Goal: Task Accomplishment & Management: Complete application form

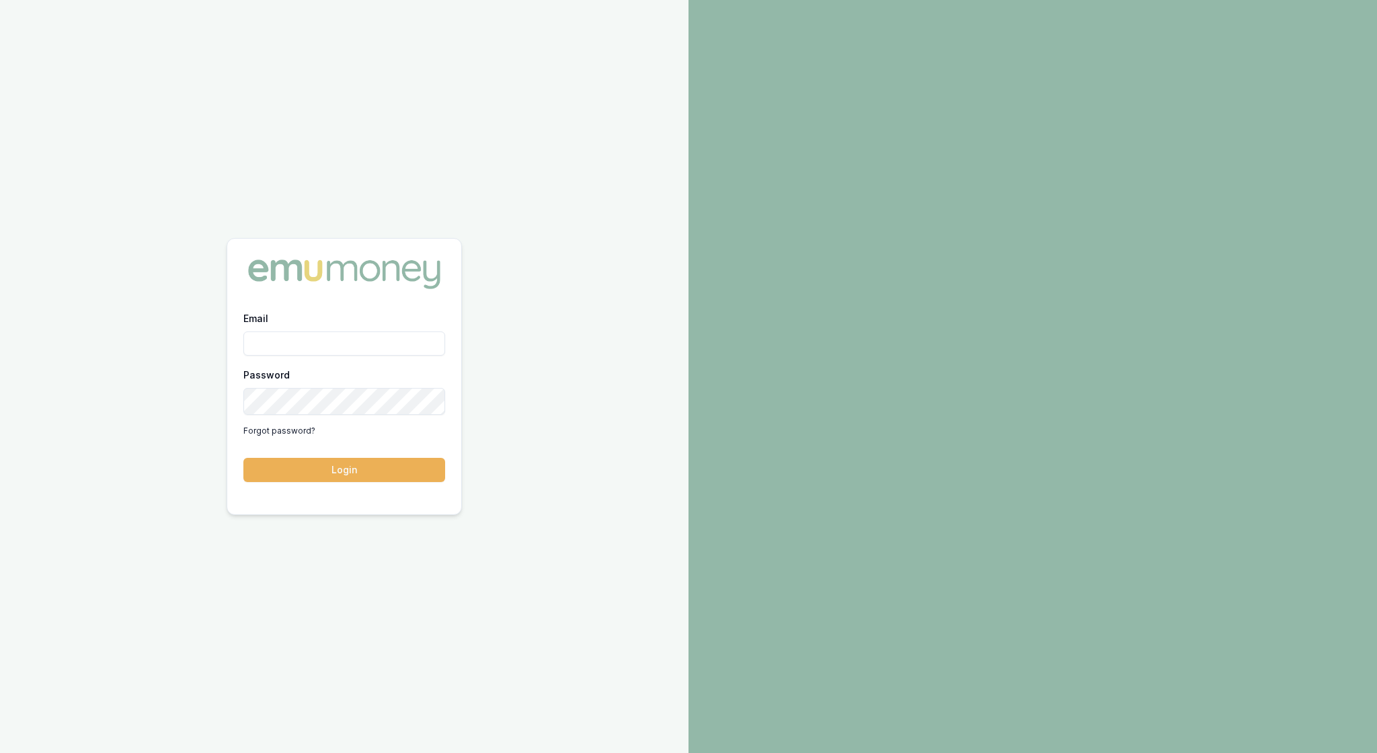
type input "rachael.connors@emumoney.com.au"
click at [337, 482] on button "Login" at bounding box center [344, 470] width 202 height 24
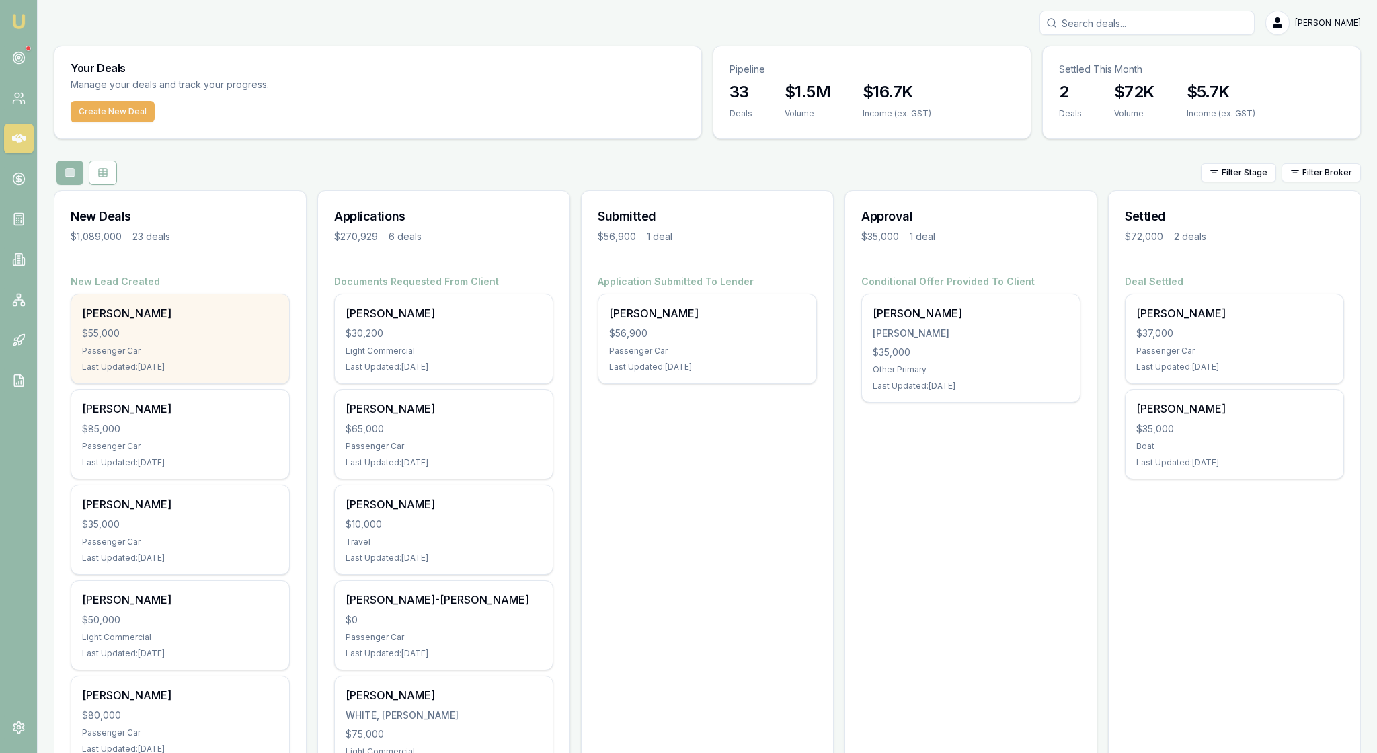
click at [269, 340] on div "$55,000" at bounding box center [180, 333] width 196 height 13
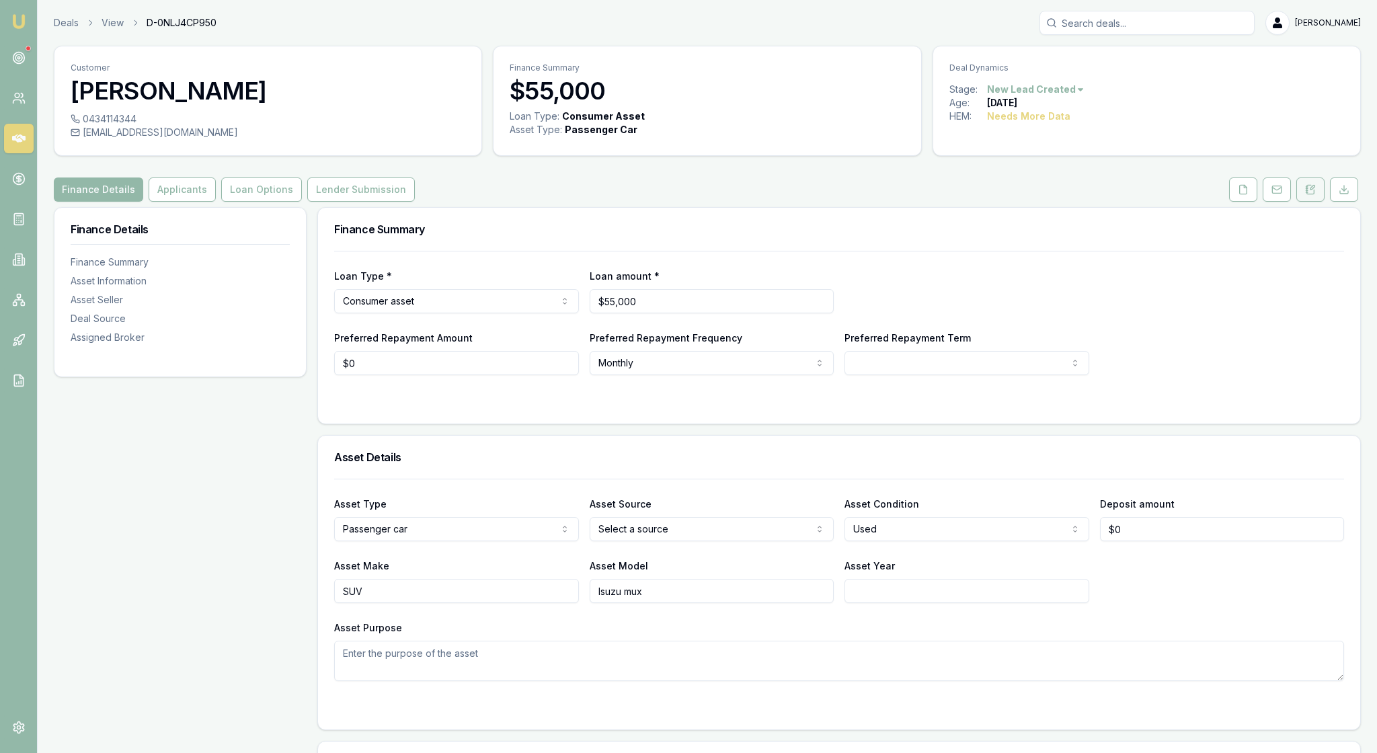
click at [1305, 195] on icon at bounding box center [1310, 189] width 11 height 11
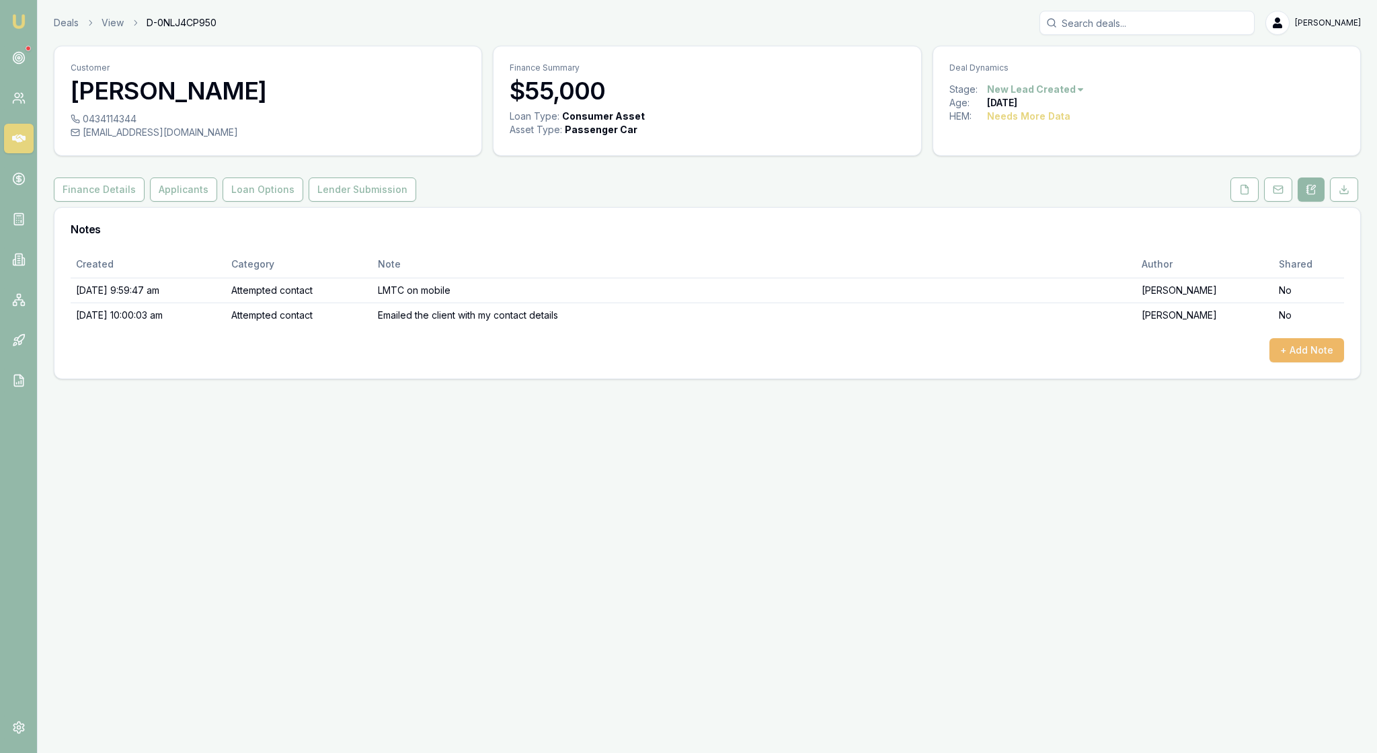
click at [1289, 362] on button "+ Add Note" at bounding box center [1306, 350] width 75 height 24
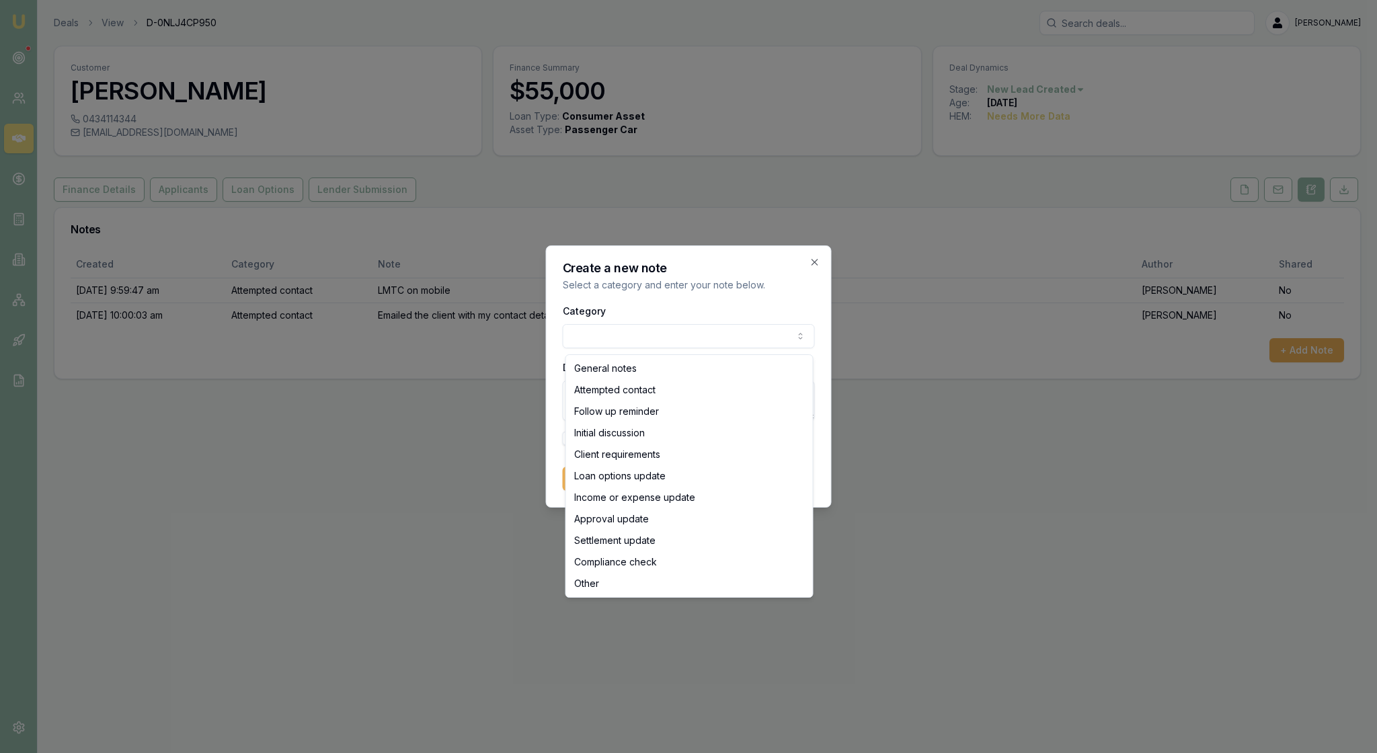
click at [788, 333] on body "Emu Broker Deals View D-0NLJ4CP950 Rachael Connors Toggle Menu Customer Kylie H…" at bounding box center [688, 376] width 1377 height 753
select select "ATTEMPTED_CONTACT"
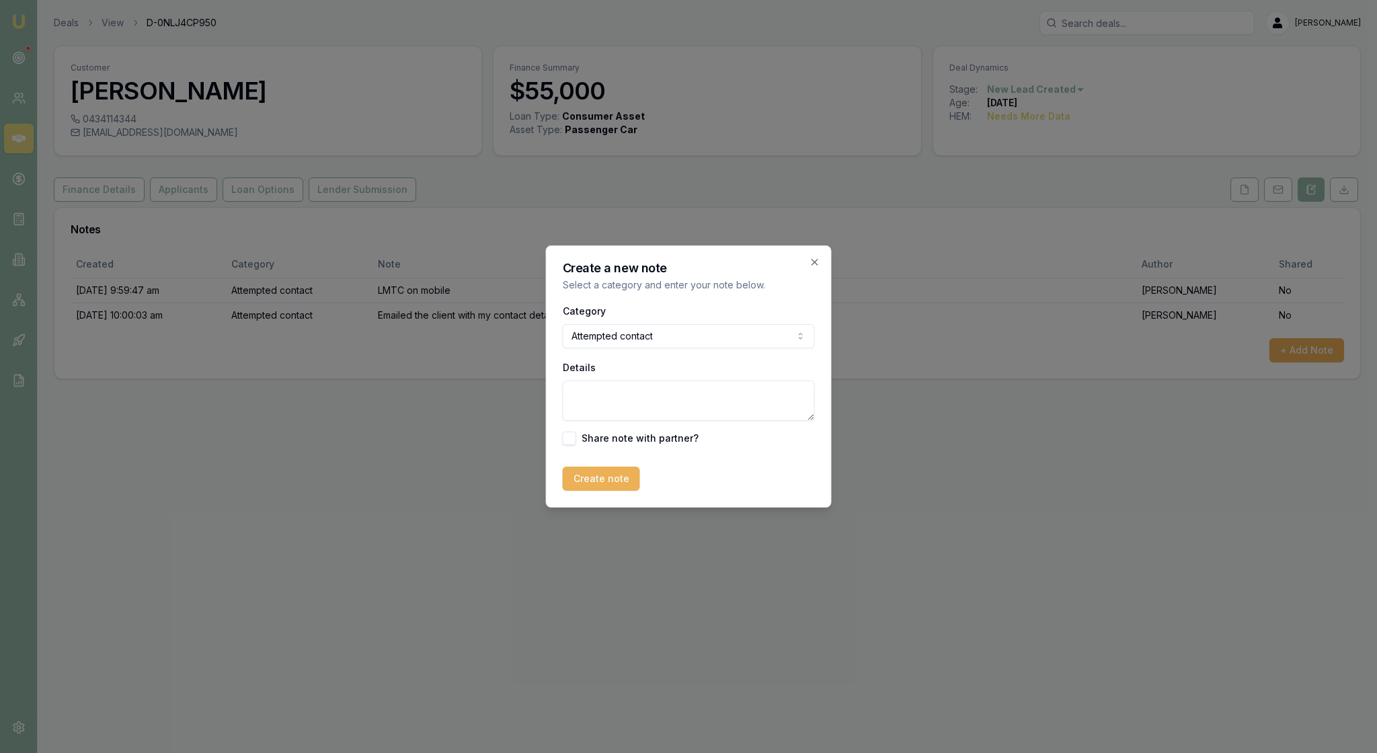
click at [602, 405] on textarea "Details" at bounding box center [689, 400] width 252 height 40
type textarea "LMTC on mobile"
click at [640, 491] on button "Create note" at bounding box center [601, 479] width 77 height 24
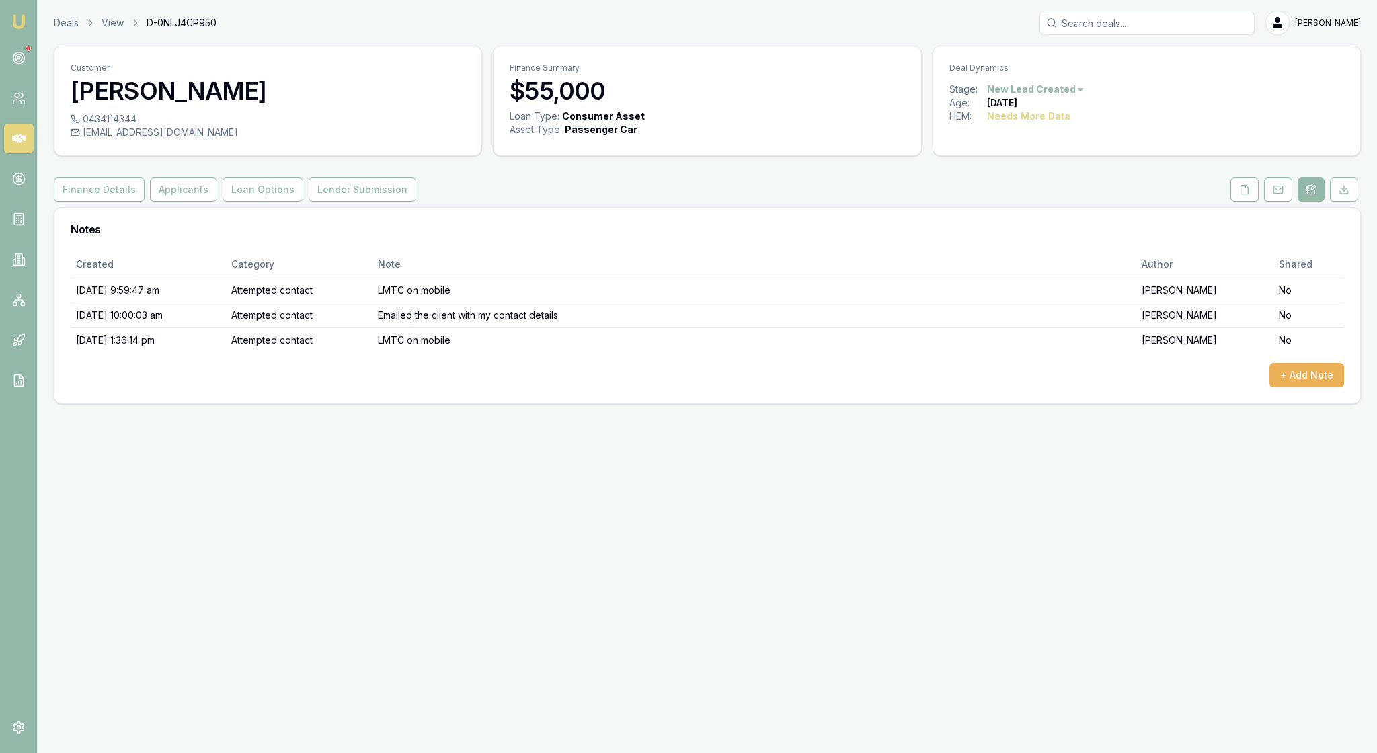
click at [24, 30] on img at bounding box center [19, 21] width 16 height 16
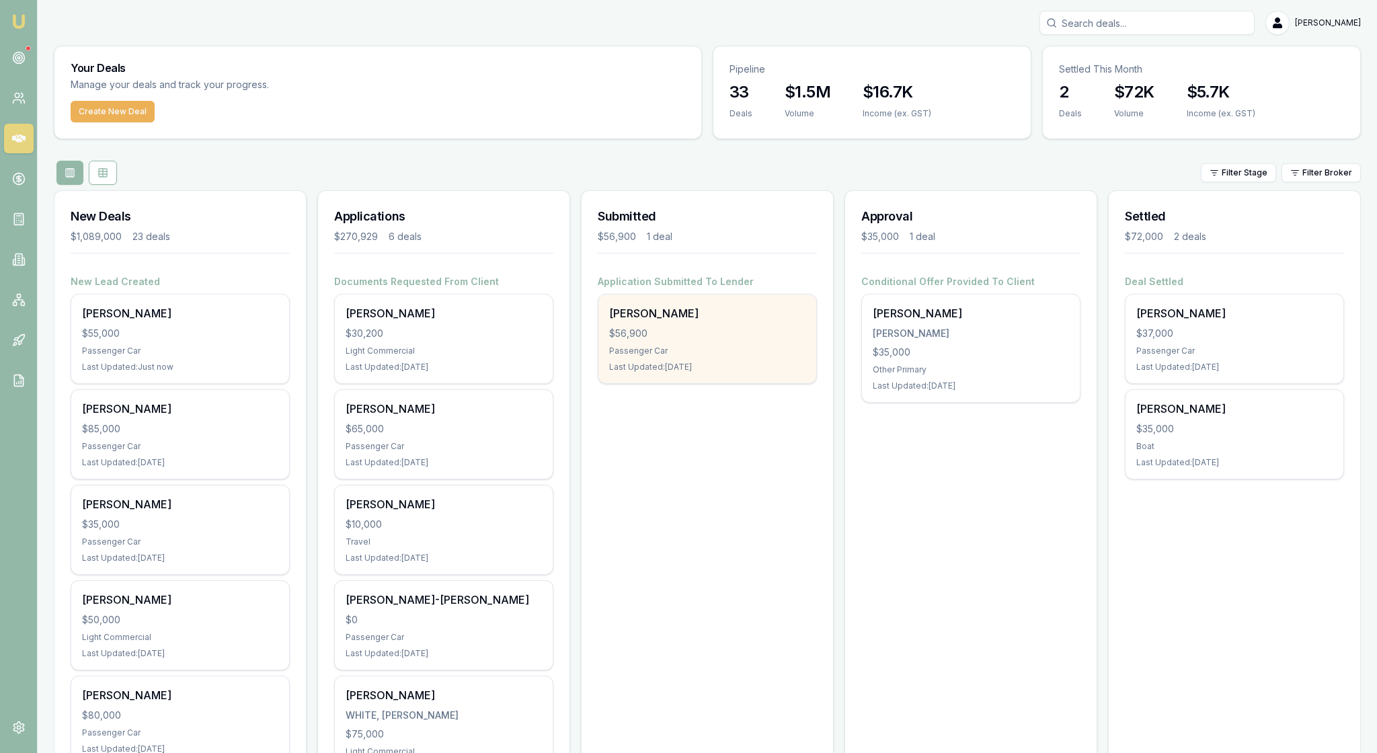
click at [739, 383] on div "Hendrik Van Wyk $56,900 Passenger Car Last Updated: 4 days ago" at bounding box center [707, 338] width 218 height 89
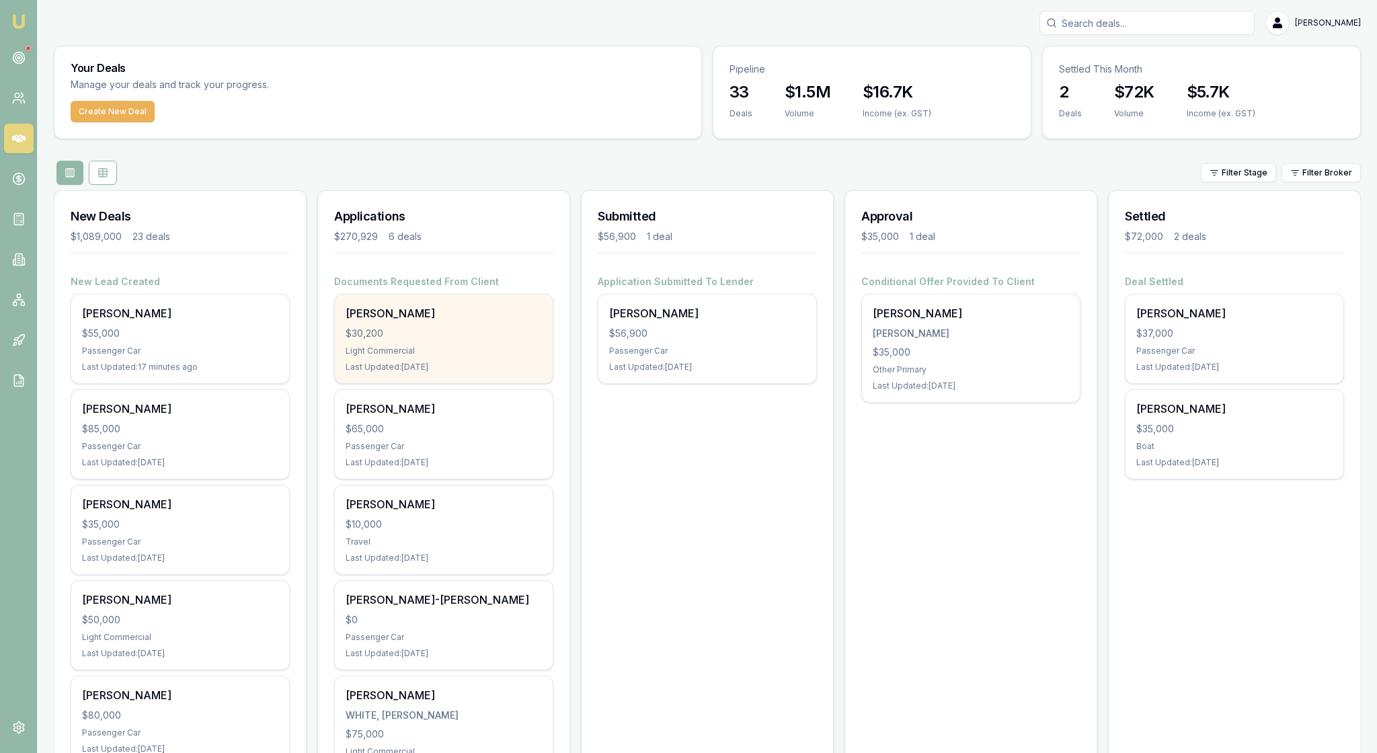
click at [491, 356] on div "Light Commercial" at bounding box center [444, 351] width 196 height 11
click at [480, 356] on div "Light Commercial" at bounding box center [444, 351] width 196 height 11
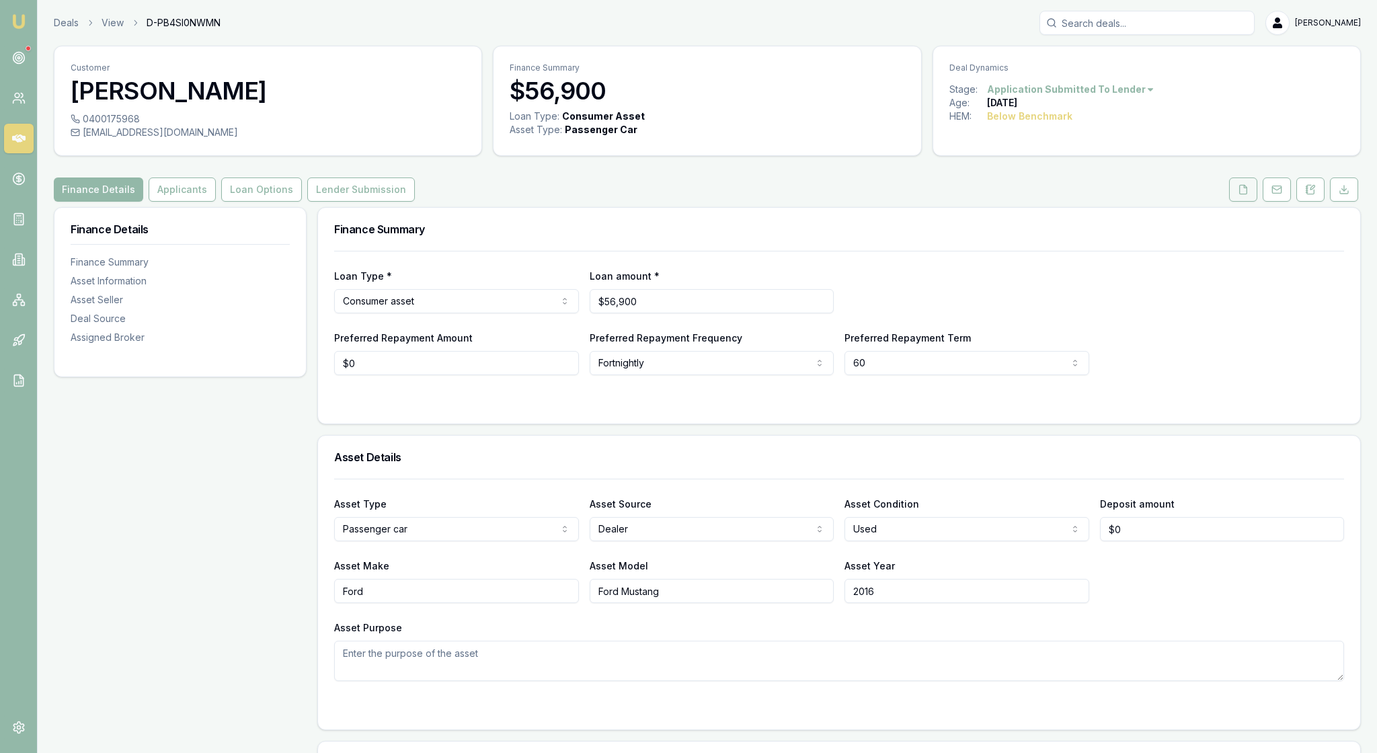
click at [1238, 195] on icon at bounding box center [1243, 189] width 11 height 11
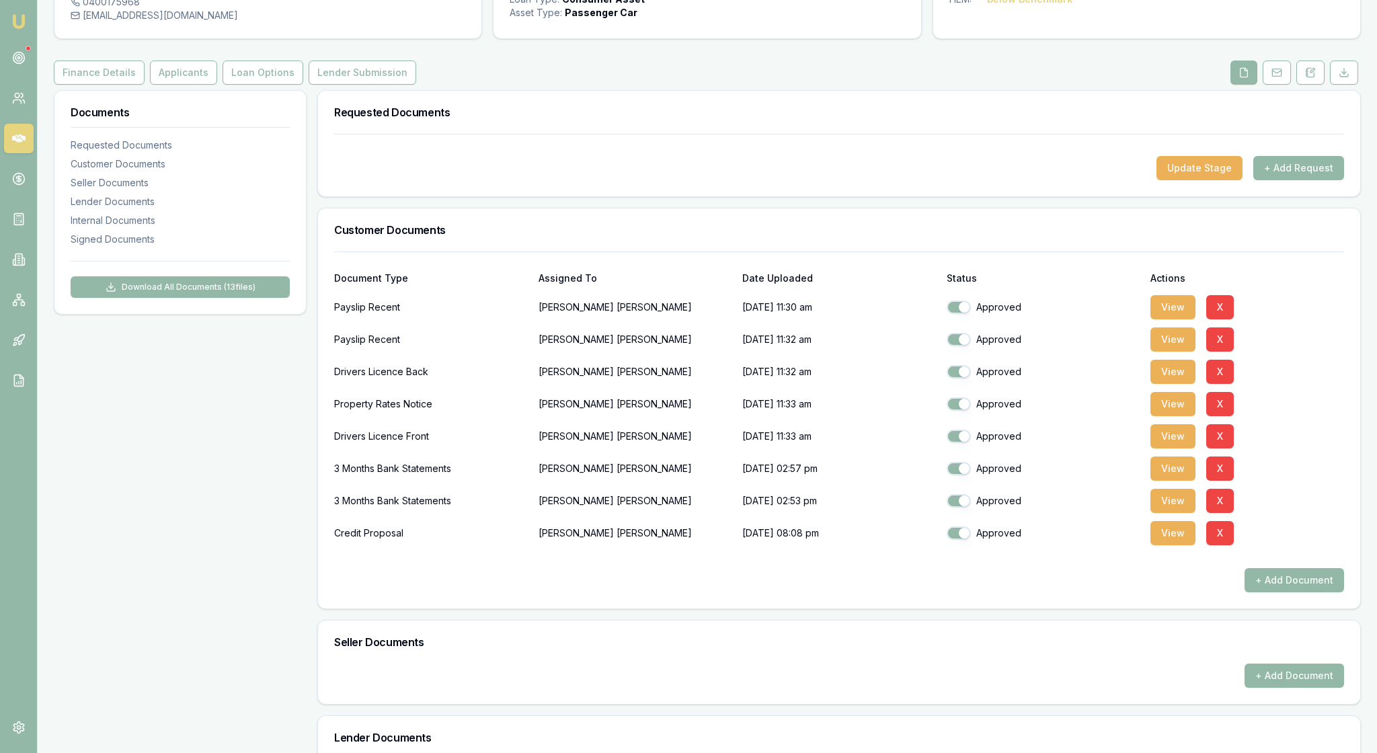
scroll to position [122, 0]
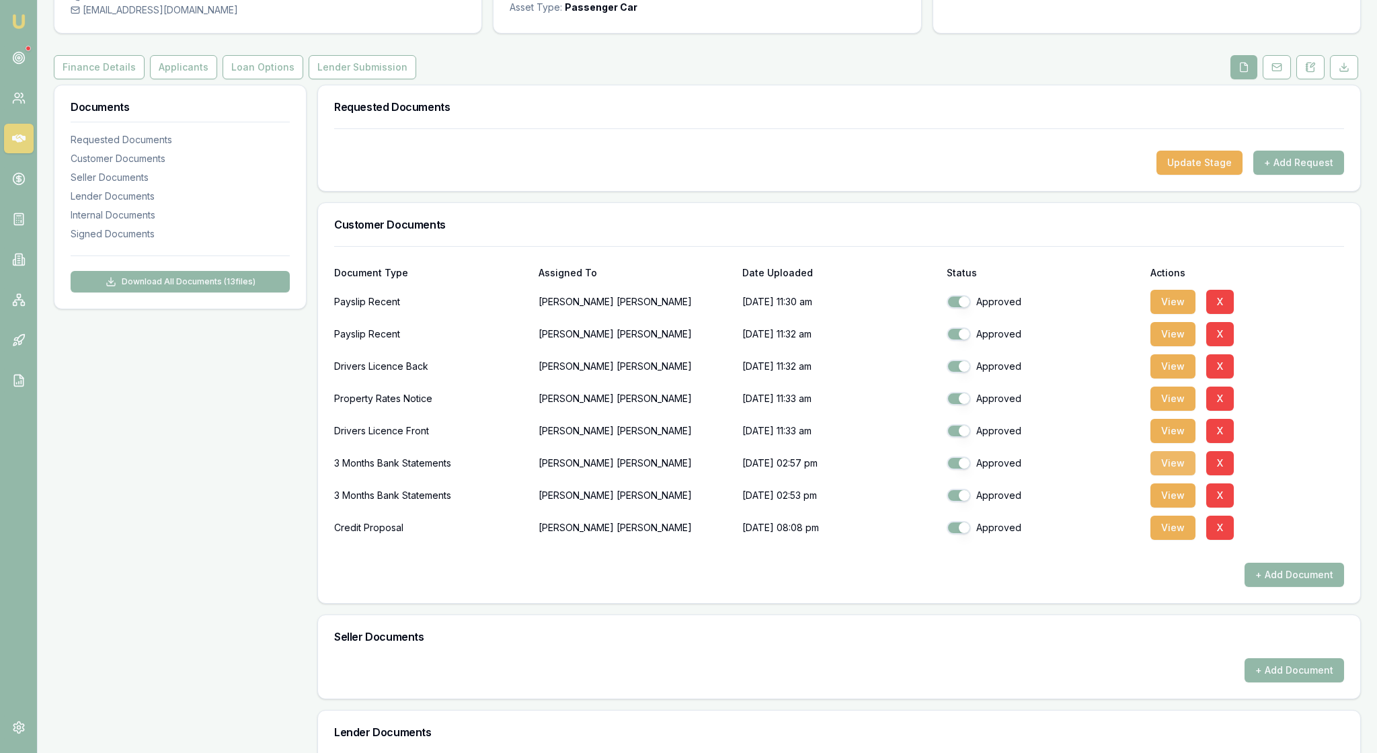
click at [1180, 475] on button "View" at bounding box center [1172, 463] width 45 height 24
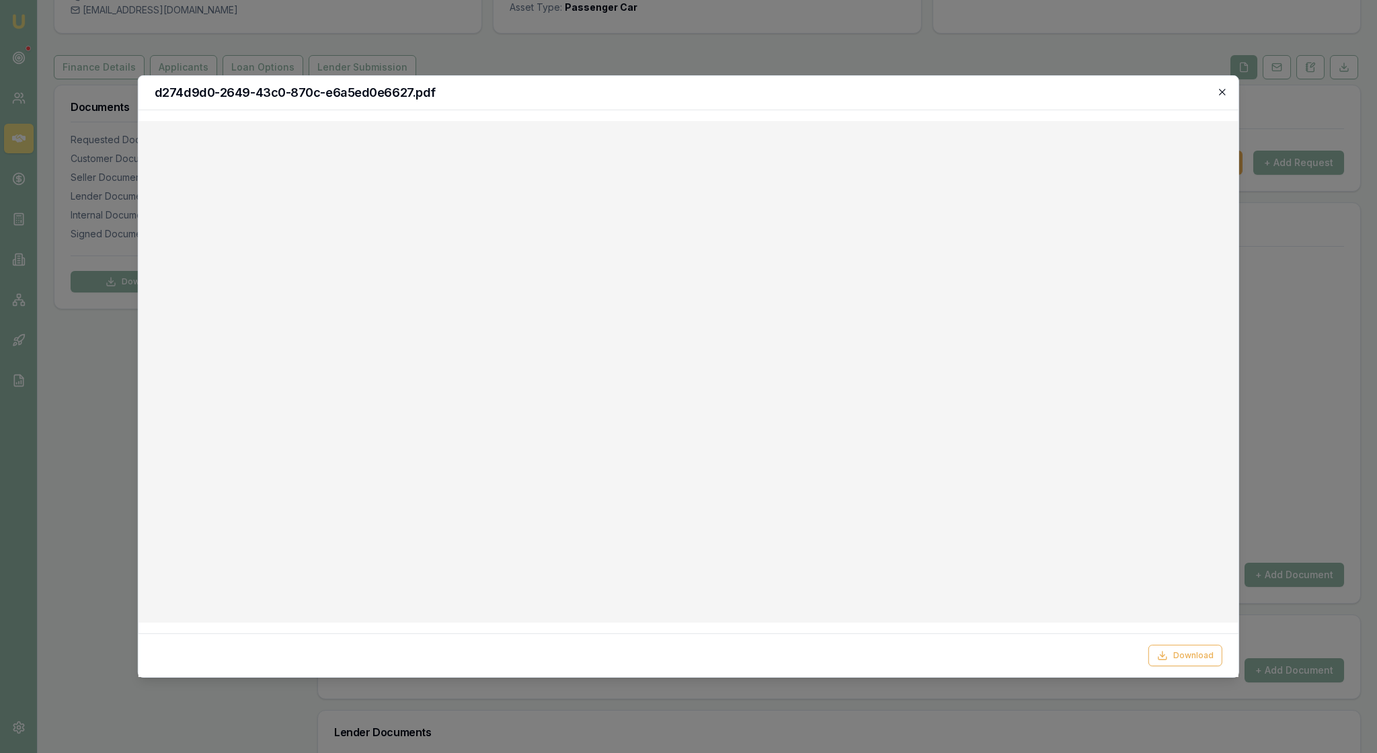
click at [1225, 91] on icon "button" at bounding box center [1222, 92] width 11 height 11
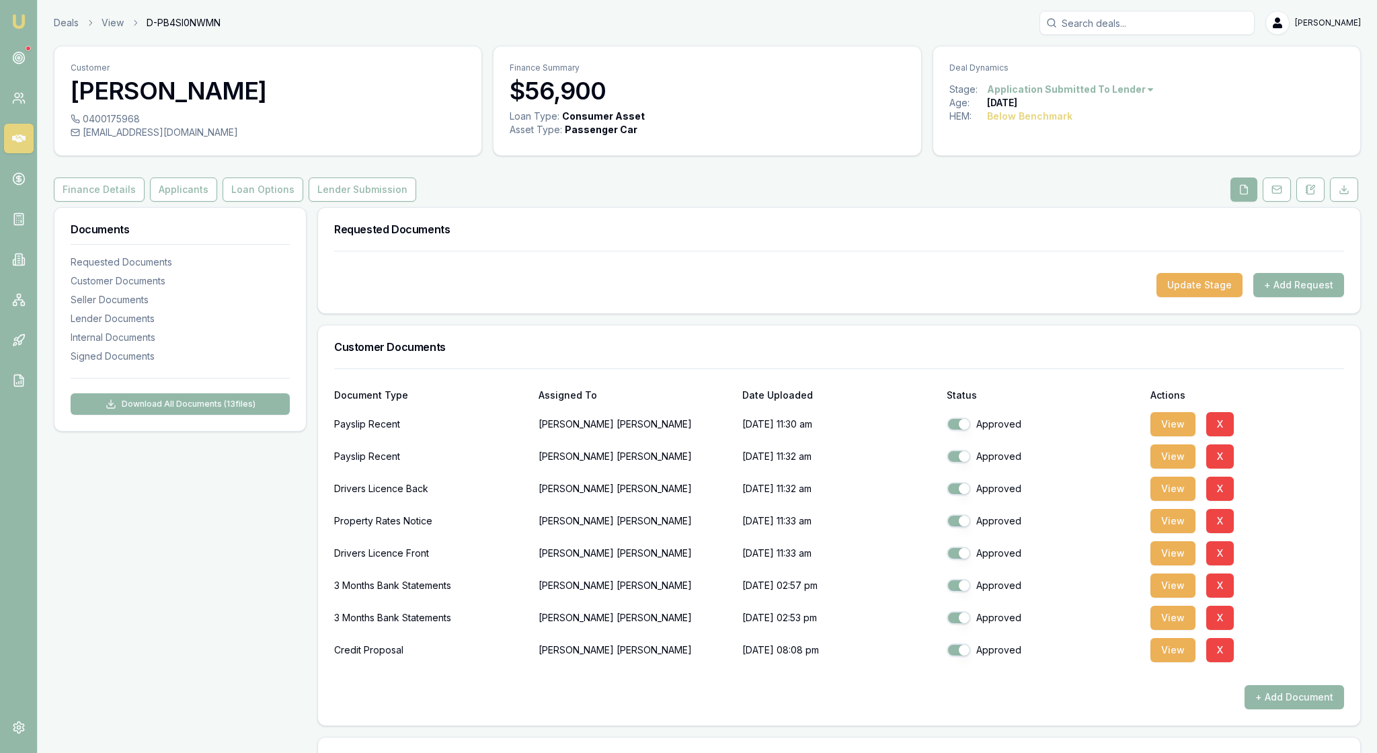
scroll to position [0, 0]
click at [16, 26] on img at bounding box center [19, 21] width 16 height 16
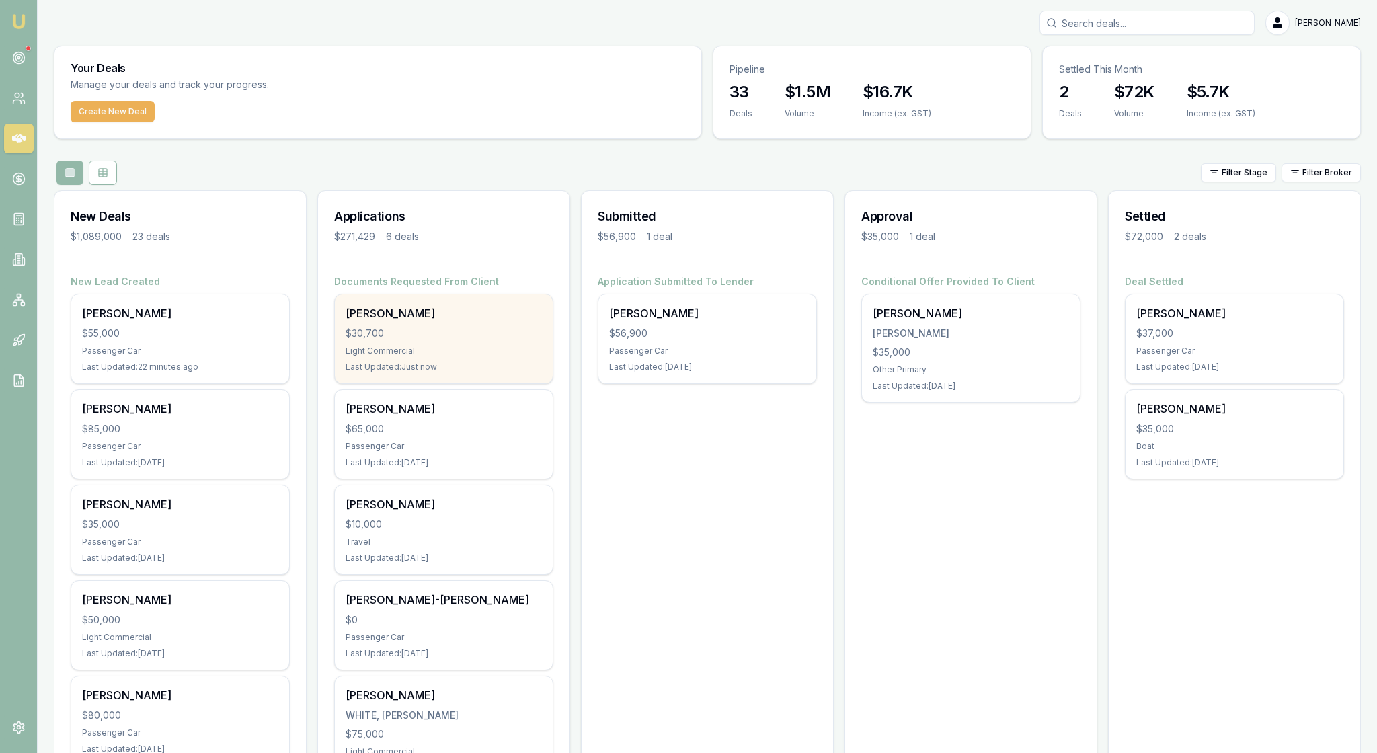
click at [496, 356] on div "Light Commercial" at bounding box center [444, 351] width 196 height 11
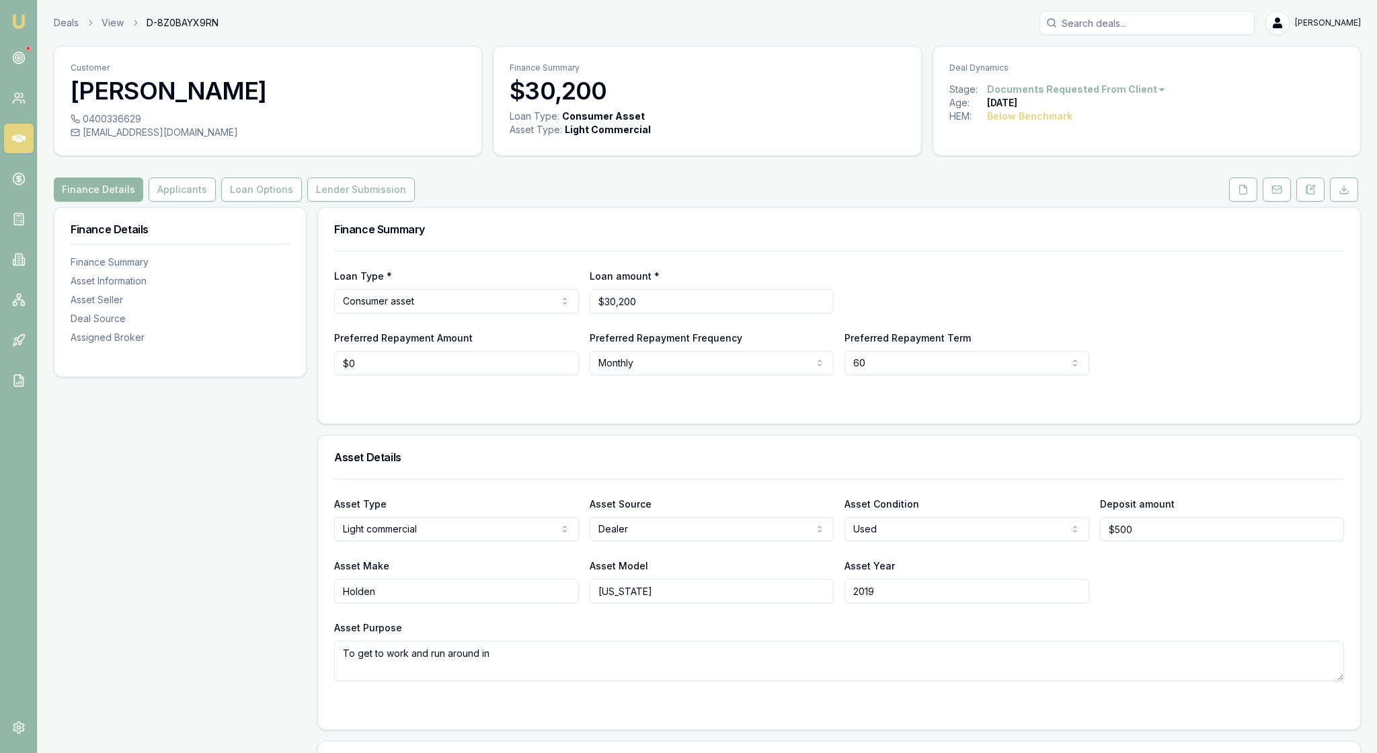
click at [468, 407] on div at bounding box center [839, 402] width 1010 height 11
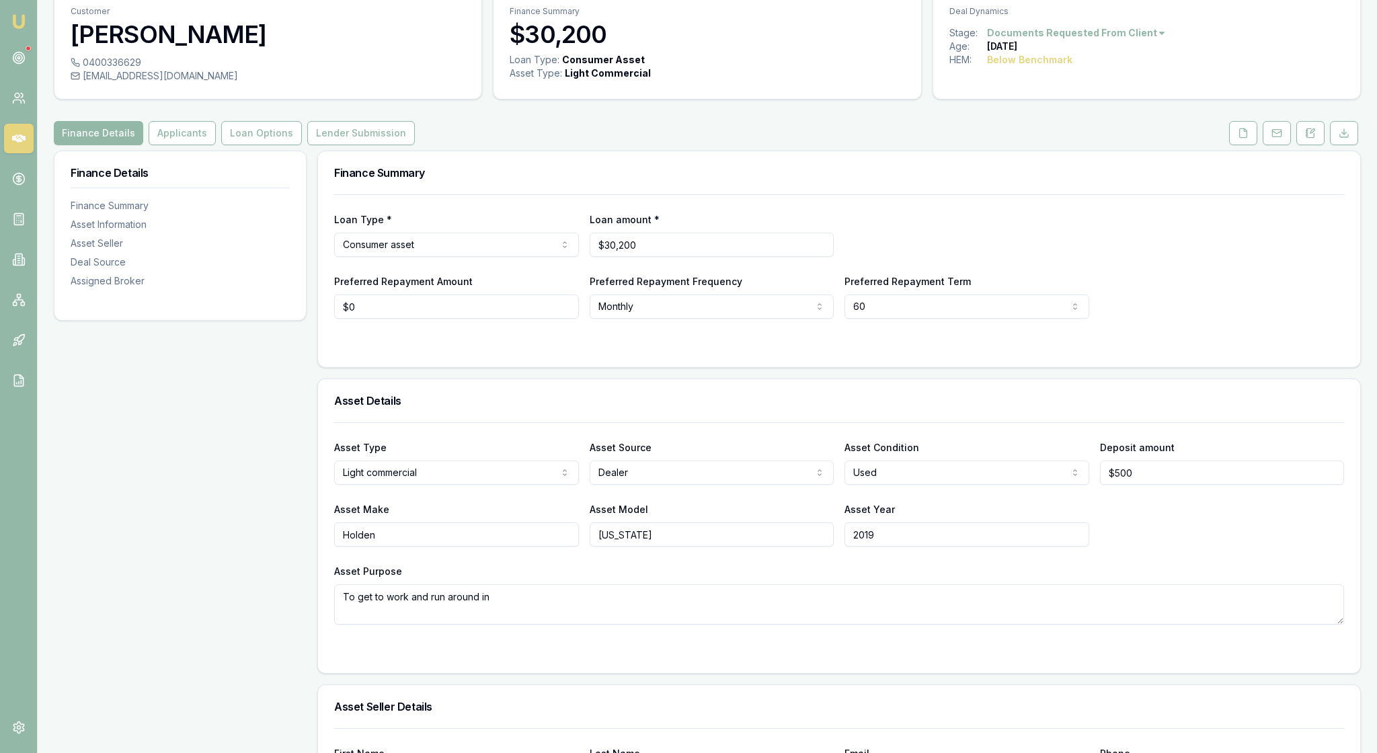
scroll to position [58, 0]
drag, startPoint x: 695, startPoint y: 288, endPoint x: 589, endPoint y: 284, distance: 106.3
click at [589, 255] on div "Loan Type * Consumer asset Consumer loan Consumer asset Commercial loan Commerc…" at bounding box center [839, 233] width 1010 height 46
type input "$30,700"
click at [725, 350] on form "Loan Type * Consumer asset Consumer loan Consumer asset Commercial loan Commerc…" at bounding box center [839, 271] width 1010 height 157
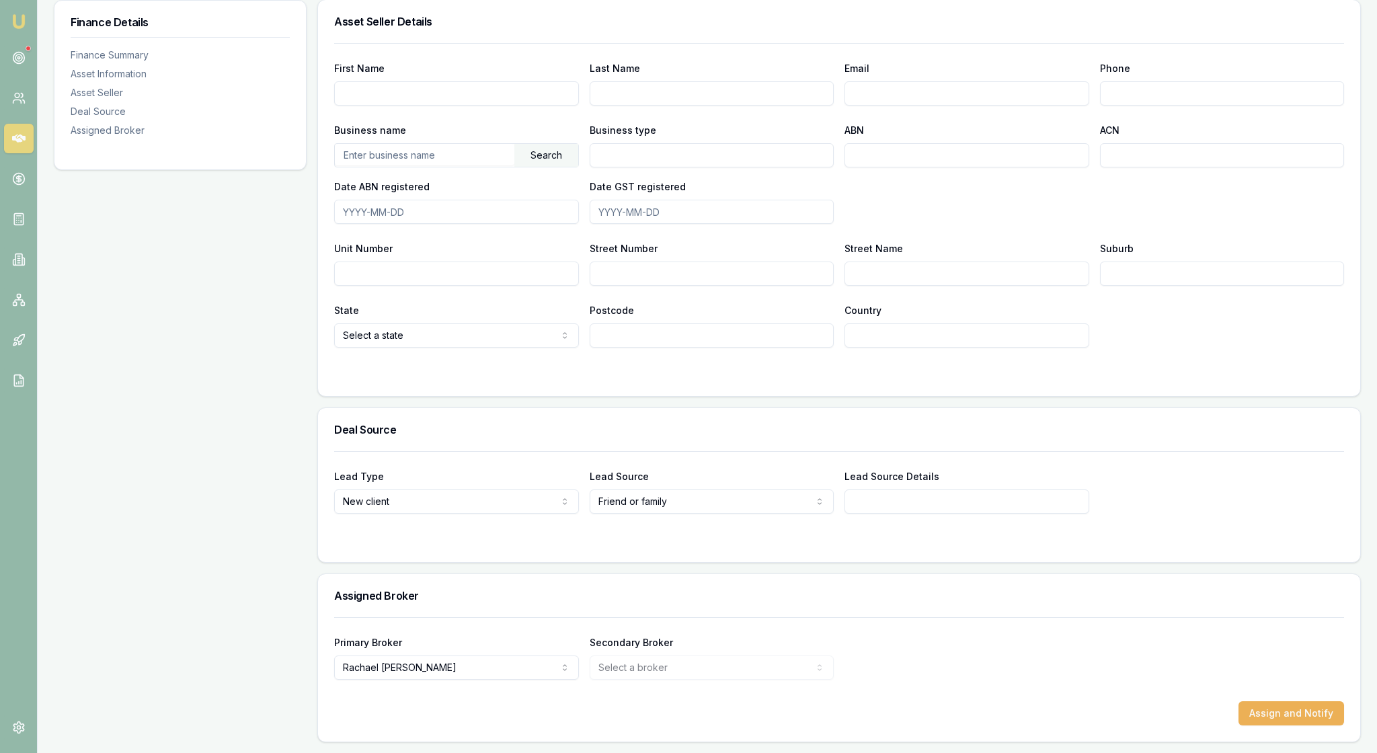
scroll to position [764, 0]
paste input "tmccormack@motusau.com"
type input "tmccormack@motusau.com"
click at [550, 167] on div "Search" at bounding box center [546, 155] width 64 height 23
click at [376, 165] on input "2018504475" at bounding box center [424, 155] width 179 height 22
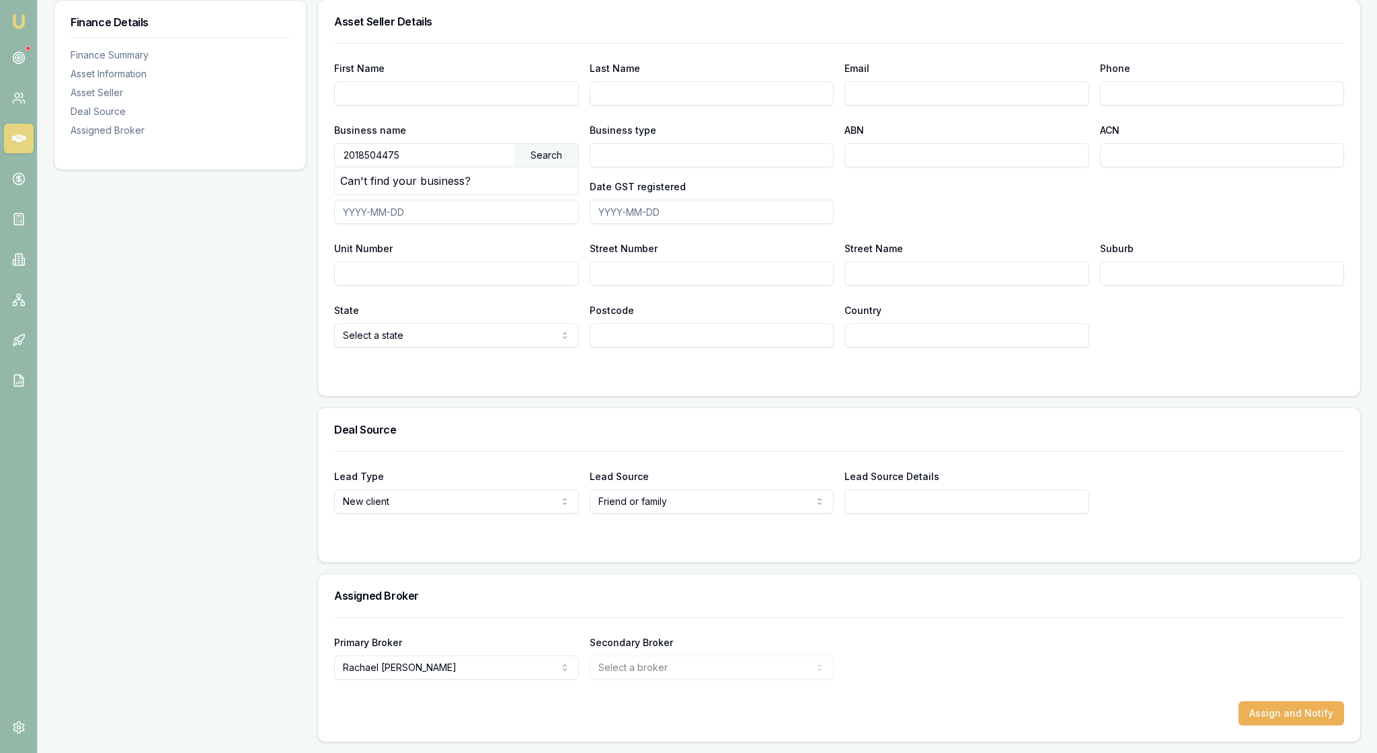
click at [375, 165] on input "2018504475" at bounding box center [424, 155] width 179 height 22
click at [550, 167] on div "Search" at bounding box center [546, 155] width 64 height 23
click at [567, 167] on div "Search" at bounding box center [546, 155] width 64 height 23
drag, startPoint x: 471, startPoint y: 253, endPoint x: 337, endPoint y: 235, distance: 134.2
click at [337, 235] on div "First Name Last Name Email Phone Business name 20118504475 Search Can't find yo…" at bounding box center [839, 219] width 1042 height 353
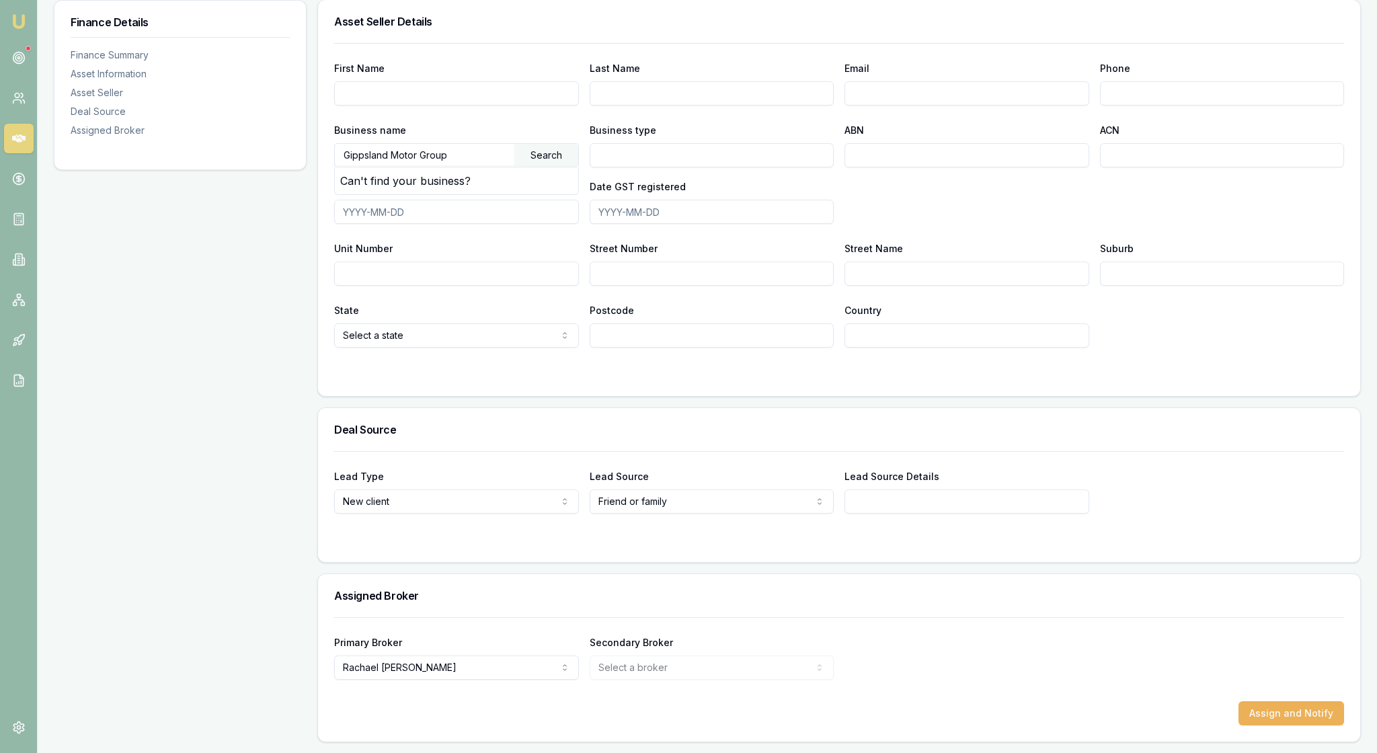
type input "Gippsland Motor Group"
click at [555, 167] on div "Search" at bounding box center [546, 155] width 64 height 23
click at [549, 167] on div "Search" at bounding box center [546, 155] width 64 height 23
drag, startPoint x: 506, startPoint y: 237, endPoint x: 321, endPoint y: 229, distance: 184.4
click at [321, 229] on div "Asset Seller Details First Name Last Name Email Phone Business name Gippsland M…" at bounding box center [838, 197] width 1043 height 397
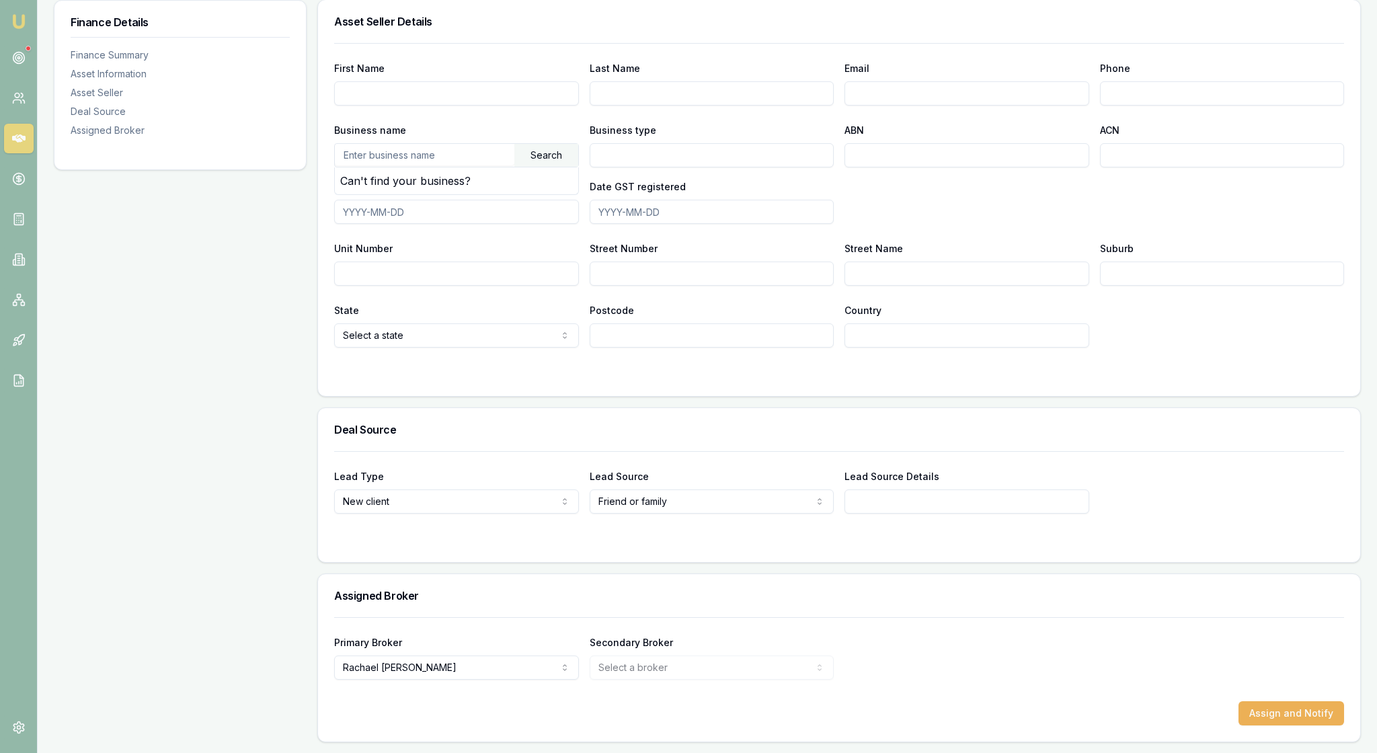
click at [522, 106] on div "First Name" at bounding box center [456, 83] width 245 height 46
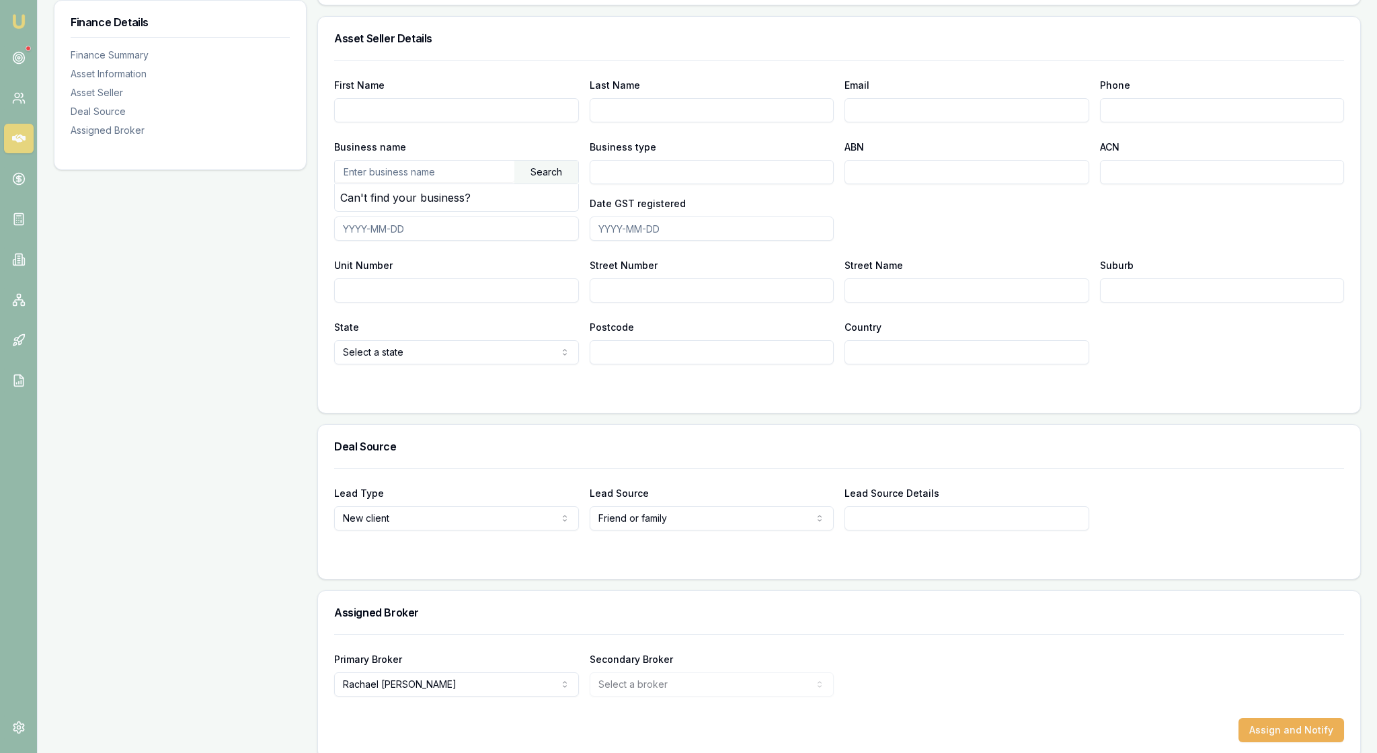
scroll to position [730, 0]
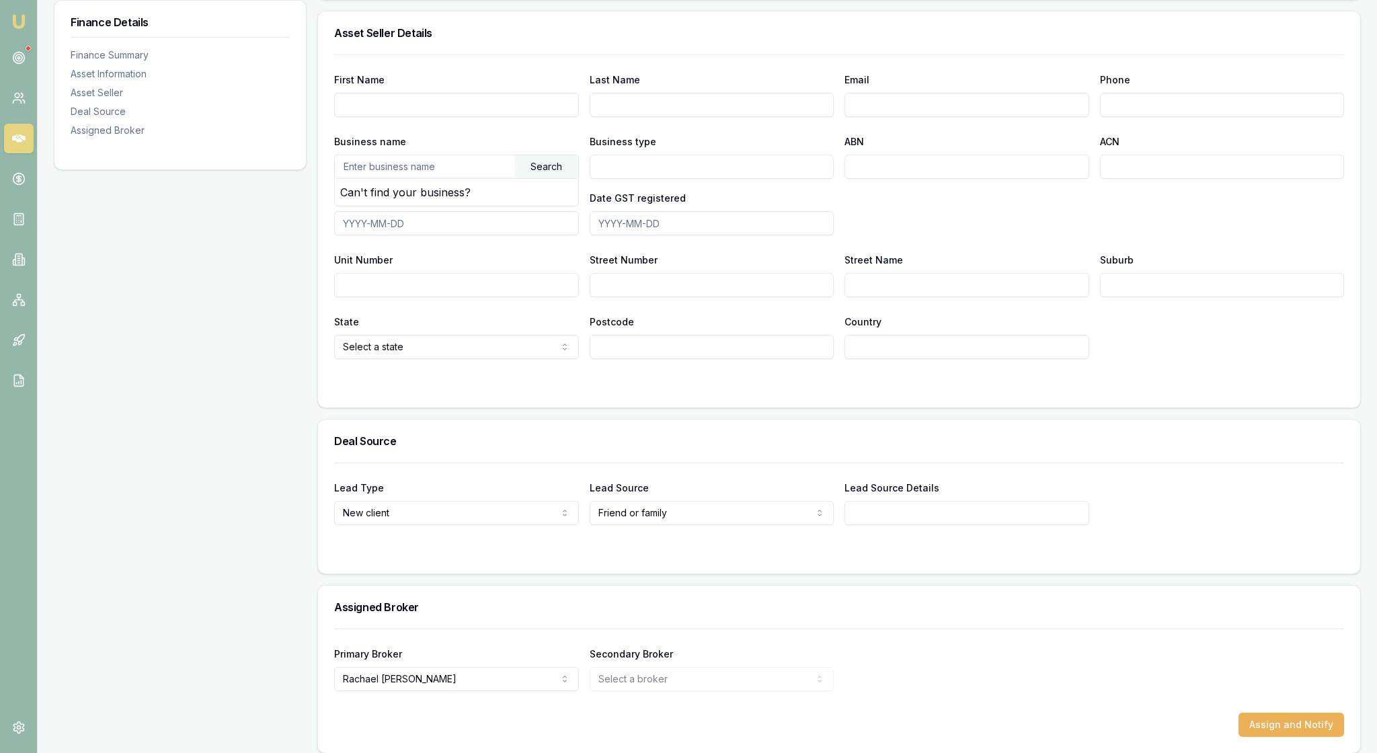
click at [452, 177] on input "text" at bounding box center [424, 166] width 179 height 22
type input "20118504475"
click at [555, 178] on div "Search" at bounding box center [546, 166] width 64 height 23
click at [828, 179] on input "Business type" at bounding box center [712, 167] width 245 height 24
click at [628, 179] on input "Business type" at bounding box center [712, 167] width 245 height 24
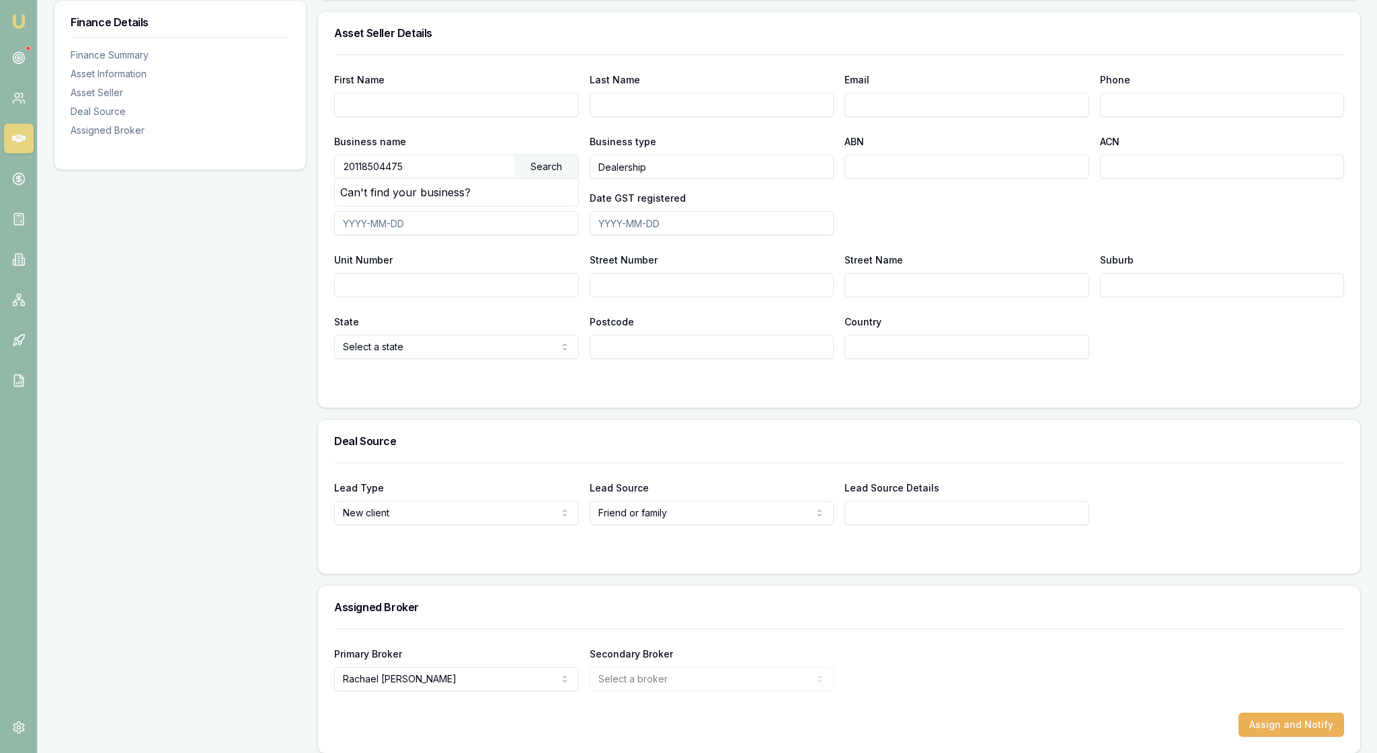
type input "Dealership"
drag, startPoint x: 436, startPoint y: 274, endPoint x: 340, endPoint y: 273, distance: 95.5
click at [340, 273] on div "First Name Last Name Email Phone Business name 20118504475 Search Can't find yo…" at bounding box center [839, 230] width 1042 height 353
click at [867, 179] on input "ABN" at bounding box center [966, 167] width 245 height 24
paste input "20118504475"
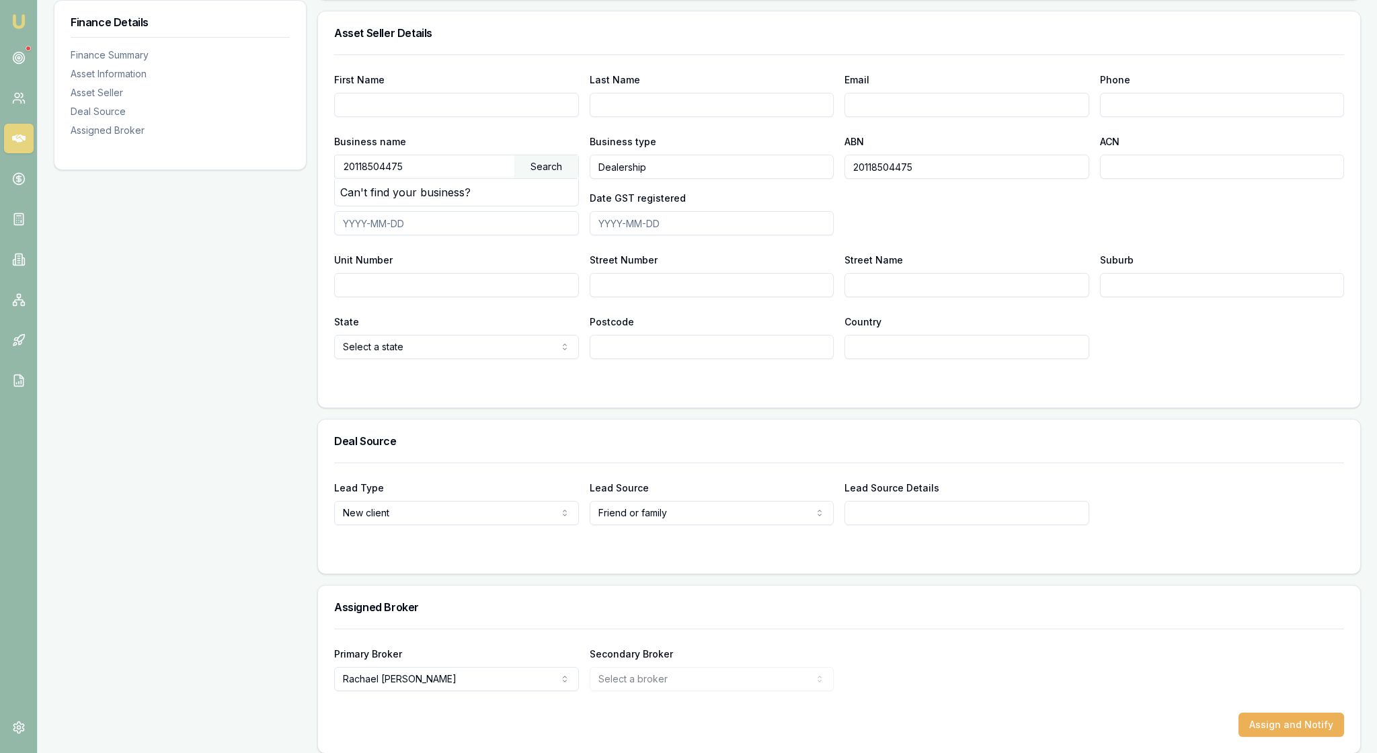
type input "20118504475"
drag, startPoint x: 461, startPoint y: 270, endPoint x: 308, endPoint y: 269, distance: 153.3
click at [308, 269] on div "Finance Details Finance Summary Asset Information Asset Seller Deal Source Assi…" at bounding box center [707, 115] width 1307 height 1277
click at [760, 235] on div "Date GST registered" at bounding box center [712, 213] width 245 height 46
click at [558, 178] on div "Search" at bounding box center [546, 166] width 64 height 23
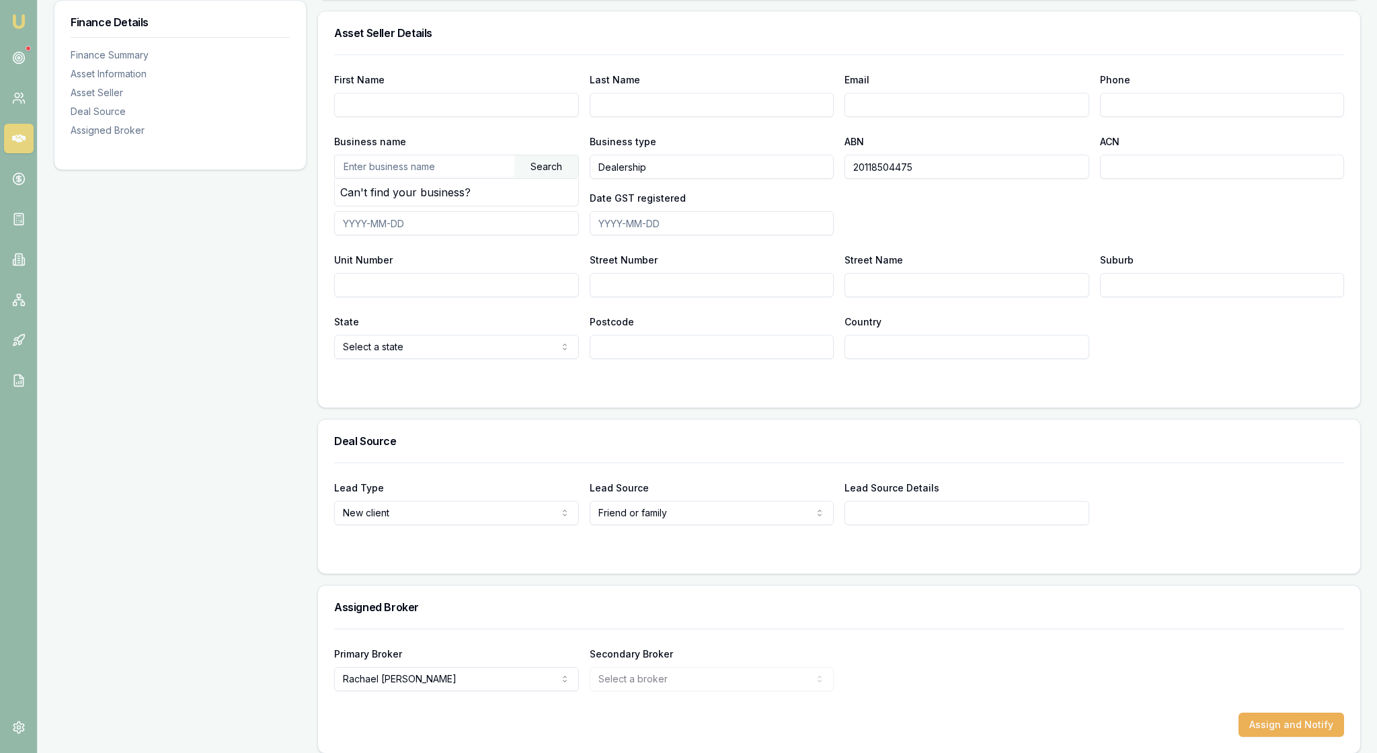
click at [835, 235] on div "Business name Search Can't find your business? Business type Dealership ABN 201…" at bounding box center [839, 184] width 1010 height 102
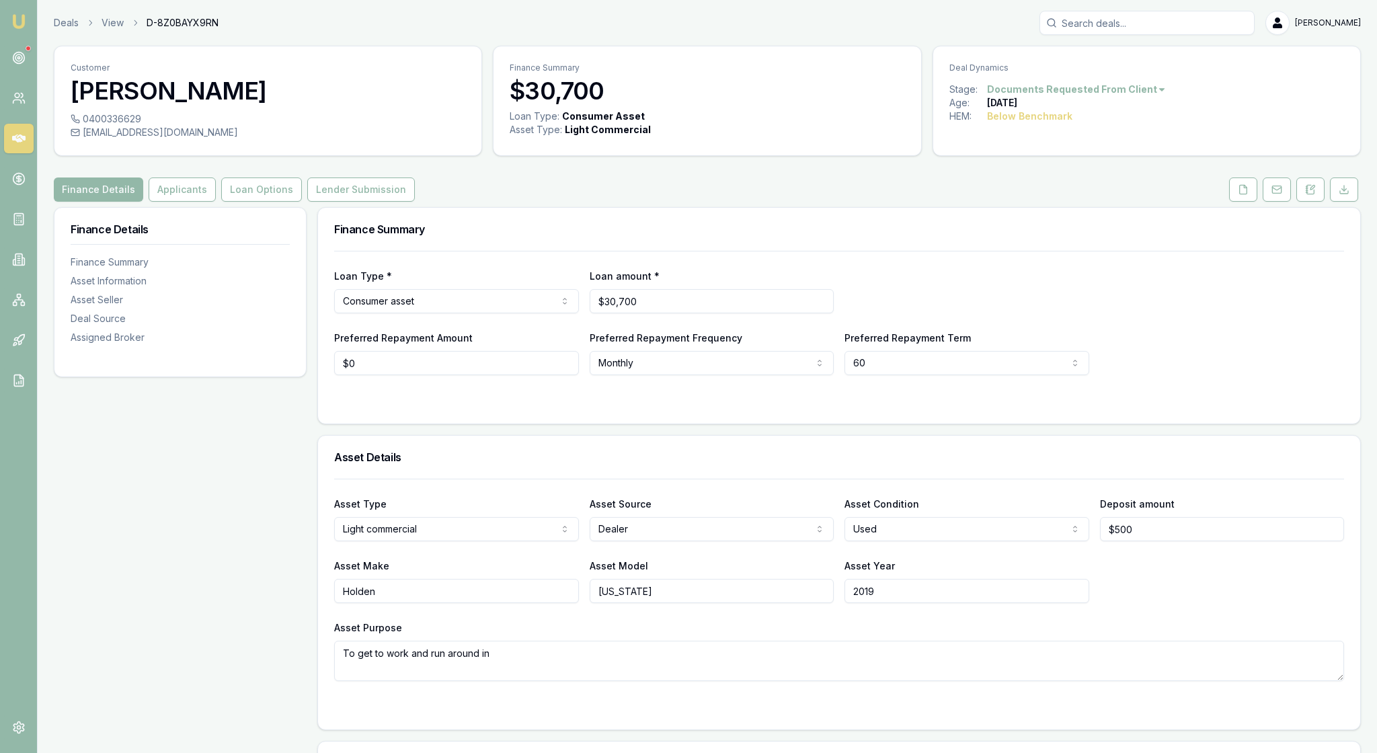
click at [773, 407] on div at bounding box center [839, 402] width 1010 height 11
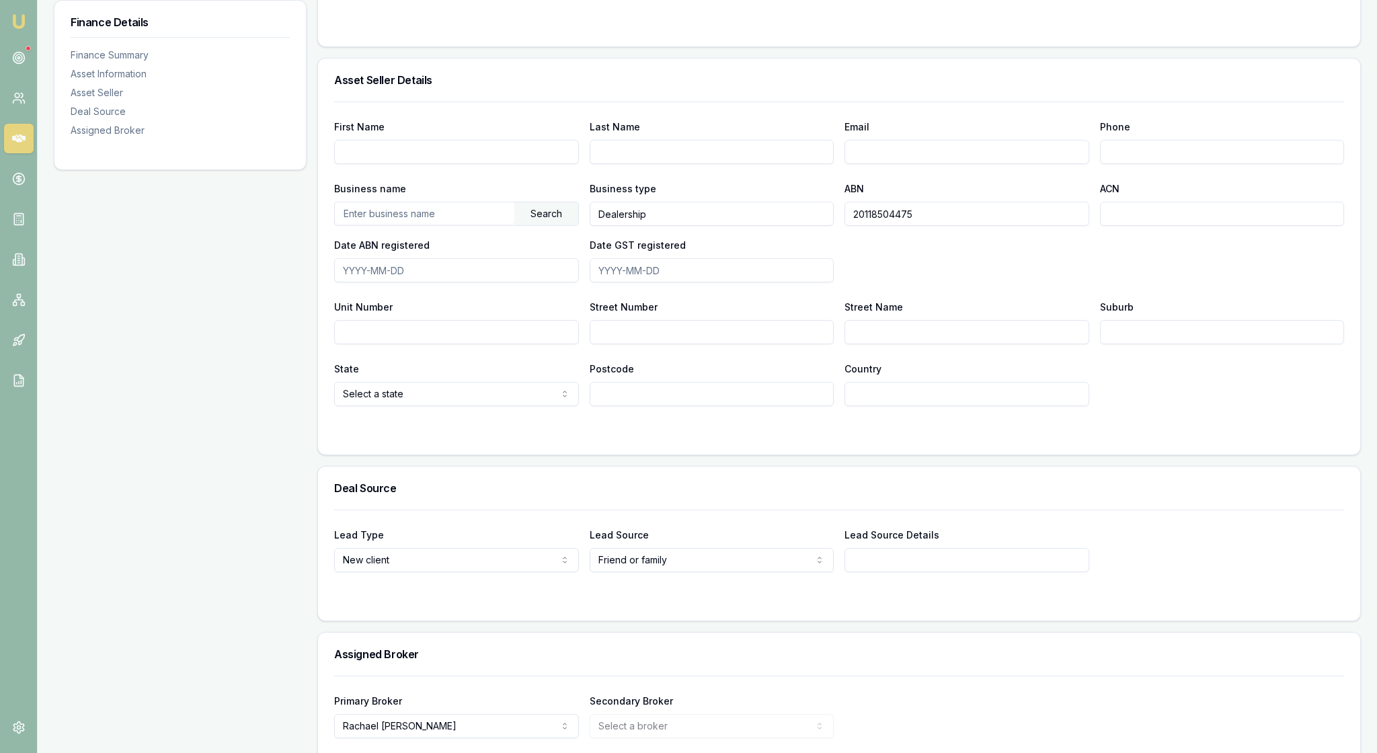
scroll to position [699, 0]
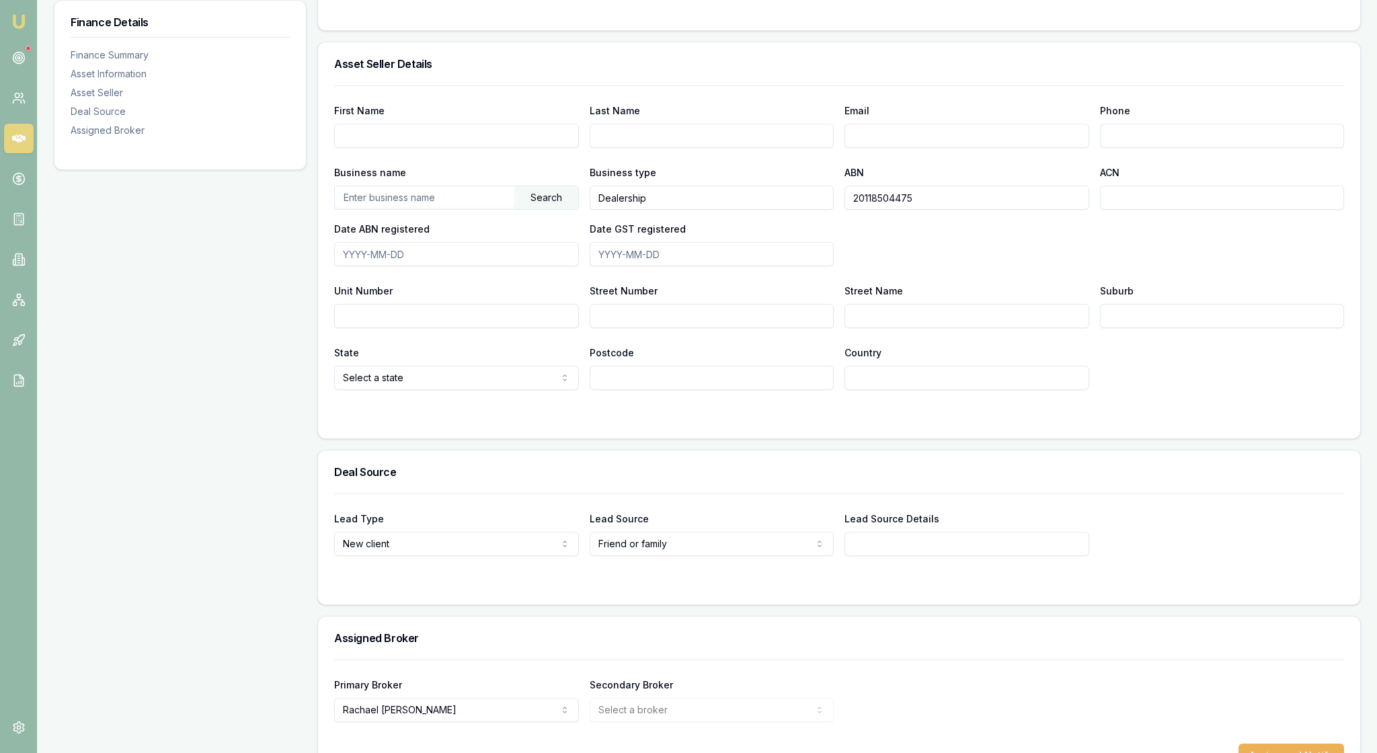
click at [539, 209] on div "Search" at bounding box center [546, 197] width 64 height 23
type input "Gippsland Motor Group"
click at [546, 209] on div "Search" at bounding box center [546, 197] width 64 height 23
click at [515, 266] on input "Date ABN registered" at bounding box center [456, 254] width 245 height 24
click at [834, 266] on div "Business name Gippsland Motor Group Search Can't find your business? Business t…" at bounding box center [839, 215] width 1010 height 102
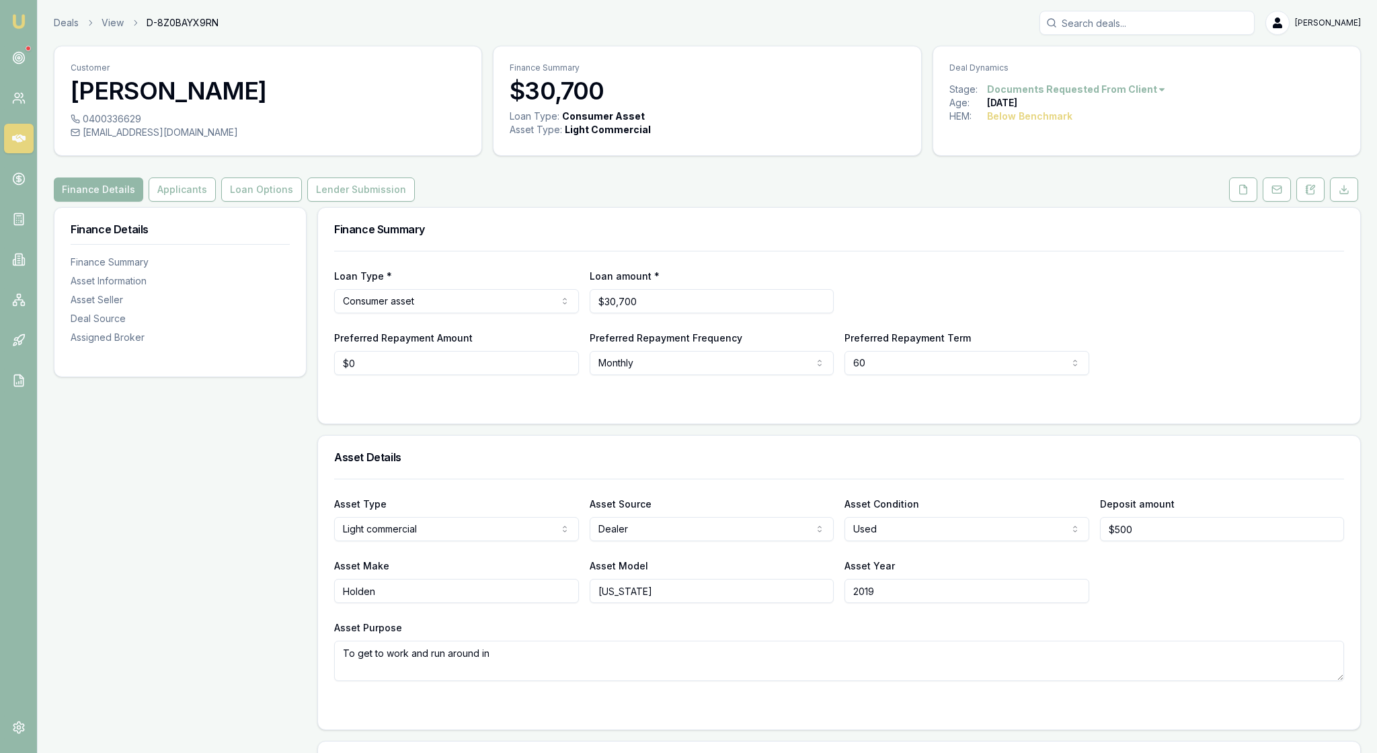
scroll to position [0, 0]
click at [840, 251] on div "Finance Summary" at bounding box center [839, 229] width 1042 height 43
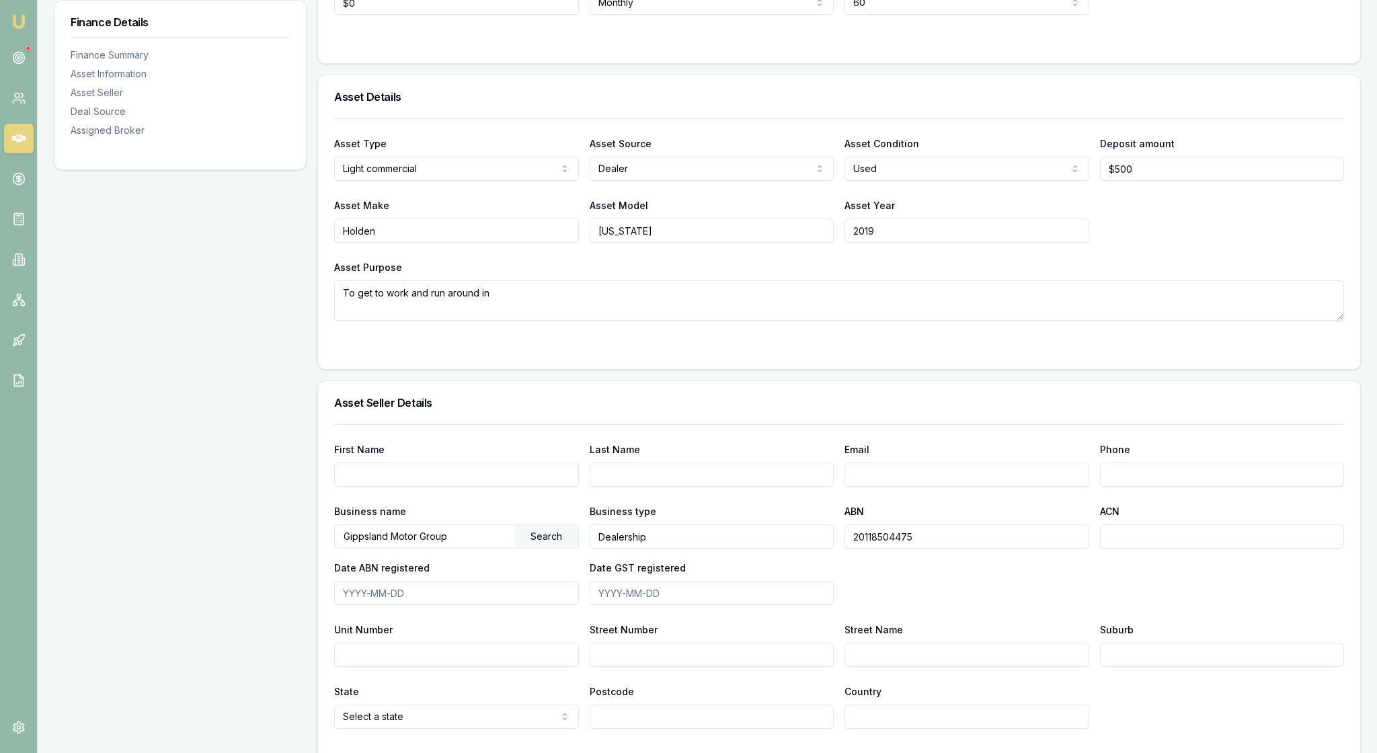
scroll to position [351, 0]
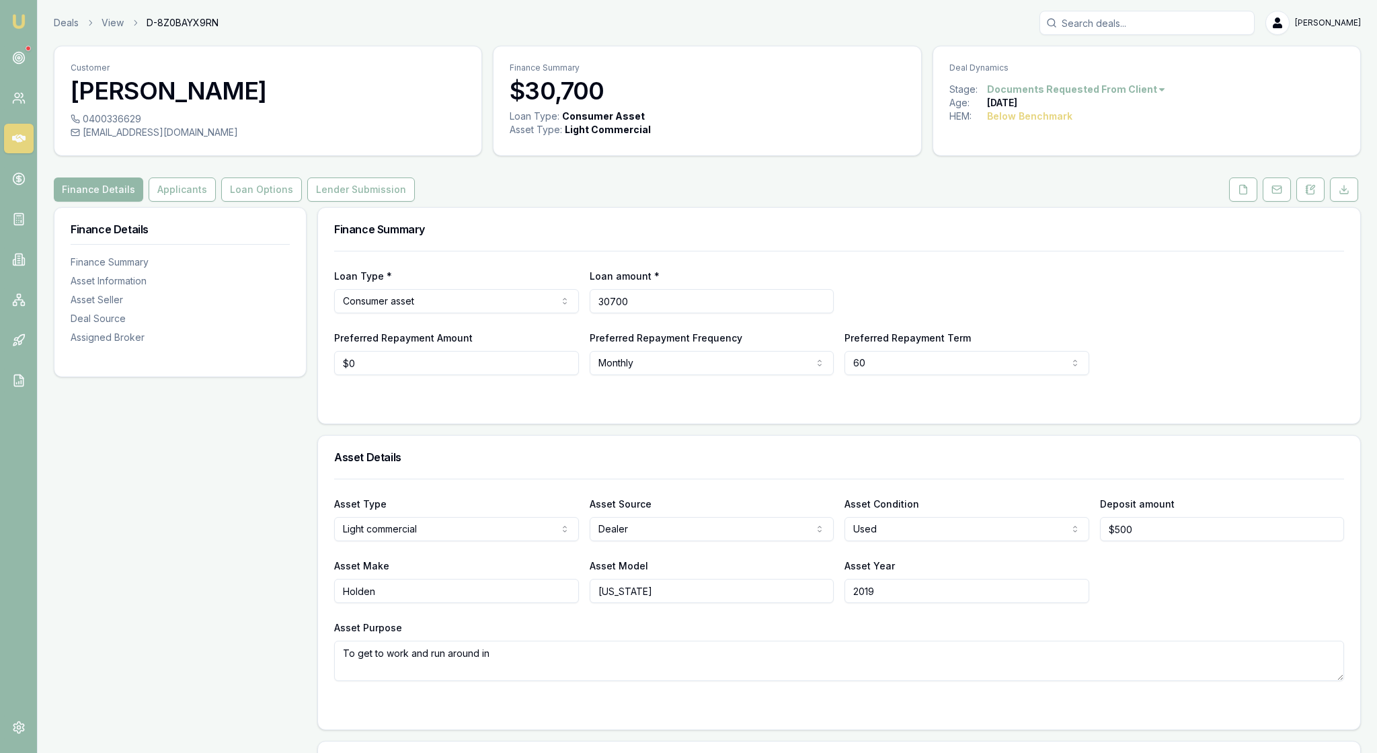
drag, startPoint x: 680, startPoint y: 339, endPoint x: 524, endPoint y: 336, distance: 156.0
click at [524, 313] on div "Loan Type * Consumer asset Consumer loan Consumer asset Commercial loan Commerc…" at bounding box center [839, 291] width 1010 height 46
type input "$30,777"
click at [550, 424] on div "Loan Type * Consumer asset Consumer loan Consumer asset Commercial loan Commerc…" at bounding box center [839, 337] width 1042 height 173
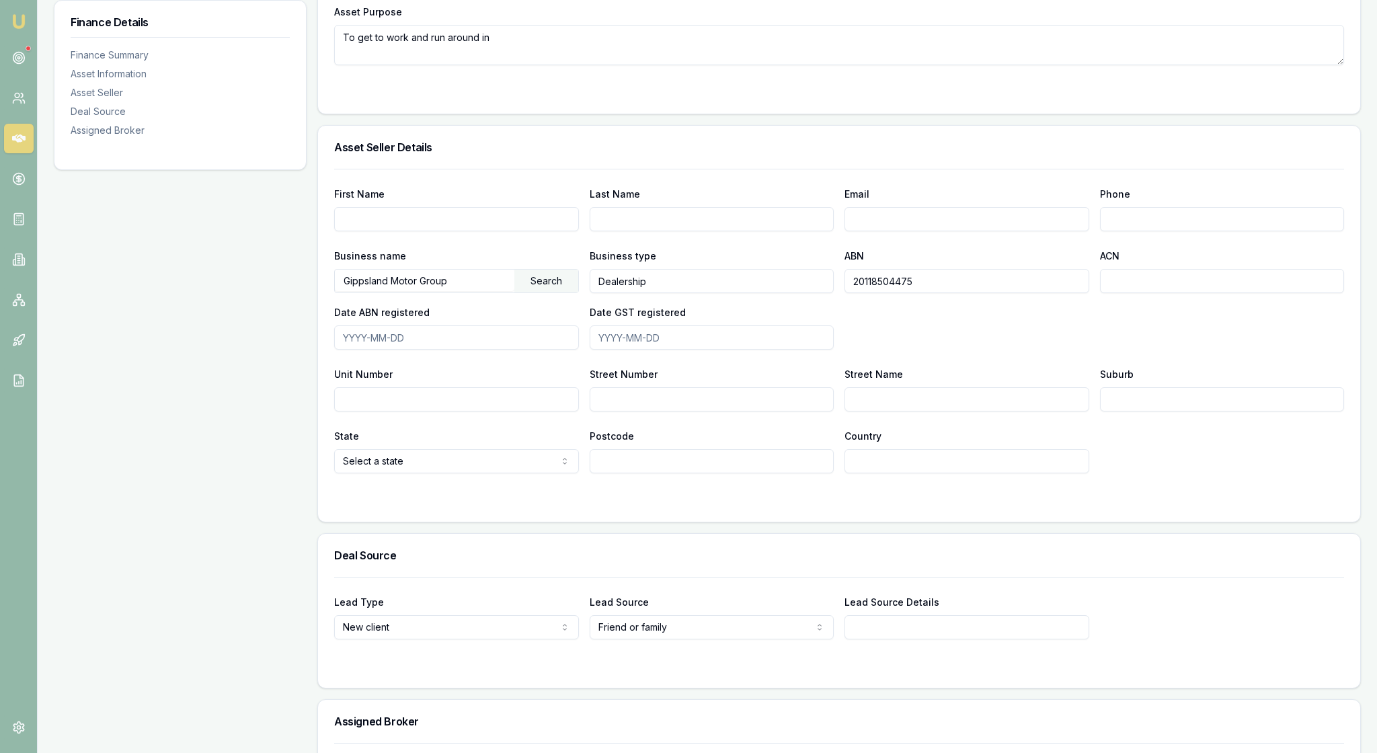
scroll to position [617, 0]
click at [547, 291] on div "Search" at bounding box center [546, 279] width 64 height 23
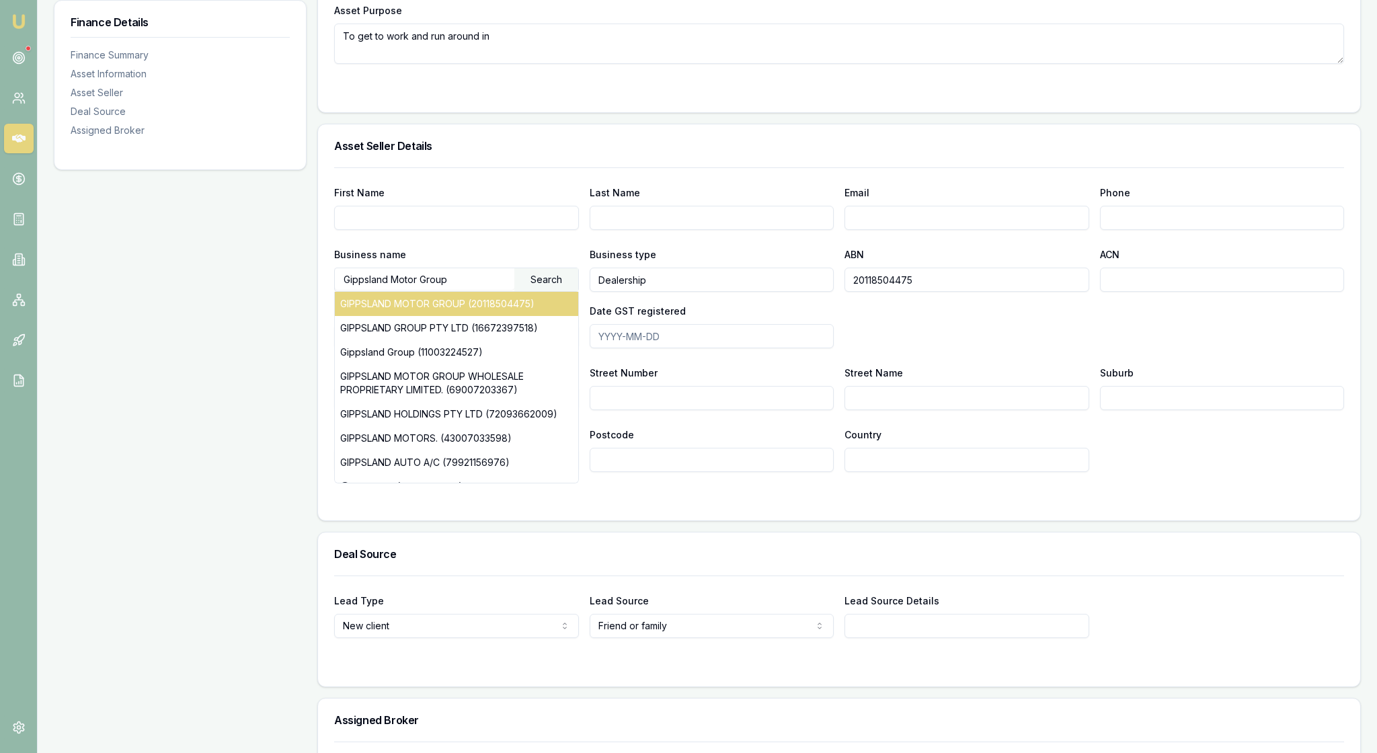
click at [484, 316] on div "GIPPSLAND MOTOR GROUP (20118504475)" at bounding box center [456, 304] width 243 height 24
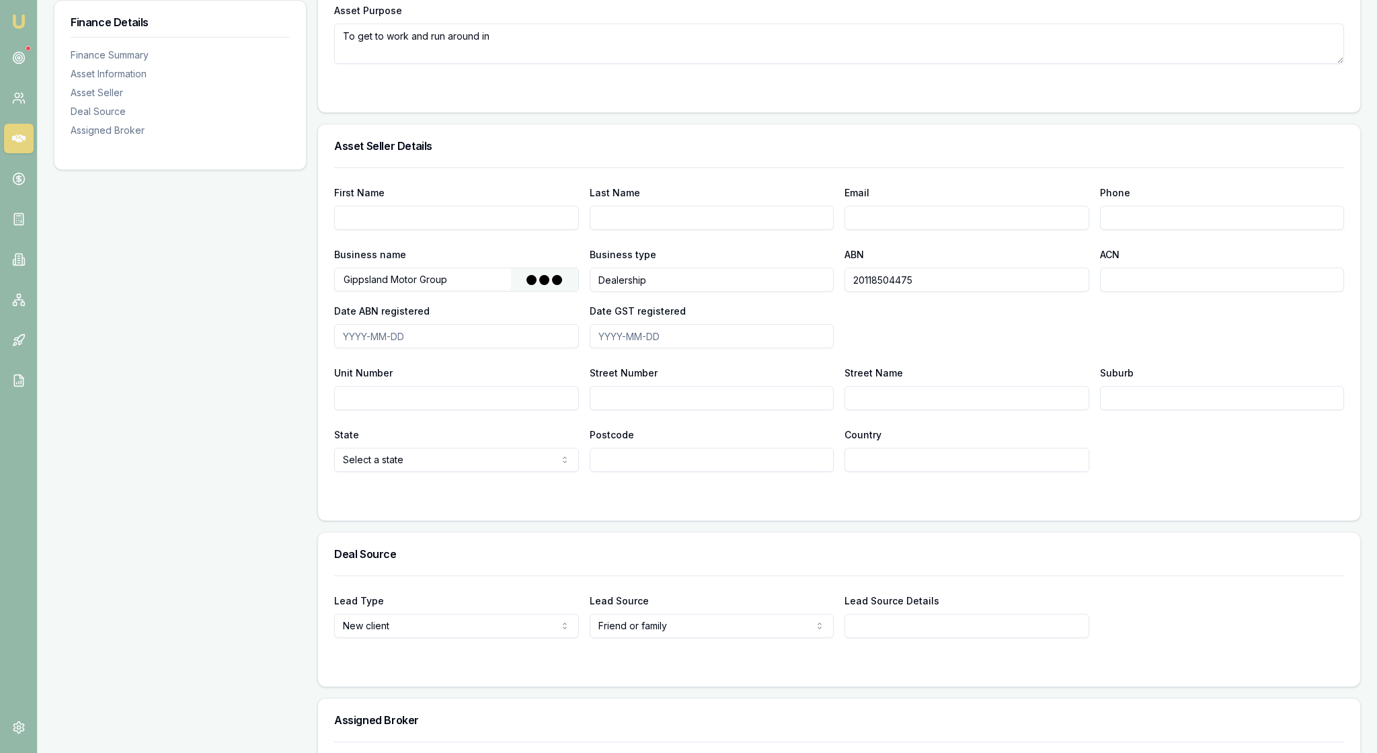
type input "MOTUS VICTORIA PTY LTD"
type input "Australian Private Company"
type input "118504475"
type input "2006-03-06"
type input "2006-07-01"
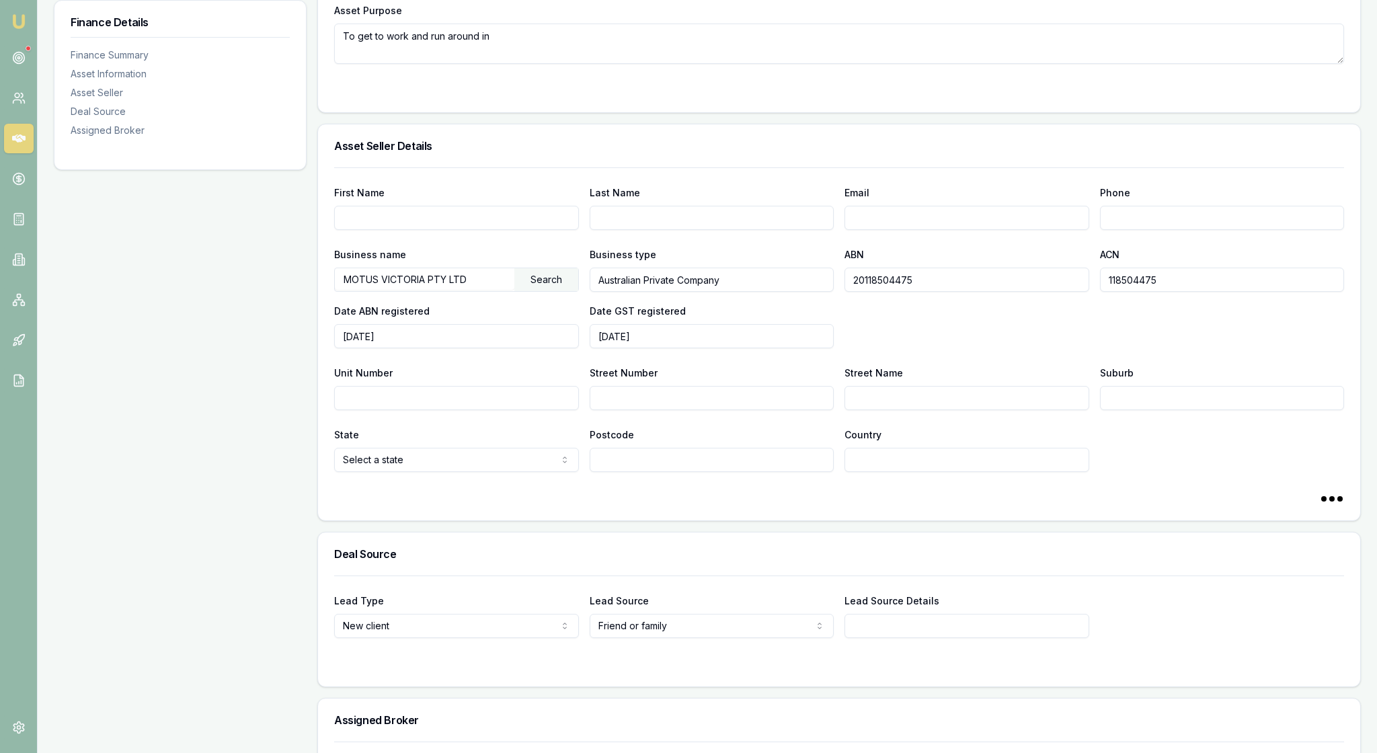
click at [543, 472] on div "First Name Last Name Email Phone Business name MOTUS VICTORIA PTY LTD Search Bu…" at bounding box center [839, 319] width 1010 height 305
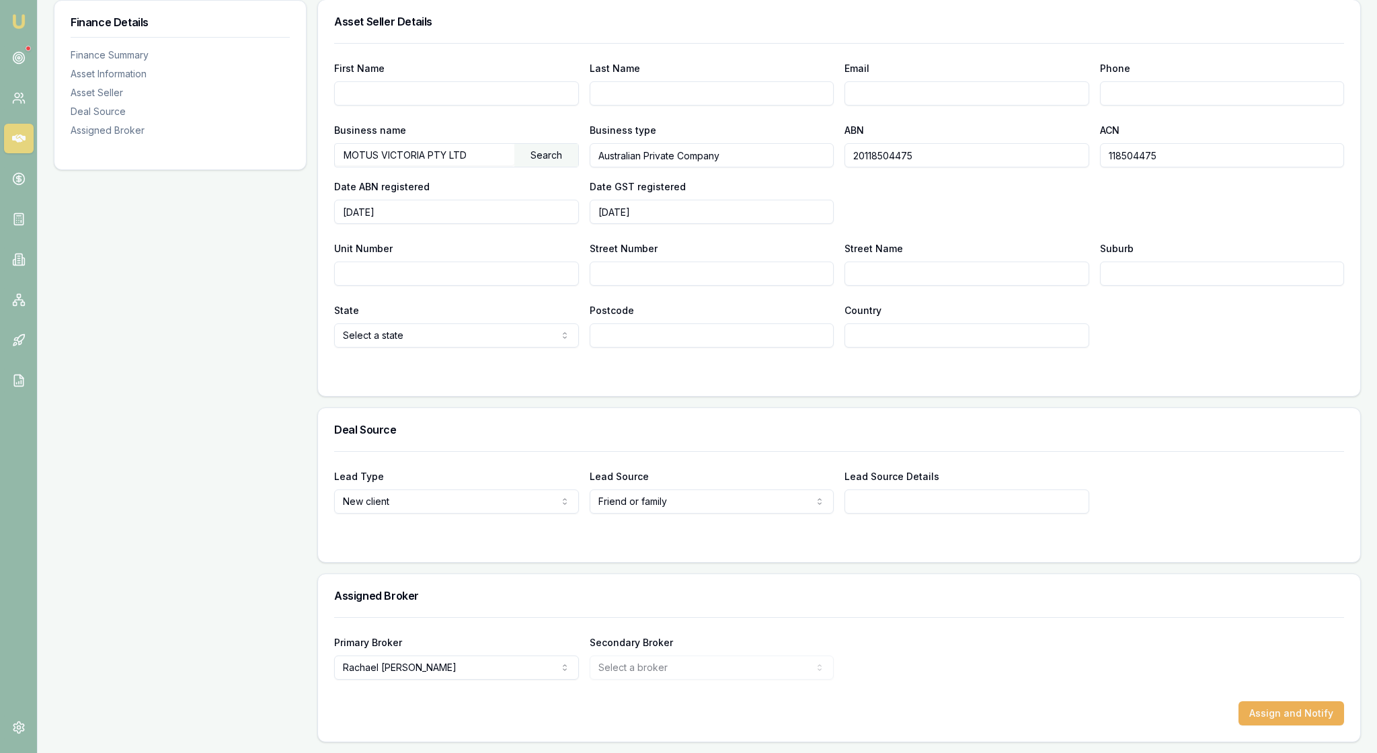
scroll to position [895, 0]
select select "VIC"
type input "Lot 2"
type input "Princes Highway"
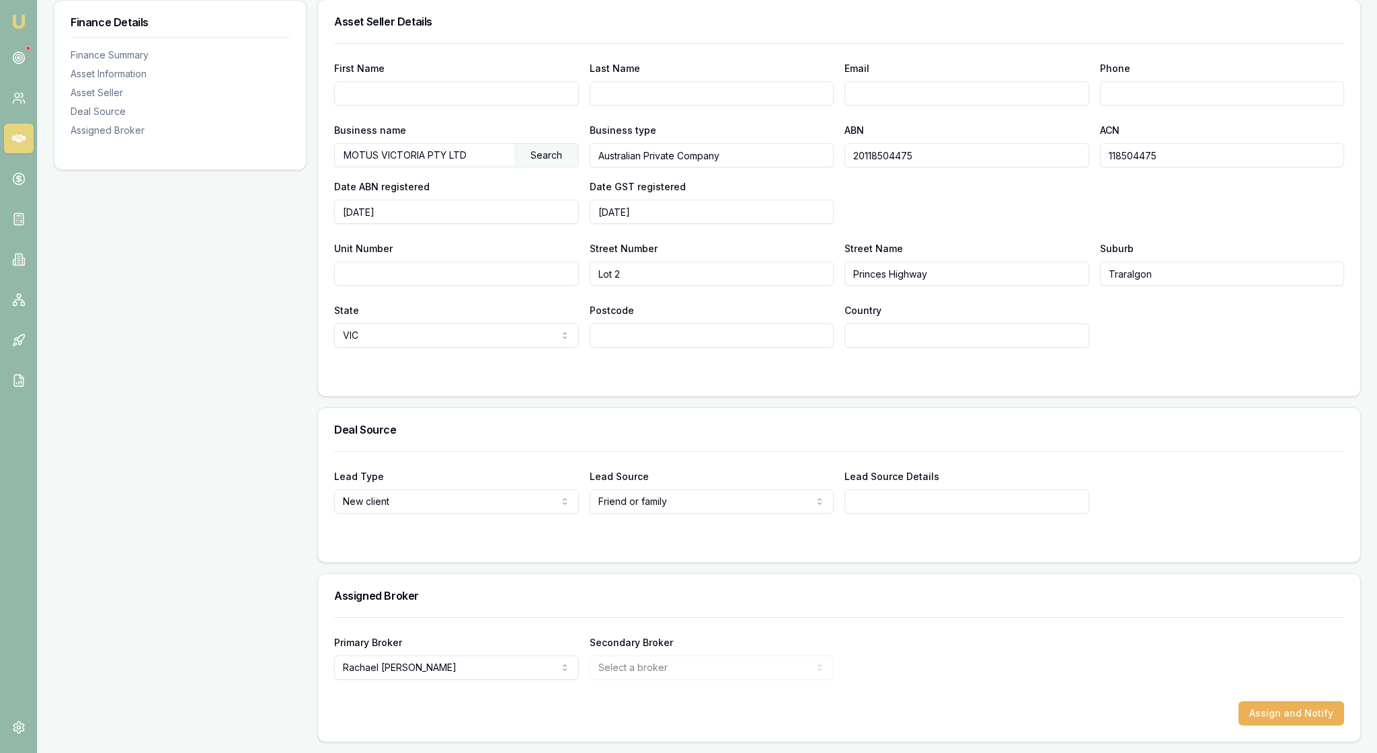
type input "Traralgon"
click at [703, 327] on form "First Name Last Name Email Phone Business name MOTUS VICTORIA PTY LTD Search Bu…" at bounding box center [839, 211] width 1010 height 337
type input "3844"
click at [914, 369] on div at bounding box center [839, 374] width 1010 height 11
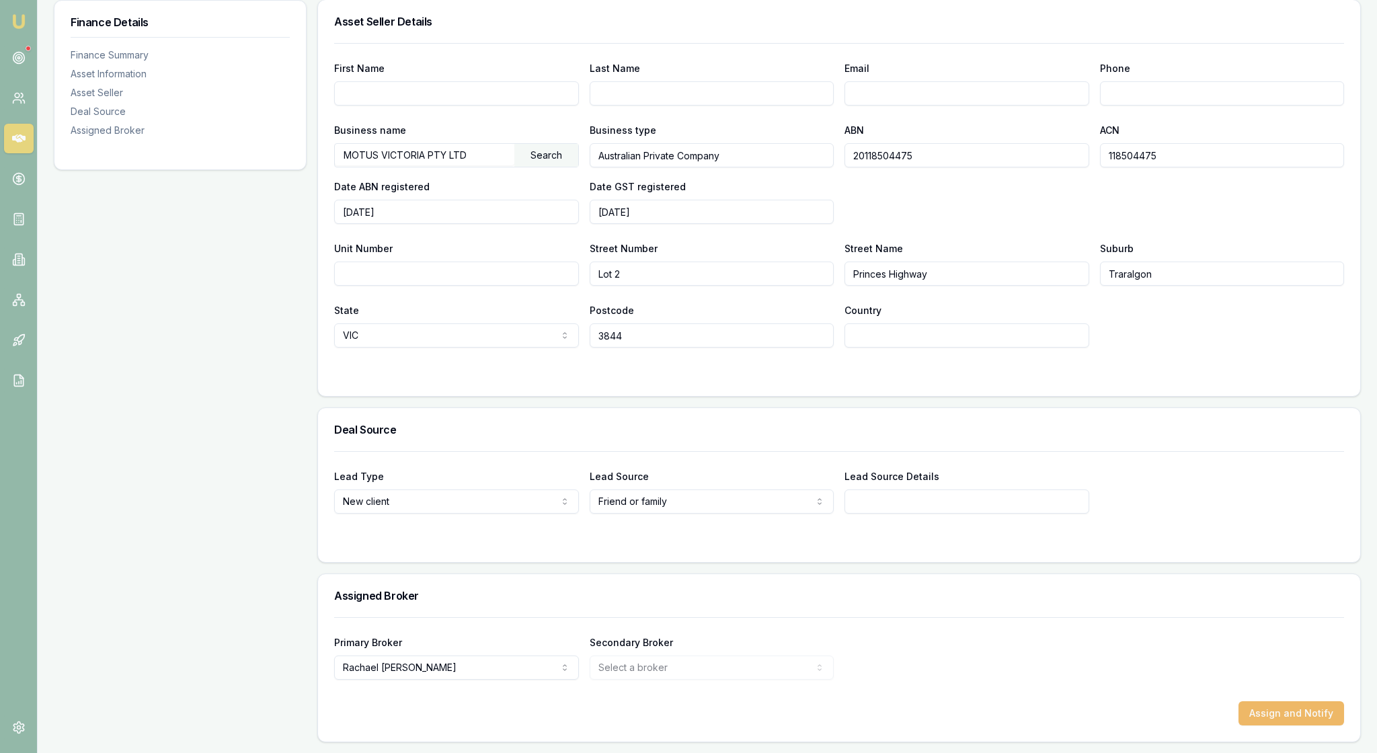
click at [1283, 701] on button "Assign and Notify" at bounding box center [1291, 713] width 106 height 24
click at [251, 364] on div "Finance Details Finance Summary Asset Information Asset Seller Deal Source Assi…" at bounding box center [180, 104] width 253 height 1277
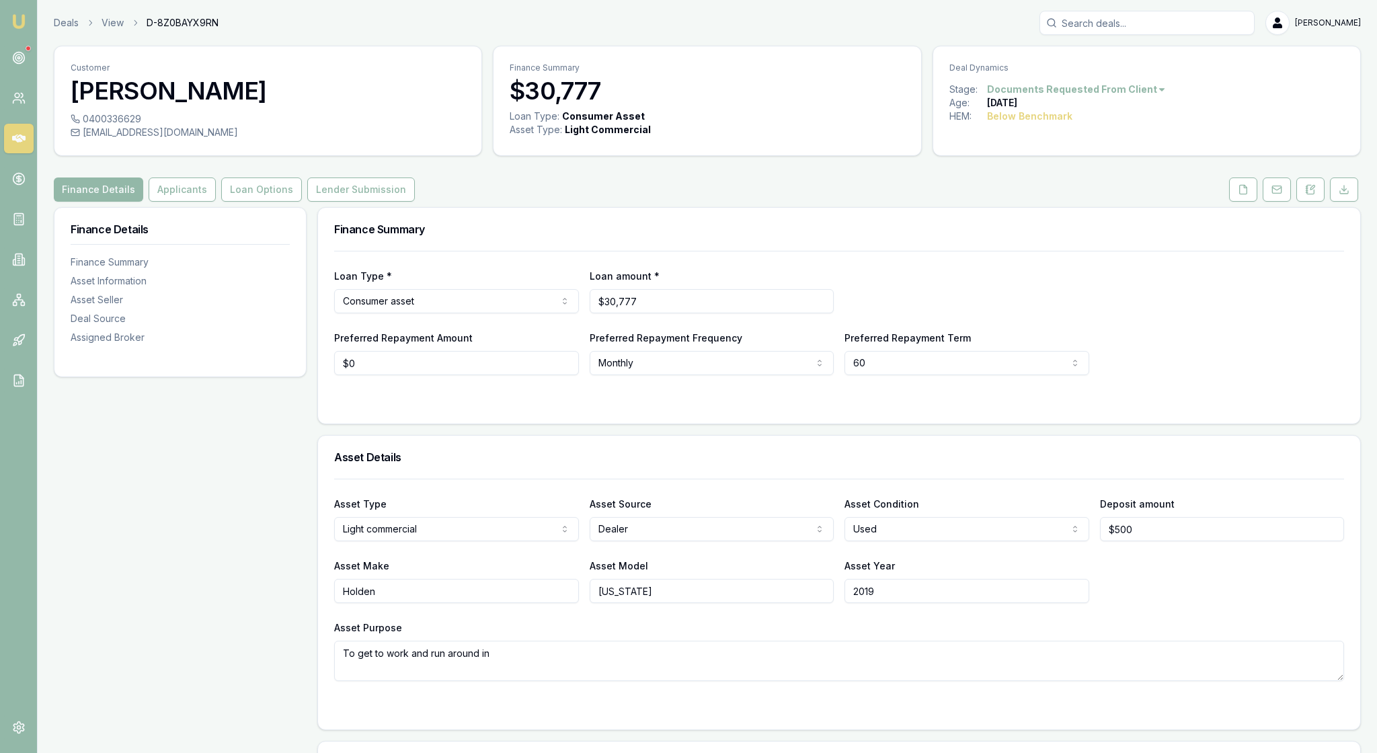
scroll to position [0, 0]
click at [1229, 202] on button at bounding box center [1243, 189] width 28 height 24
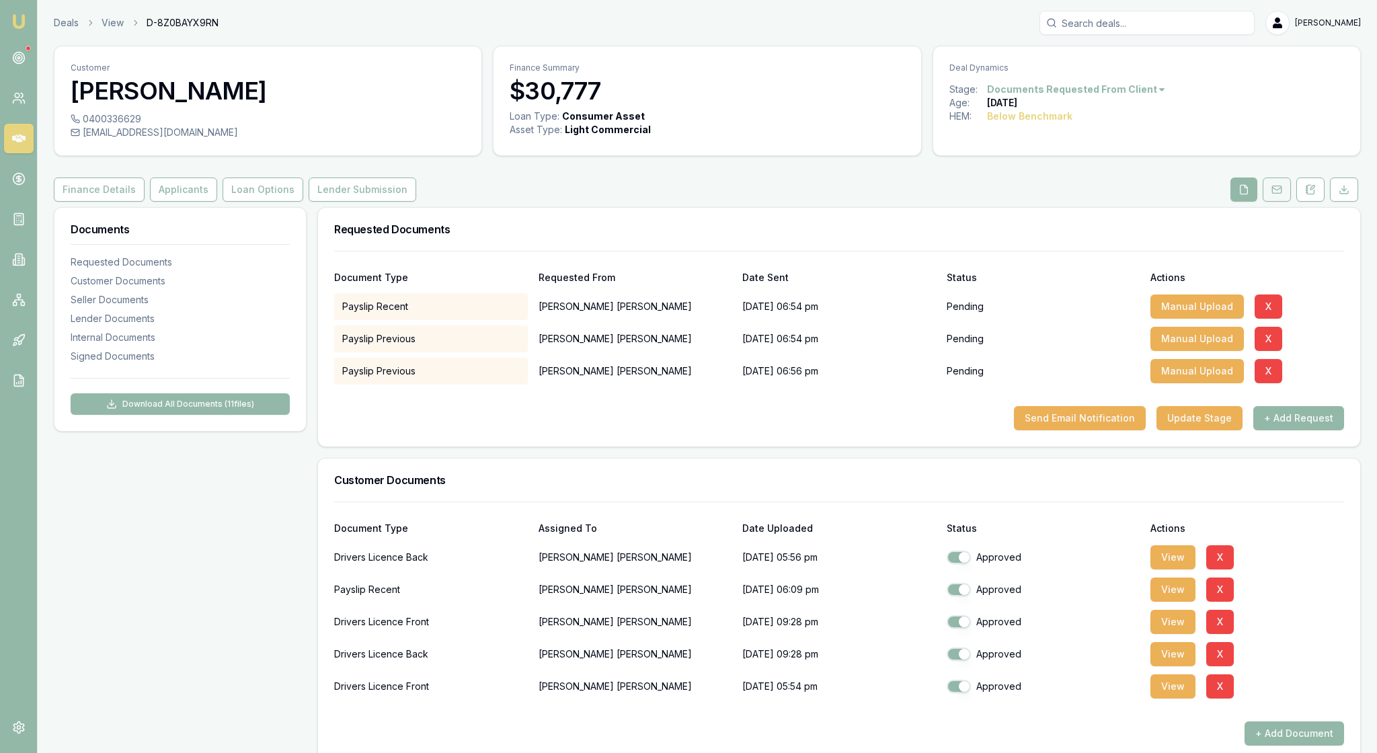
click at [1271, 195] on icon at bounding box center [1276, 189] width 11 height 11
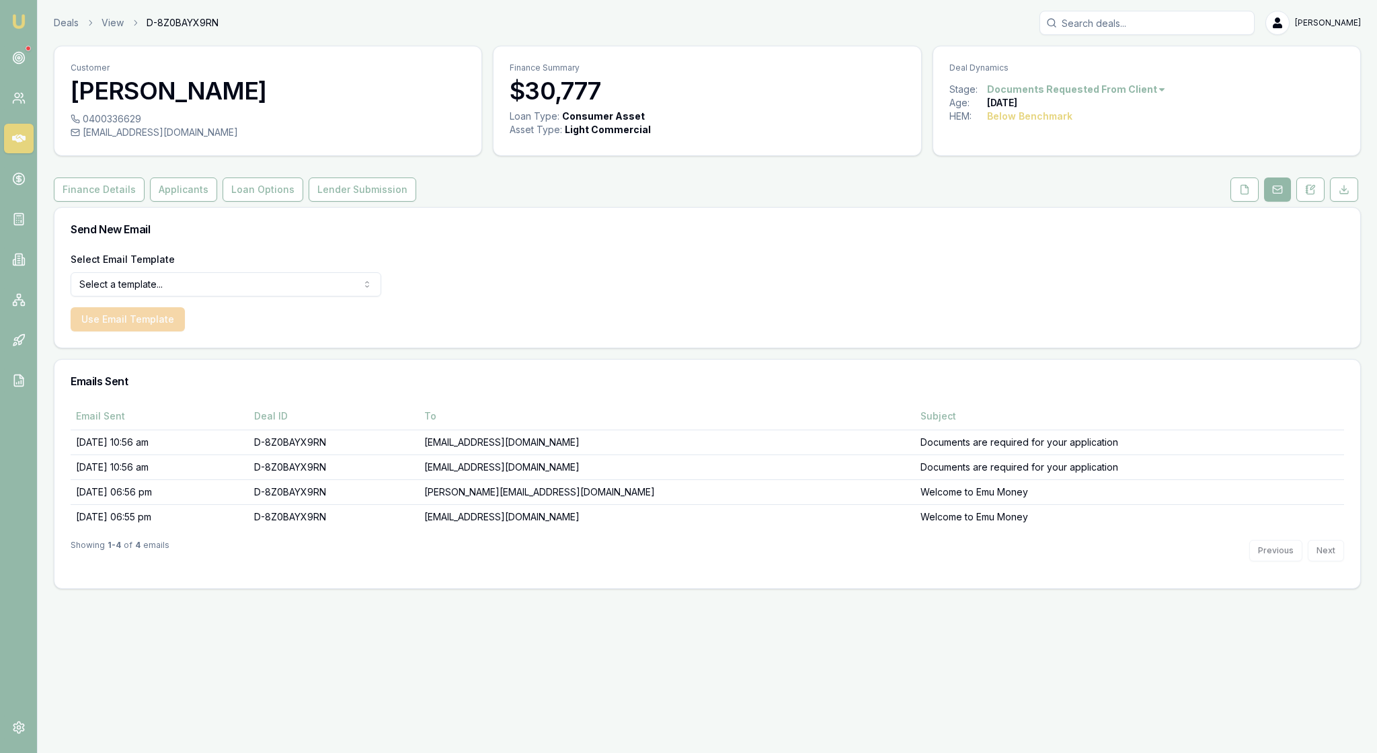
click at [367, 316] on html "Emu Broker Deals View D-8Z0BAYX9RN Rachael Connors Toggle Menu Customer Tracey …" at bounding box center [688, 376] width 1377 height 753
click at [140, 331] on button "Use Email Template" at bounding box center [128, 319] width 114 height 24
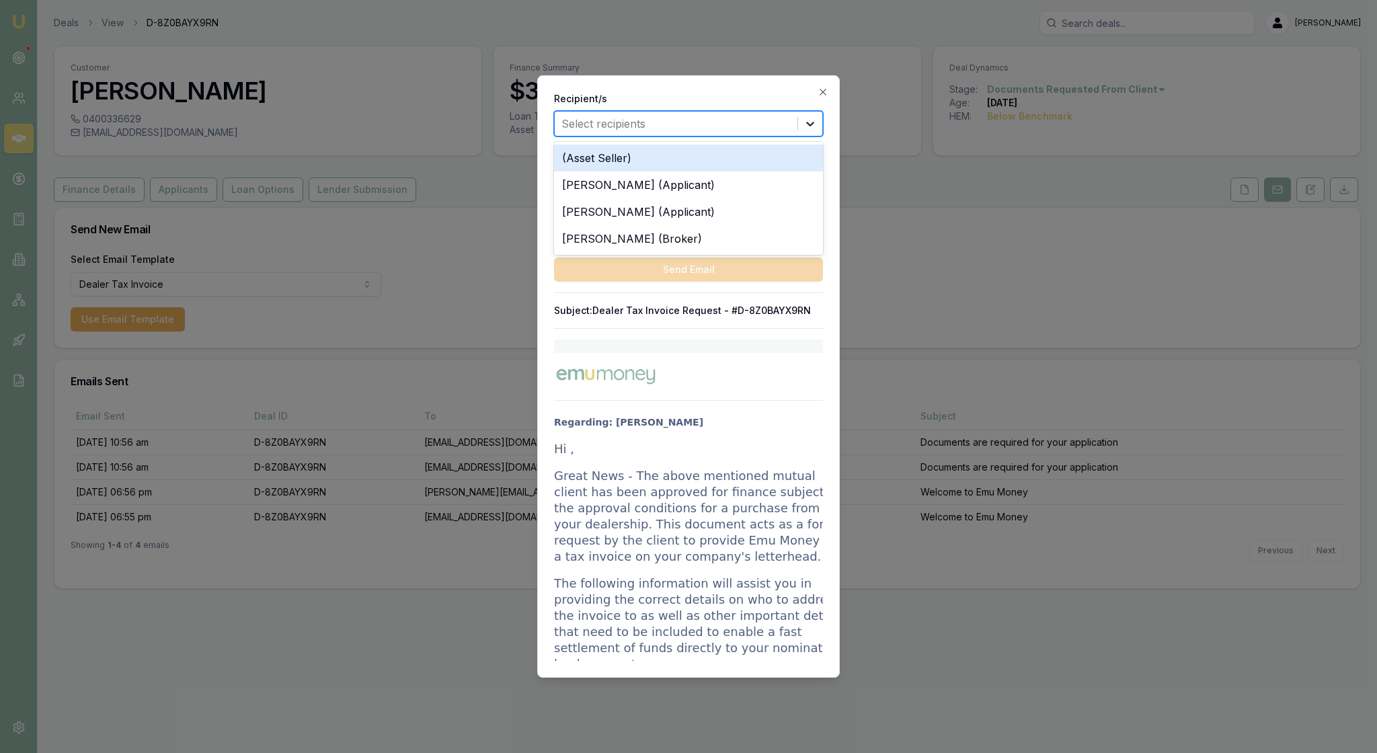
click at [811, 128] on icon at bounding box center [809, 123] width 13 height 13
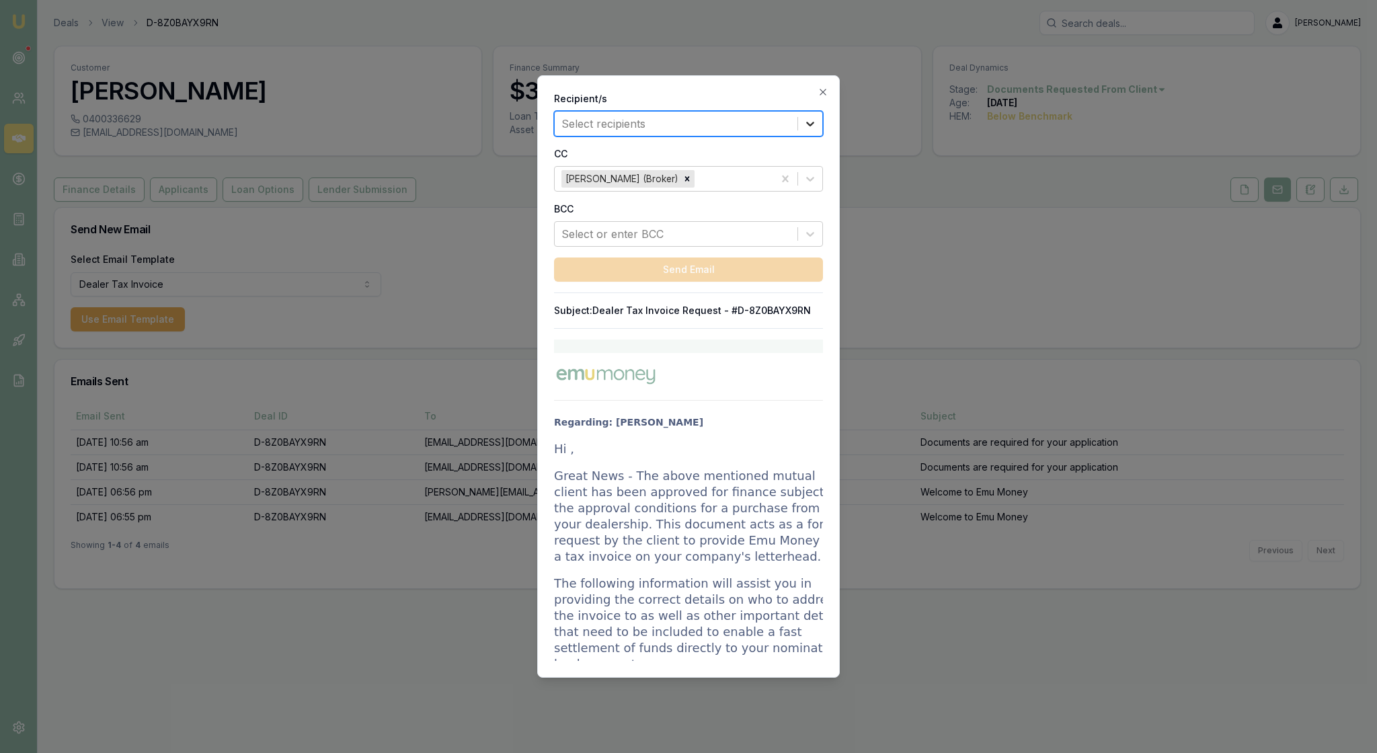
click at [811, 128] on icon at bounding box center [809, 123] width 13 height 13
click at [817, 83] on div "Recipient/s Select recipients CC Rachael Connors (Broker) BCC Select or enter B…" at bounding box center [688, 376] width 303 height 602
click at [819, 89] on icon "button" at bounding box center [822, 92] width 11 height 11
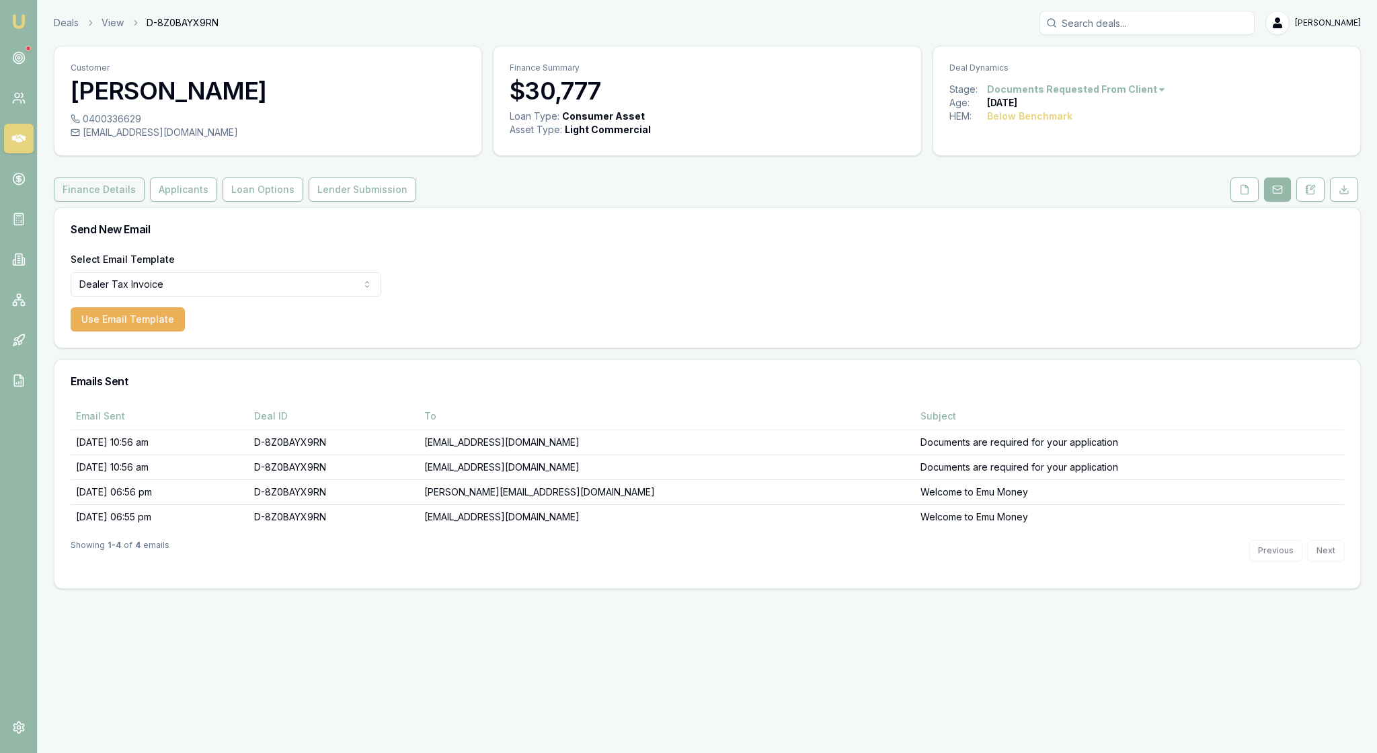
click at [143, 202] on button "Finance Details" at bounding box center [99, 189] width 91 height 24
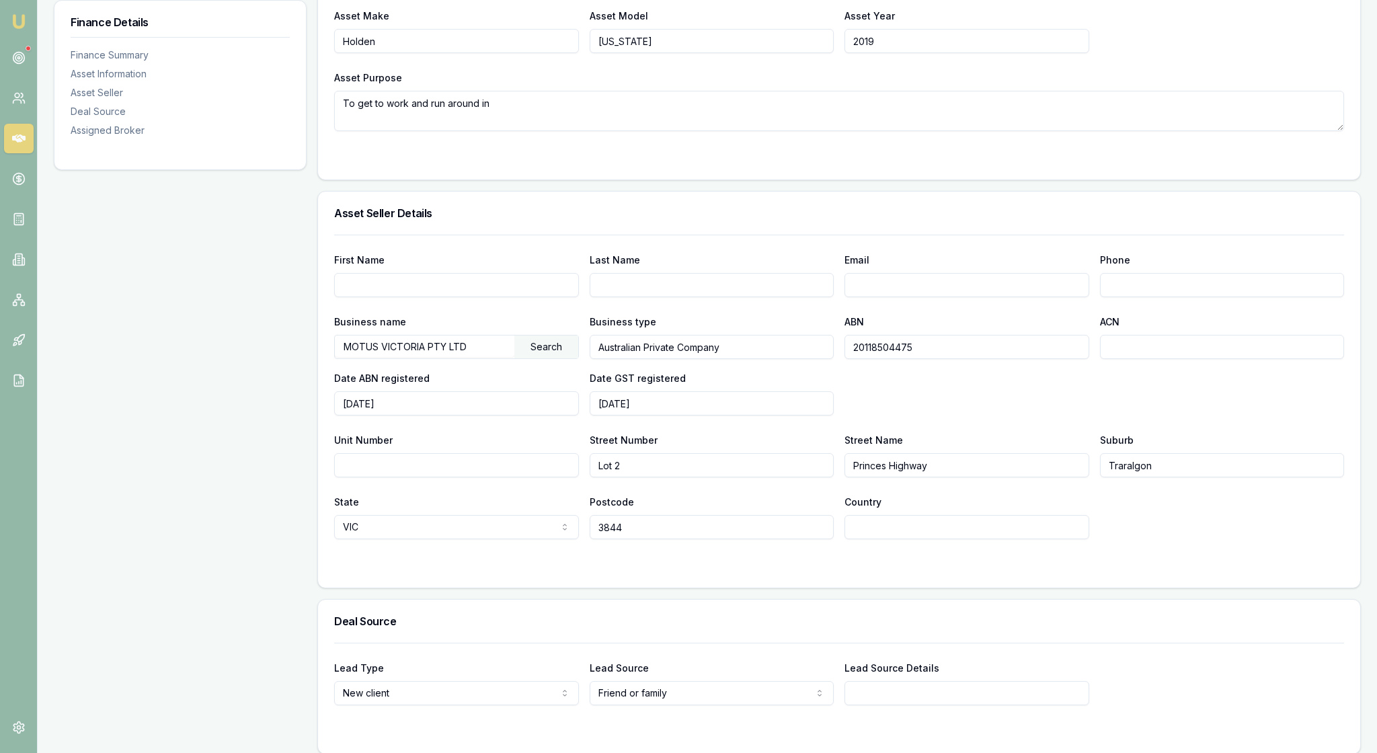
scroll to position [555, 0]
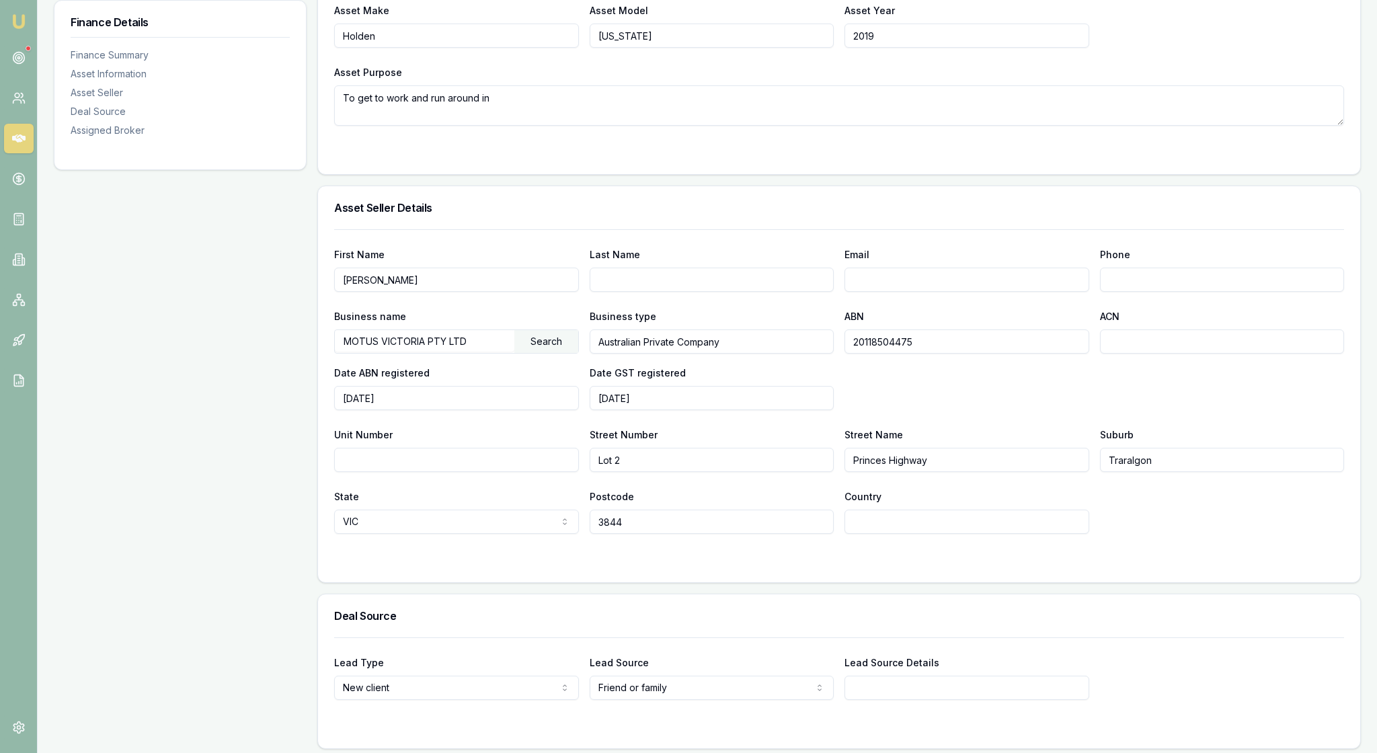
type input "[PERSON_NAME]"
click at [870, 292] on input "Email" at bounding box center [966, 280] width 245 height 24
paste input "[EMAIL_ADDRESS][DOMAIN_NAME]"
type input "[EMAIL_ADDRESS][DOMAIN_NAME]"
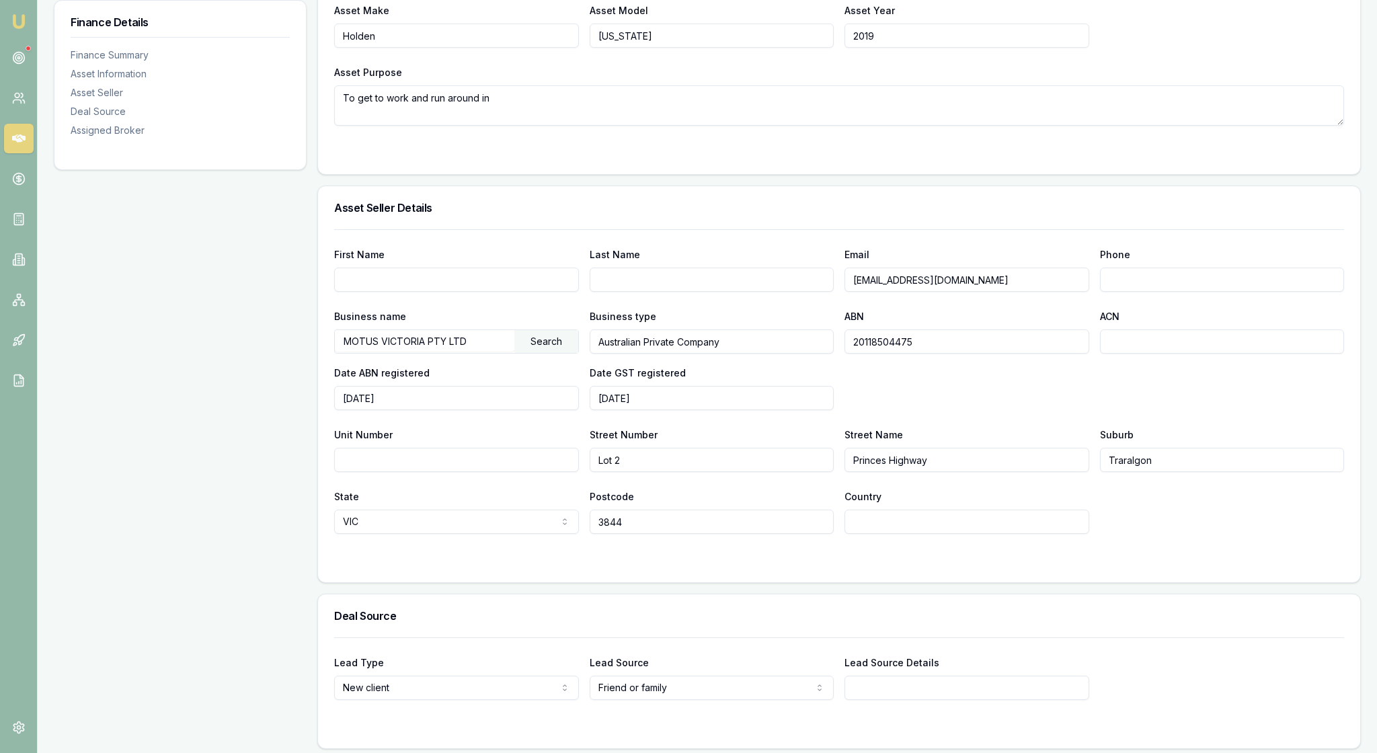
click at [405, 292] on input "First Name" at bounding box center [456, 280] width 245 height 24
click at [401, 292] on input "Tim Mccormack" at bounding box center [456, 280] width 245 height 24
type input "Tim McCormack"
click at [557, 337] on div "First Name Tim McCormack Last Name Email tmccormack@motusau.com Phone Business …" at bounding box center [839, 381] width 1010 height 305
type input "0422 599 149"
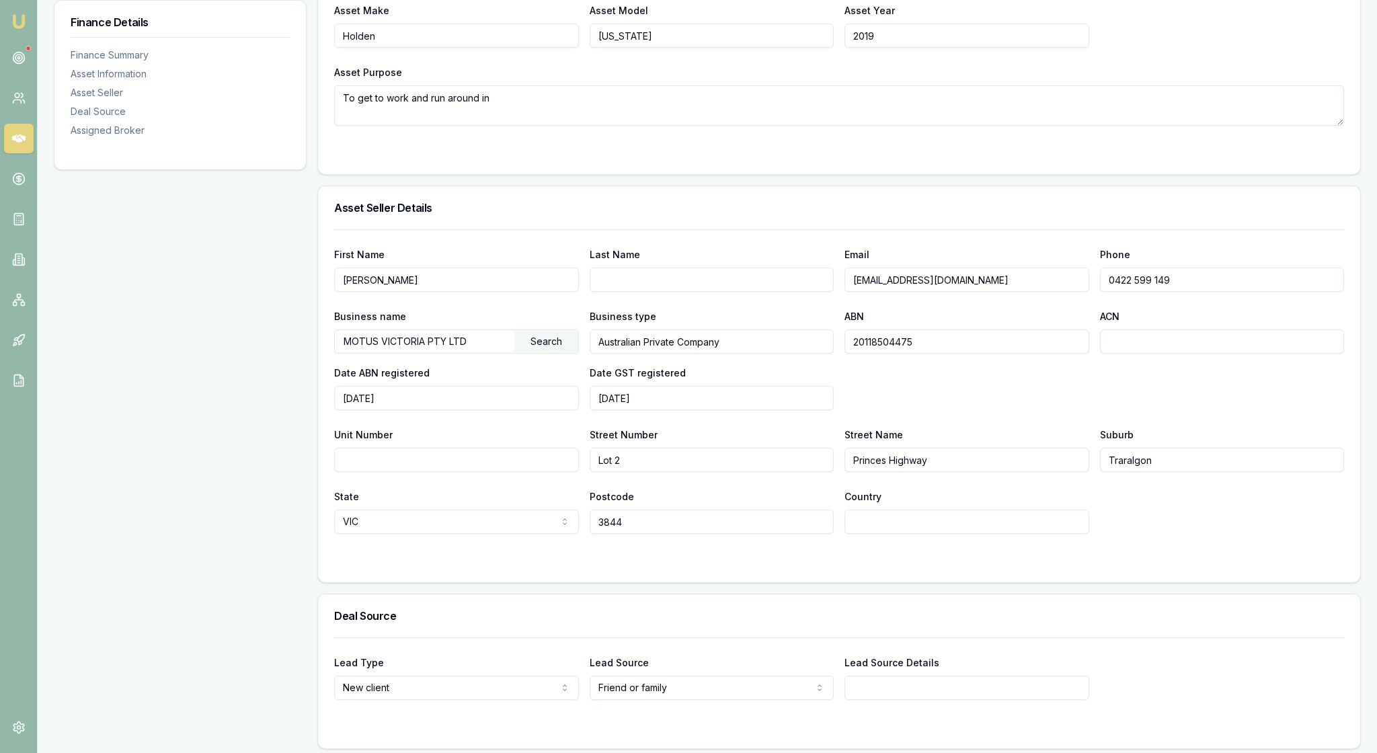
click at [996, 410] on div "Business name MOTUS VICTORIA PTY LTD Search Business type Australian Private Co…" at bounding box center [839, 359] width 1010 height 102
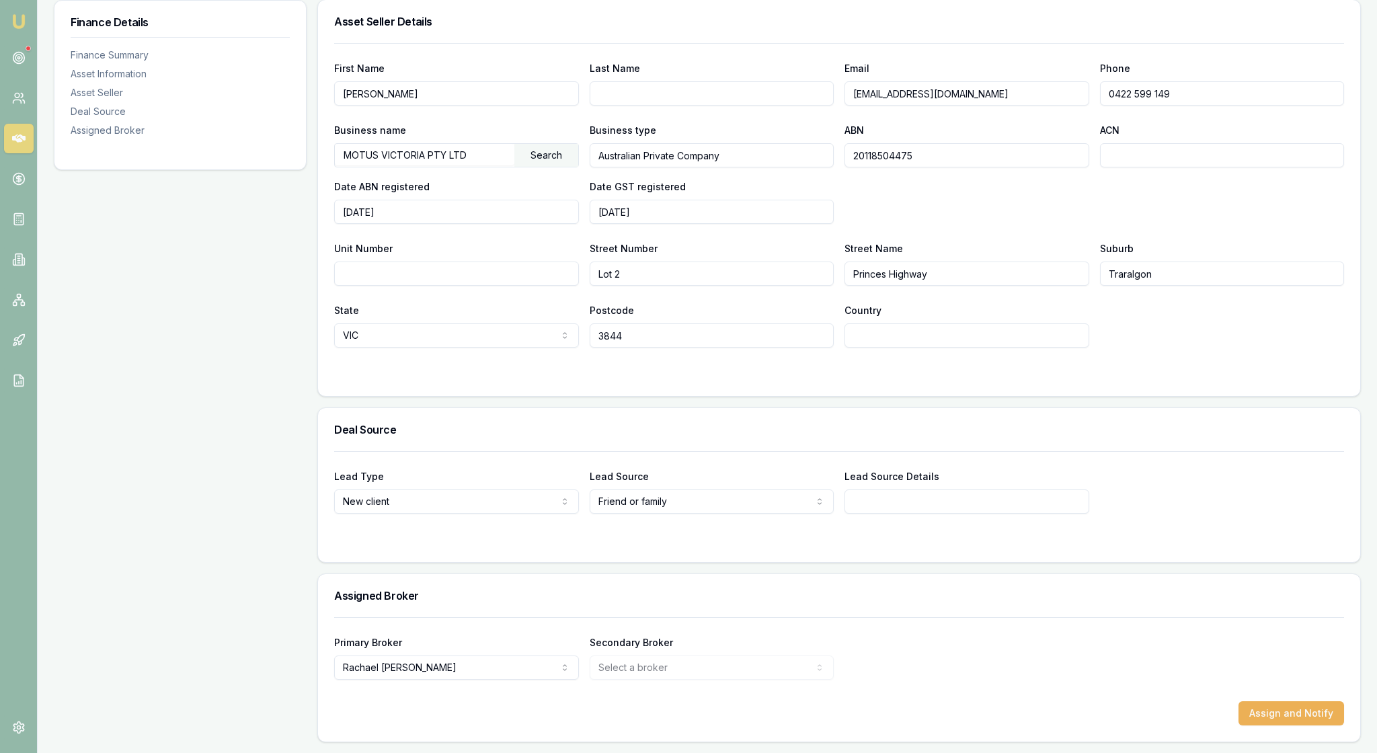
scroll to position [925, 0]
click at [1301, 701] on button "Assign and Notify" at bounding box center [1291, 713] width 106 height 24
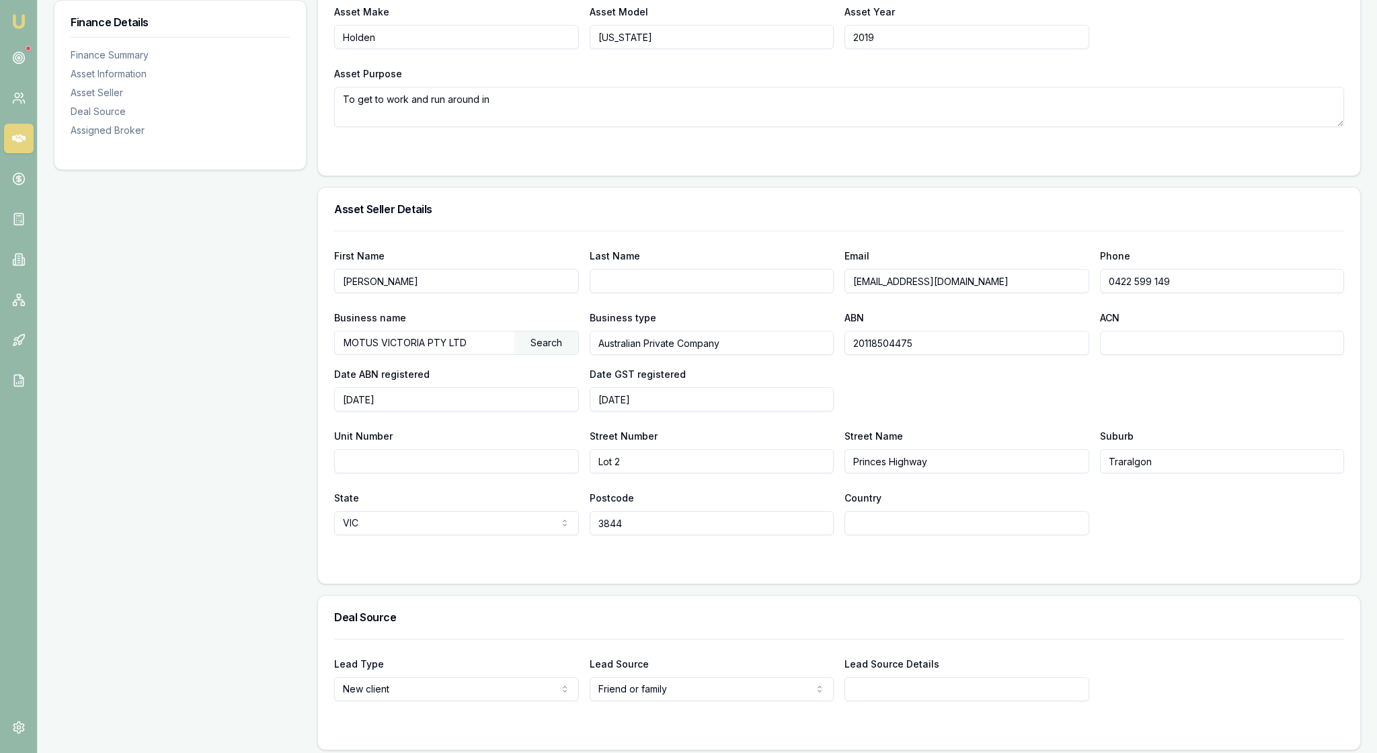
scroll to position [553, 0]
drag, startPoint x: 458, startPoint y: 386, endPoint x: 378, endPoint y: 382, distance: 80.8
click at [378, 294] on input "Tim McCormack" at bounding box center [456, 282] width 245 height 24
type input "[PERSON_NAME]"
click at [621, 294] on input "Last Name" at bounding box center [712, 282] width 245 height 24
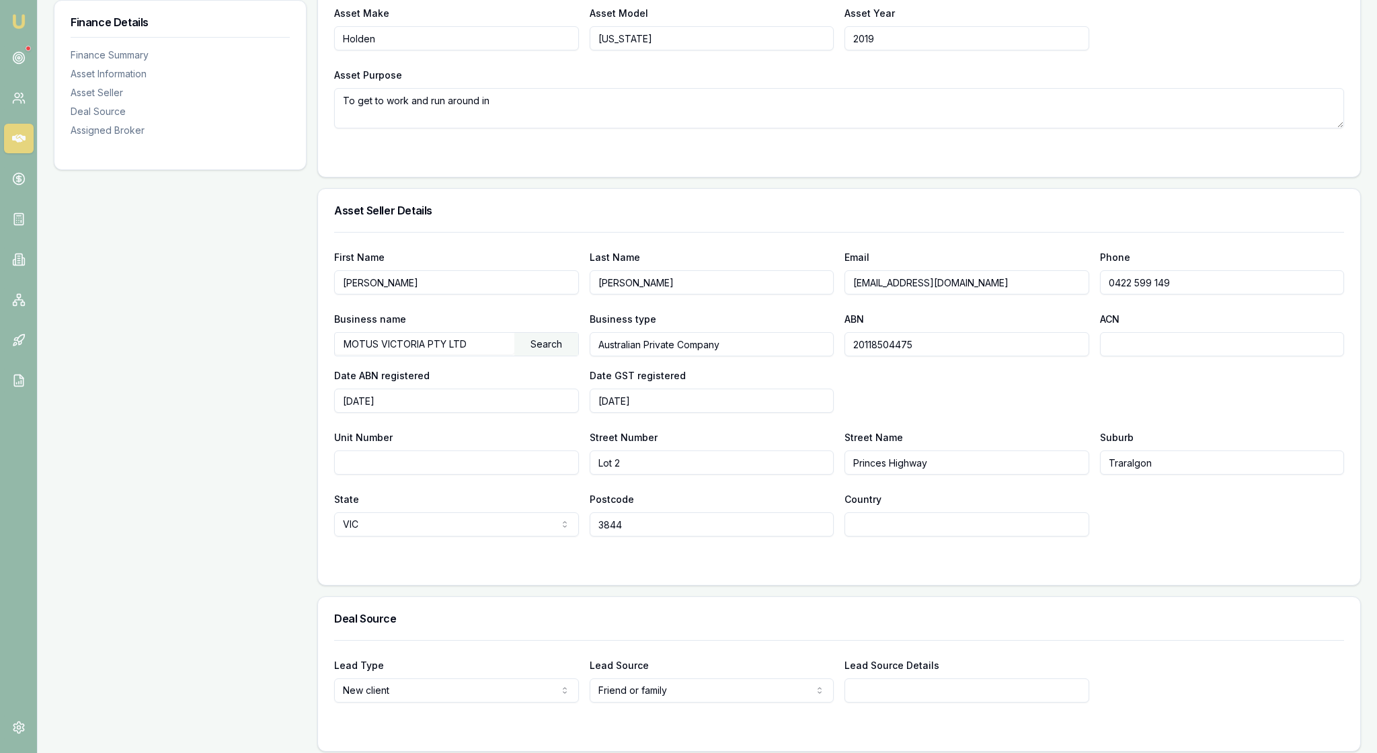
type input "[PERSON_NAME]"
click at [848, 216] on h3 "Asset Seller Details" at bounding box center [839, 210] width 1010 height 11
click at [722, 161] on form "Asset Type Light commercial Passenger car Electric vehicle Light commercial Car…" at bounding box center [839, 43] width 1010 height 235
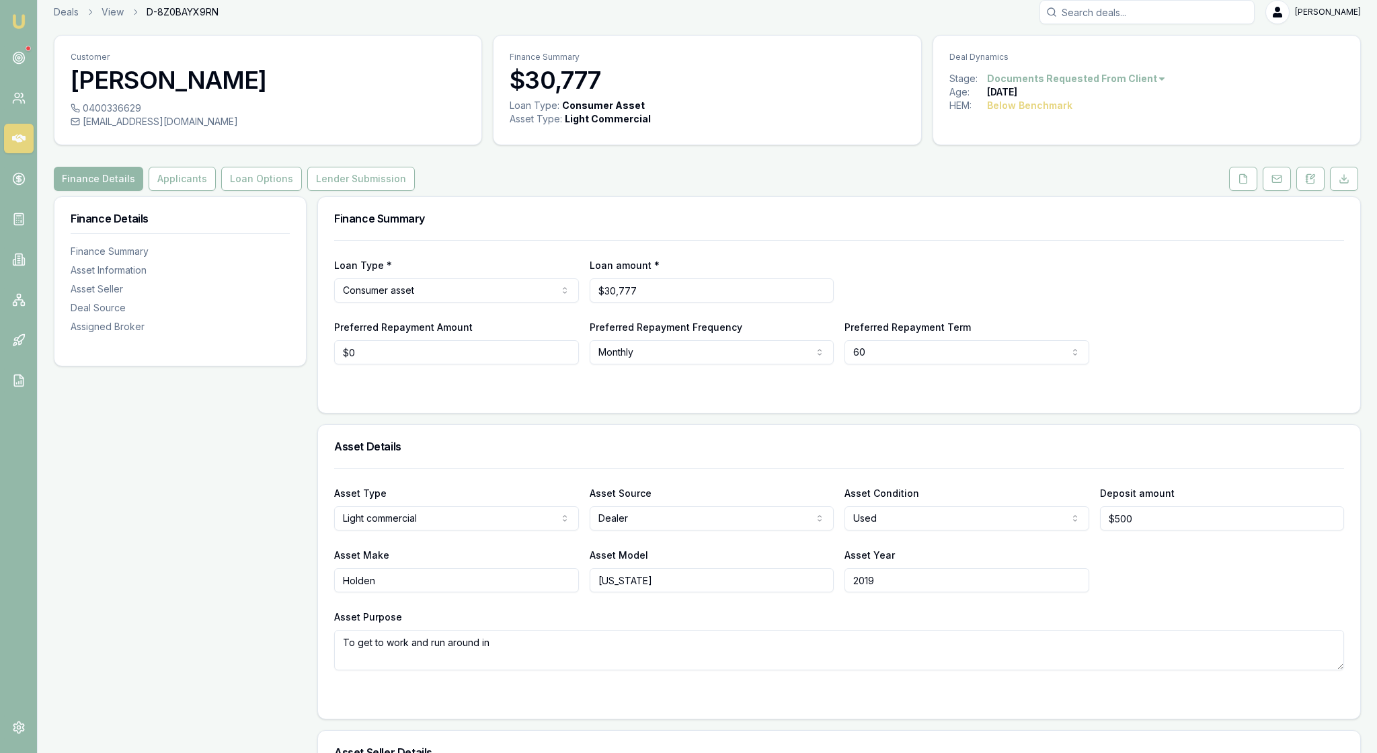
scroll to position [0, 0]
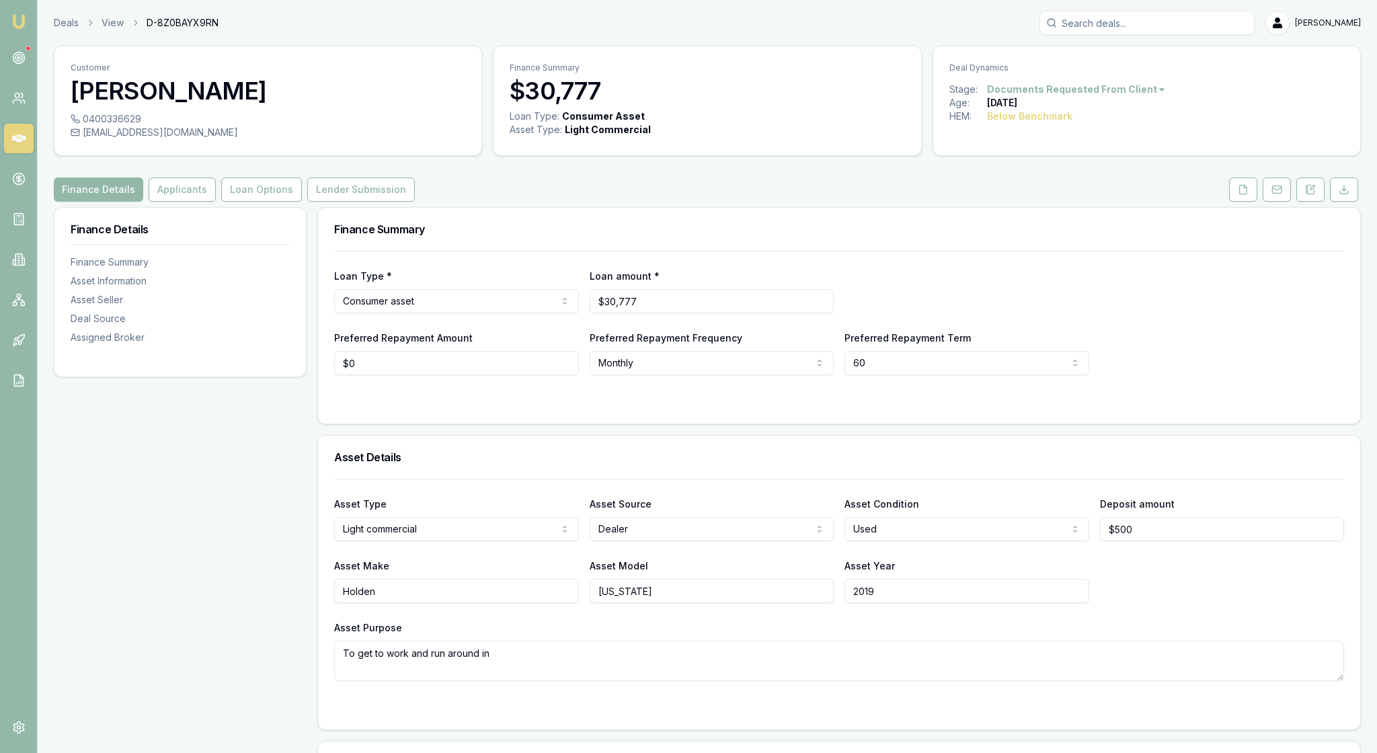
click at [1011, 294] on div "Loan Type * Consumer asset Consumer loan Consumer asset Commercial loan Commerc…" at bounding box center [839, 313] width 1010 height 124
click at [1094, 312] on div "Loan Type * Consumer asset Consumer loan Consumer asset Commercial loan Commerc…" at bounding box center [839, 291] width 1010 height 46
click at [1271, 195] on icon at bounding box center [1276, 189] width 11 height 11
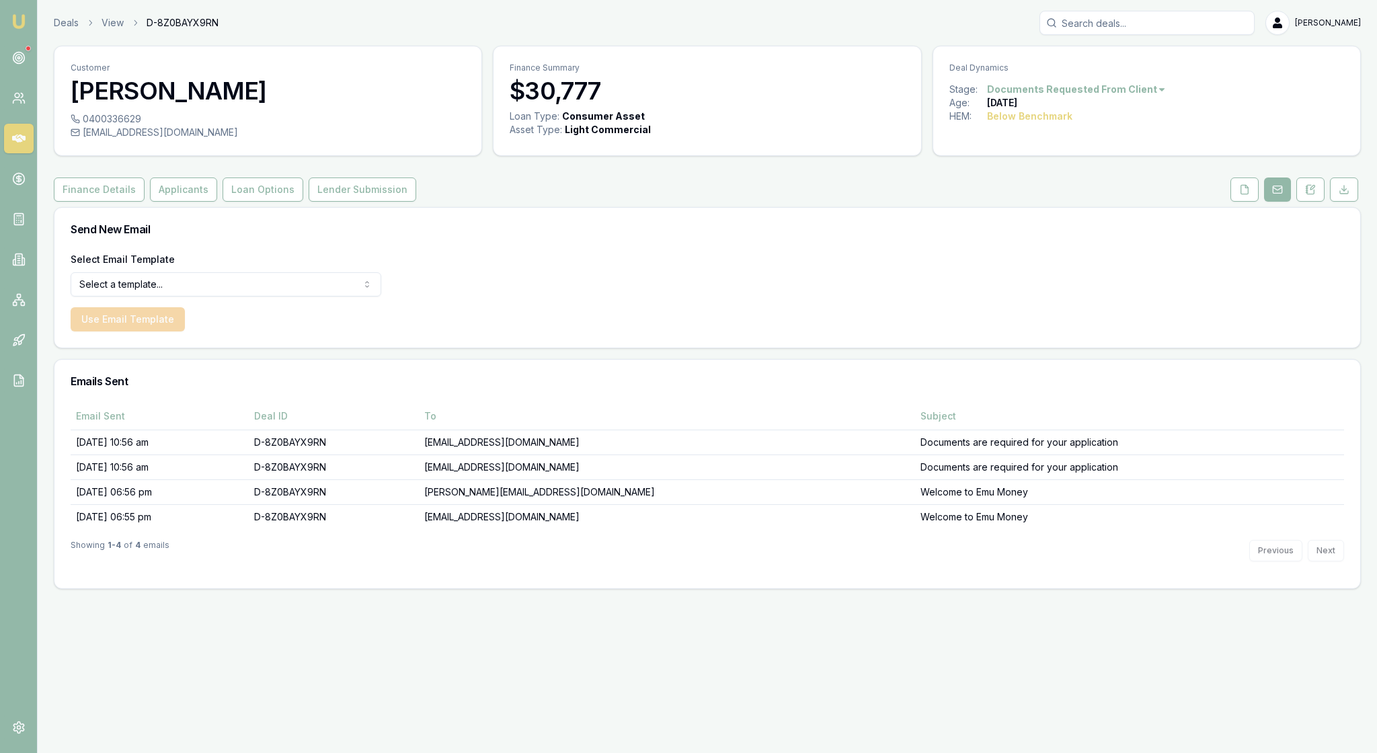
click at [366, 315] on html "Emu Broker Deals View D-8Z0BAYX9RN Rachael Connors Toggle Menu Customer Tracey …" at bounding box center [688, 376] width 1377 height 753
click at [163, 331] on button "Use Email Template" at bounding box center [128, 319] width 114 height 24
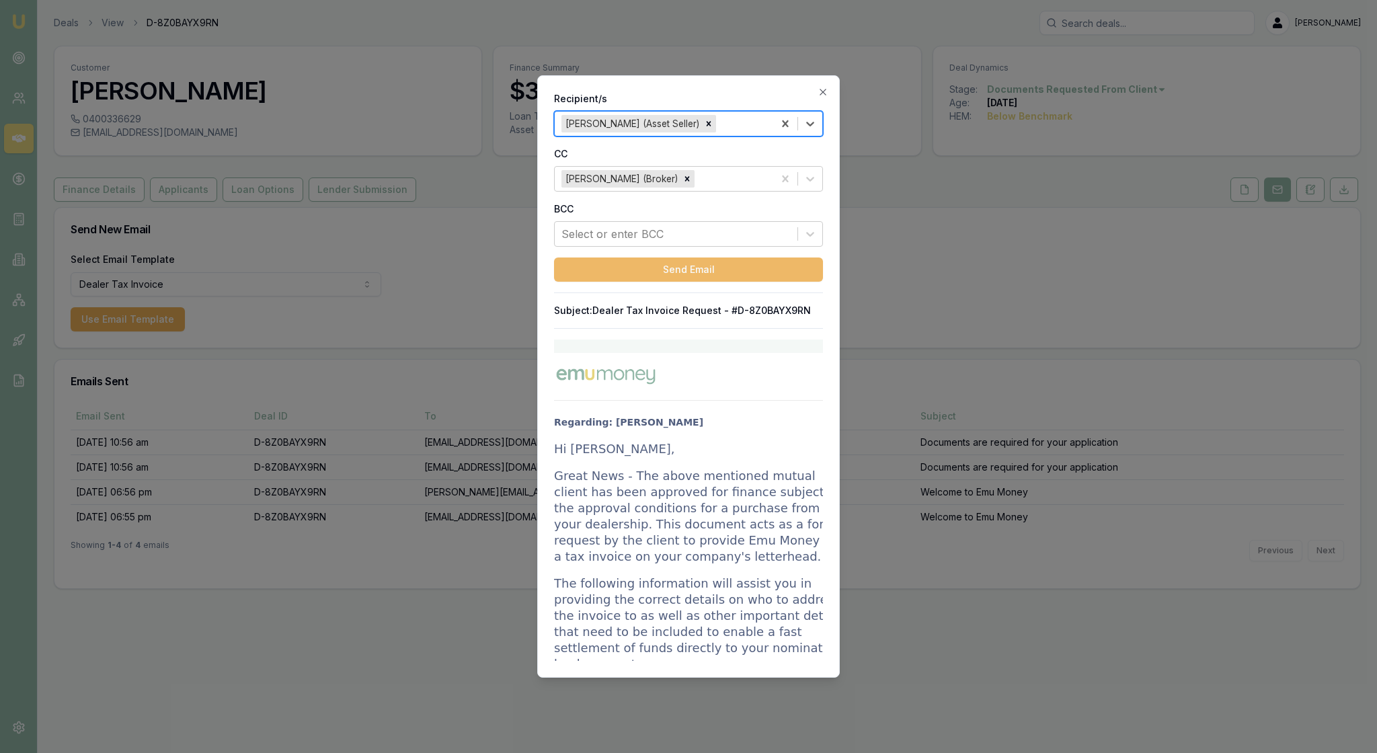
click at [684, 282] on button "Send Email" at bounding box center [688, 269] width 269 height 24
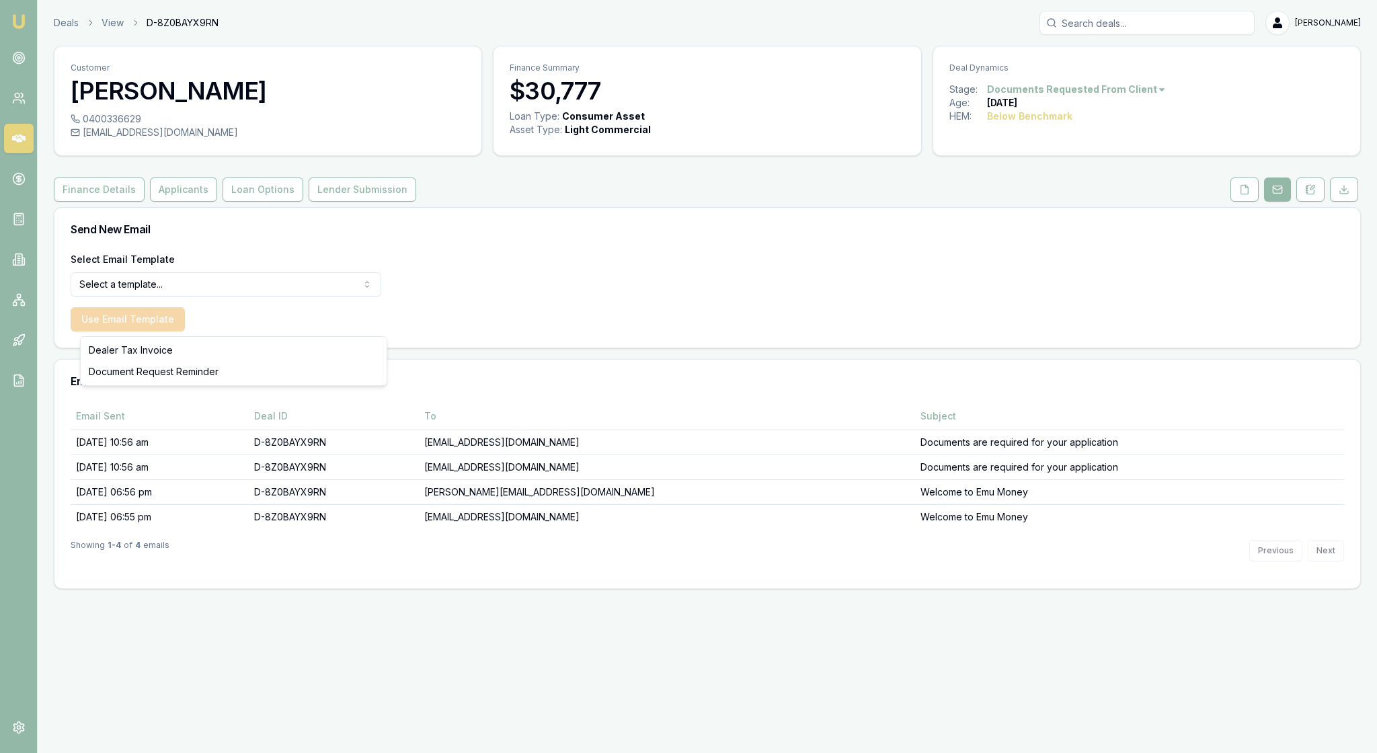
click at [374, 321] on html "Emu Broker Deals View D-8Z0BAYX9RN [PERSON_NAME] Toggle Menu Customer [PERSON_N…" at bounding box center [688, 376] width 1377 height 753
click at [574, 320] on div "Select Email Template Dealer Tax Invoice Dealer Tax Invoice Document Request Re…" at bounding box center [706, 299] width 1305 height 97
click at [657, 250] on div "Send New Email" at bounding box center [706, 229] width 1305 height 43
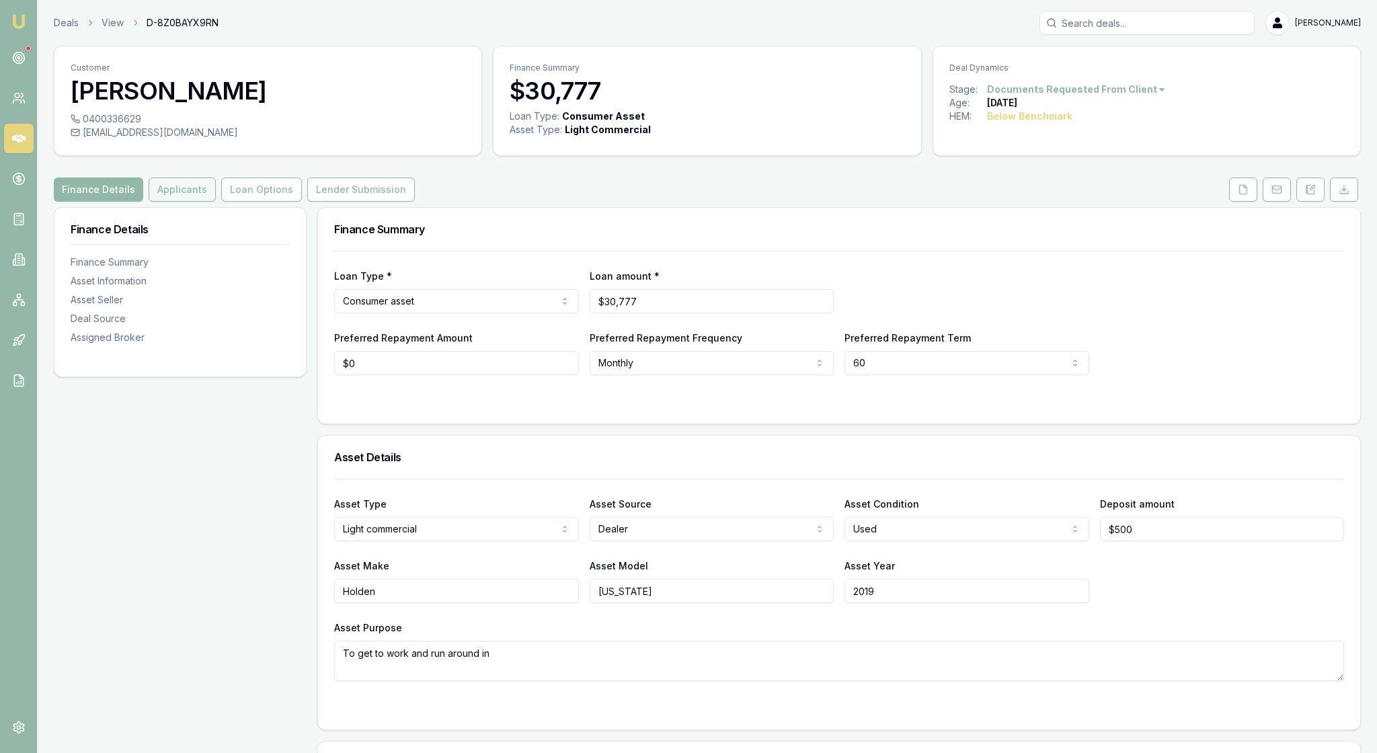
click at [216, 202] on button "Applicants" at bounding box center [182, 189] width 67 height 24
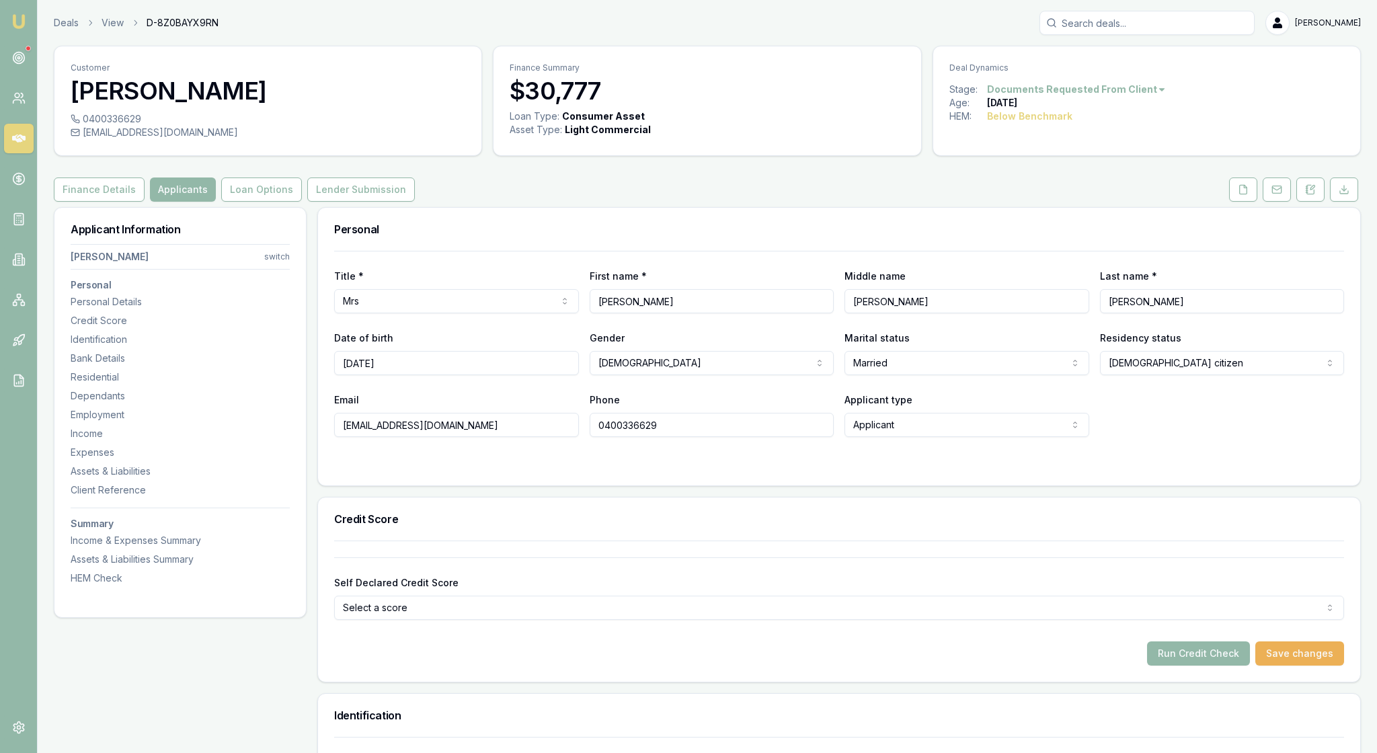
click at [620, 235] on h3 "Personal" at bounding box center [839, 229] width 1010 height 11
click at [593, 235] on h3 "Personal" at bounding box center [839, 229] width 1010 height 11
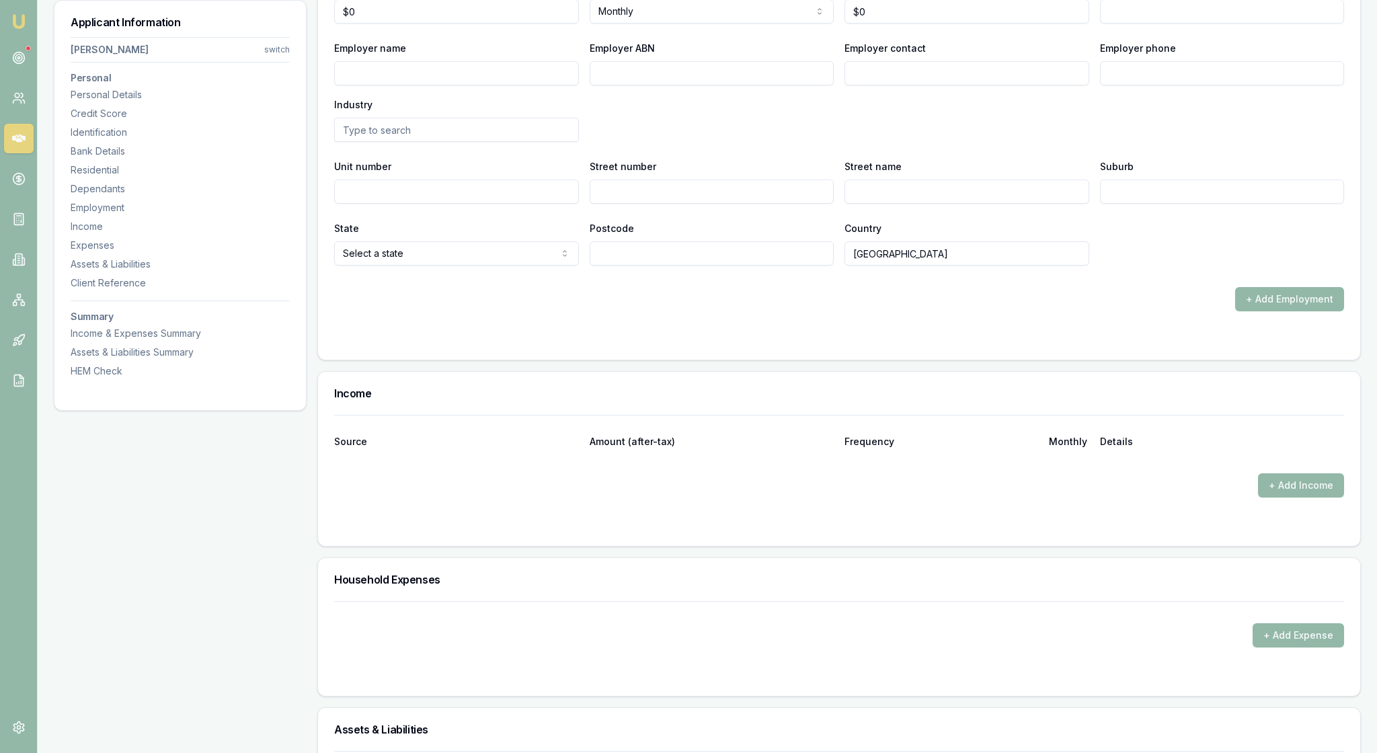
scroll to position [1949, 0]
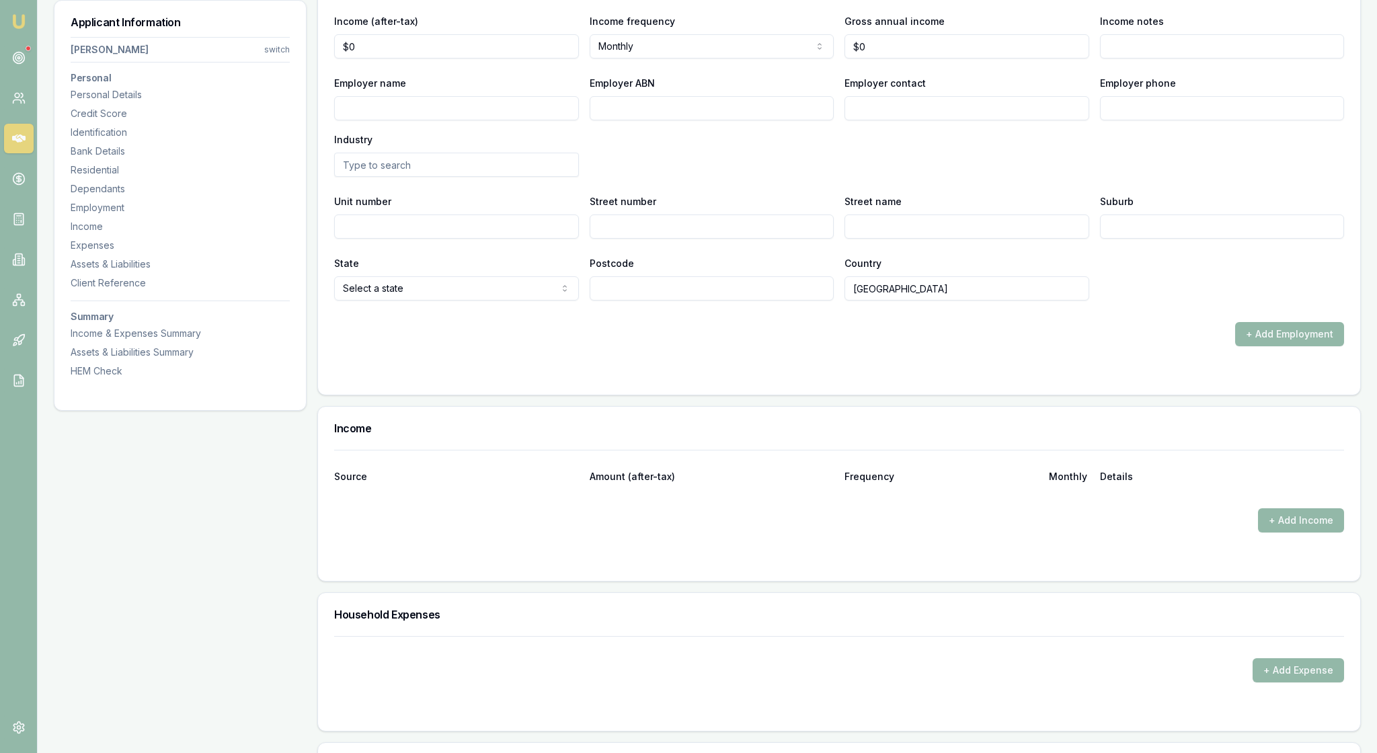
select select "CASUAL"
type input "service operator"
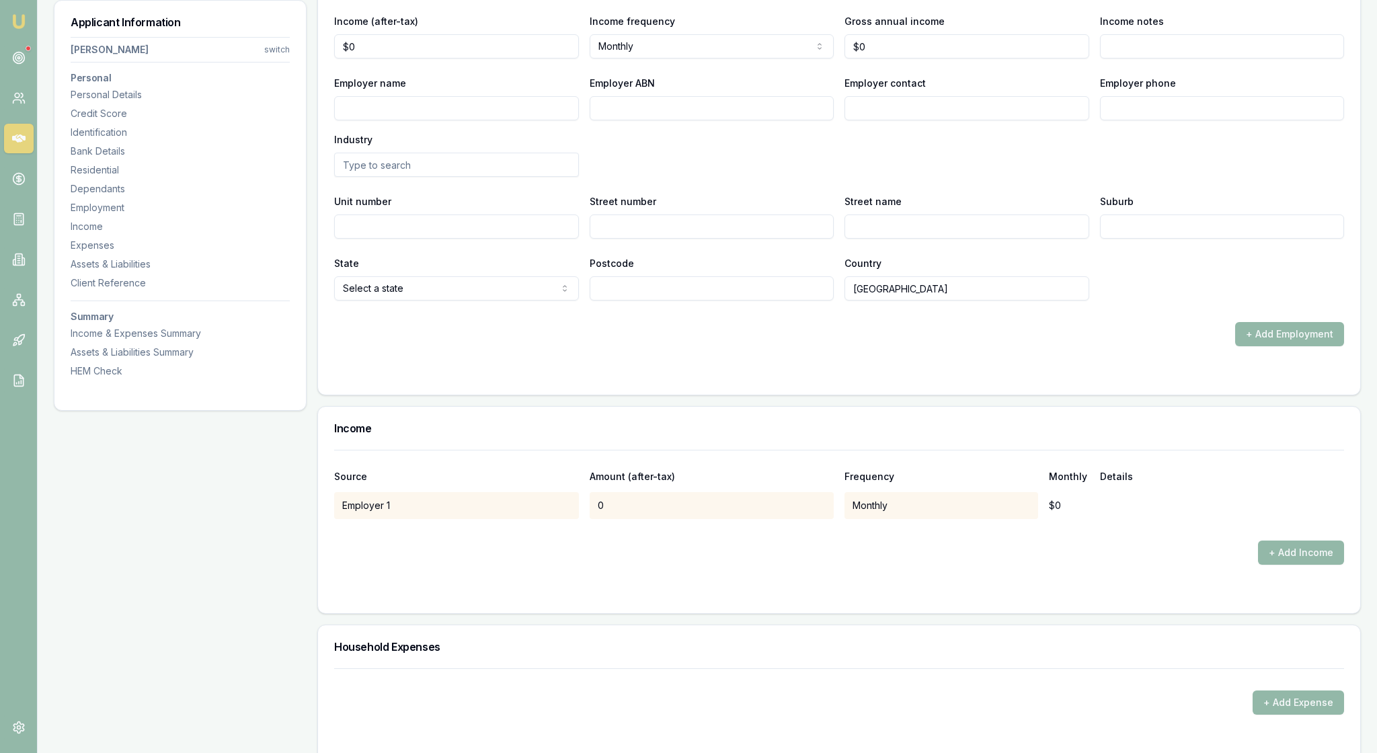
select select "5"
drag, startPoint x: 383, startPoint y: 296, endPoint x: 311, endPoint y: 292, distance: 72.7
click at [311, 292] on div "Applicant Information [PERSON_NAME] switch Personal Personal Details Credit Sco…" at bounding box center [707, 69] width 1307 height 3622
type input "$2,100"
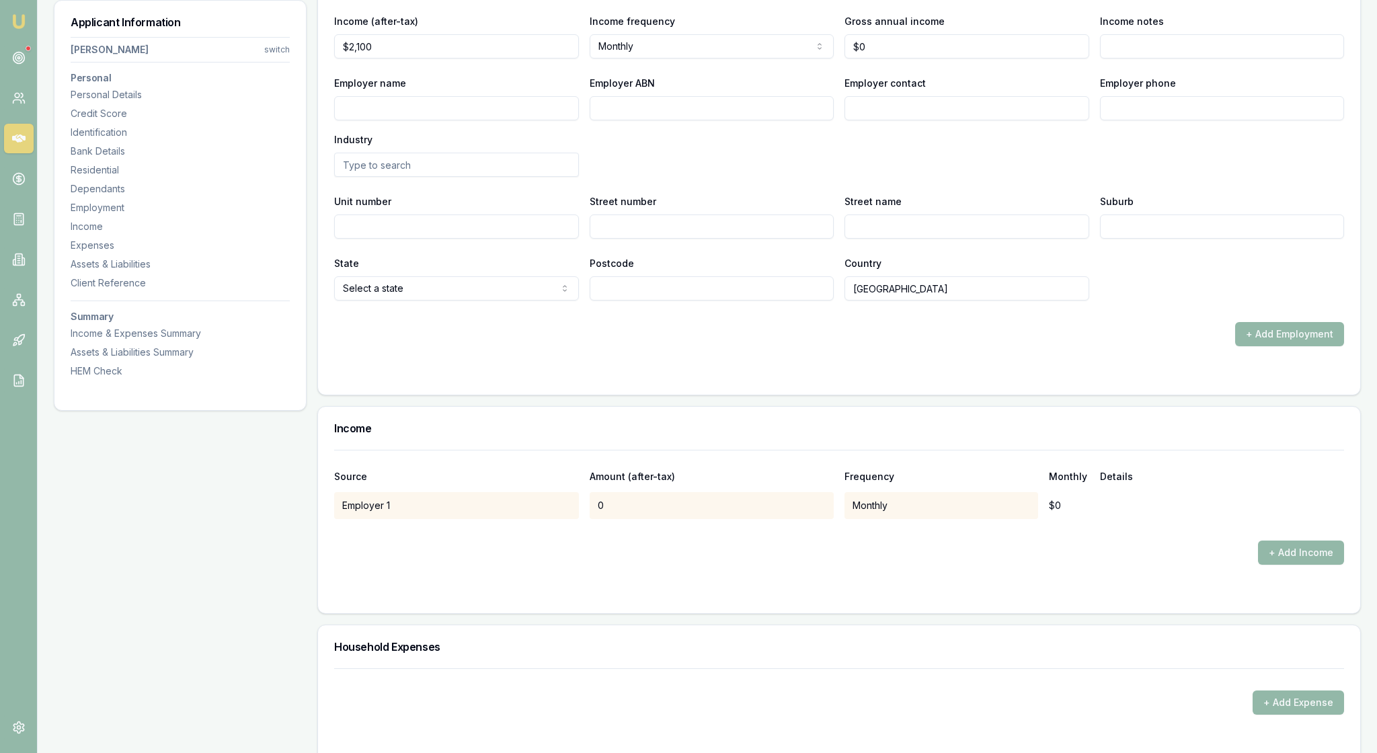
click at [570, 120] on div "Employer name" at bounding box center [456, 98] width 245 height 46
click at [961, 300] on div "X Employment type Current Current Previous Employment status Casual [DEMOGRAPHI…" at bounding box center [839, 99] width 1010 height 401
drag, startPoint x: 879, startPoint y: 293, endPoint x: 844, endPoint y: 293, distance: 35.0
click at [844, 58] on div "Income (after-tax) $2,100 Income frequency Monthly Weekly Fortnightly Monthly Q…" at bounding box center [839, 36] width 1010 height 46
type input "$27,500"
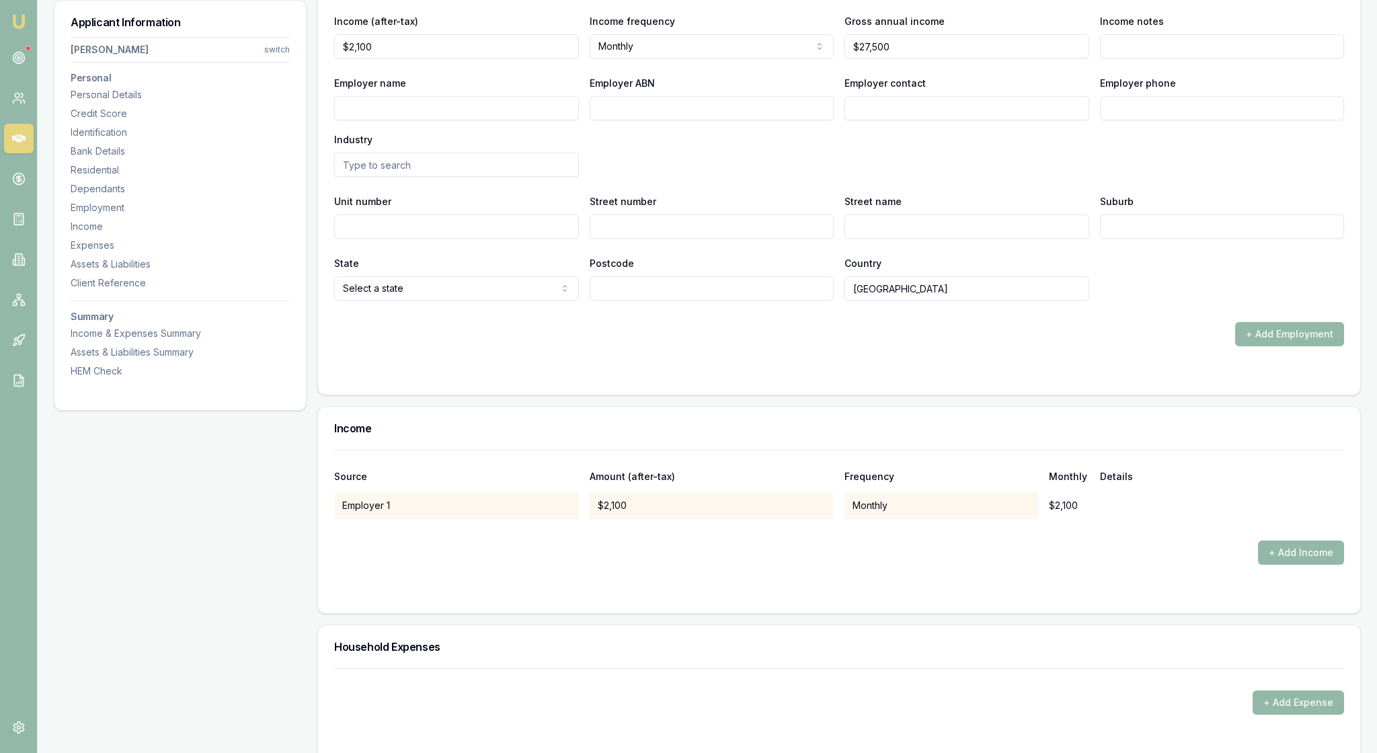
click at [734, 177] on div "Employer name Employer ABN Employer contact Employer phone Industry" at bounding box center [839, 126] width 1010 height 102
type input "Foot Waste Management"
click at [968, 138] on div "X Employment type Current Current Previous Employment status Casual [DEMOGRAPHI…" at bounding box center [839, 99] width 1010 height 401
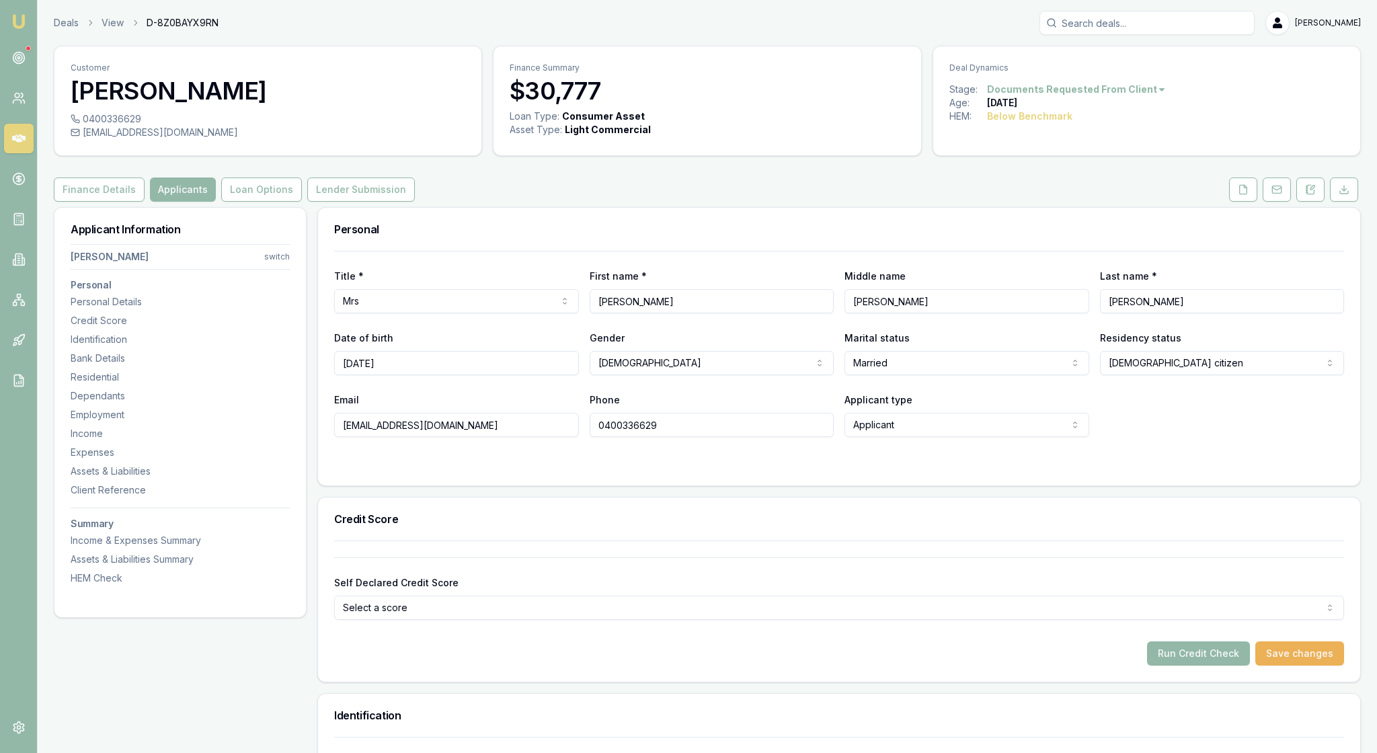
scroll to position [0, 0]
click at [1238, 195] on icon at bounding box center [1243, 189] width 11 height 11
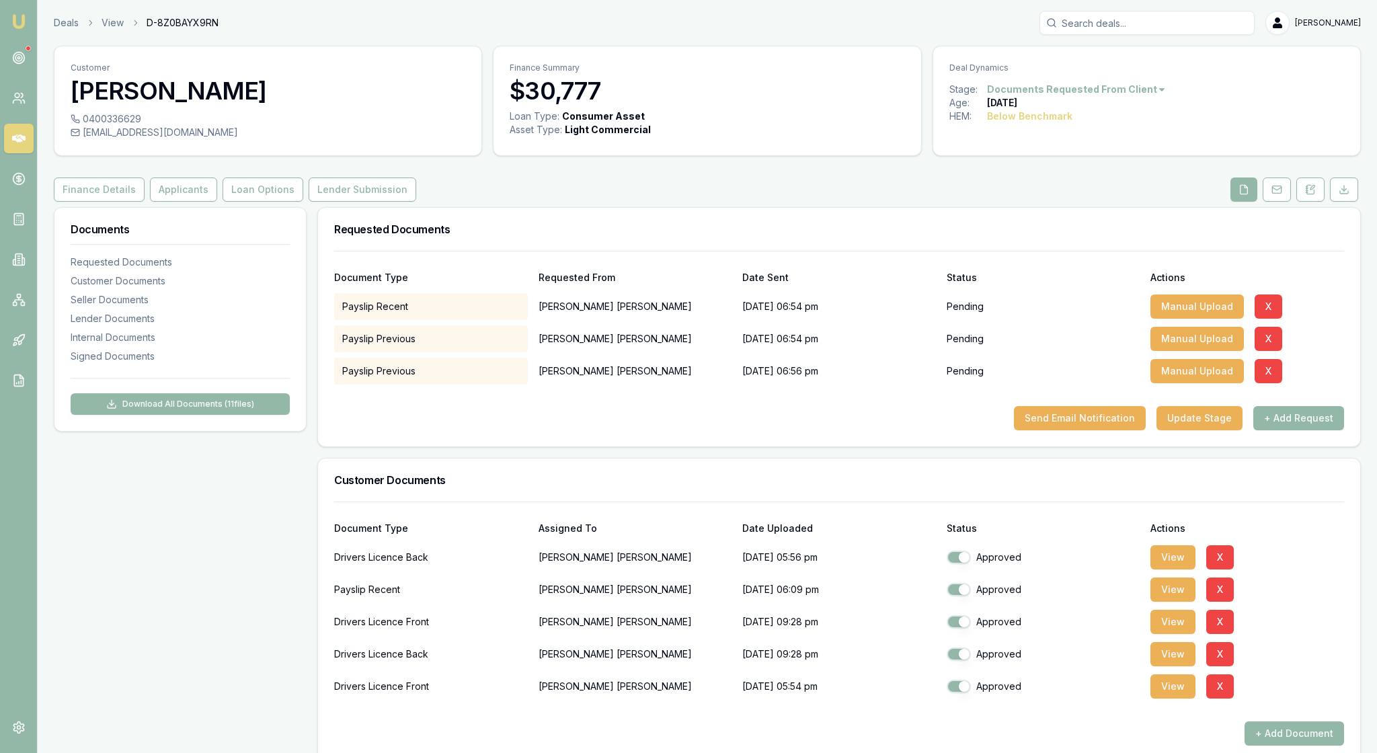
click at [1074, 202] on div "Finance Details Applicants Loan Options Lender Submission" at bounding box center [707, 189] width 1307 height 24
click at [995, 202] on div "Finance Details Applicants Loan Options Lender Submission" at bounding box center [707, 189] width 1307 height 24
click at [217, 202] on button "Applicants" at bounding box center [183, 189] width 67 height 24
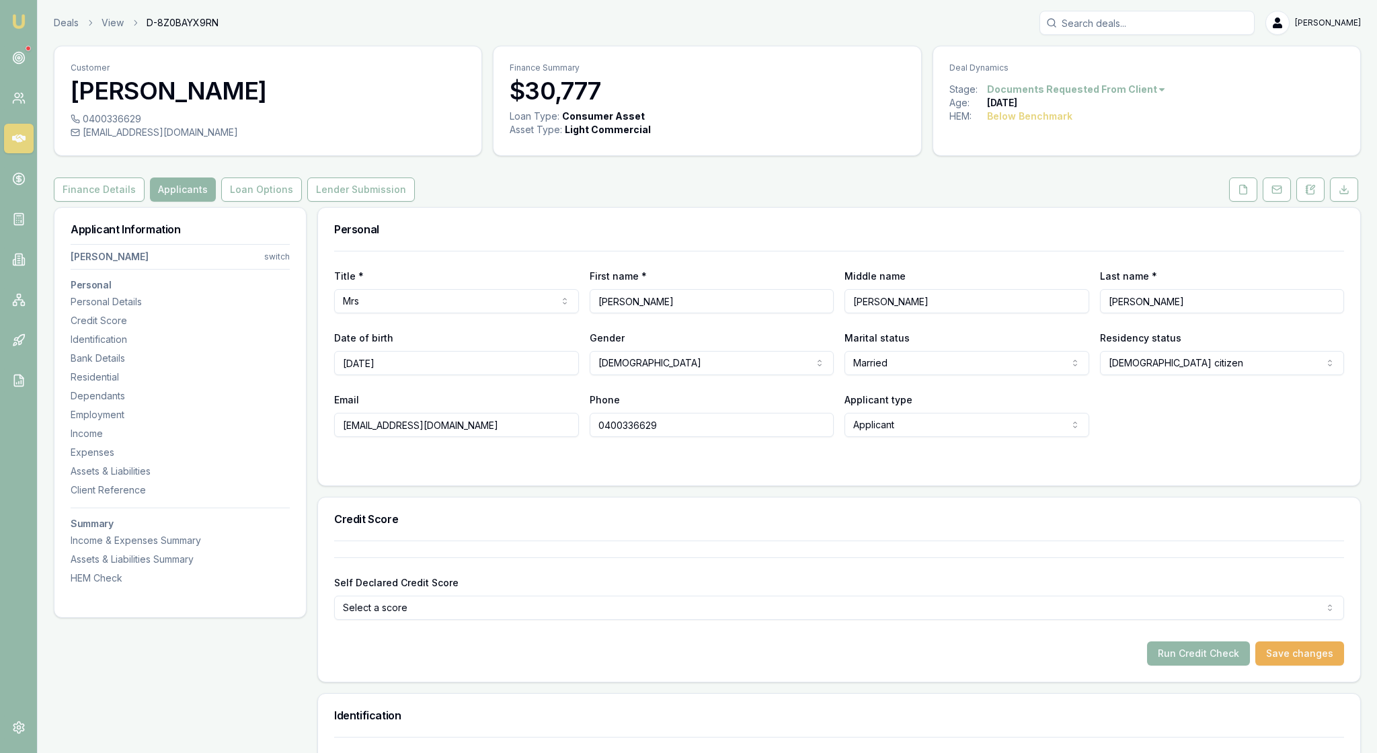
click at [594, 540] on div "Credit Score" at bounding box center [839, 518] width 1042 height 43
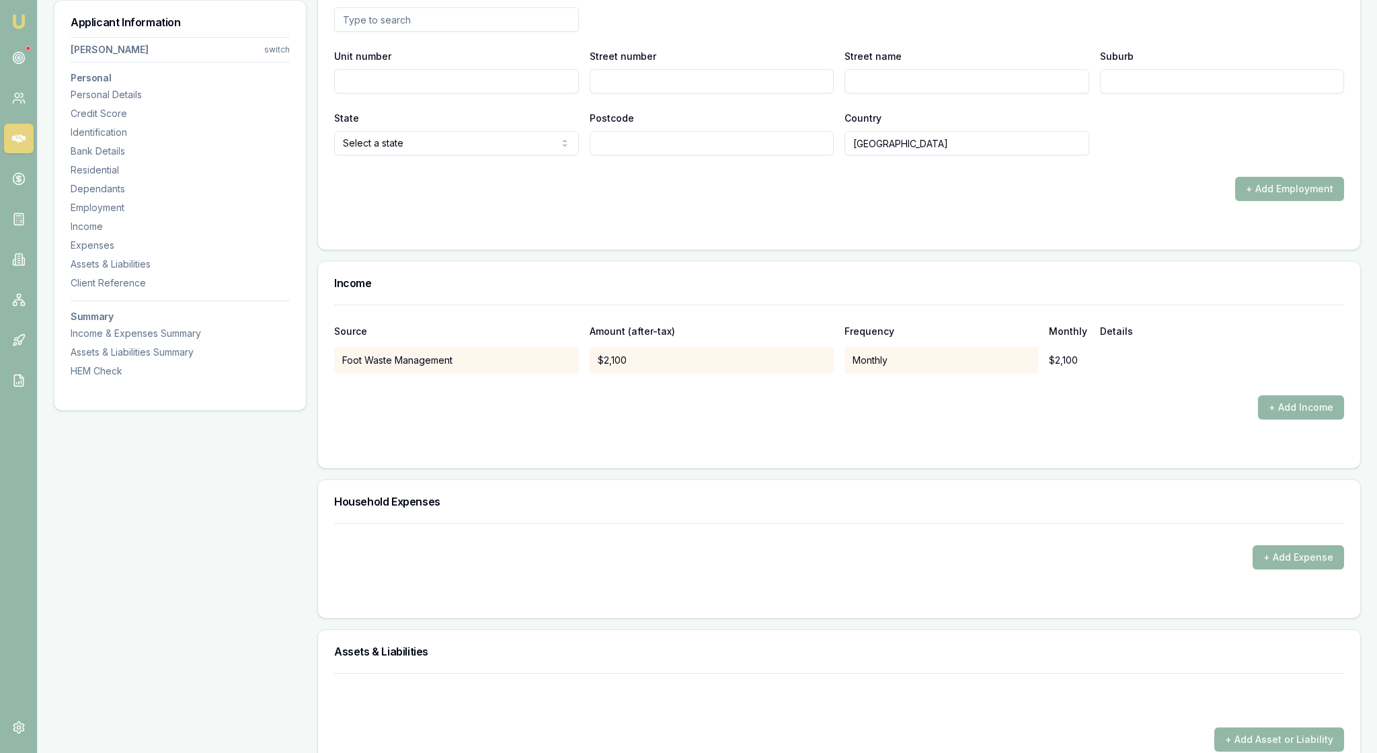
scroll to position [2100, 0]
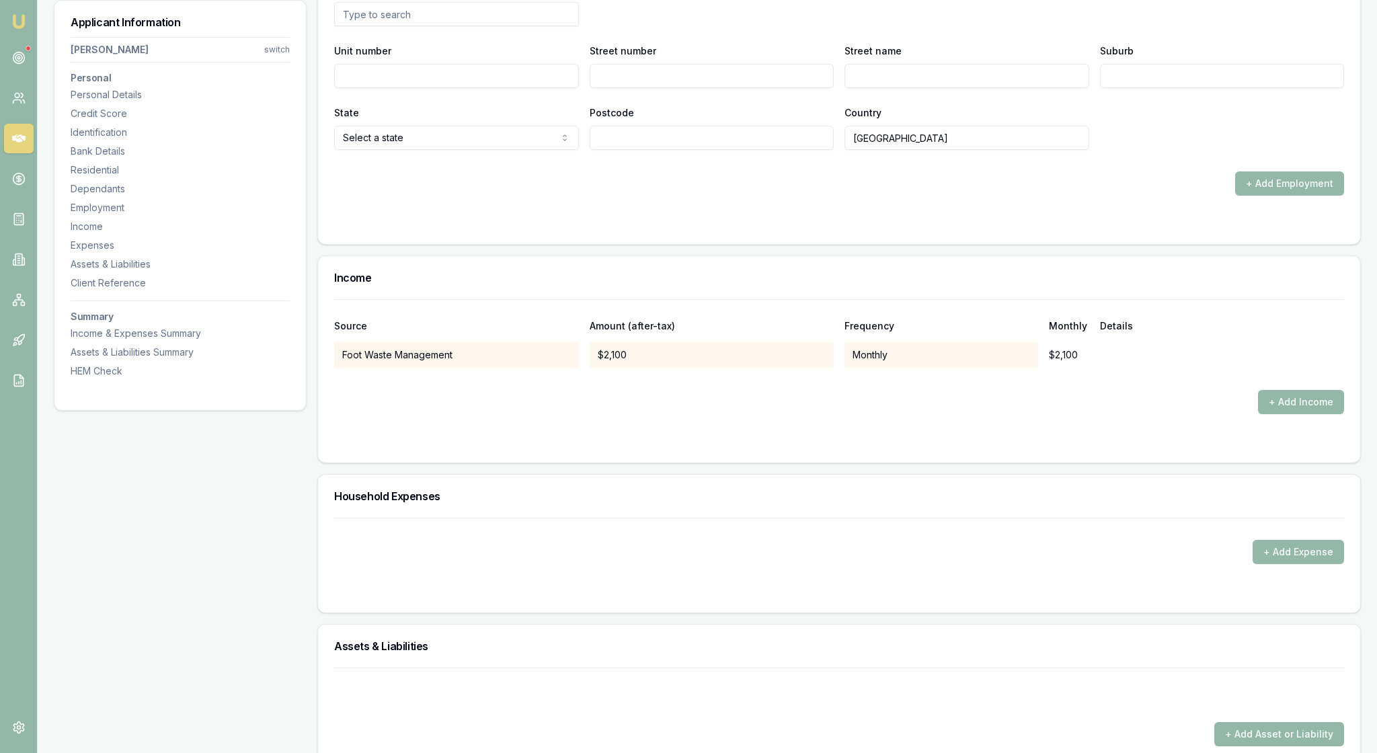
type input "330768345985"
click at [375, 26] on input "text" at bounding box center [456, 14] width 245 height 24
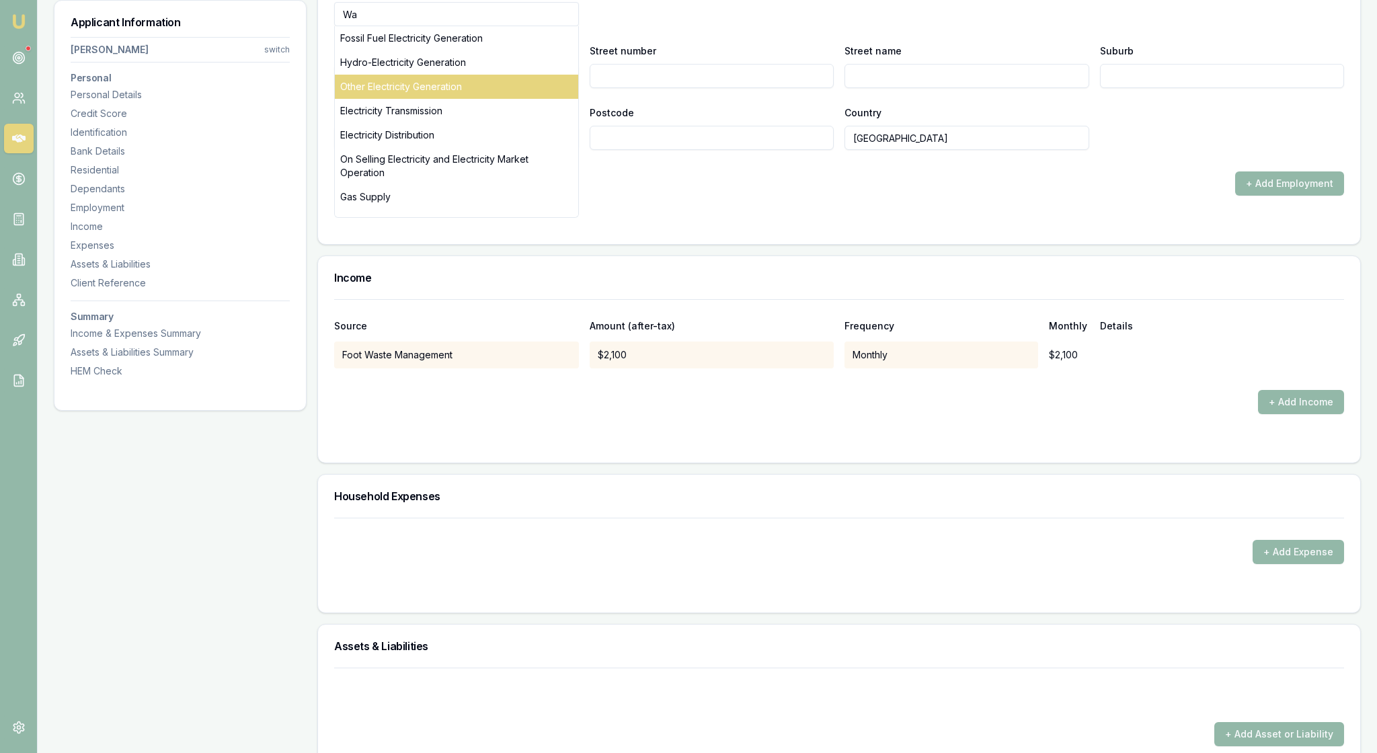
type input "W"
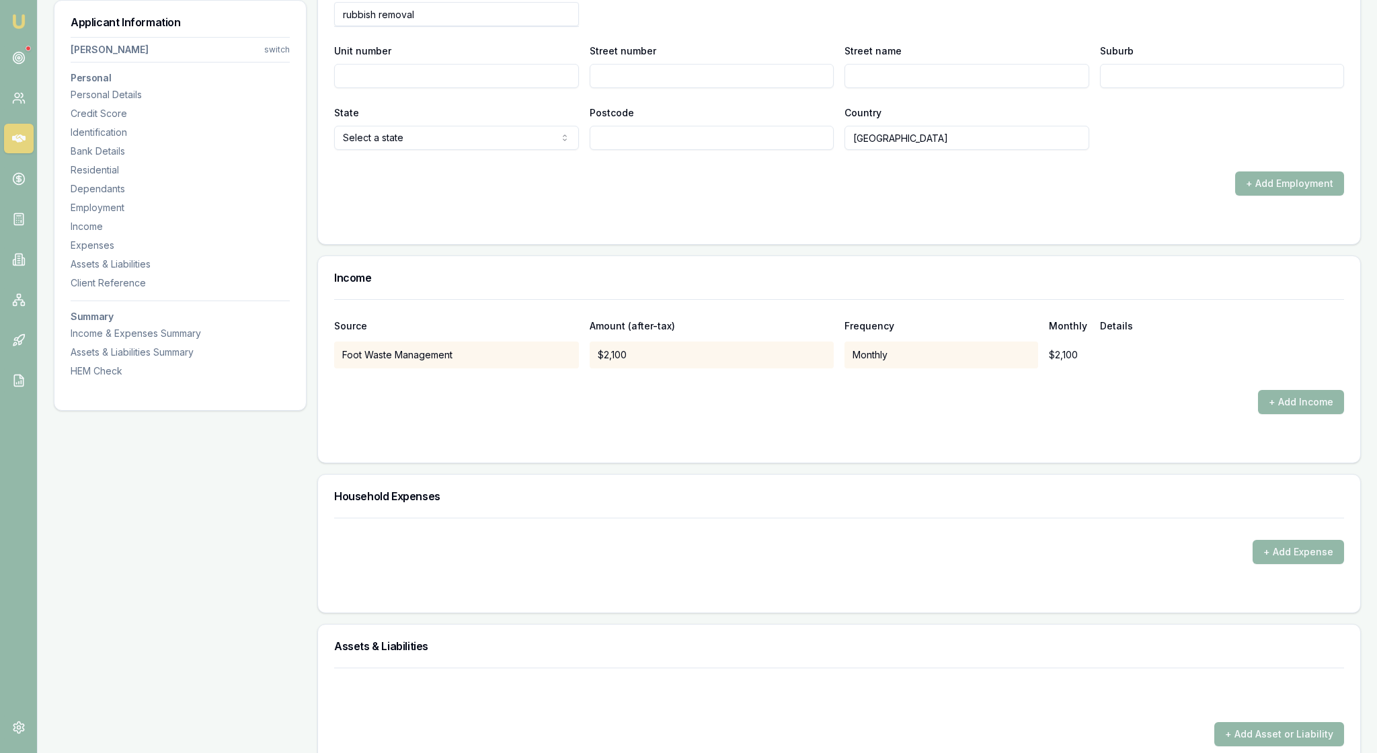
type input "rubbish removal"
type input "24"
type input "[PERSON_NAME]"
type input "[GEOGRAPHIC_DATA]"
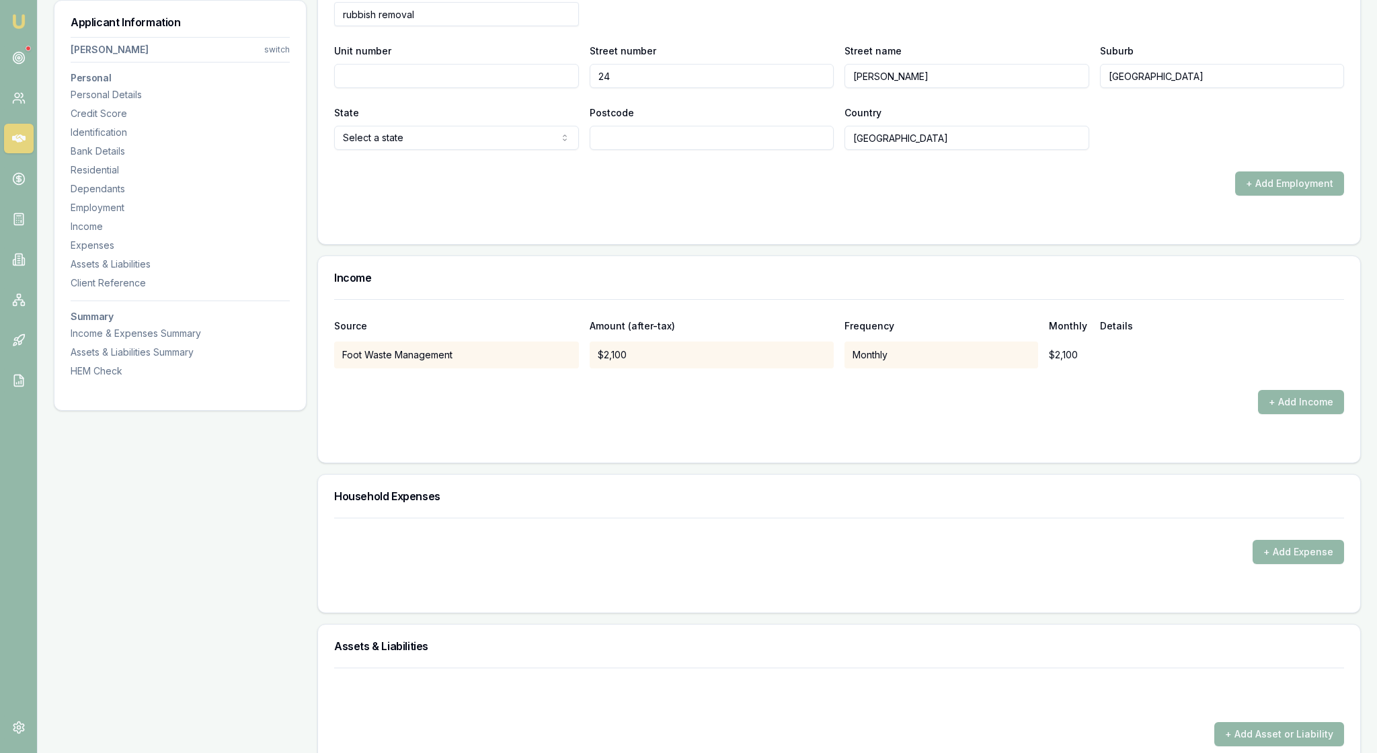
select select "VIC"
type input "3631"
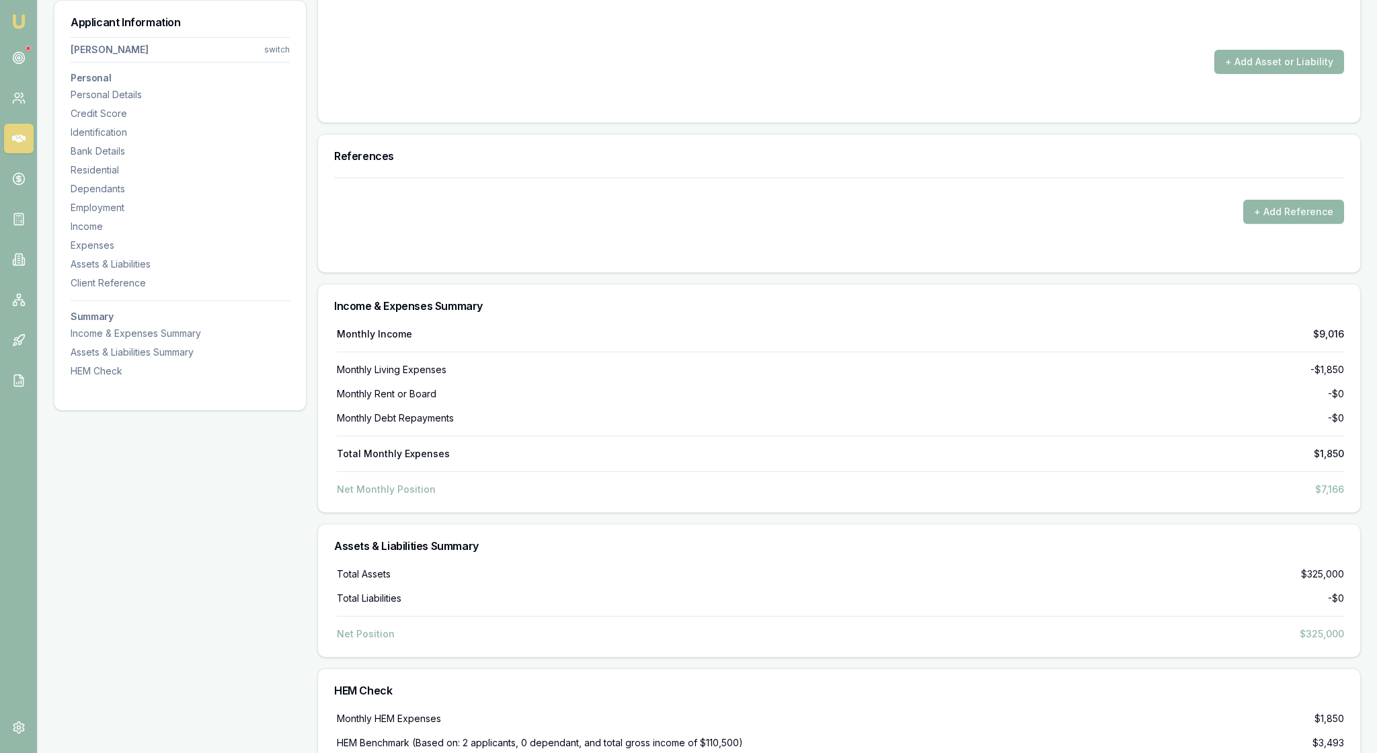
scroll to position [2775, 0]
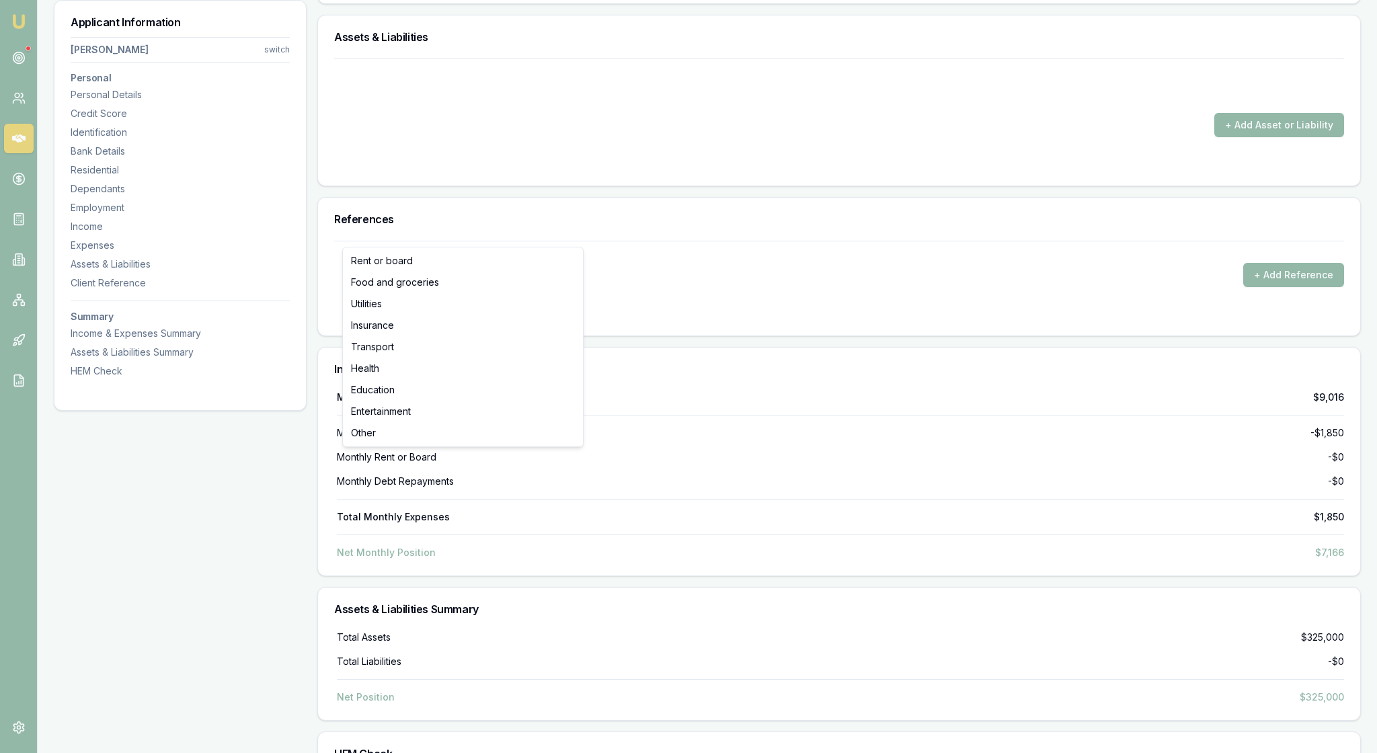
type input "$0"
select select "FOOD_AND_GROCERIES"
drag, startPoint x: 643, startPoint y: 233, endPoint x: 585, endPoint y: 233, distance: 57.8
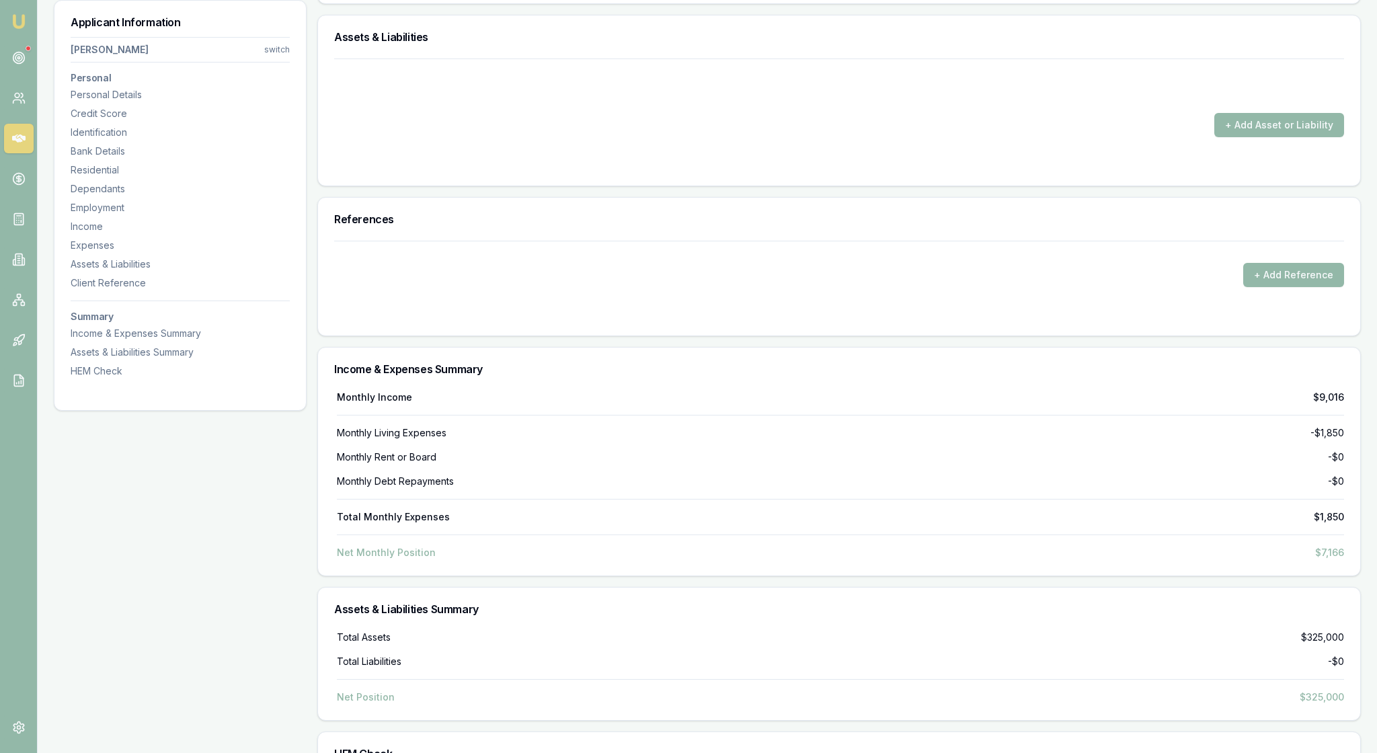
type input "$100"
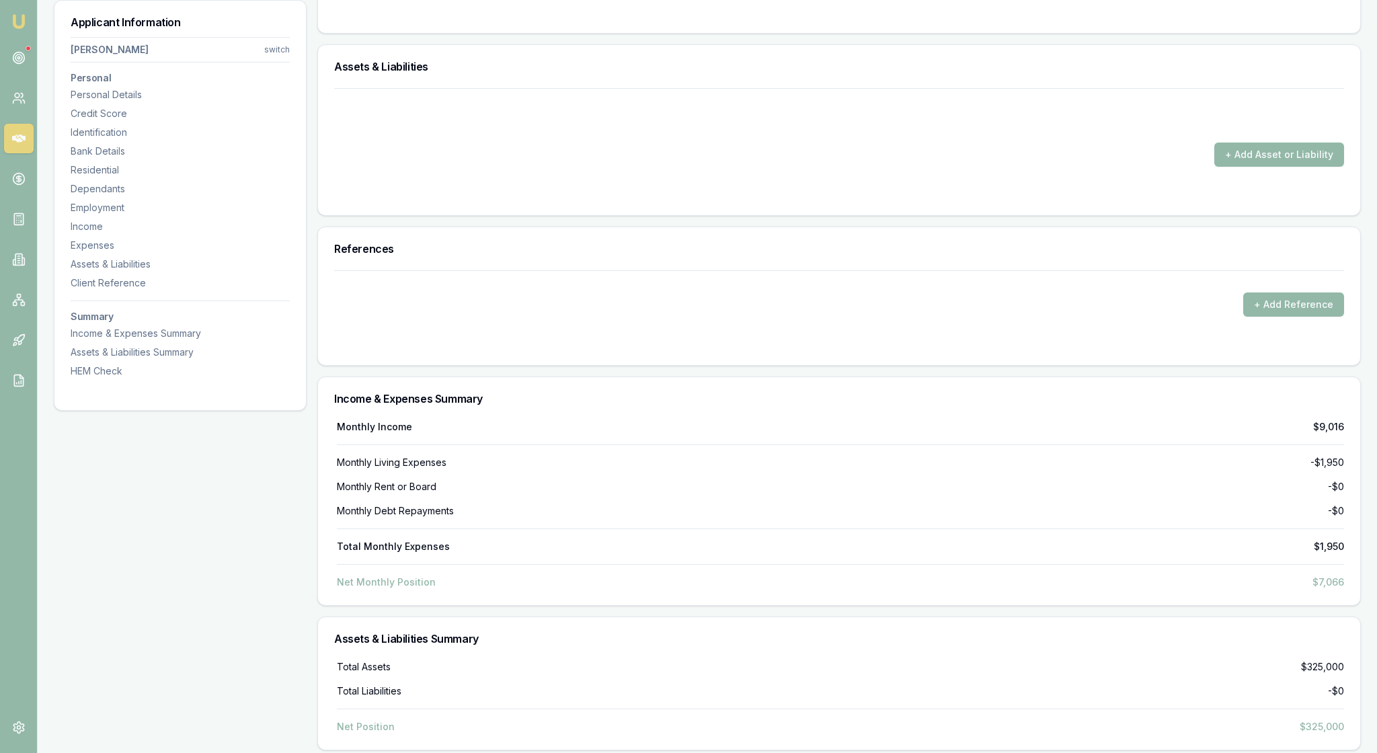
type input "$0"
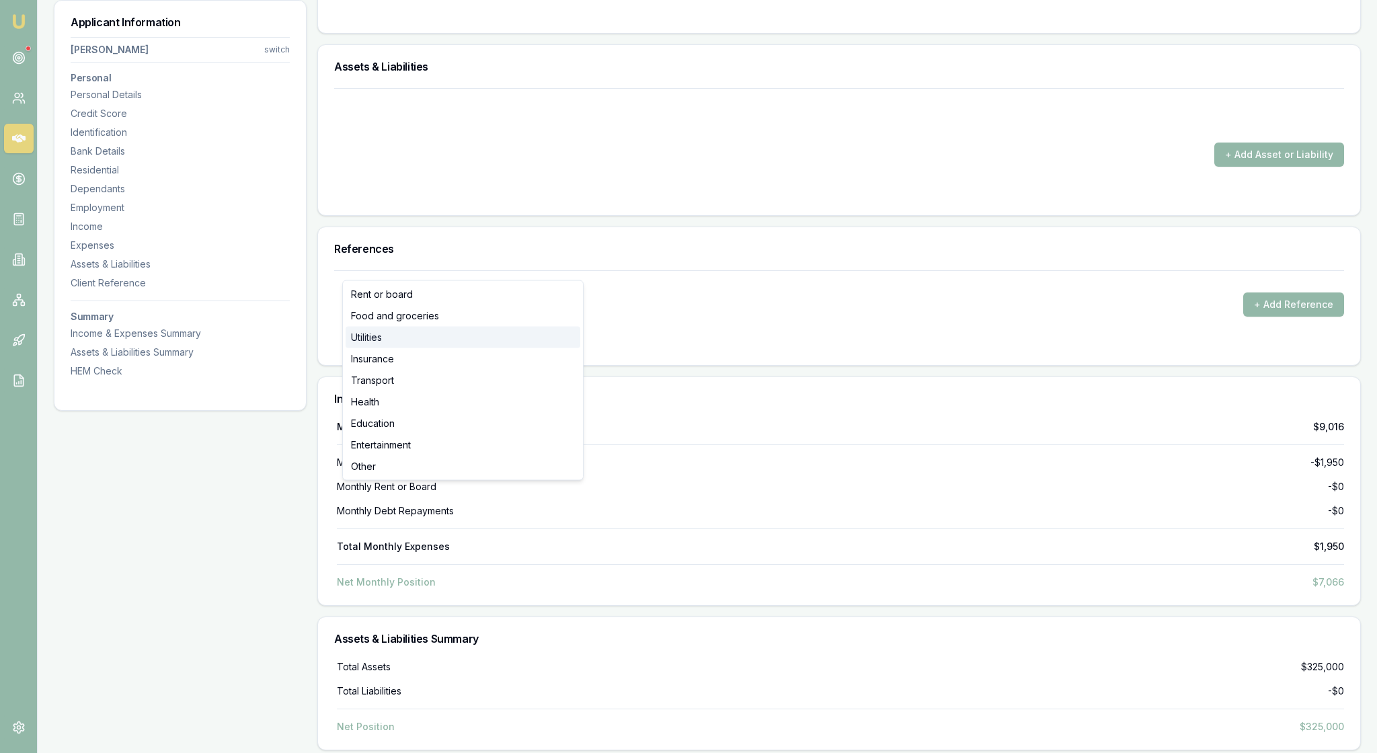
select select "UTILITIES"
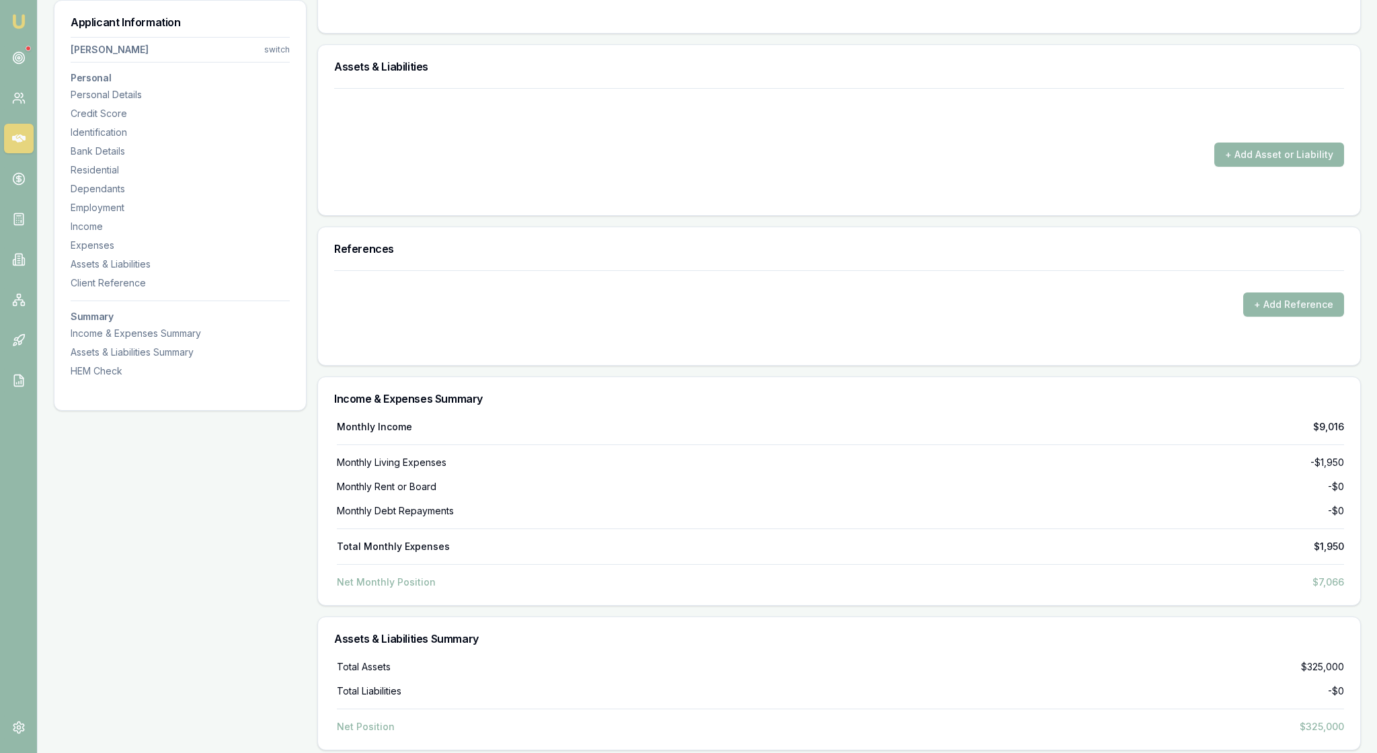
drag, startPoint x: 631, startPoint y: 262, endPoint x: 592, endPoint y: 262, distance: 39.0
type input "$100"
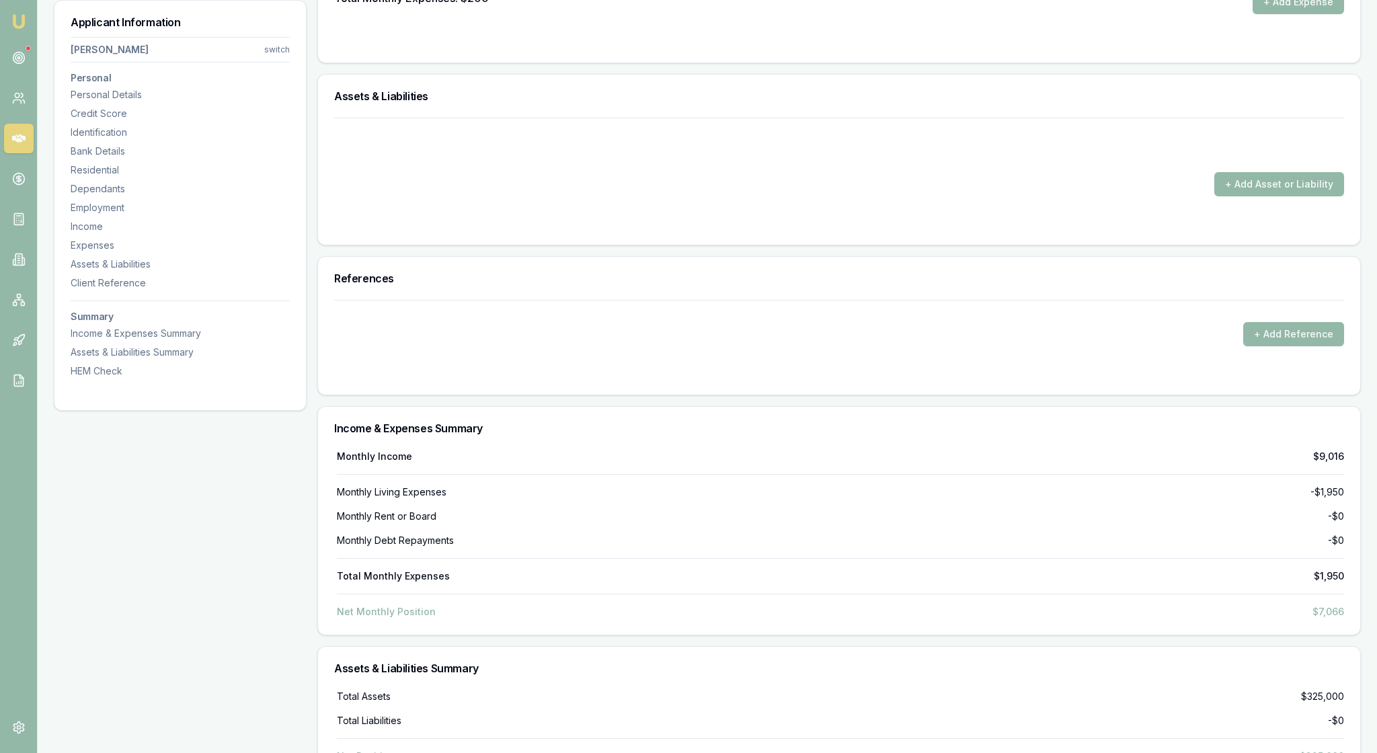
type input "$0"
select select "INSURANCE"
drag, startPoint x: 628, startPoint y: 301, endPoint x: 605, endPoint y: 301, distance: 22.9
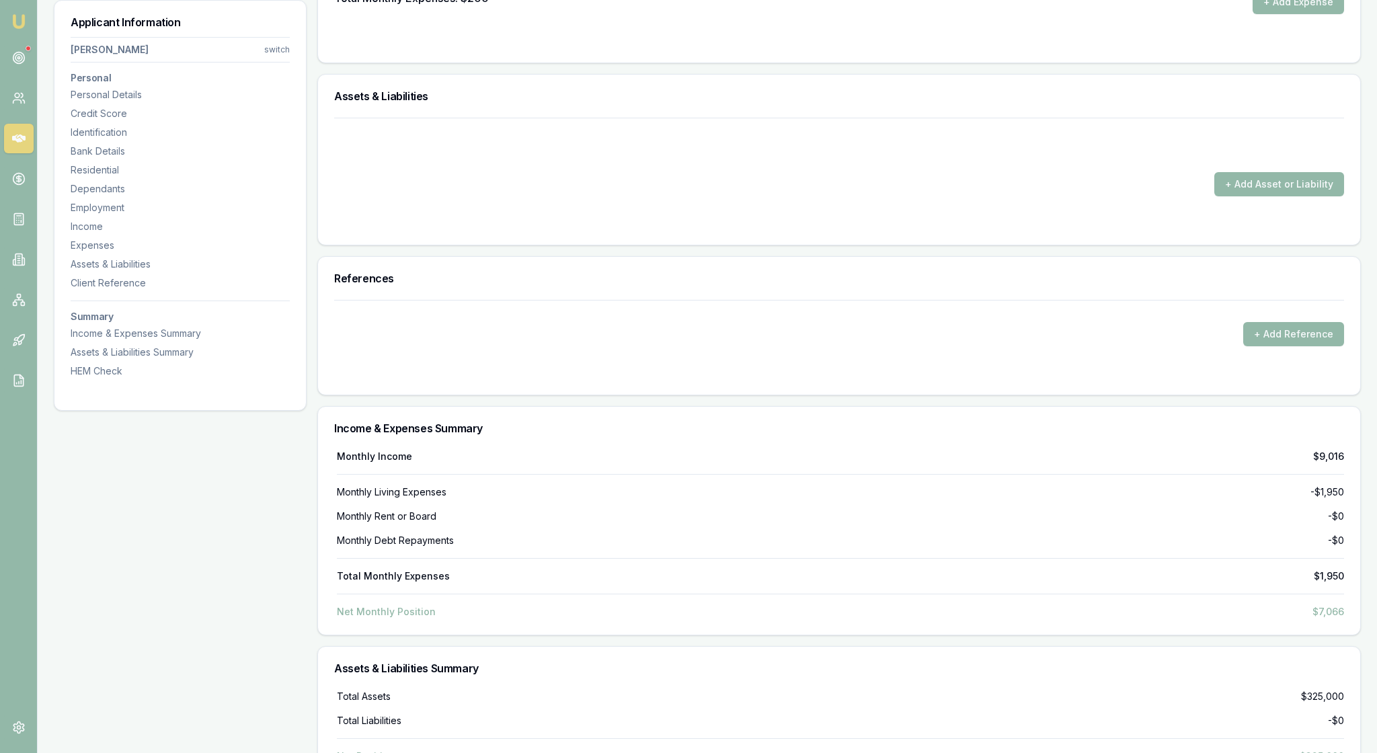
type input "5"
type input "$50"
click at [1268, 14] on button "+ Add Expense" at bounding box center [1297, 2] width 91 height 24
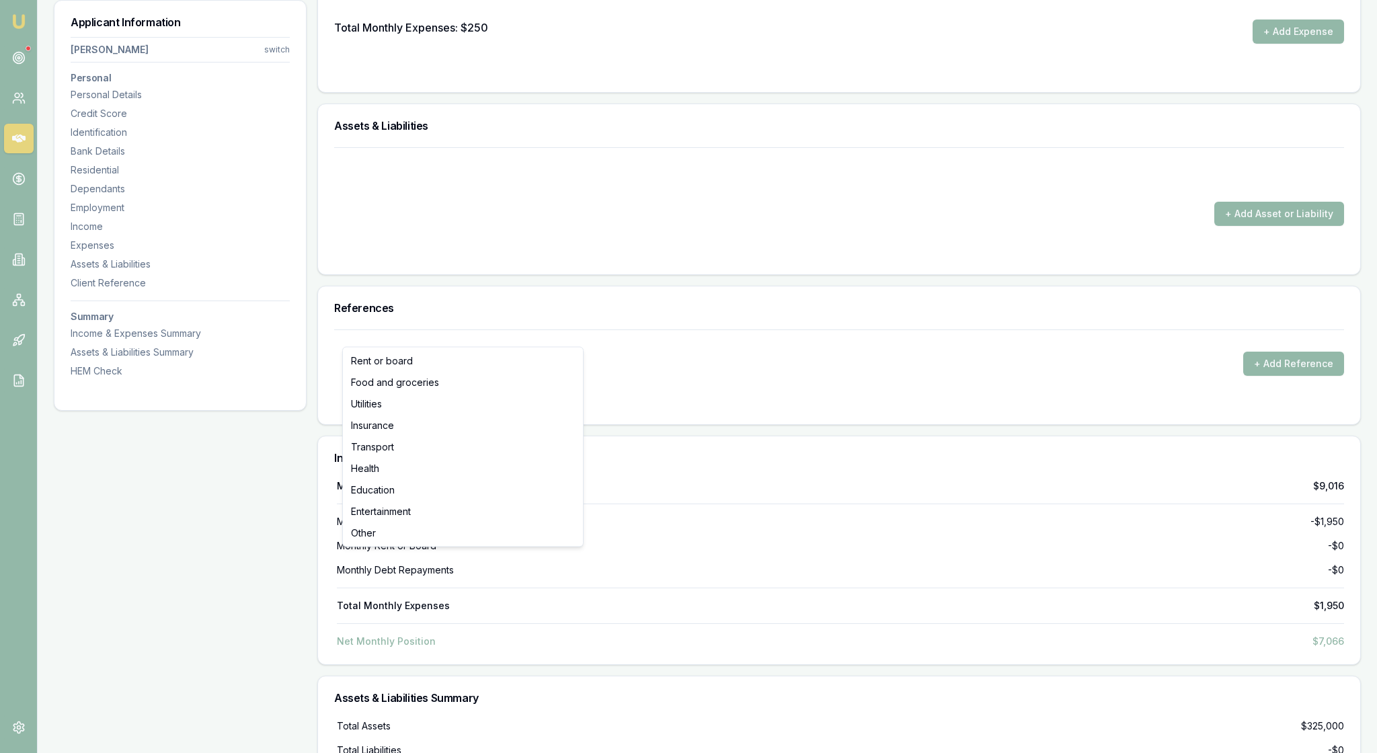
type input "$0"
select select "HEALTH"
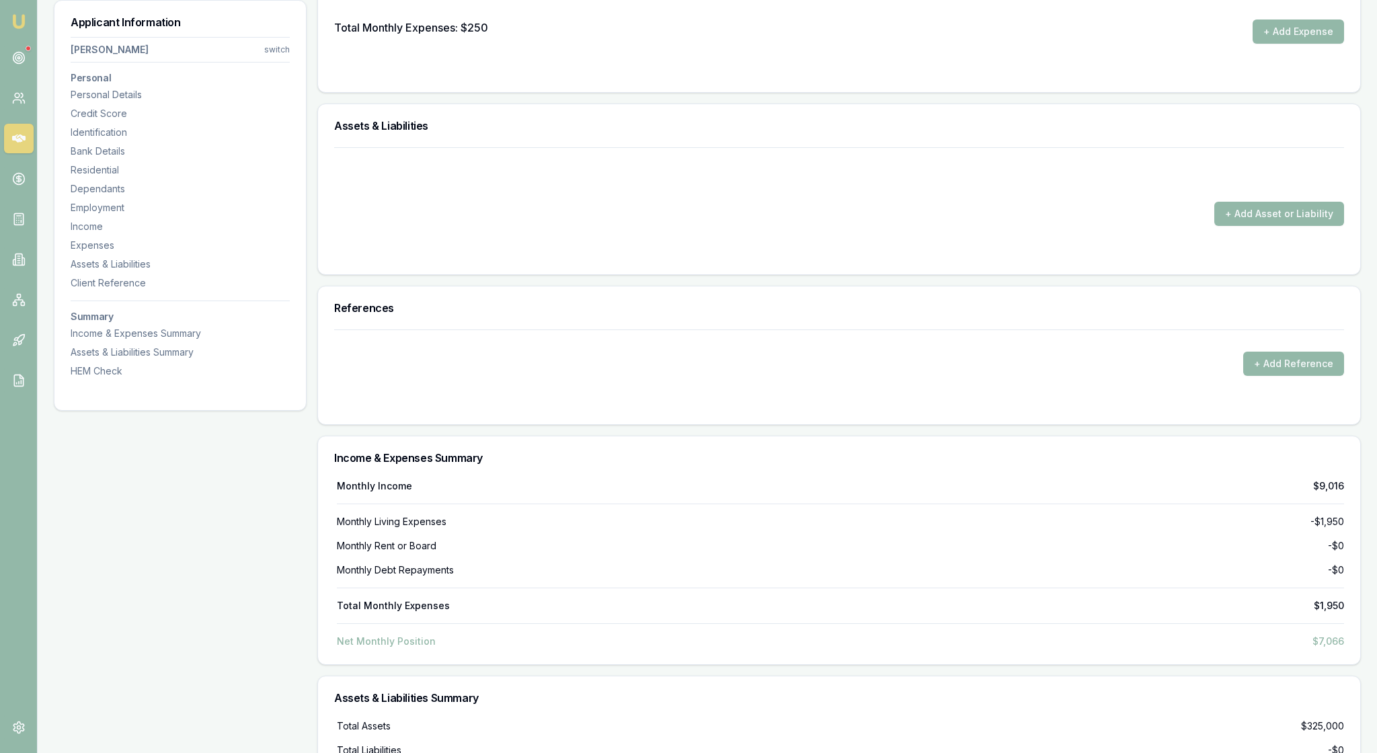
drag, startPoint x: 633, startPoint y: 331, endPoint x: 577, endPoint y: 329, distance: 56.5
type input "$50"
click at [1283, 44] on button "+ Add Expense" at bounding box center [1297, 31] width 91 height 24
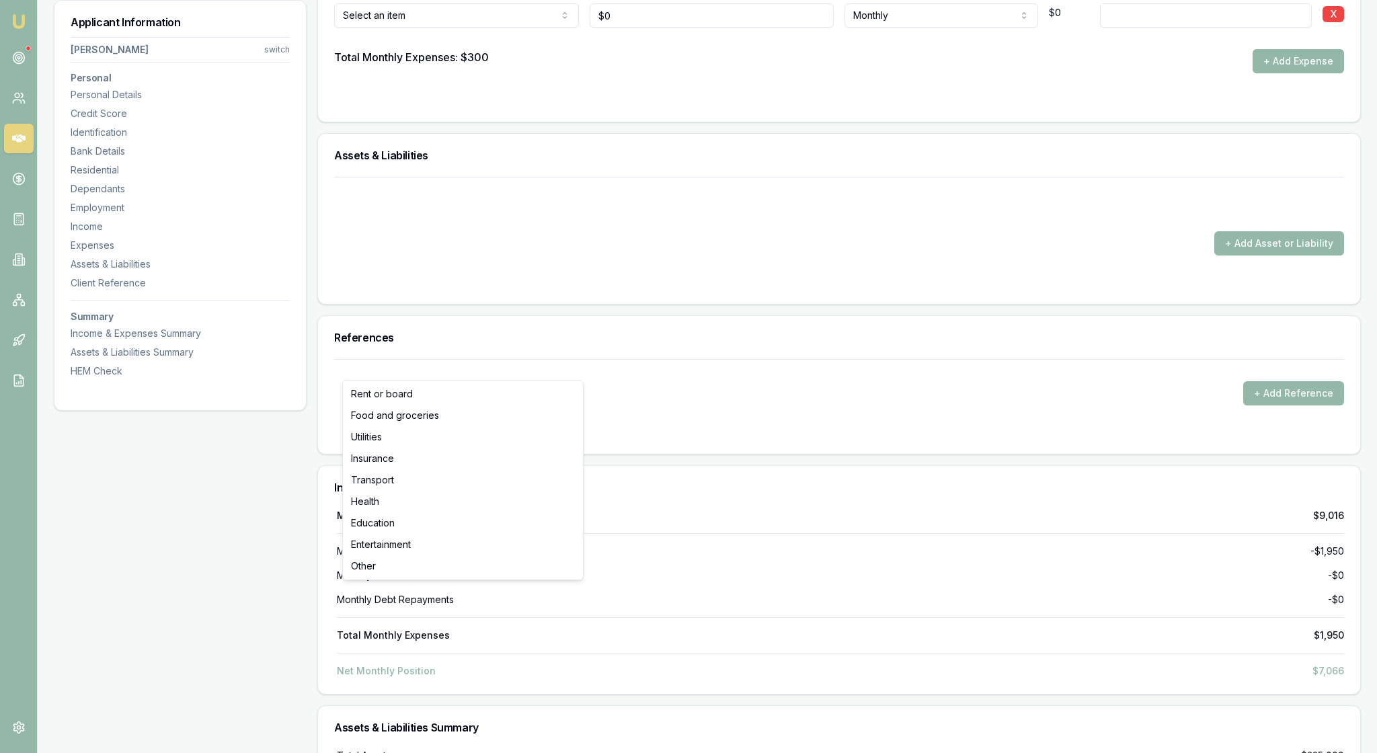
type input "$0"
select select "ENTERTAINMENT"
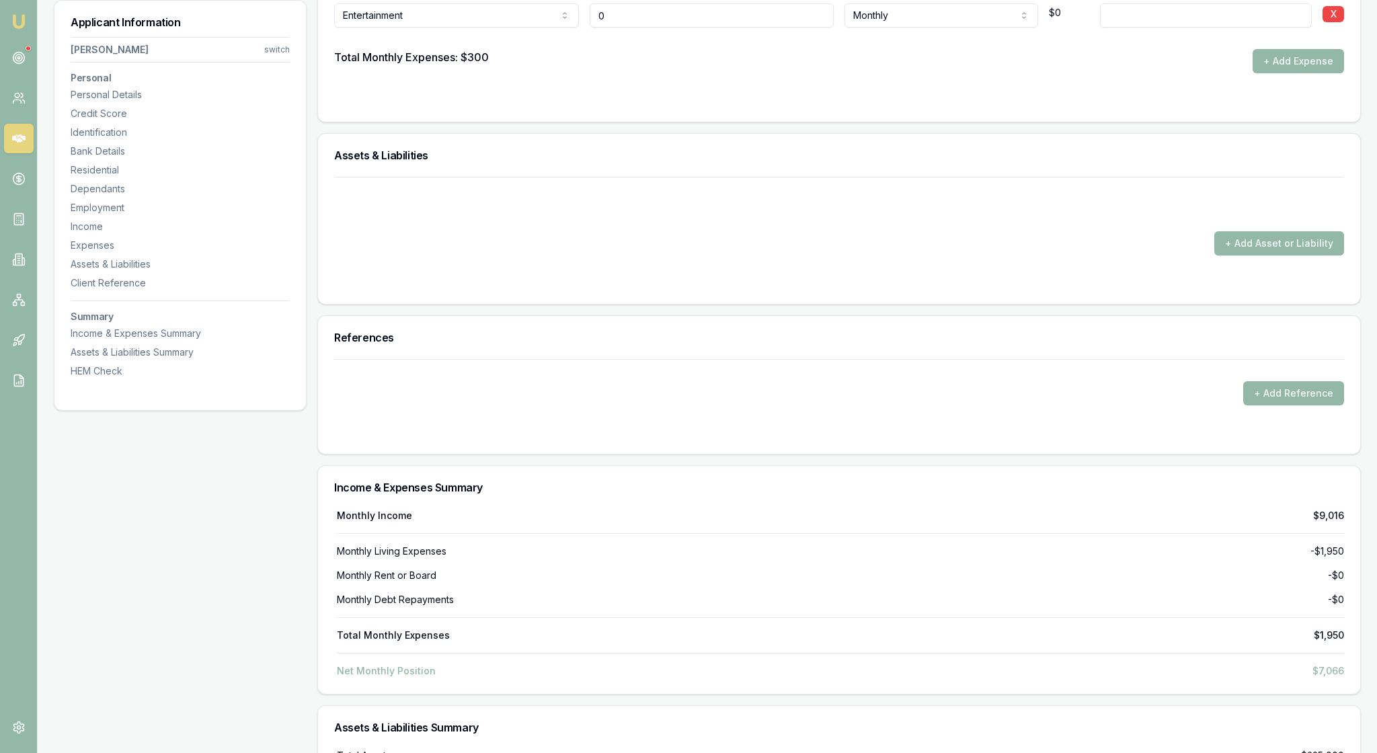
drag, startPoint x: 629, startPoint y: 366, endPoint x: 573, endPoint y: 366, distance: 56.5
click at [573, 28] on div "Entertainment Rent or board Food and groceries Utilities Insurance Transport He…" at bounding box center [839, 13] width 1010 height 30
type input "$100"
click at [985, 73] on div "Total Monthly Expenses: $300 + Add Expense" at bounding box center [839, 61] width 1010 height 24
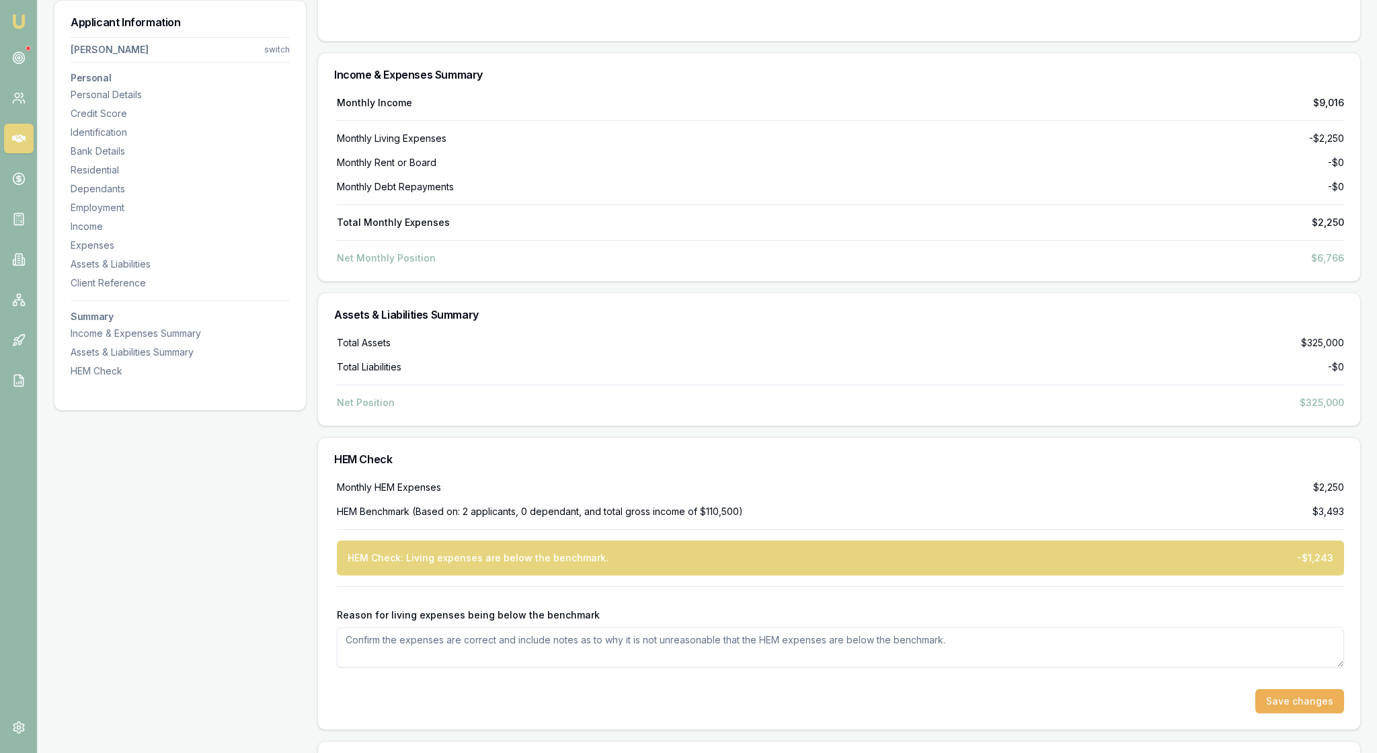
scroll to position [3192, 0]
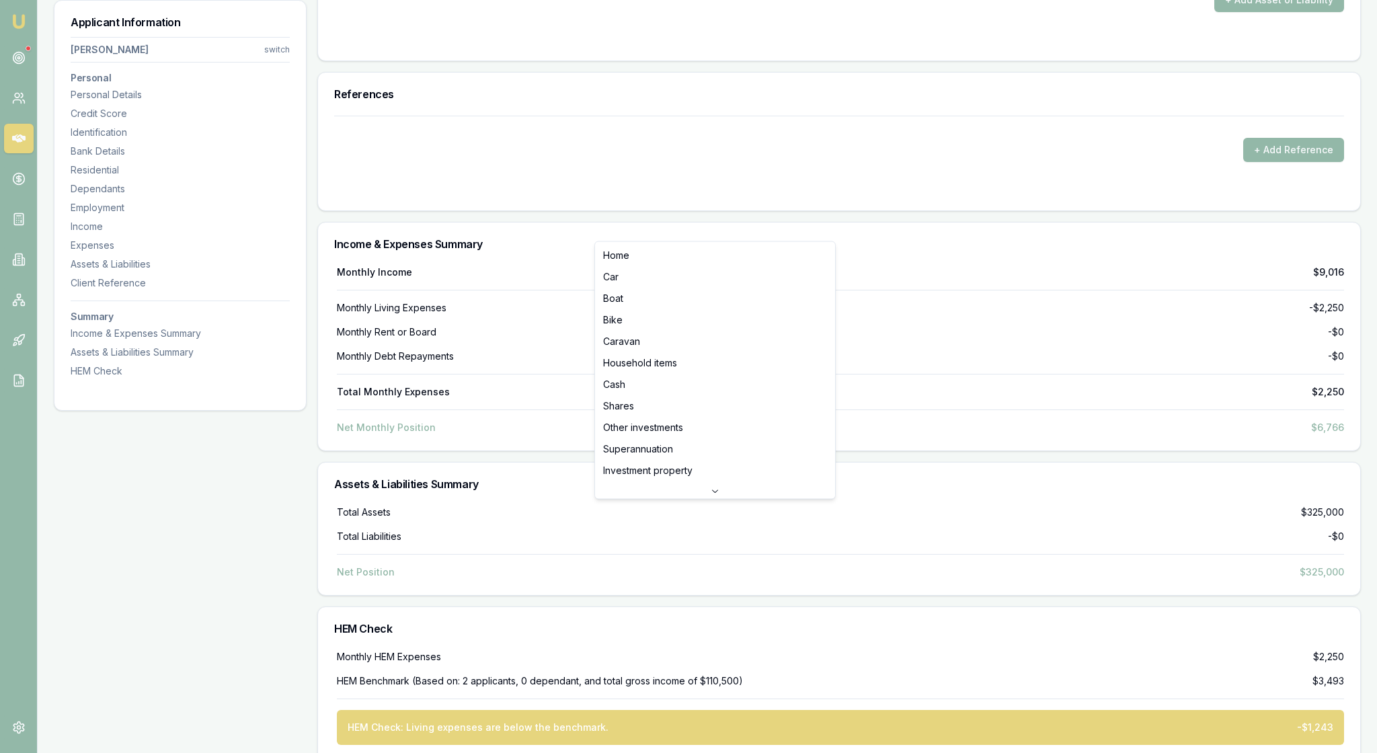
drag, startPoint x: 889, startPoint y: 223, endPoint x: 824, endPoint y: 223, distance: 64.5
type input "$850,000"
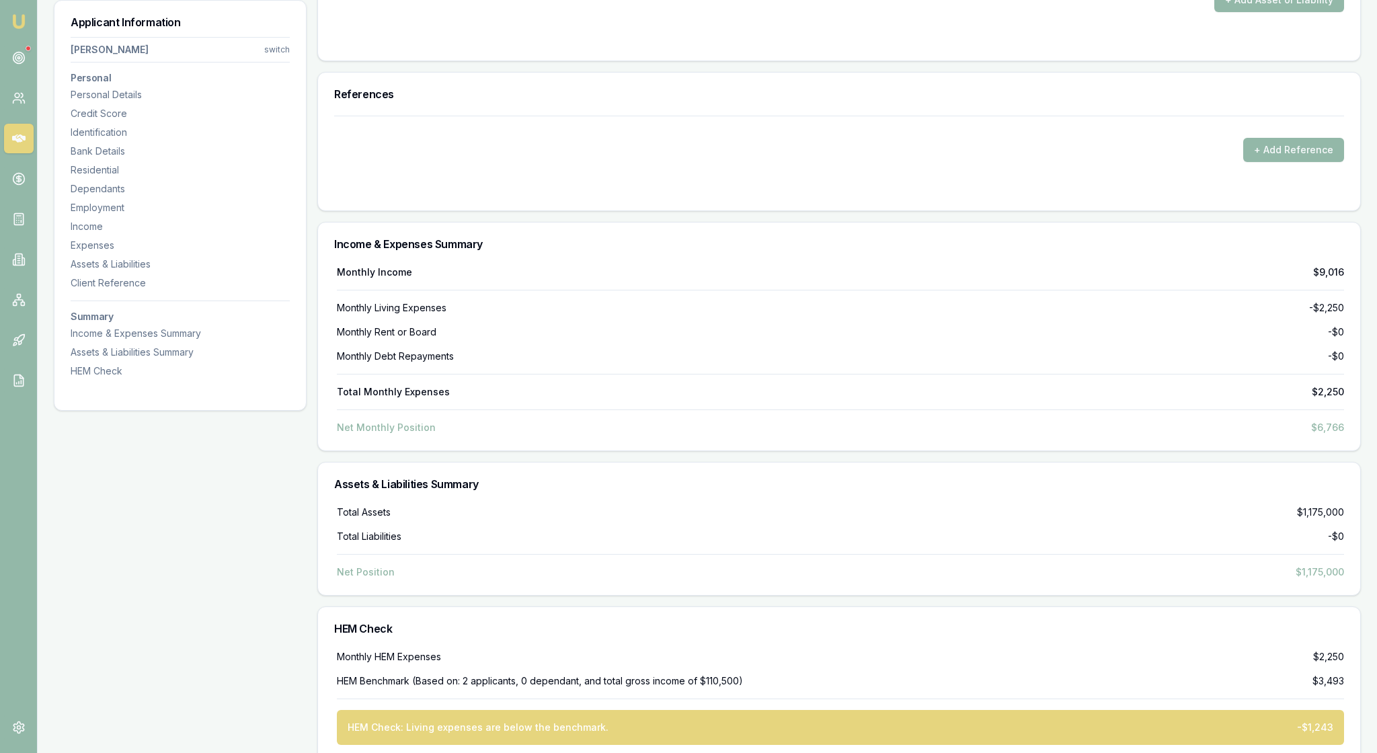
drag, startPoint x: 1166, startPoint y: 210, endPoint x: 1141, endPoint y: 229, distance: 30.7
drag, startPoint x: 1145, startPoint y: 229, endPoint x: 1092, endPoint y: 226, distance: 53.8
type input "50"
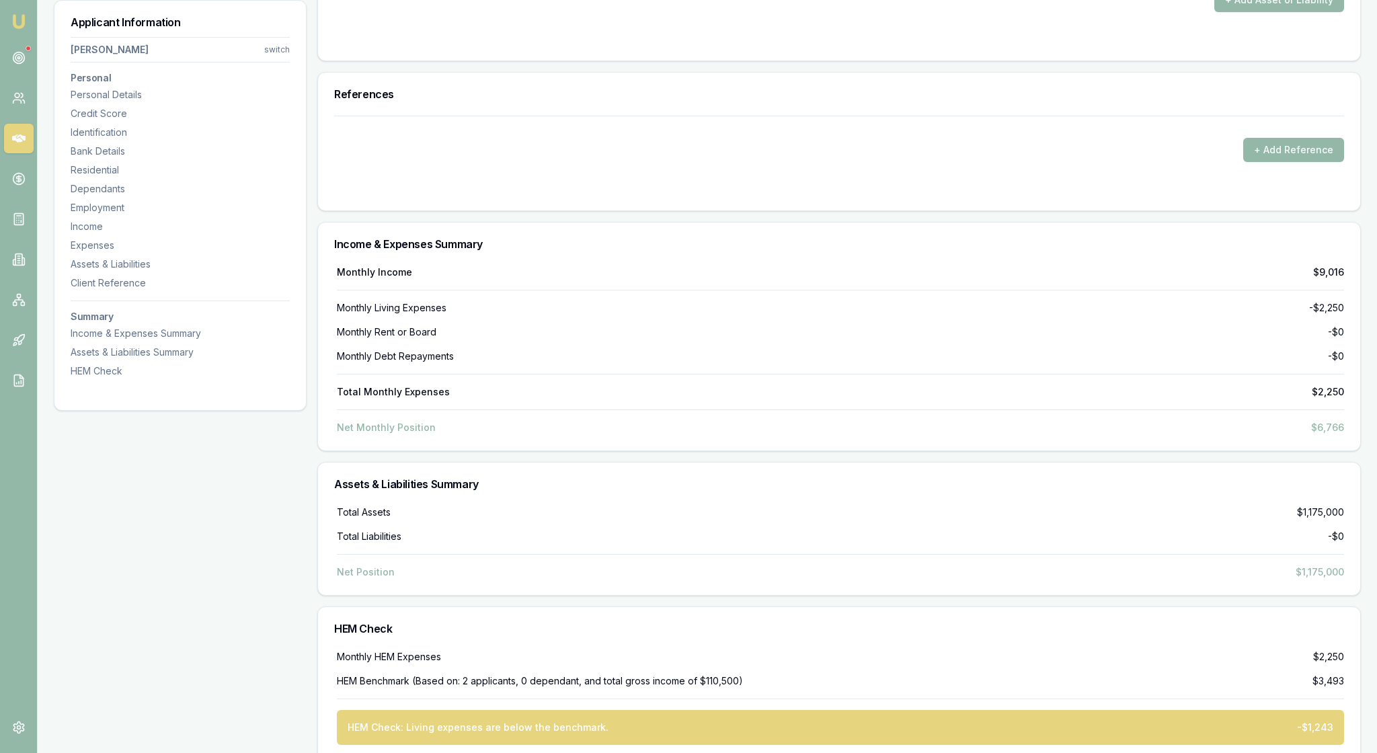
click at [1300, 12] on button "+ Add Asset or Liability" at bounding box center [1279, 0] width 130 height 24
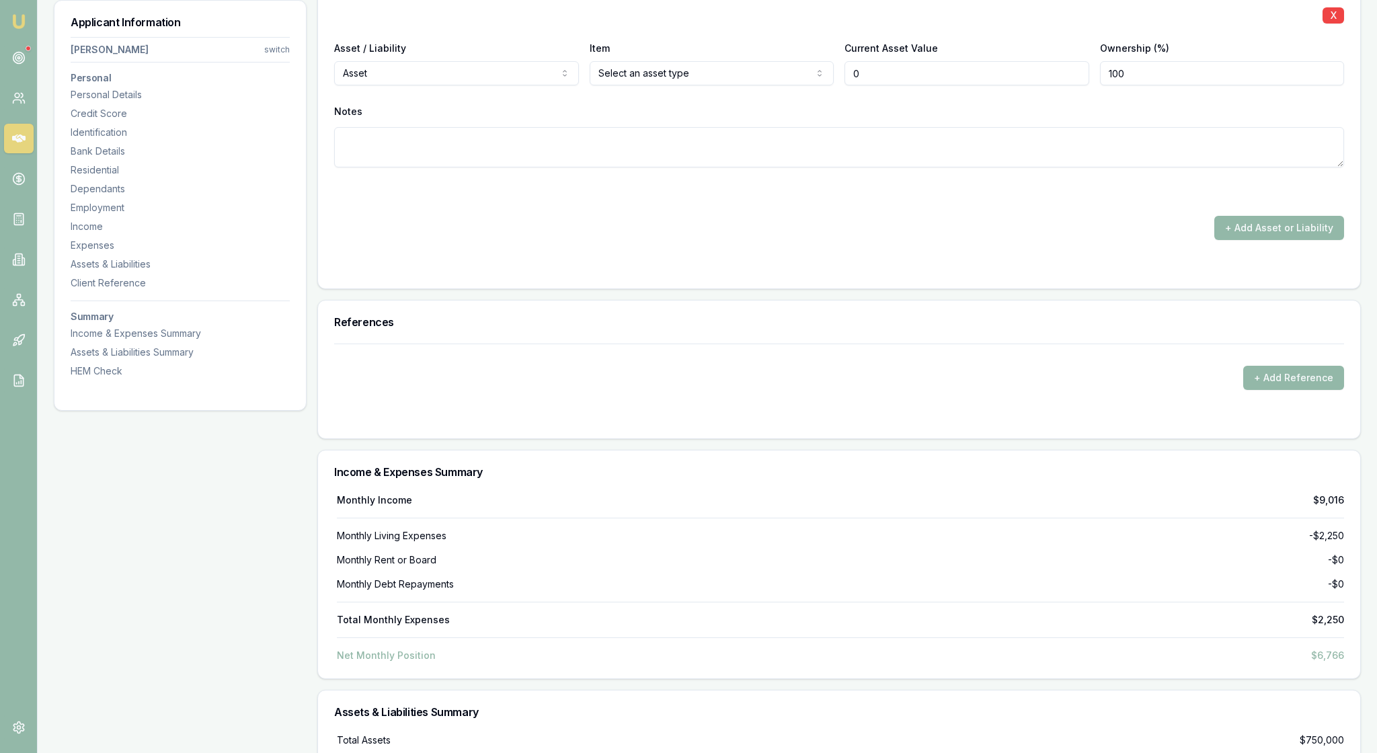
type input "$0"
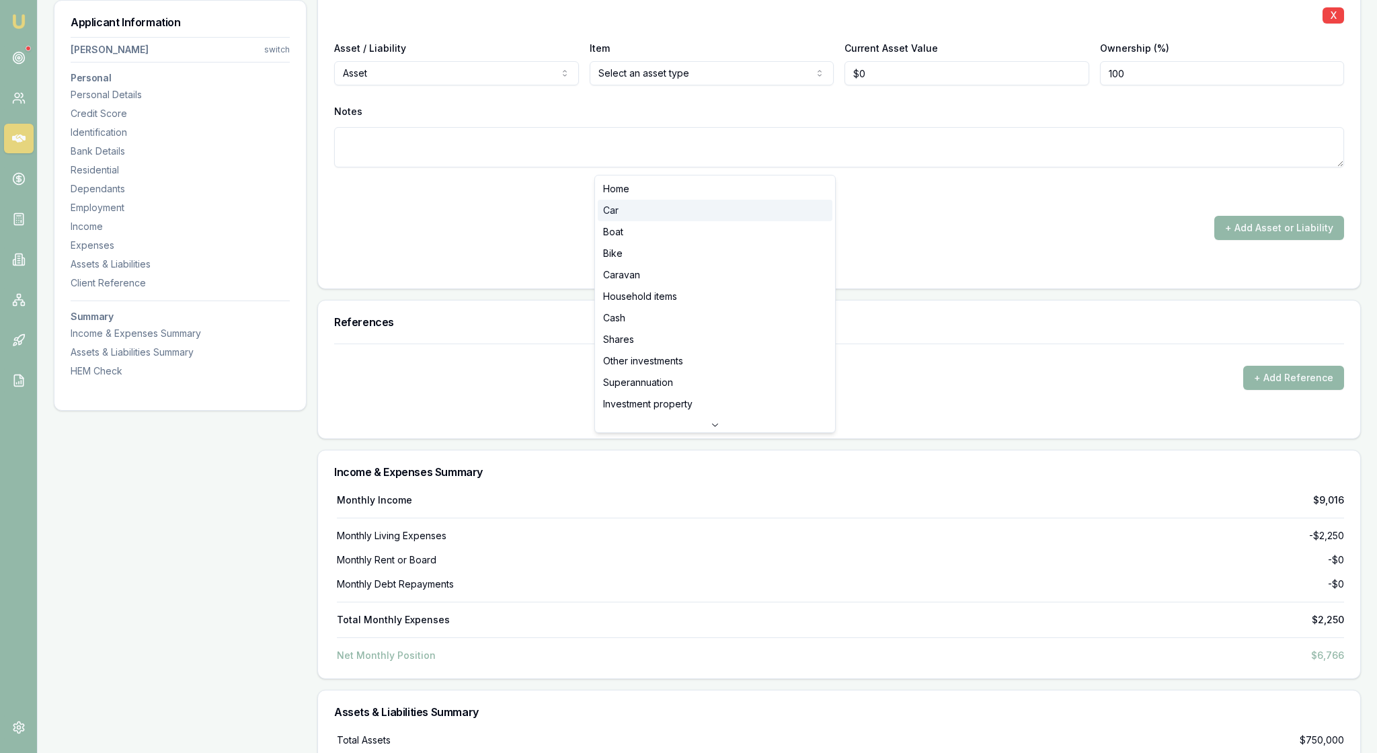
select select "CAR"
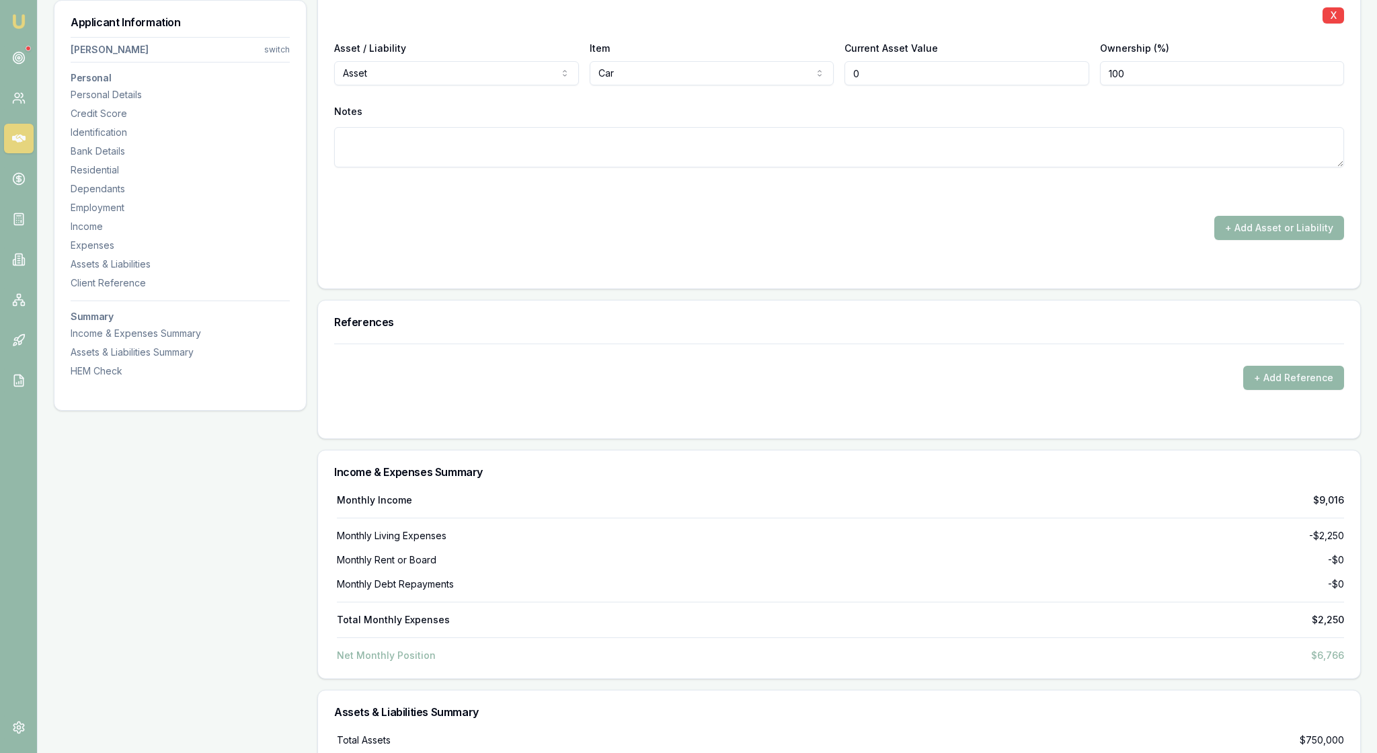
drag, startPoint x: 902, startPoint y: 472, endPoint x: 826, endPoint y: 467, distance: 76.8
click at [826, 85] on div "Asset / Liability Asset Asset Liability Item Car Home Car Boat Bike Caravan Hou…" at bounding box center [839, 63] width 1010 height 46
click at [1026, 167] on textarea at bounding box center [839, 147] width 1010 height 40
drag, startPoint x: 933, startPoint y: 485, endPoint x: 830, endPoint y: 484, distance: 103.5
click at [830, 85] on div "Asset / Liability Asset Asset Liability Item Car Home Car Boat Bike Caravan Hou…" at bounding box center [839, 63] width 1010 height 46
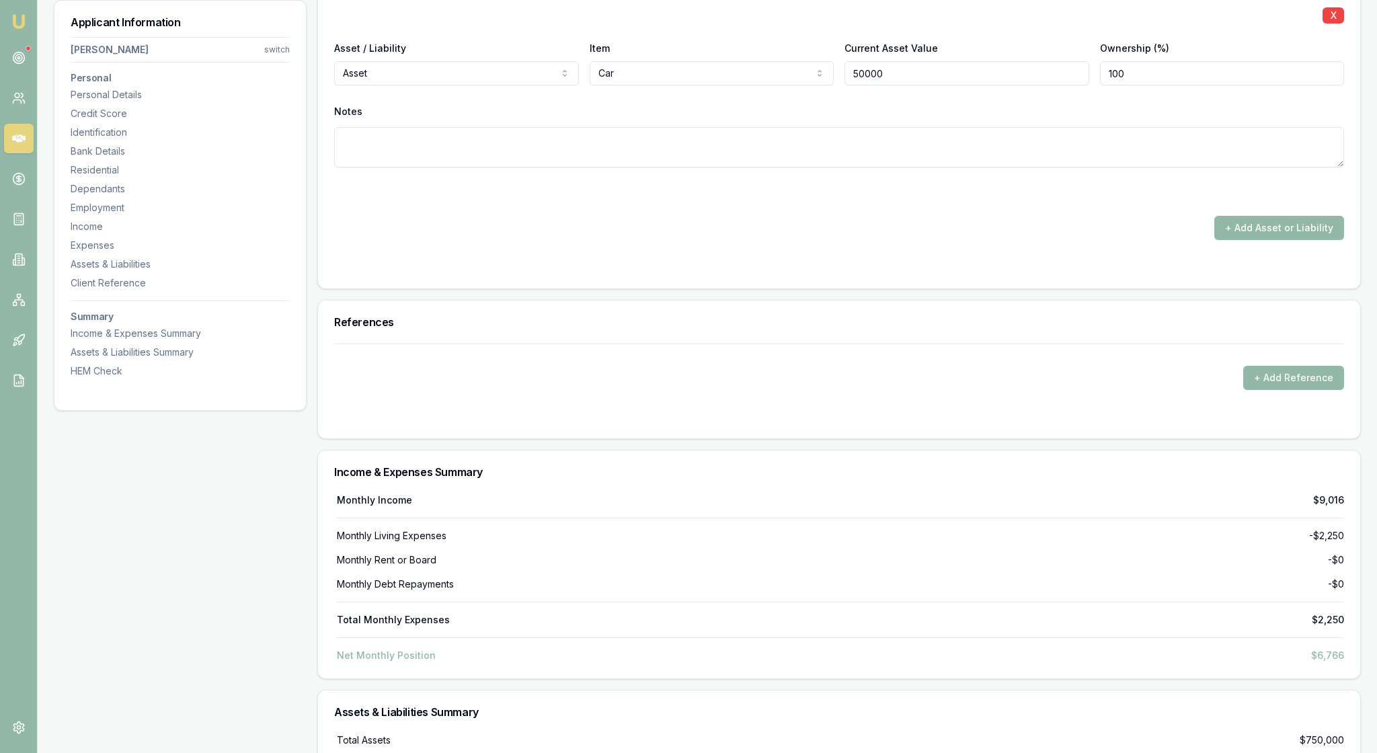
type input "$50,000"
click at [897, 167] on textarea at bounding box center [839, 147] width 1010 height 40
click at [913, 200] on div at bounding box center [839, 192] width 1010 height 16
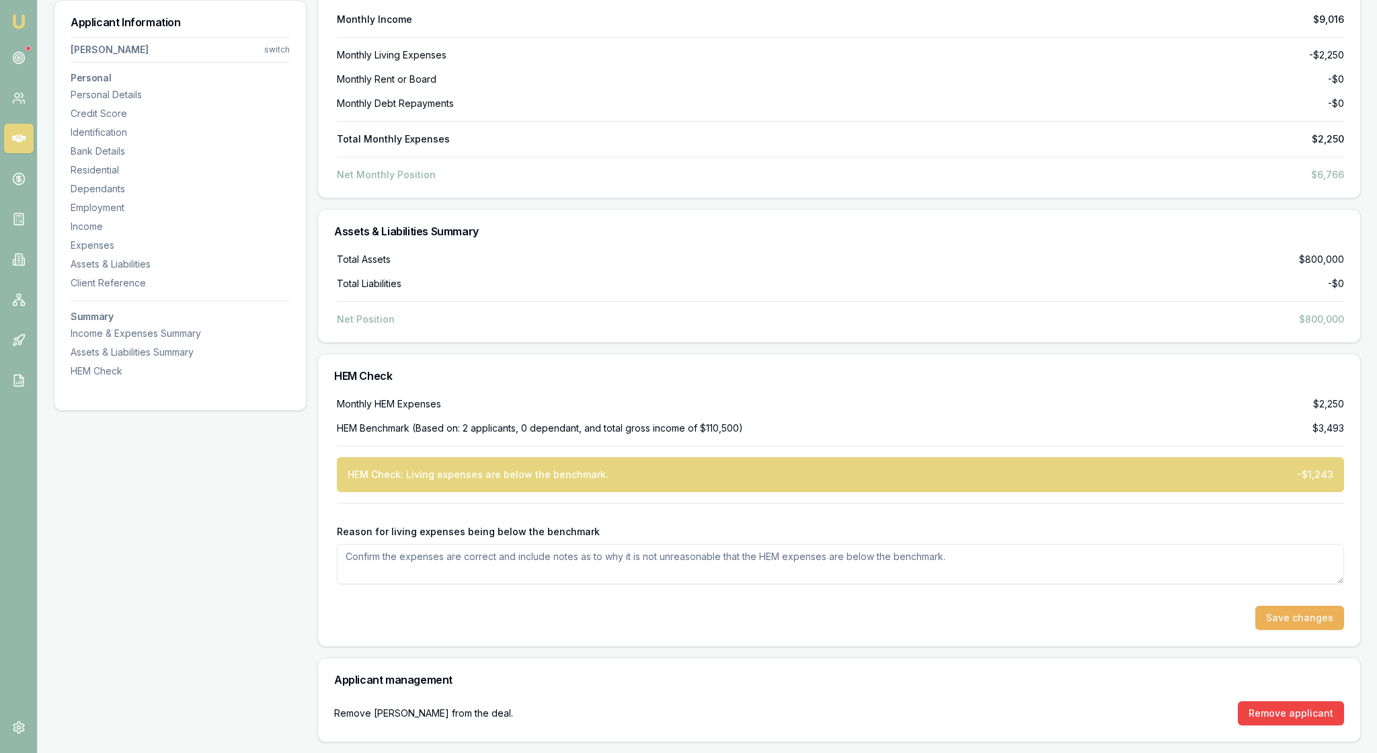
scroll to position [4228, 0]
click at [372, 544] on textarea "Reason for living expenses being below the benchmark" at bounding box center [840, 564] width 1007 height 40
type textarea "Clients husband pays all other expenses"
click at [1288, 606] on button "Save changes" at bounding box center [1299, 618] width 89 height 24
click at [1045, 273] on div "Total Assets $800,000 Total Liabilities -$0 Net Position $800,000" at bounding box center [839, 297] width 1042 height 89
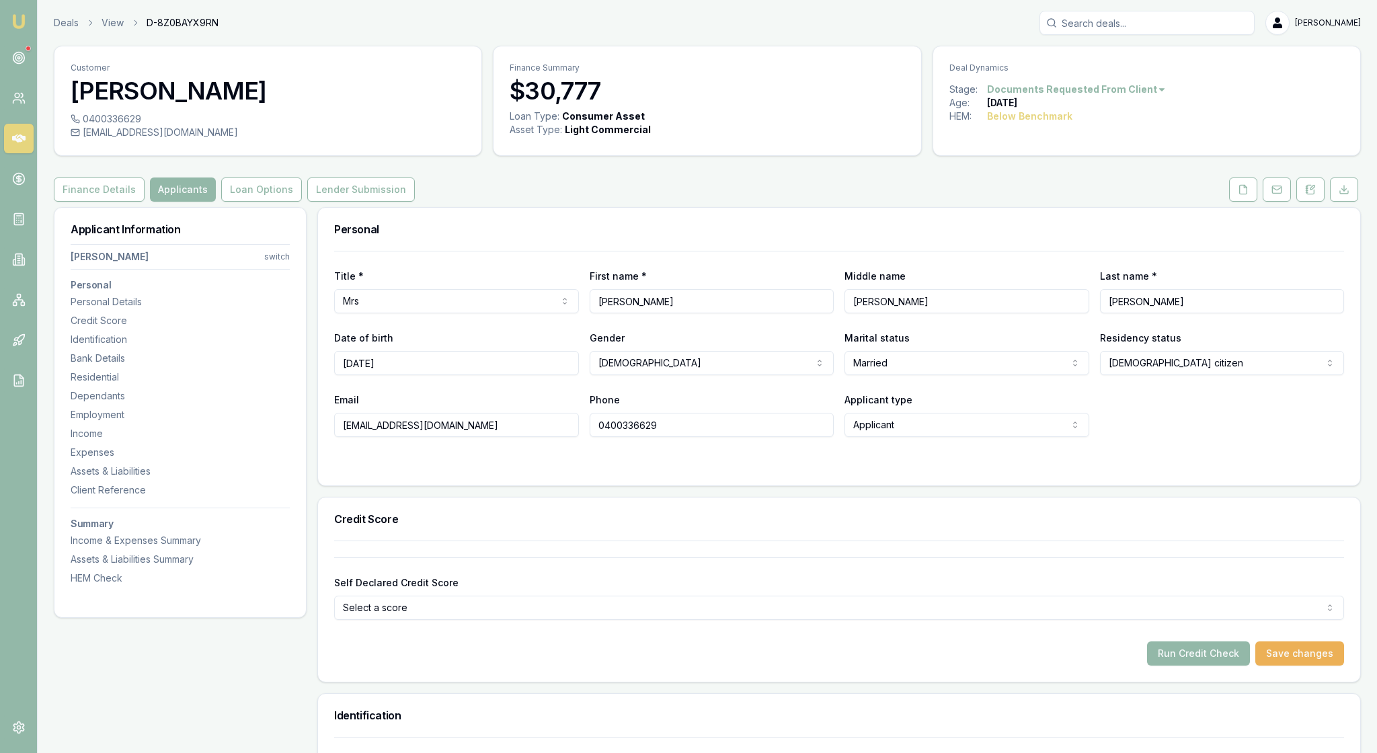
scroll to position [0, 0]
click at [302, 202] on button "Loan Options" at bounding box center [261, 189] width 81 height 24
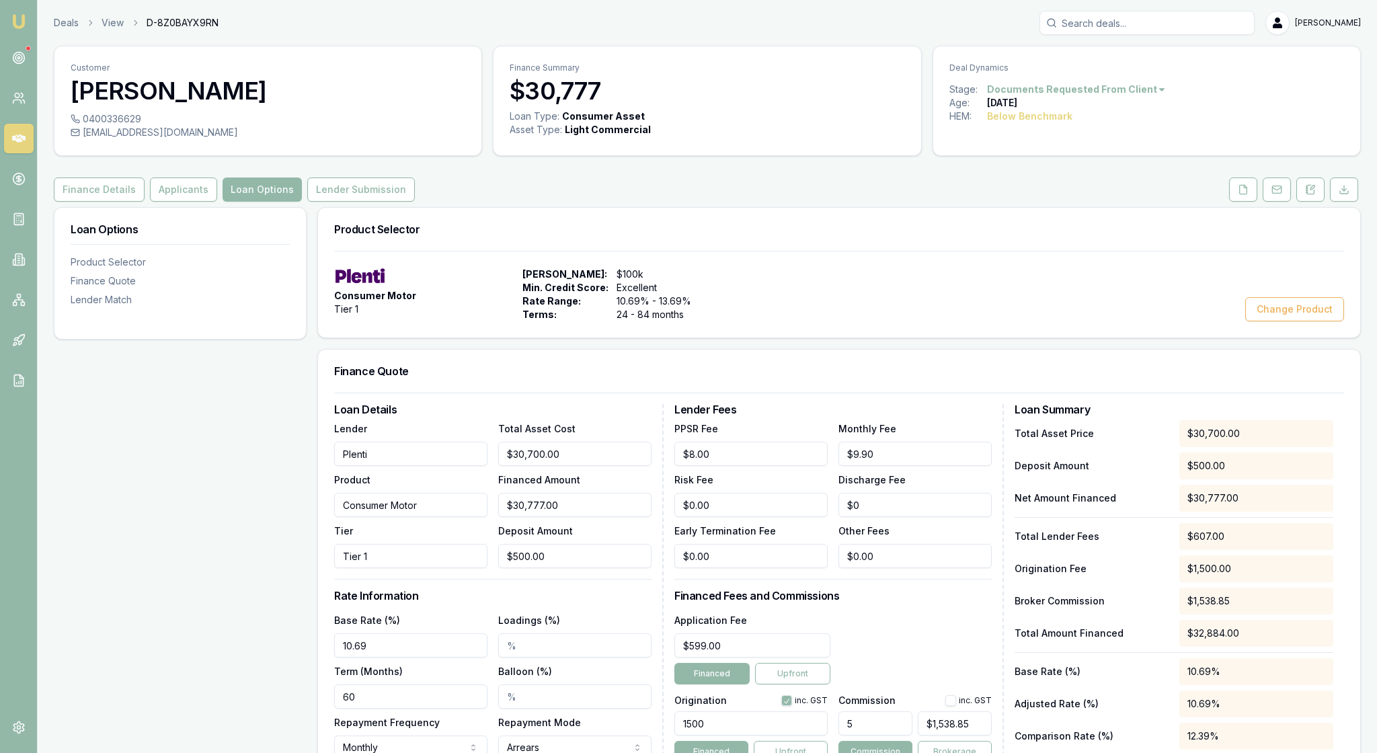
click at [517, 321] on div "Consumer Motor Tier 1" at bounding box center [425, 295] width 183 height 54
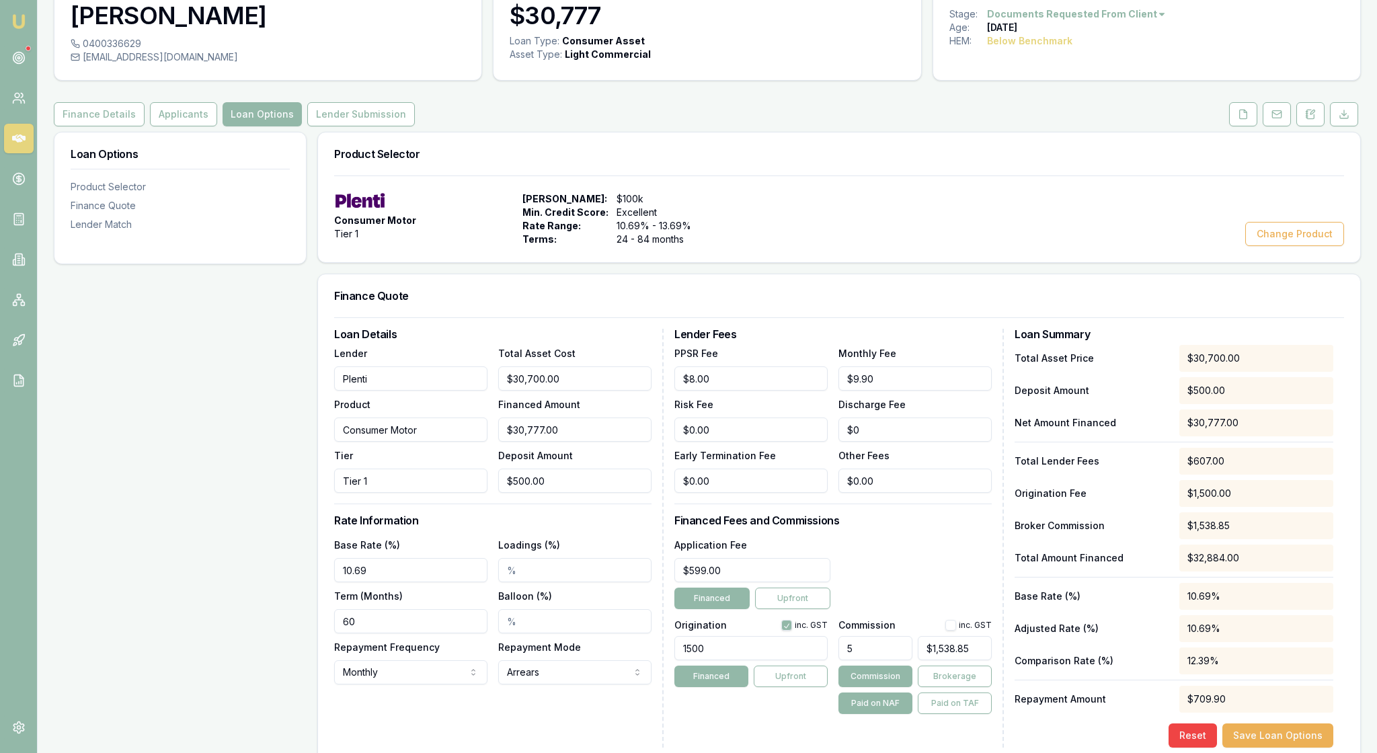
scroll to position [24, 0]
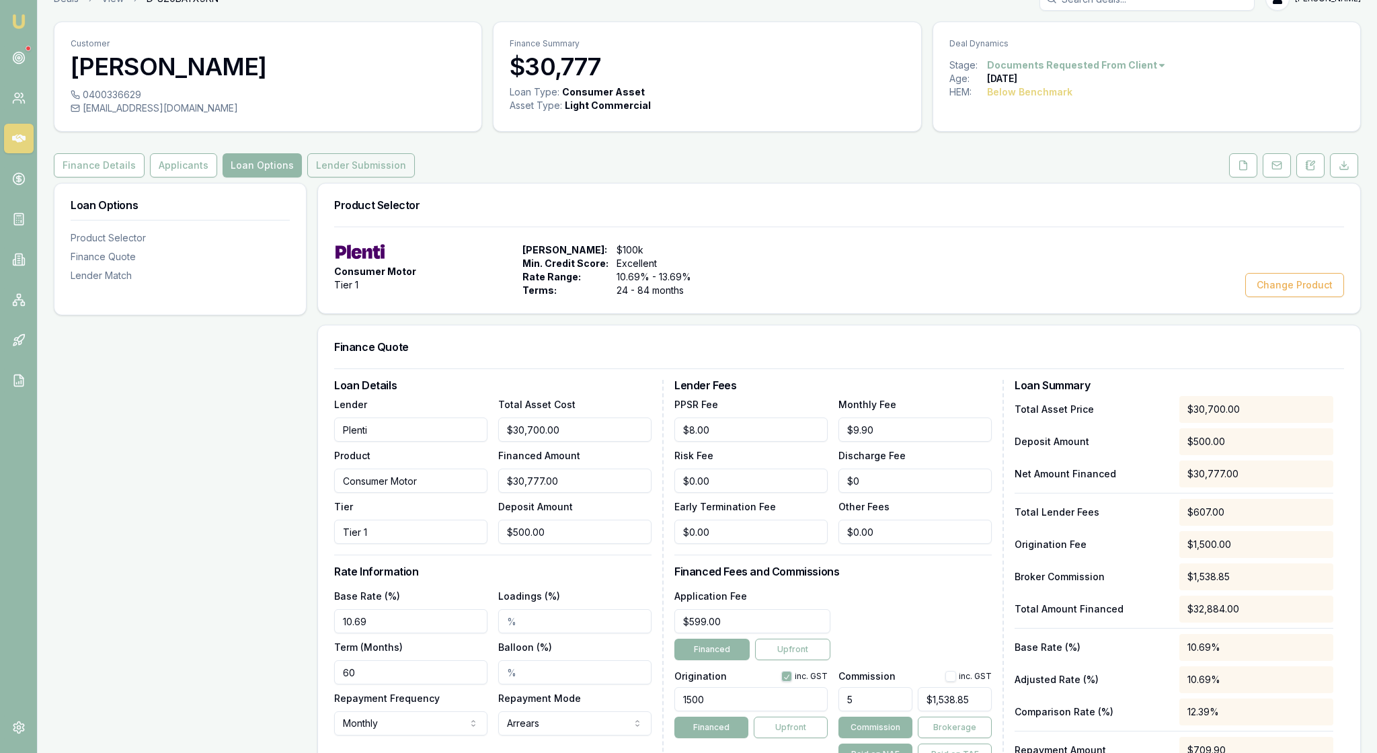
click at [415, 177] on button "Lender Submission" at bounding box center [361, 165] width 108 height 24
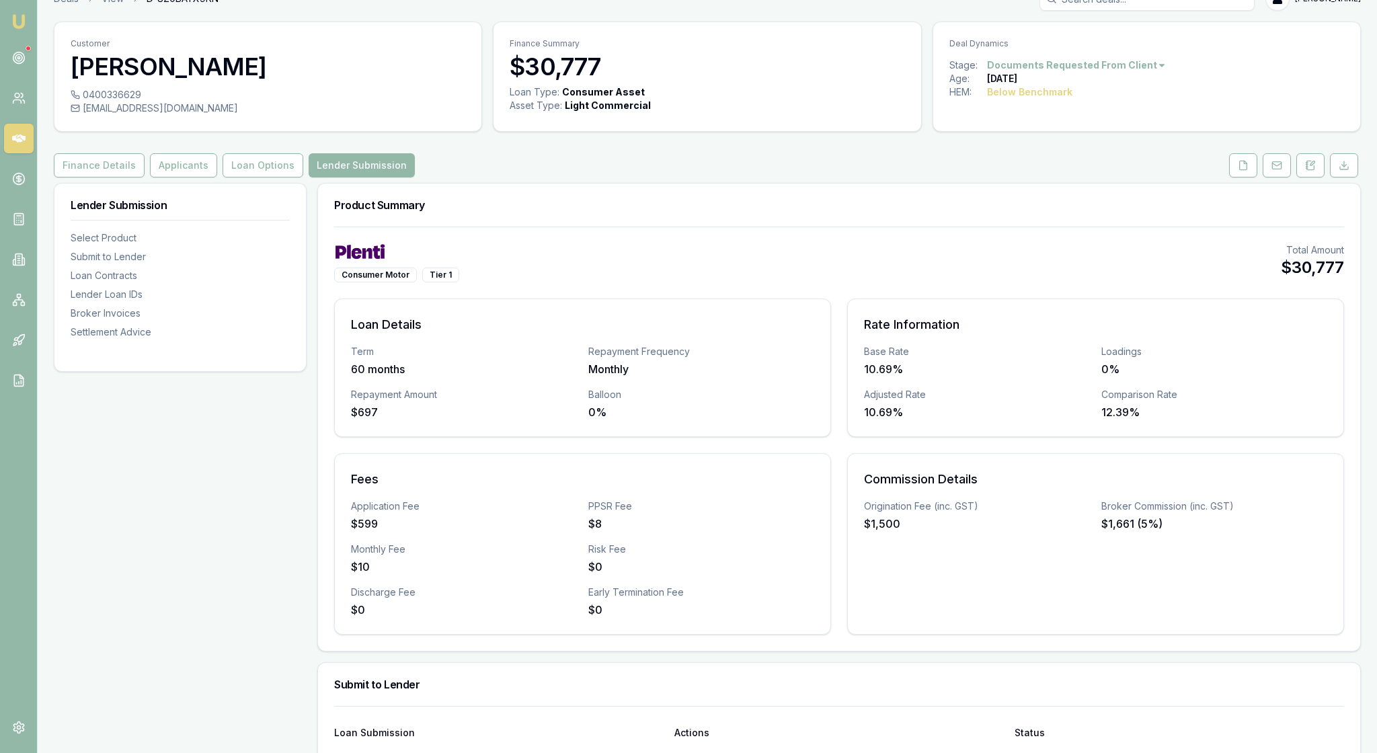
click at [766, 282] on div "Consumer Motor Tier 1 Total Amount $30,777" at bounding box center [839, 262] width 1010 height 39
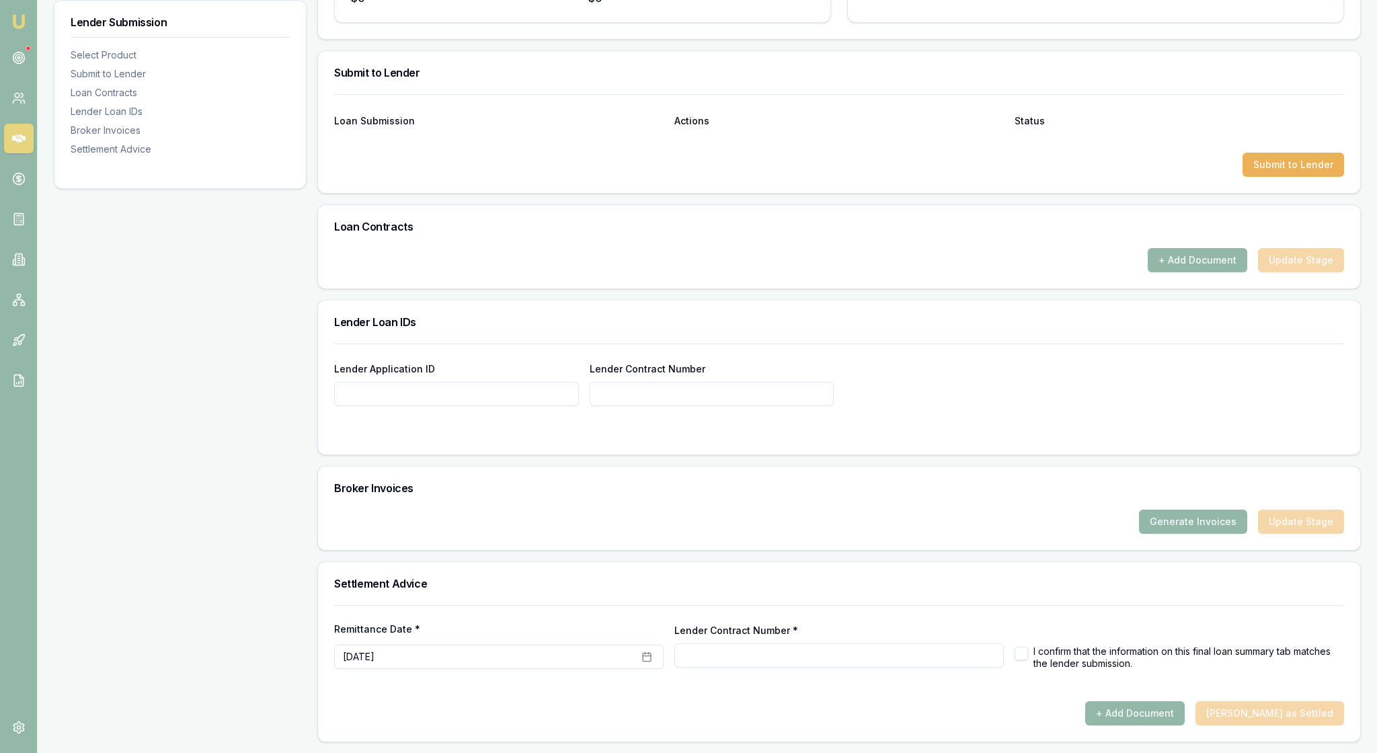
scroll to position [672, 0]
click at [1276, 177] on button "Submit to Lender" at bounding box center [1293, 165] width 102 height 24
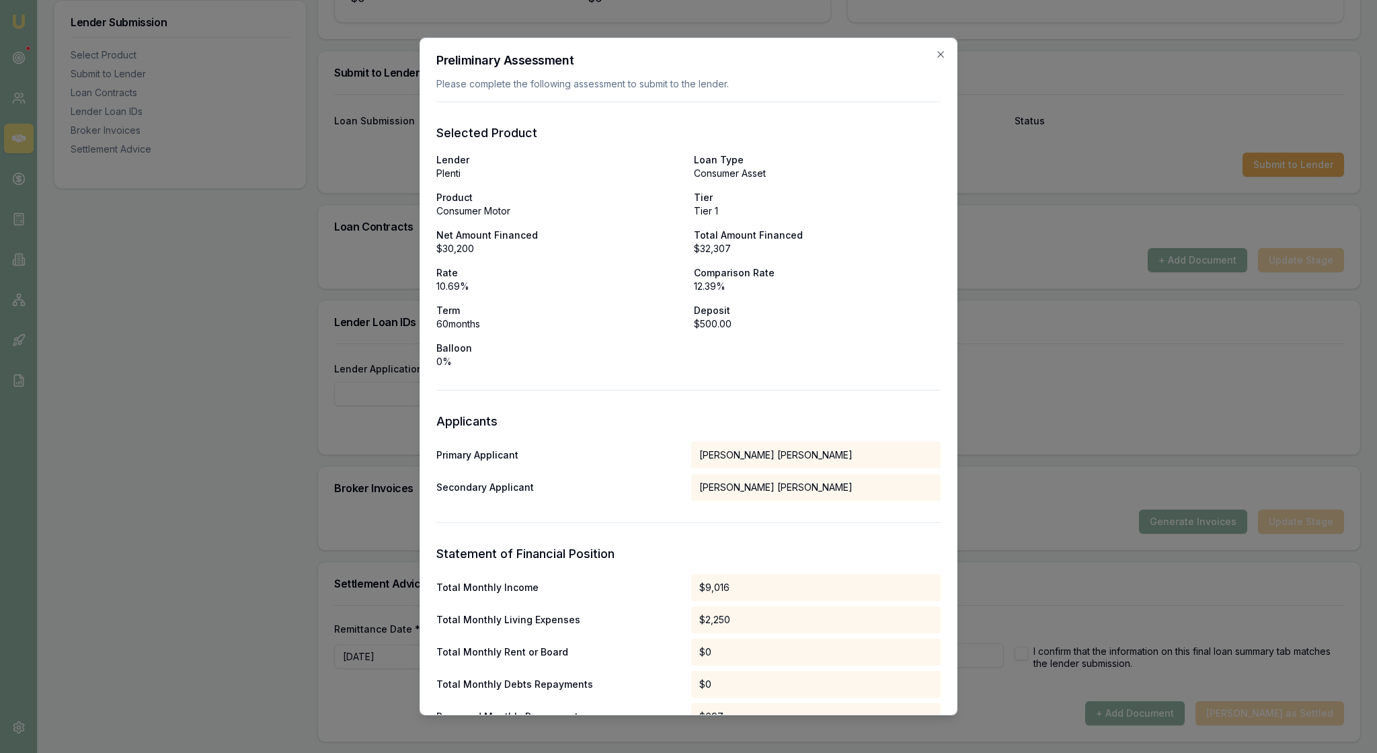
click at [860, 431] on h3 "Applicants" at bounding box center [688, 421] width 504 height 19
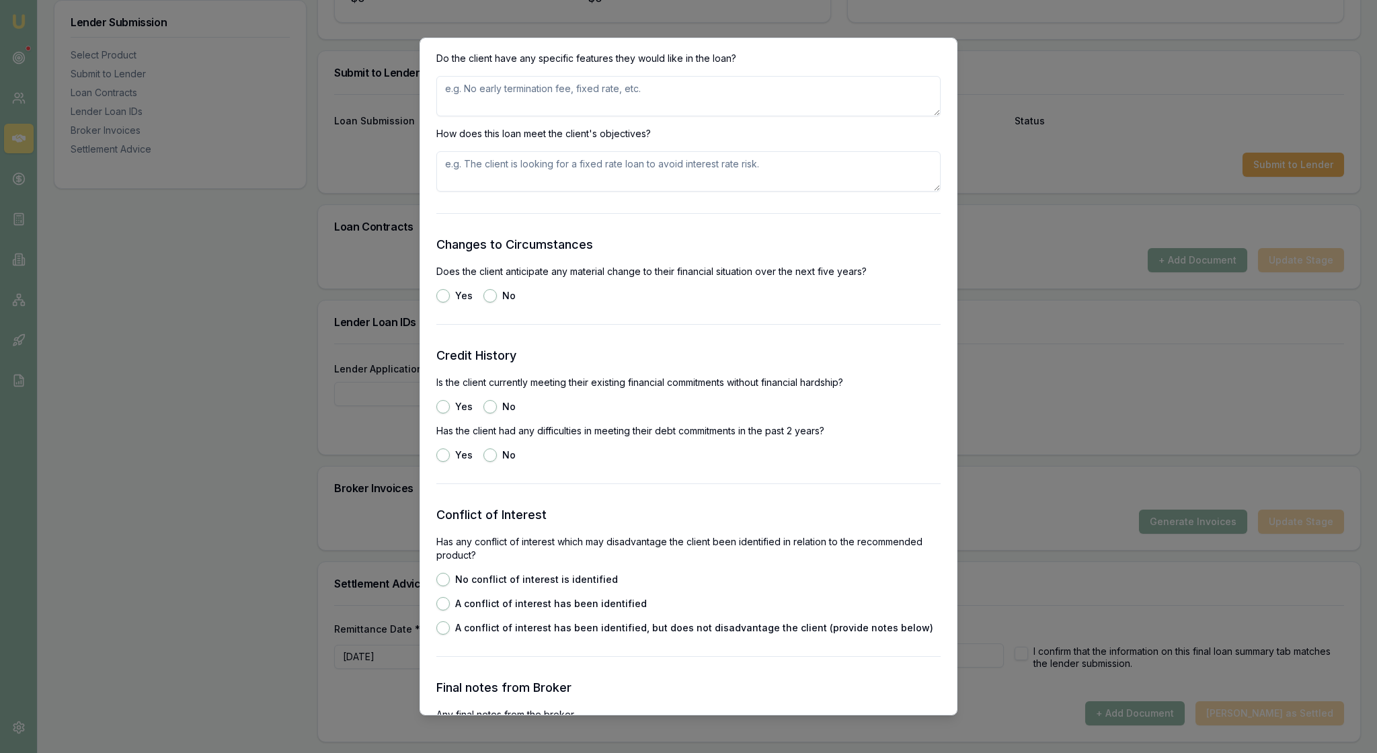
scroll to position [1679, 0]
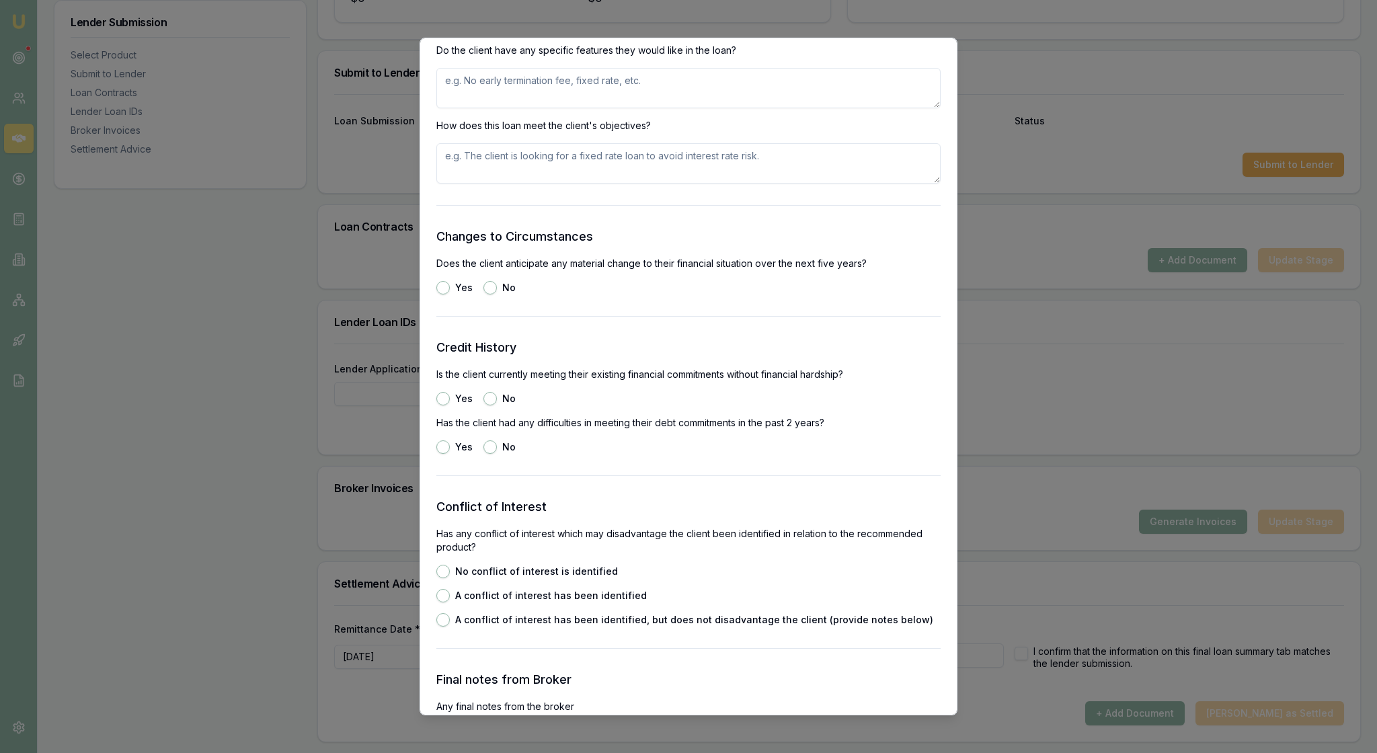
click at [496, 108] on textarea at bounding box center [688, 88] width 504 height 40
type textarea "e"
type textarea "to make additional payments"
click at [500, 184] on textarea at bounding box center [688, 163] width 504 height 40
type textarea "the loan meets all requirements"
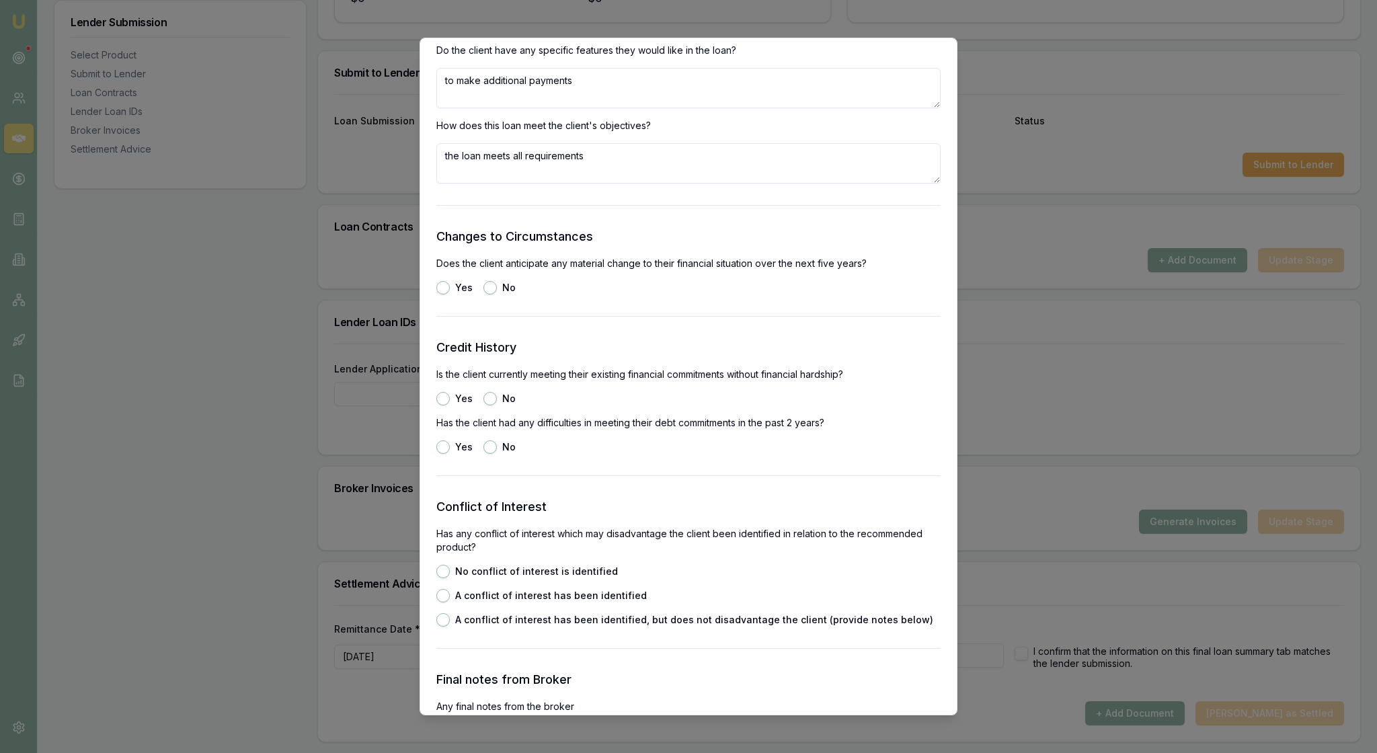
click at [567, 294] on div "Changes to Circumstances Does the client anticipate any material change to thei…" at bounding box center [688, 260] width 504 height 67
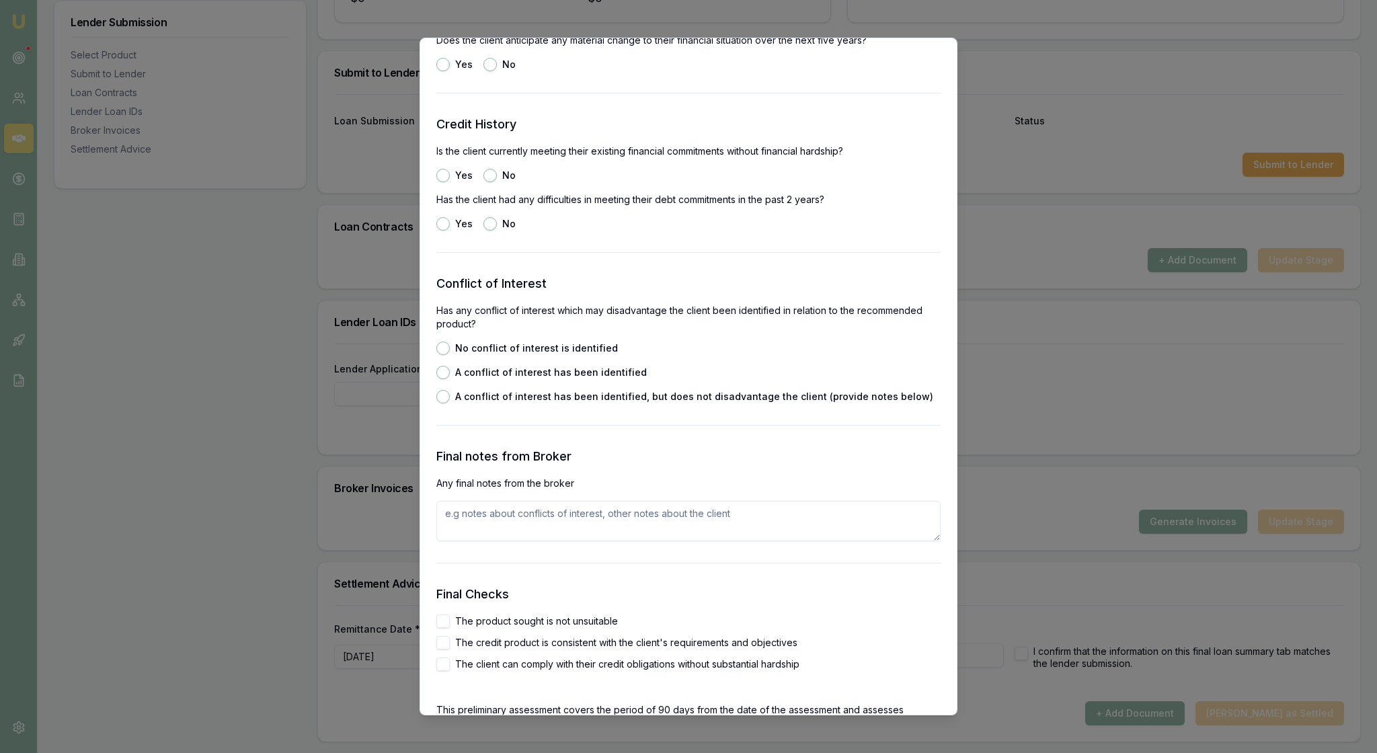
scroll to position [1909, 0]
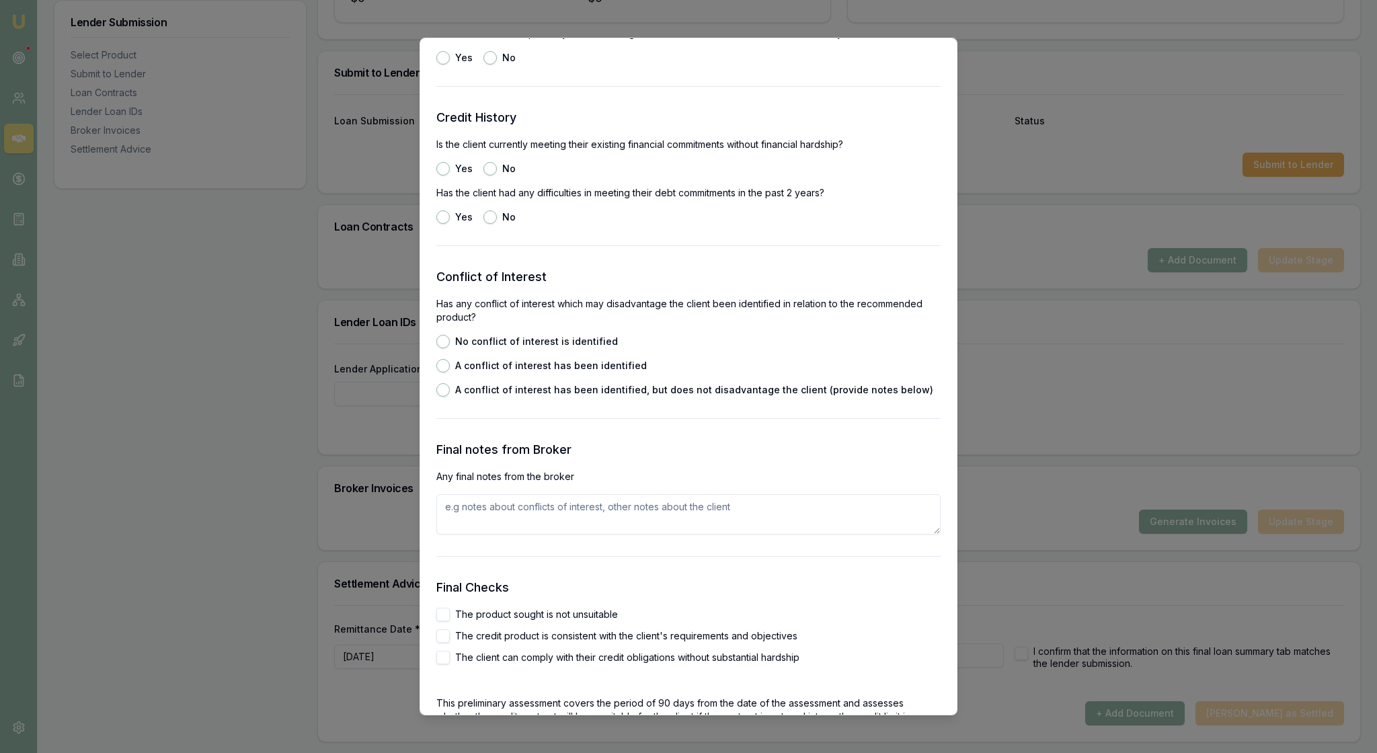
click at [497, 65] on button "No" at bounding box center [489, 57] width 13 height 13
radio input "true"
click at [446, 175] on button "Yes" at bounding box center [442, 168] width 13 height 13
radio input "true"
click at [497, 224] on button "No" at bounding box center [489, 216] width 13 height 13
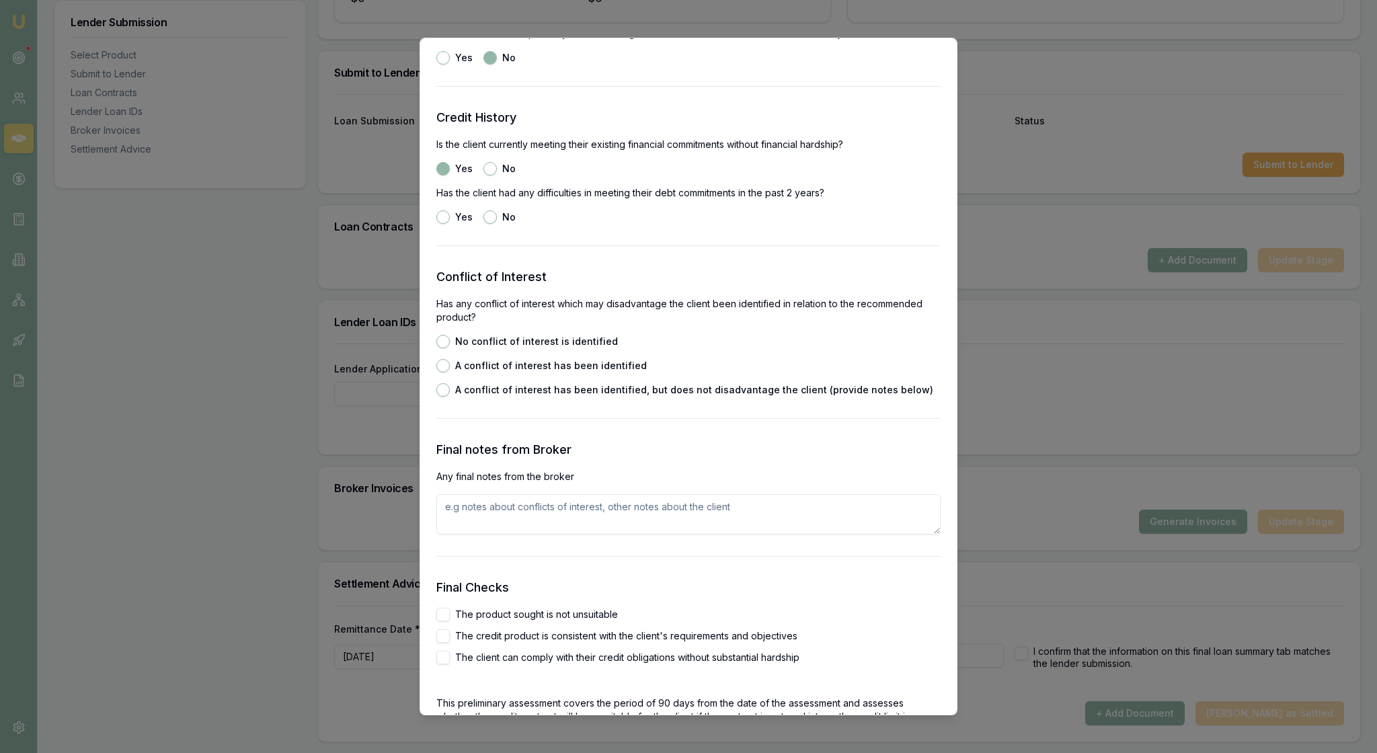
radio input "true"
click at [628, 370] on label "A conflict of interest has been identified" at bounding box center [551, 365] width 192 height 9
click at [450, 372] on button "A conflict of interest has been identified" at bounding box center [442, 365] width 13 height 13
radio input "true"
type button "CONFLICT_OF_INTEREST"
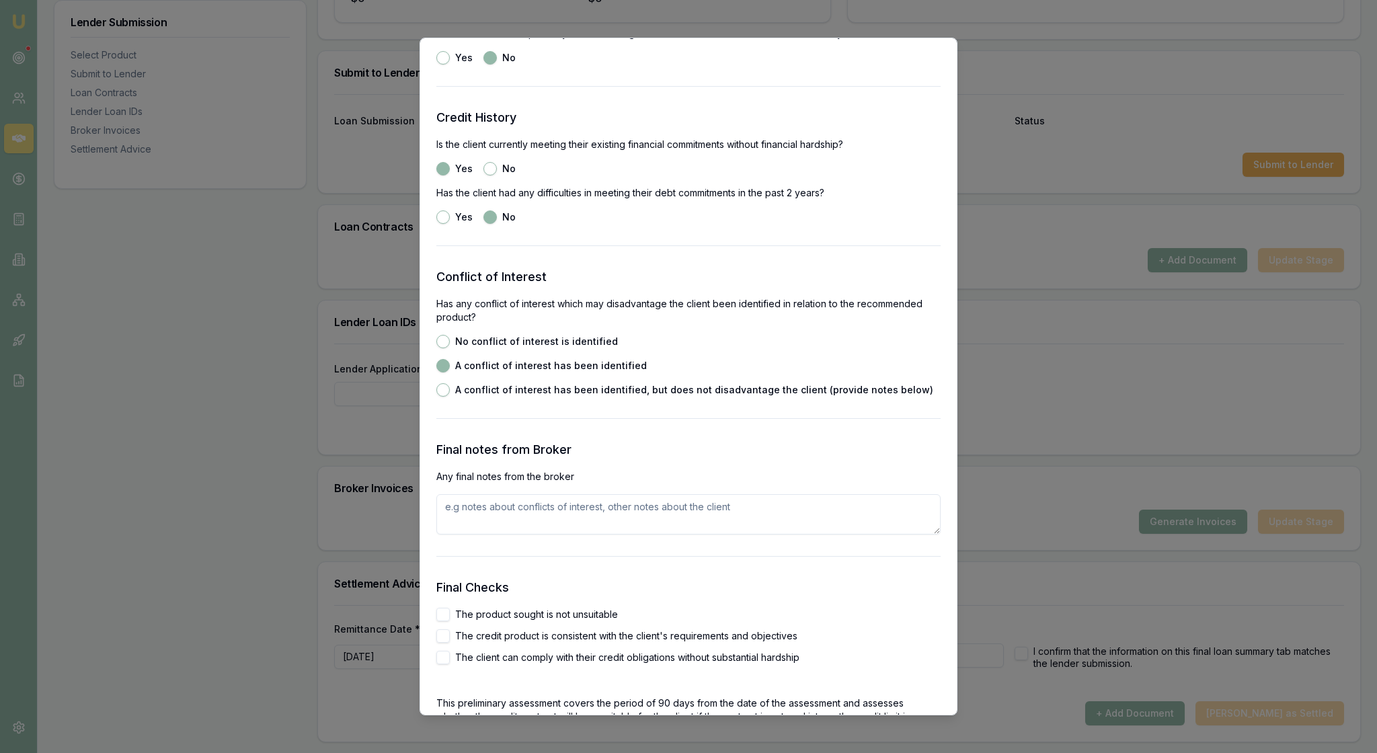
radio input "false"
radio input "true"
type button "CONFLICT_OF_INTEREST_NO_DISADVANTAGE"
click at [745, 324] on p "Has any conflict of interest which may disadvantage the client been identified …" at bounding box center [688, 310] width 504 height 27
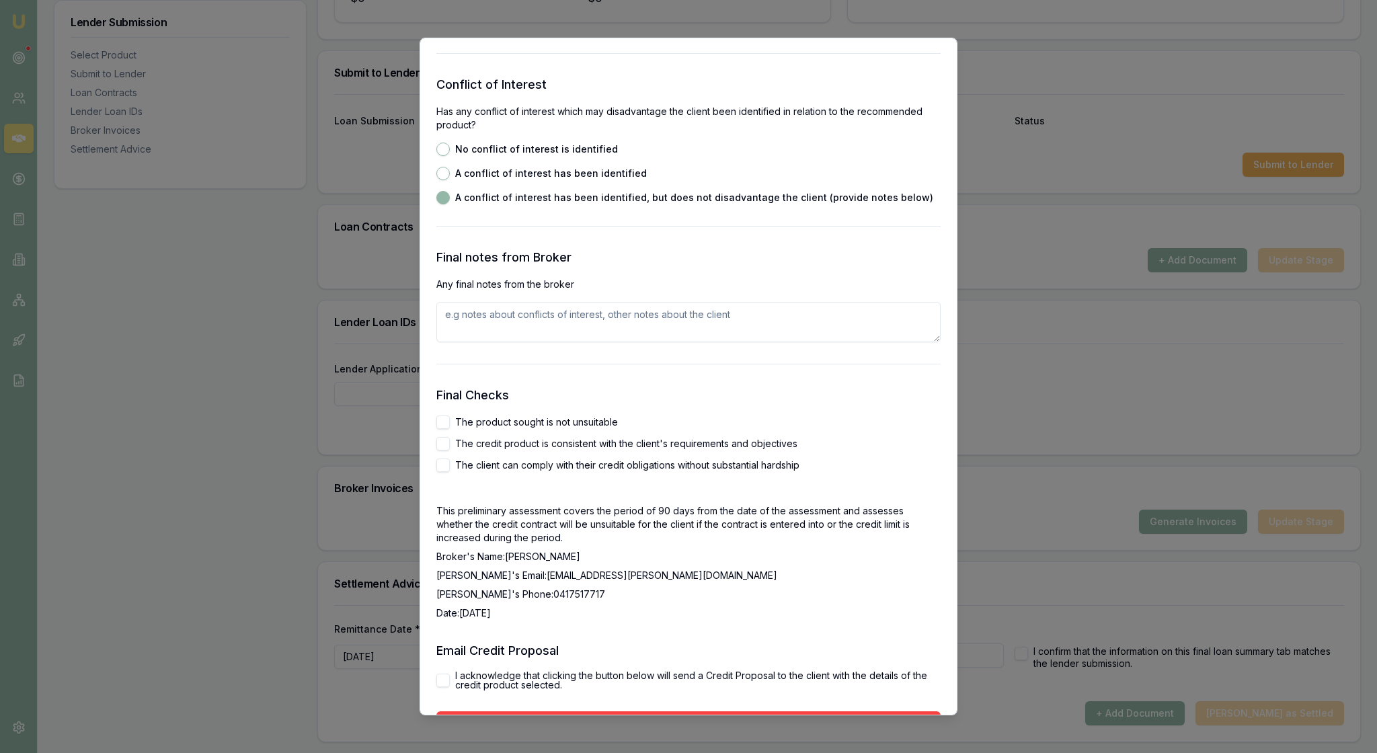
scroll to position [2119, 0]
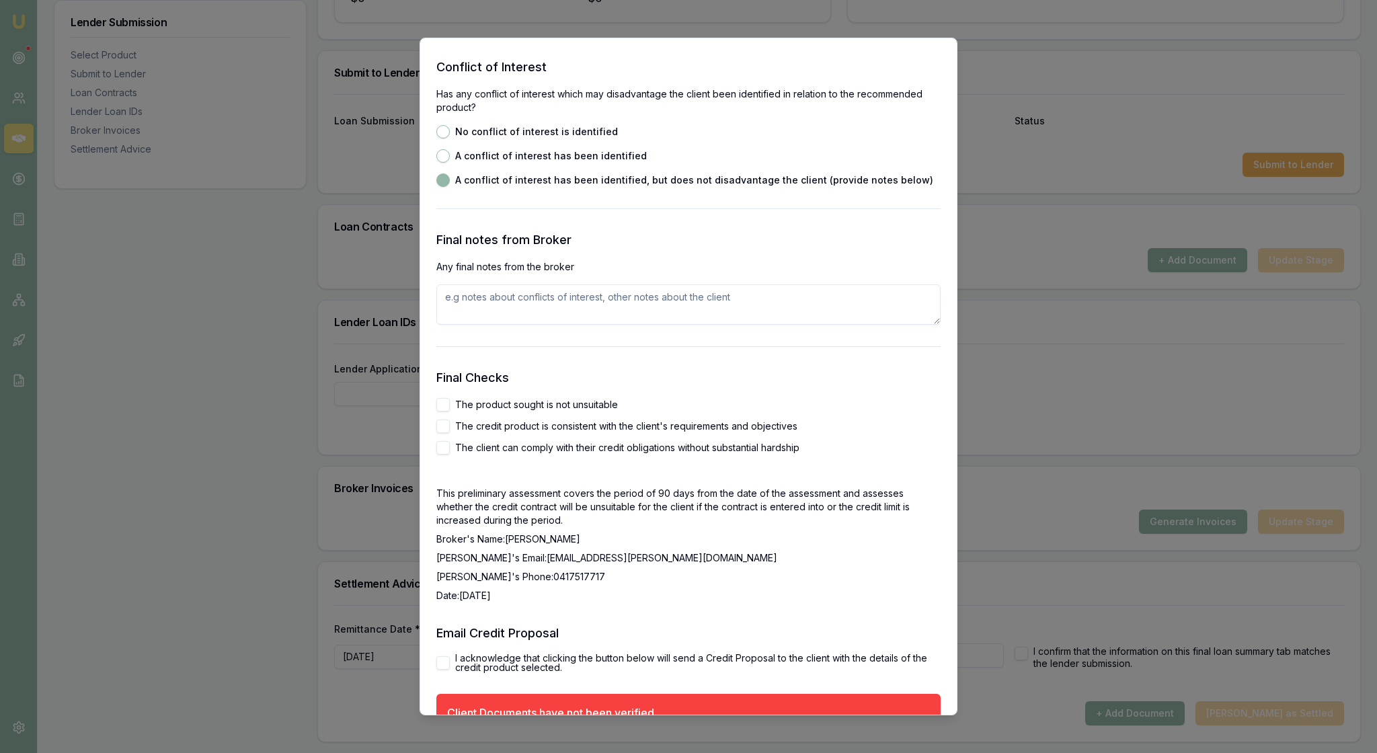
click at [442, 138] on button "No conflict of interest is identified" at bounding box center [442, 131] width 13 height 13
radio input "true"
radio input "false"
click at [446, 163] on button "CONFLICT_OF_INTEREST" at bounding box center [442, 155] width 13 height 13
radio input "false"
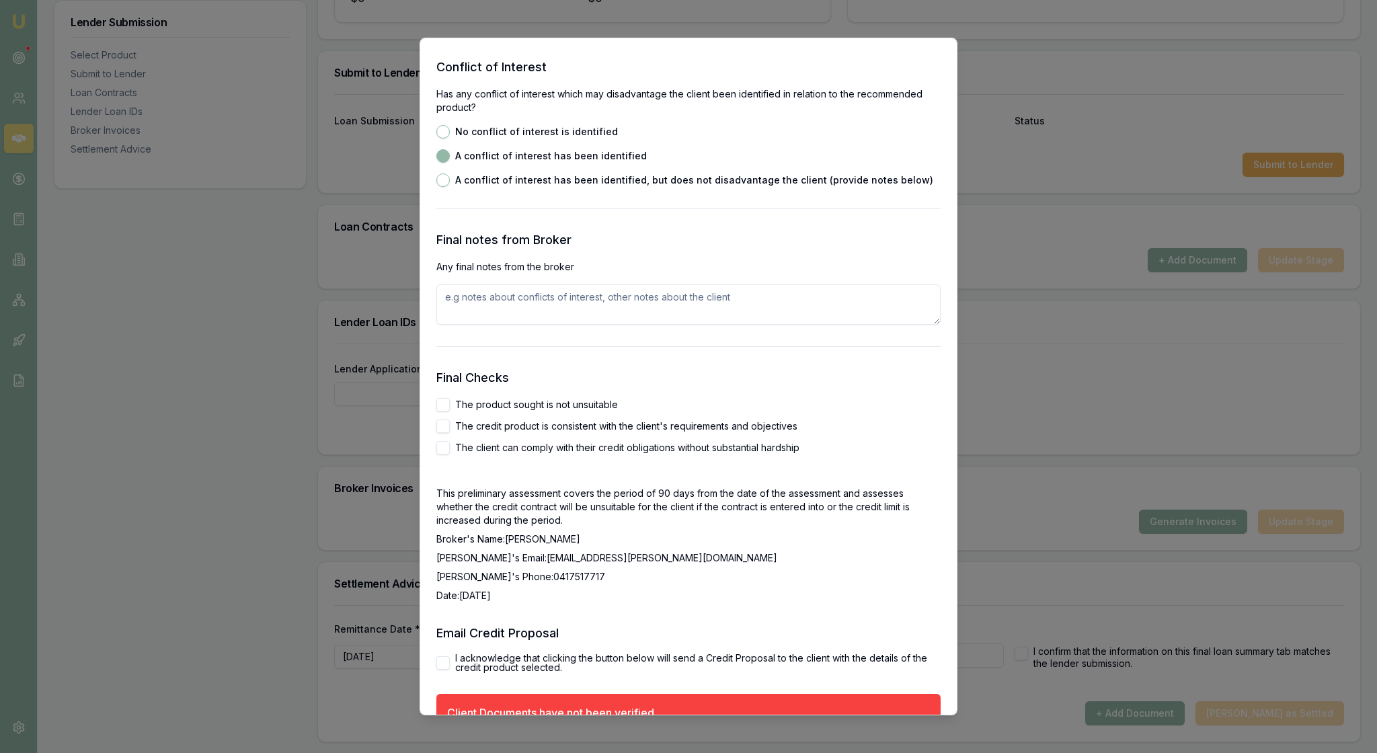
click at [448, 187] on button "CONFLICT_OF_INTEREST_NO_DISADVANTAGE" at bounding box center [442, 179] width 13 height 13
radio input "false"
radio input "true"
click at [449, 138] on button "No conflict of interest is identified" at bounding box center [442, 131] width 13 height 13
radio input "true"
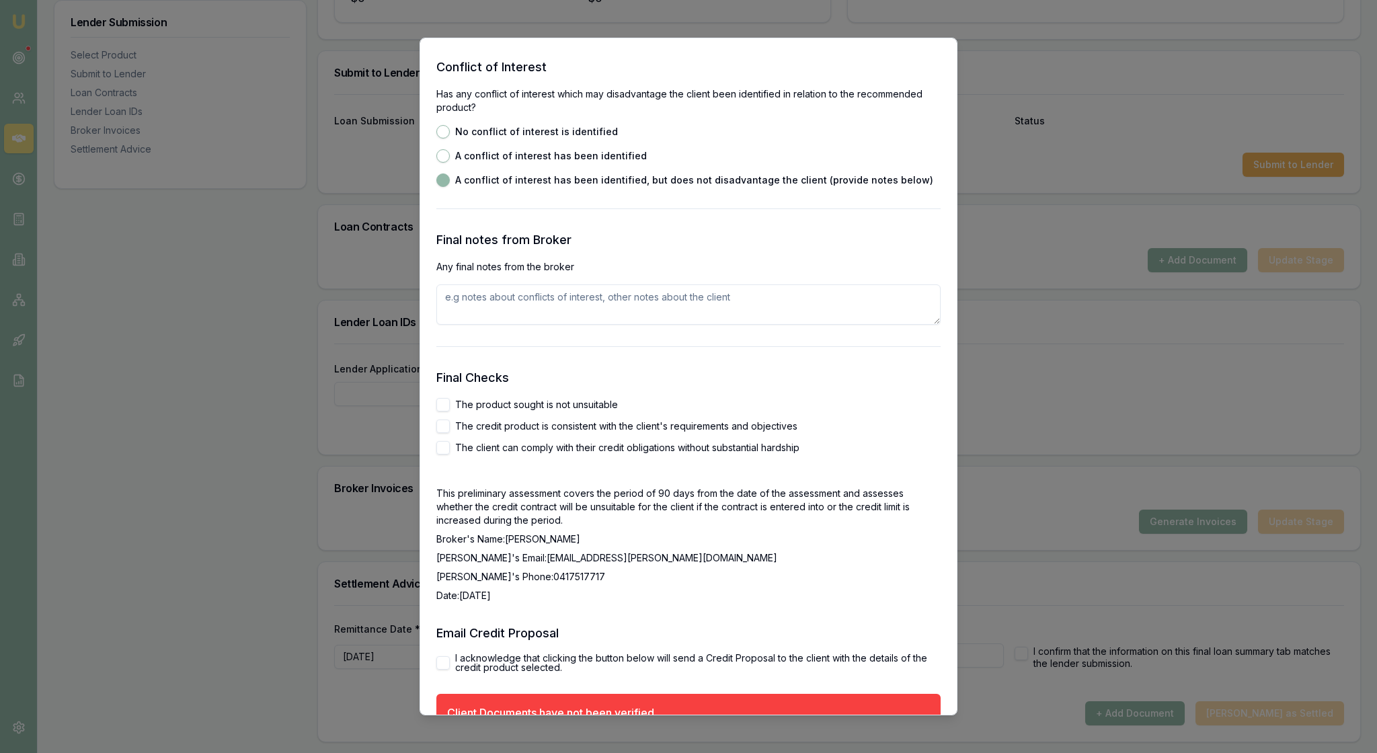
radio input "false"
click at [640, 249] on h3 "Final notes from Broker" at bounding box center [688, 240] width 504 height 19
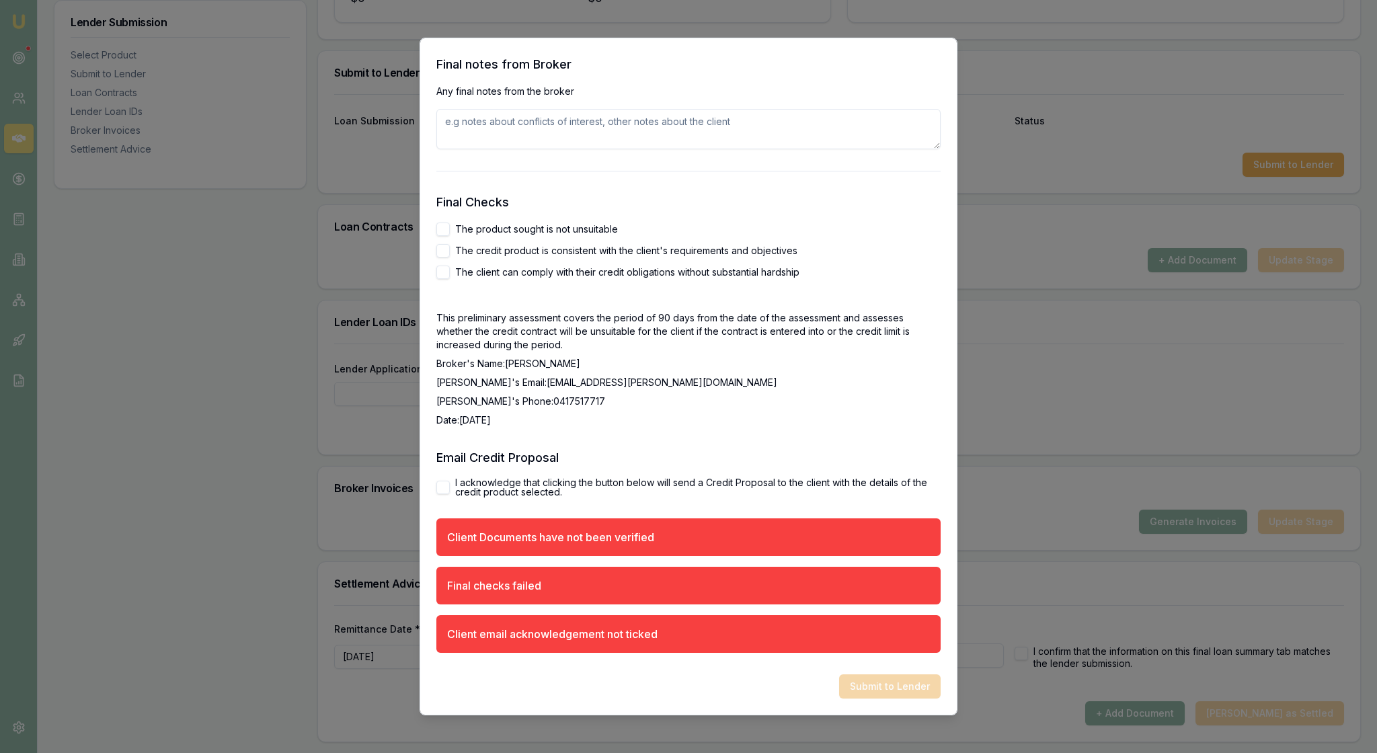
scroll to position [2475, 0]
click at [454, 149] on textarea at bounding box center [688, 129] width 504 height 40
type textarea "The client is happy with the loan structure ture"
click at [449, 236] on button "The product sought is not unsuitable" at bounding box center [442, 229] width 13 height 13
checkbox input "true"
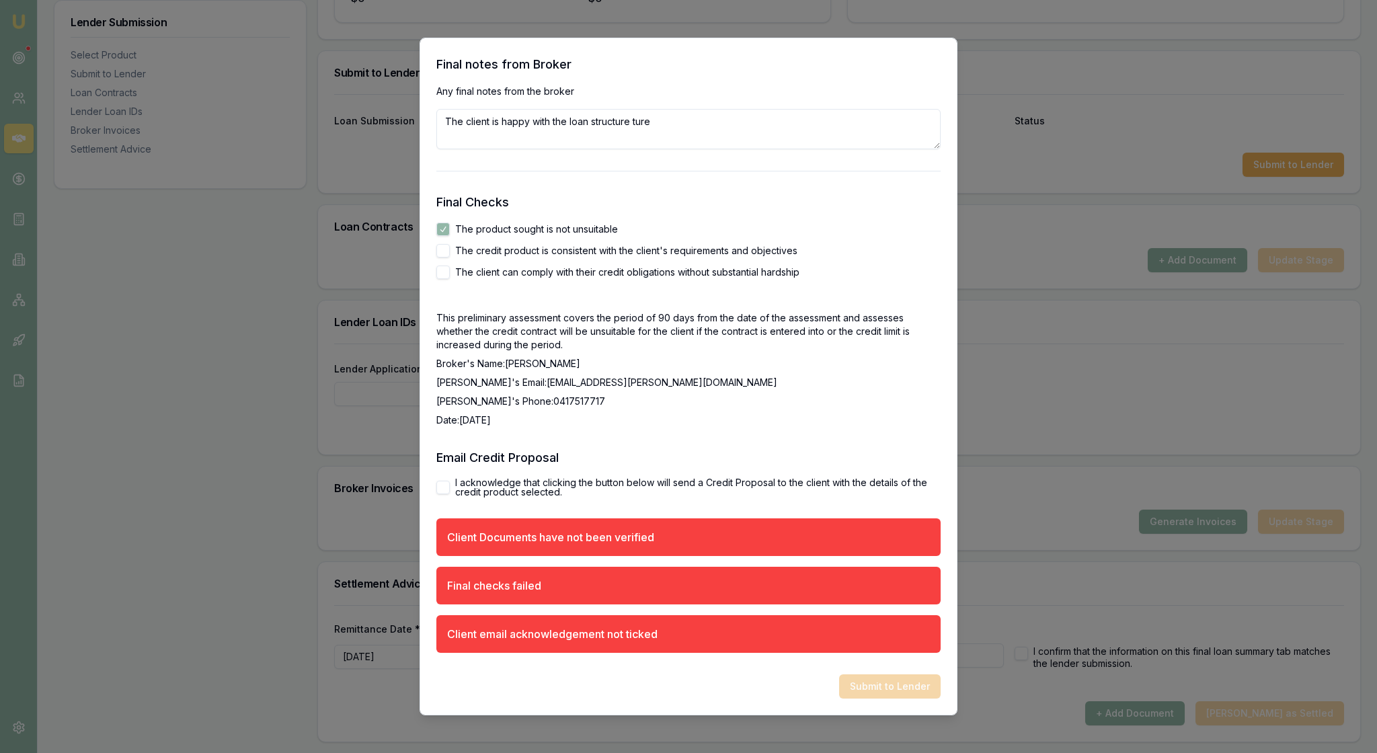
click at [448, 257] on button "The credit product is consistent with the client's requirements and objectives" at bounding box center [442, 250] width 13 height 13
checkbox input "true"
click at [448, 279] on button "The client can comply with their credit obligations without substantial hardship" at bounding box center [442, 272] width 13 height 13
checkbox input "true"
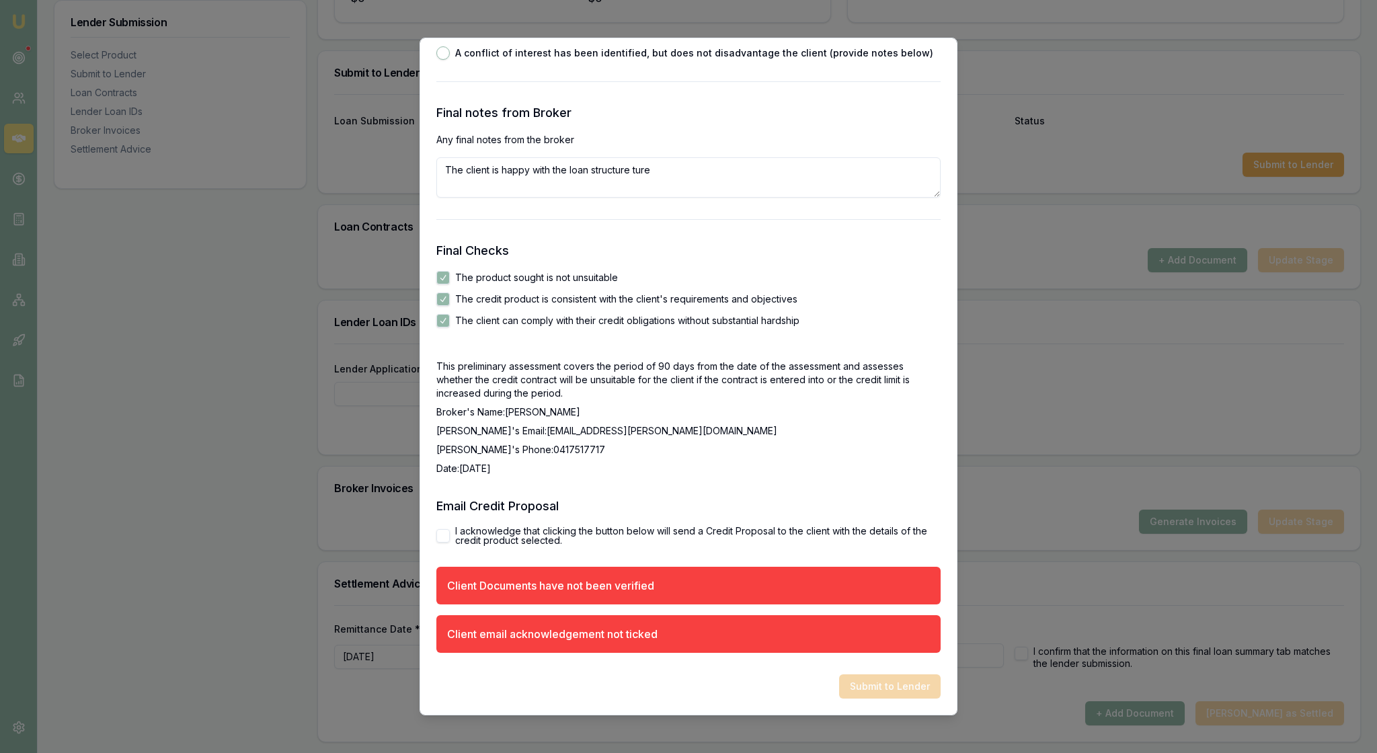
click at [593, 400] on p "This preliminary assessment covers the period of 90 days from the date of the a…" at bounding box center [688, 380] width 504 height 40
click at [442, 529] on button "I acknowledge that clicking the button below will send a Credit Proposal to the…" at bounding box center [442, 535] width 13 height 13
checkbox input "true"
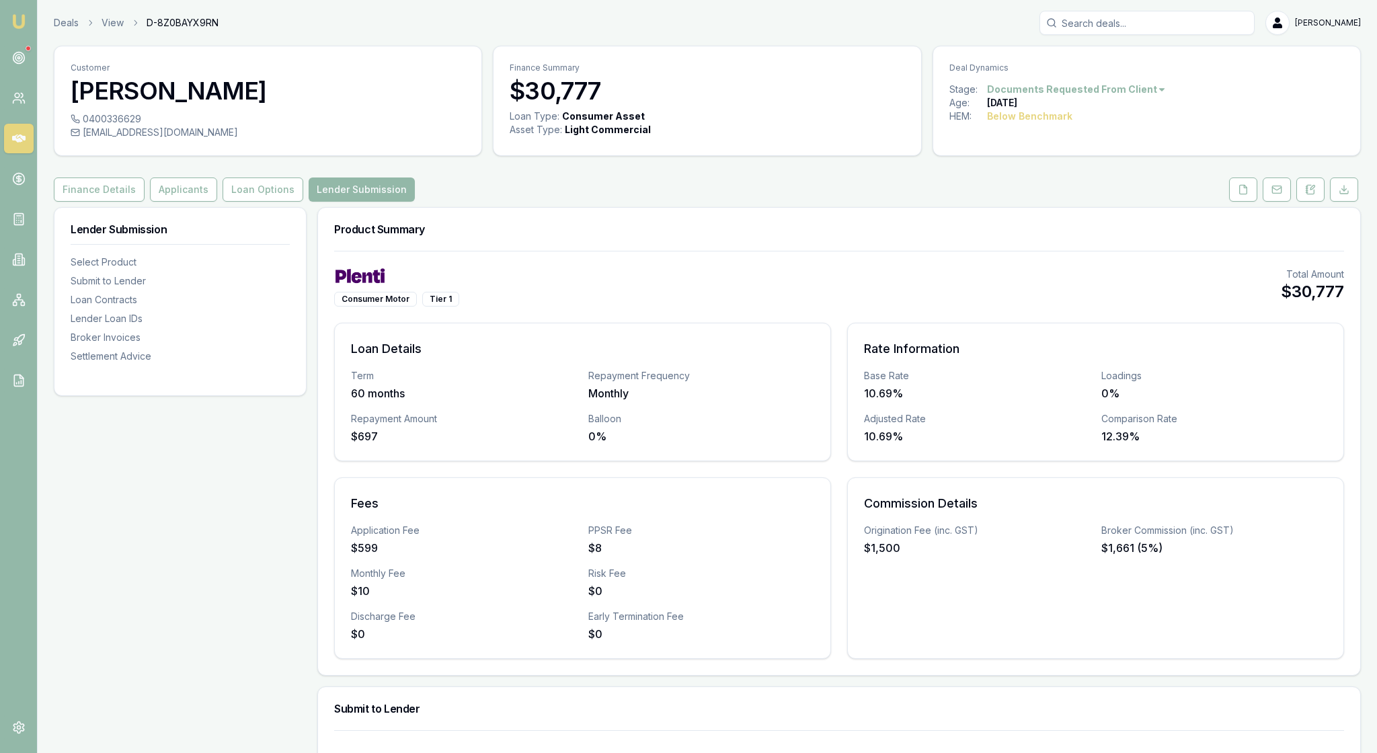
scroll to position [0, 0]
click at [216, 202] on button "Applicants" at bounding box center [183, 189] width 67 height 24
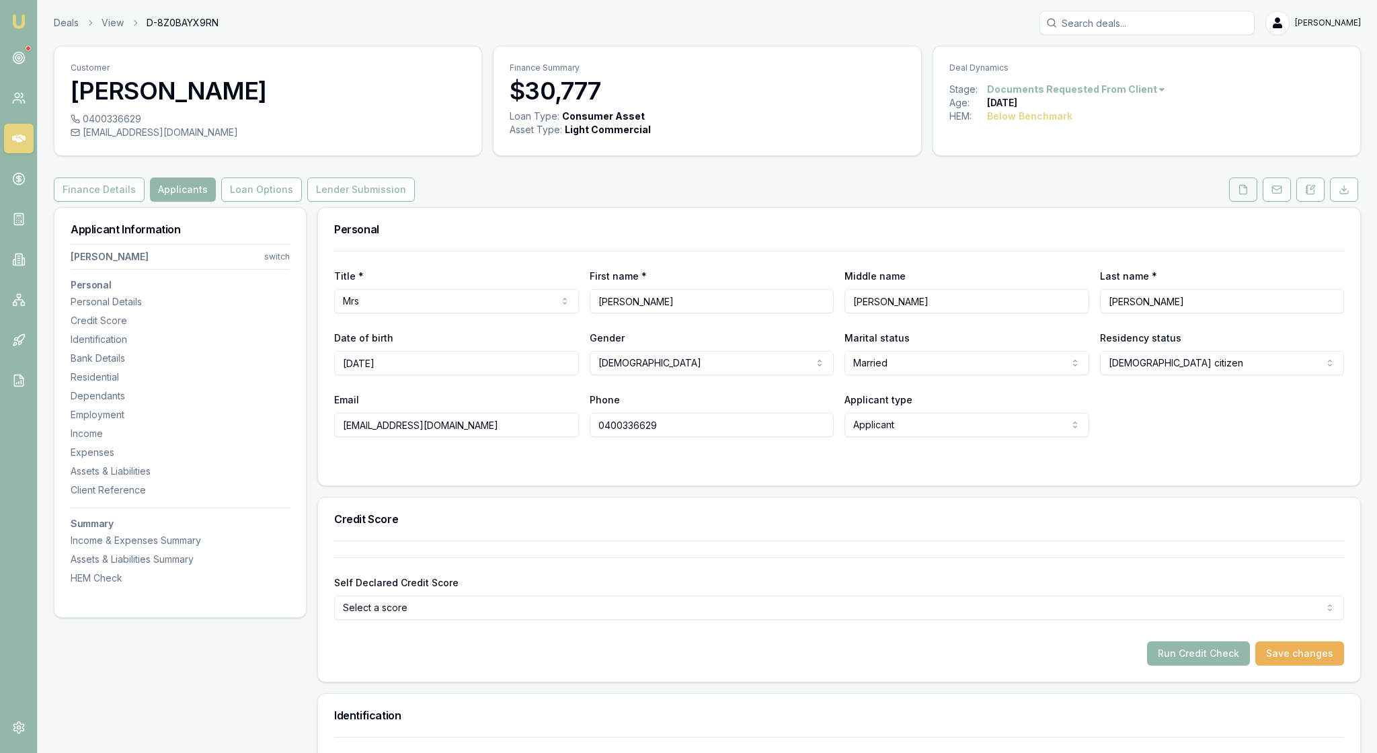
click at [1238, 195] on icon at bounding box center [1243, 189] width 11 height 11
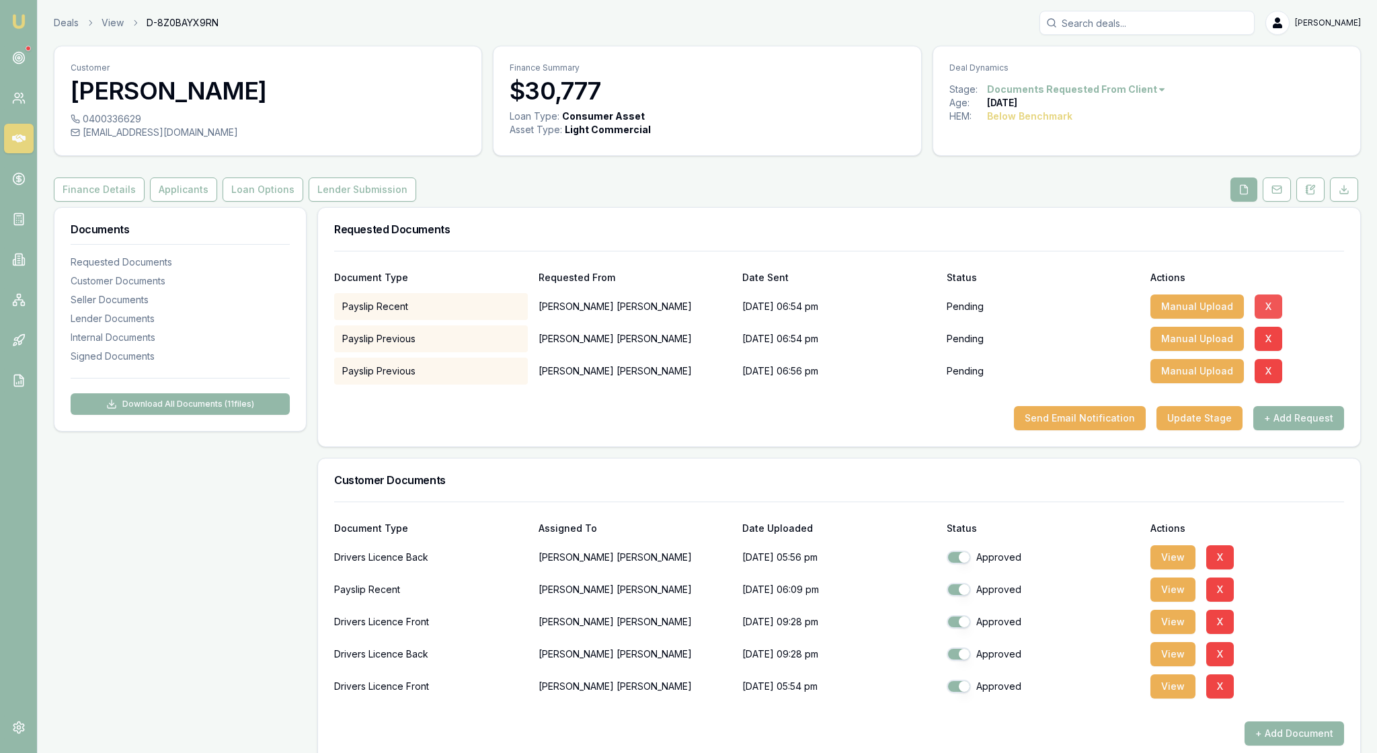
click at [1282, 319] on button "X" at bounding box center [1268, 306] width 28 height 24
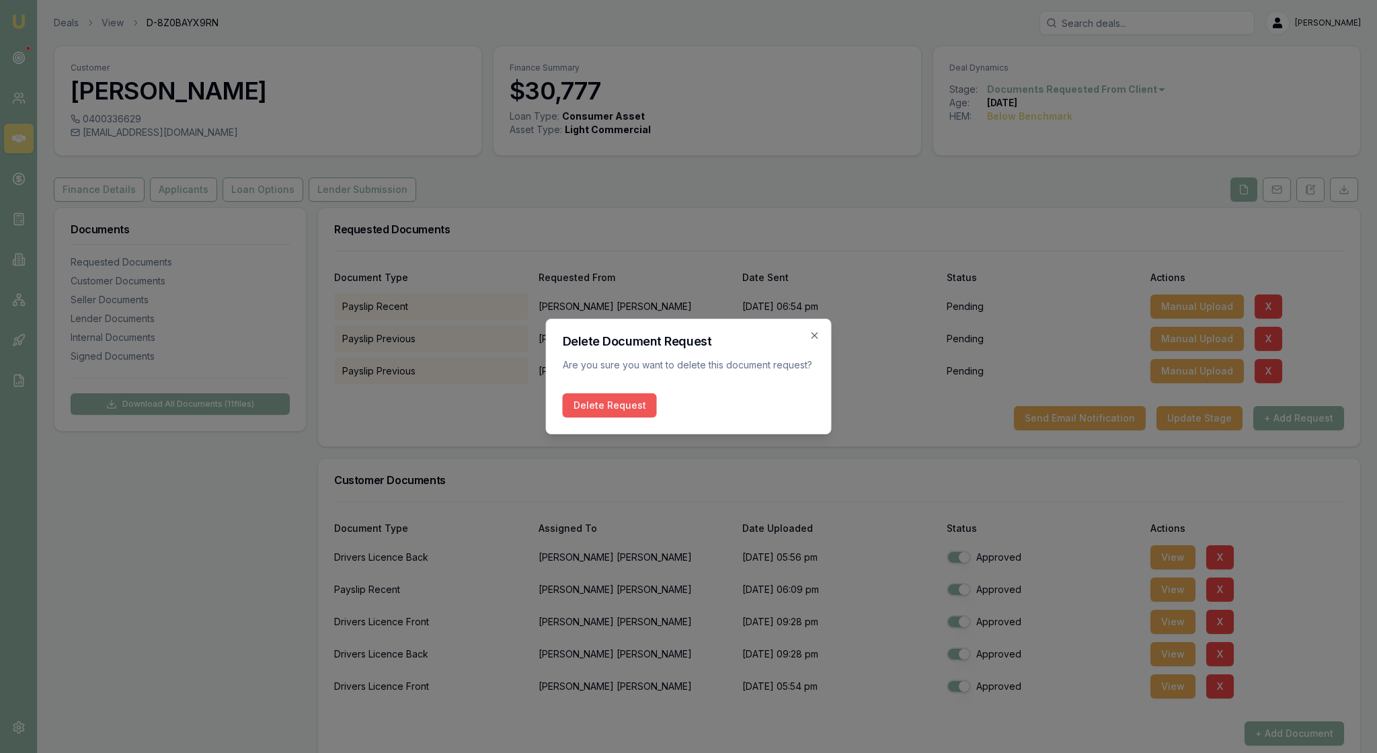
click at [610, 413] on button "Delete Request" at bounding box center [610, 405] width 94 height 24
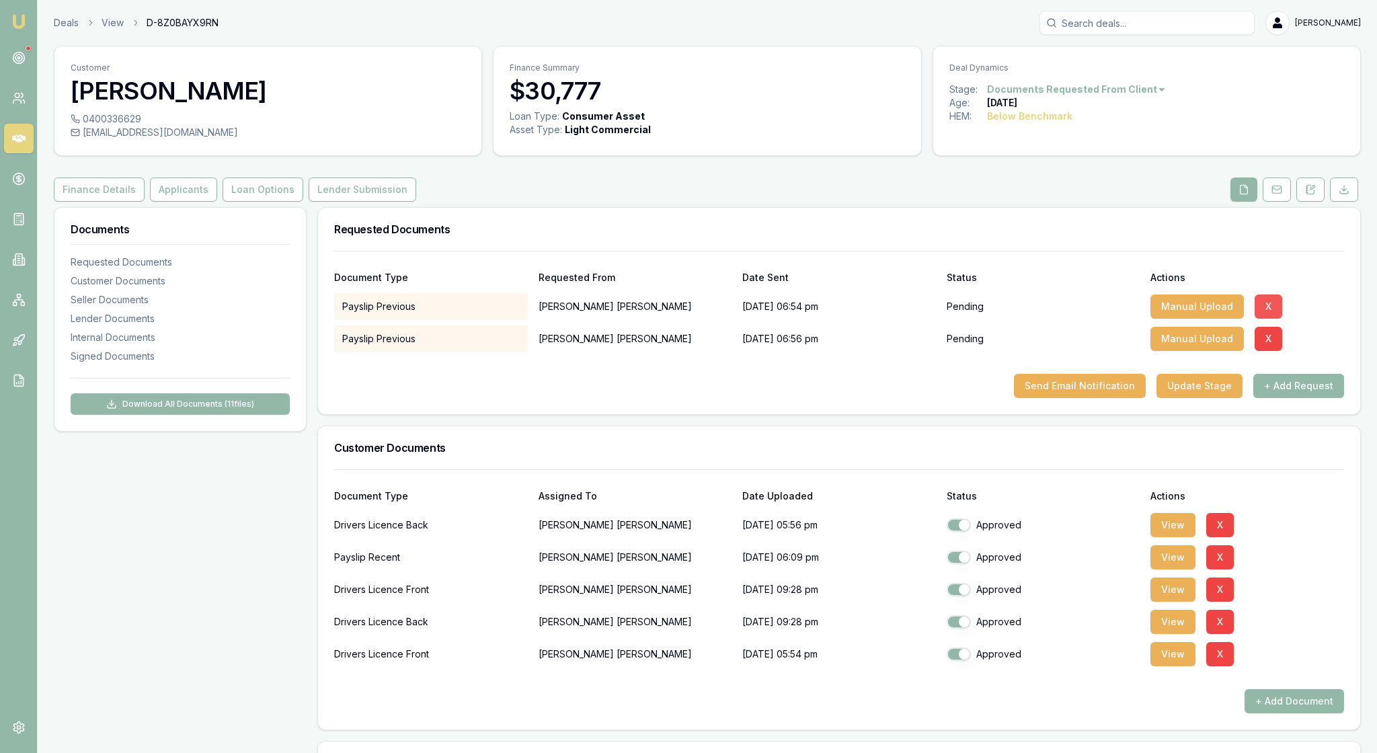
click at [1282, 319] on button "X" at bounding box center [1268, 306] width 28 height 24
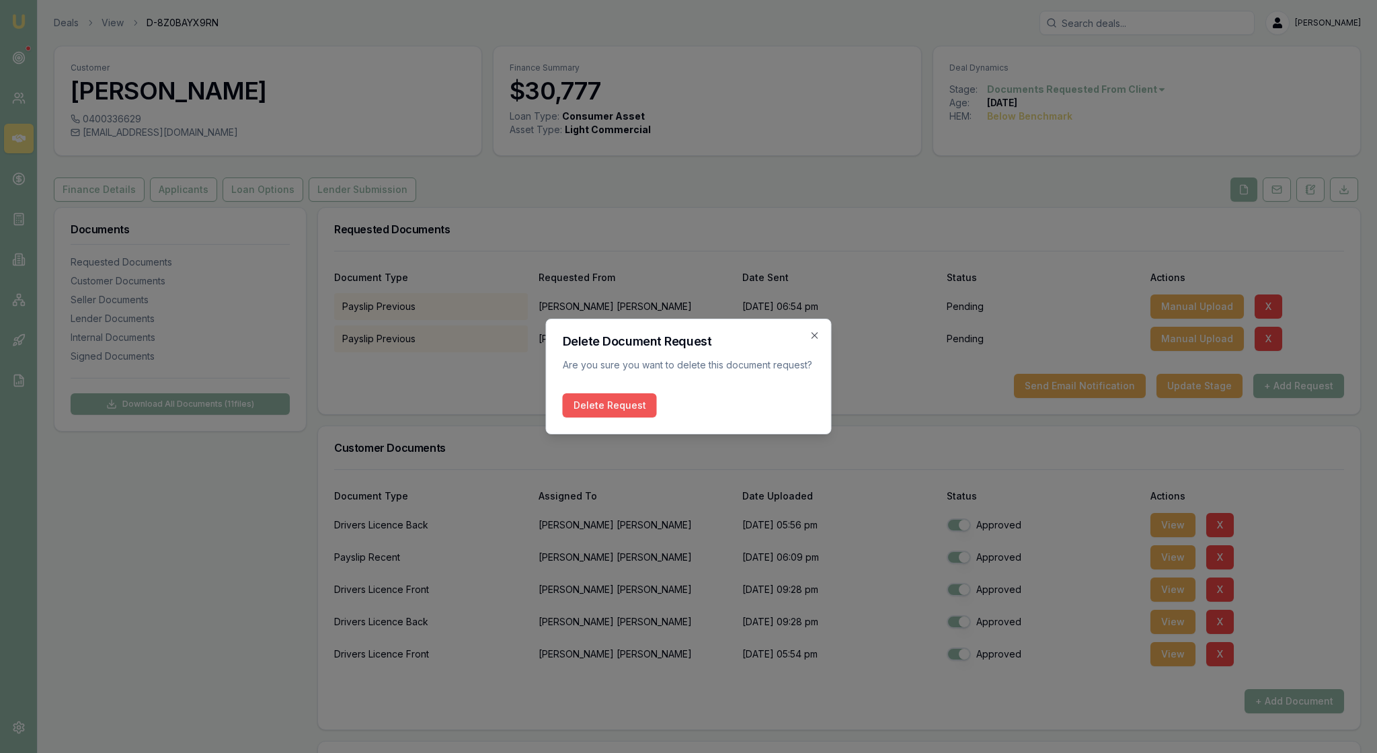
click at [655, 411] on button "Delete Request" at bounding box center [610, 405] width 94 height 24
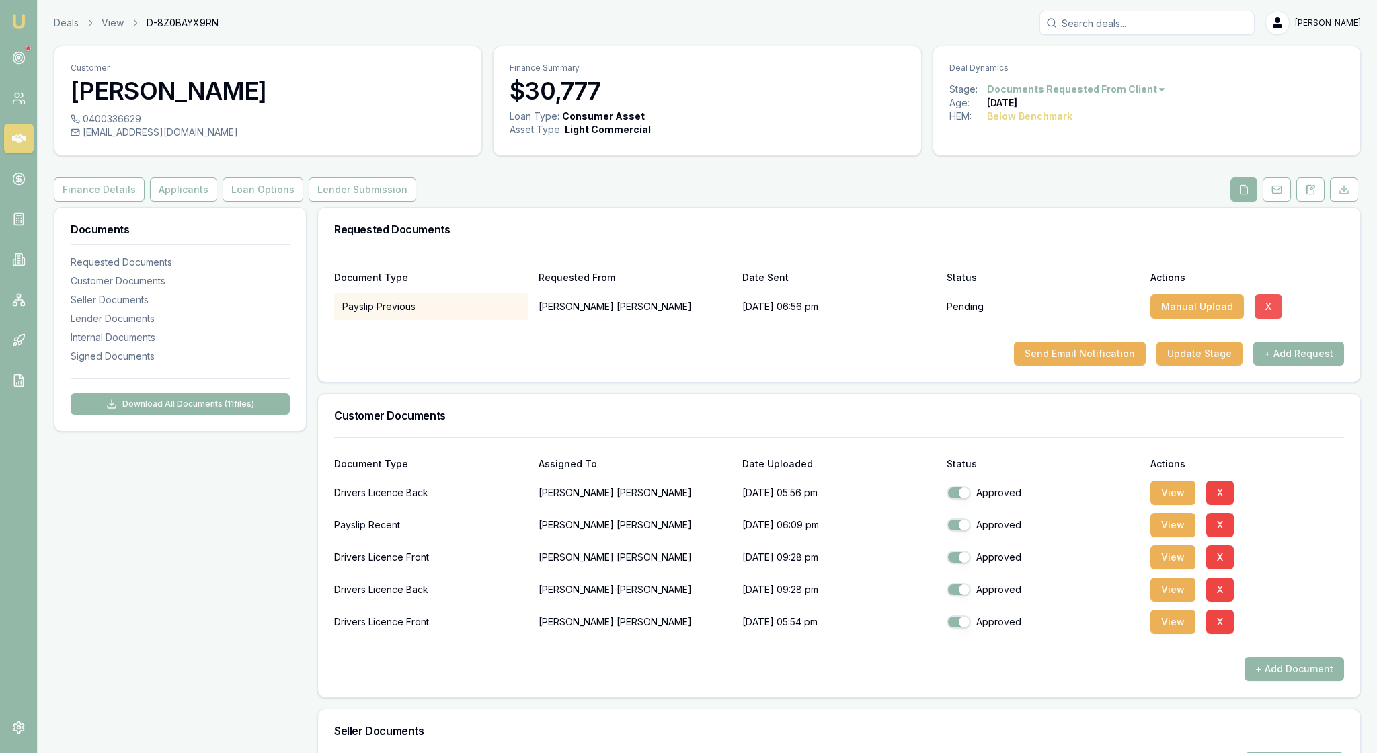
click at [1282, 319] on button "X" at bounding box center [1268, 306] width 28 height 24
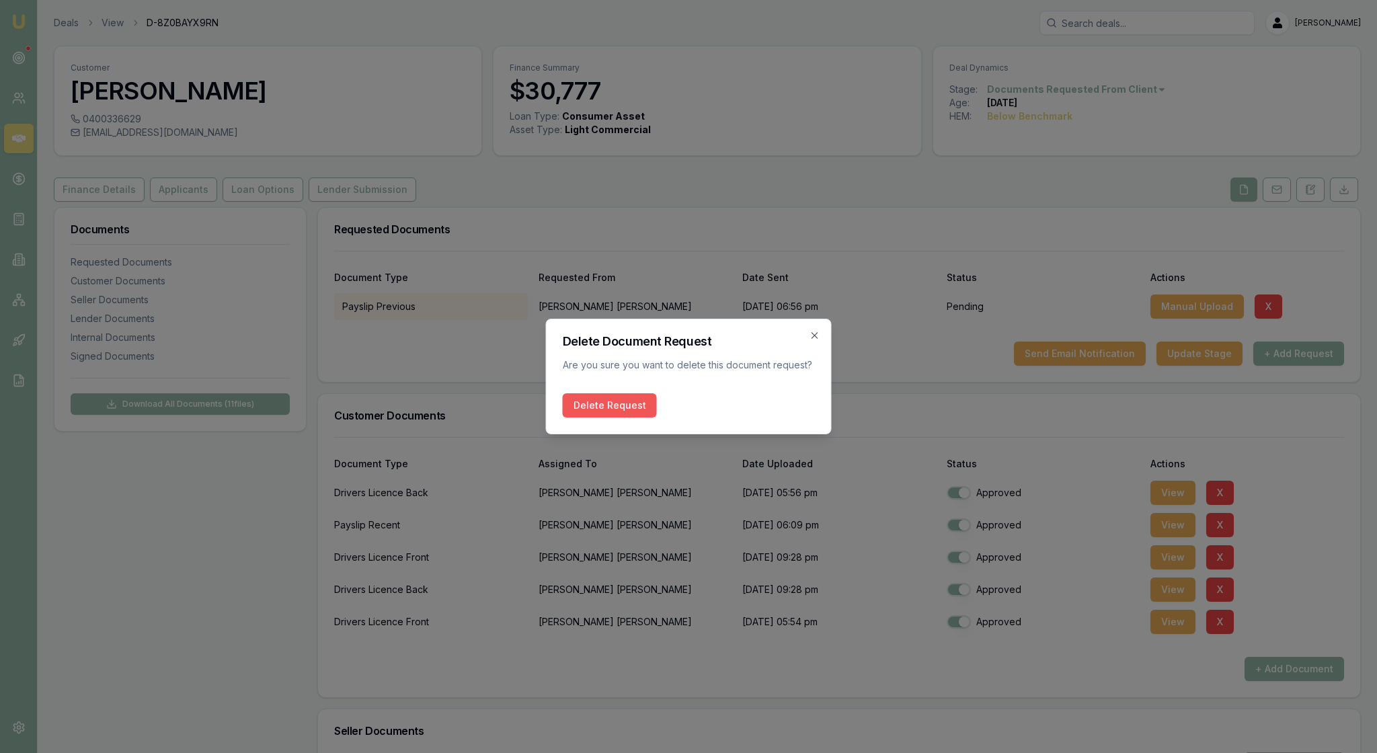
click at [637, 411] on button "Delete Request" at bounding box center [610, 405] width 94 height 24
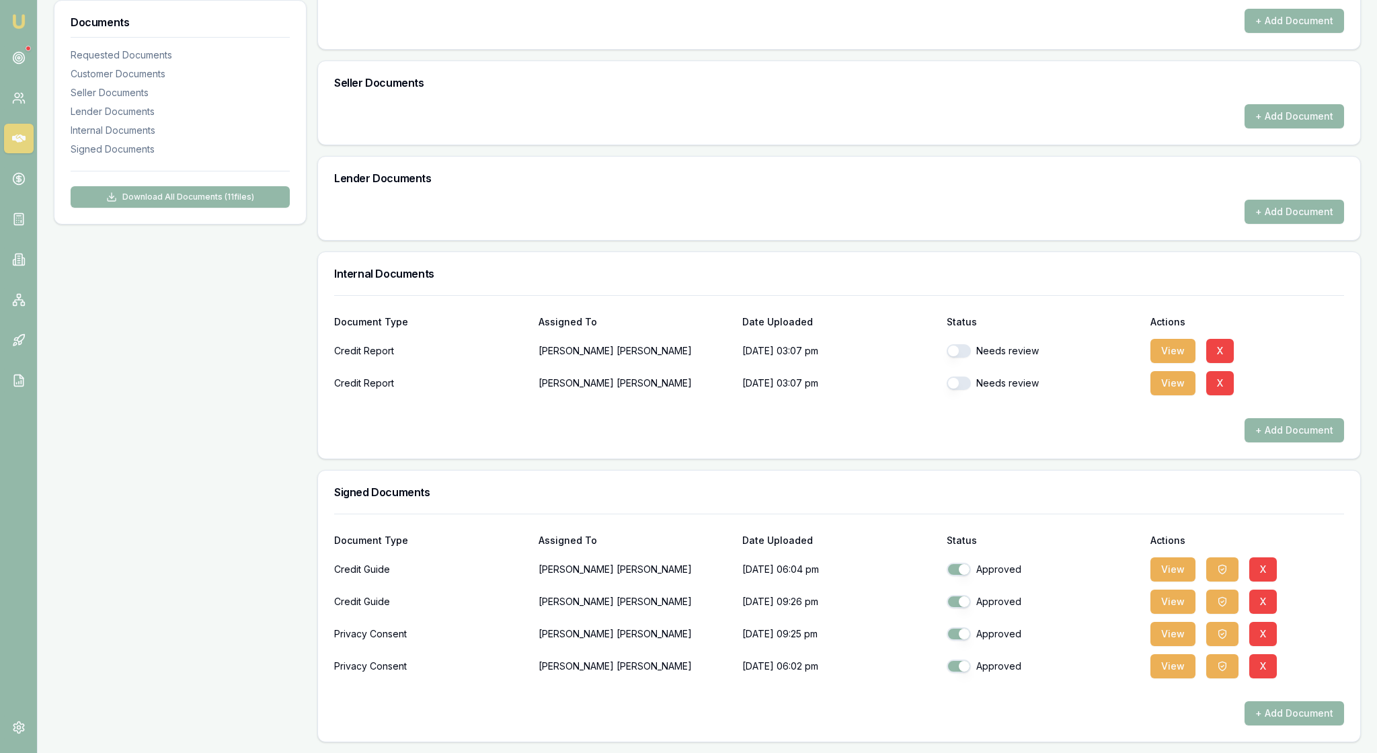
scroll to position [757, 0]
click at [956, 344] on button "button" at bounding box center [959, 350] width 24 height 13
checkbox input "true"
click at [964, 376] on button "button" at bounding box center [959, 382] width 24 height 13
checkbox input "true"
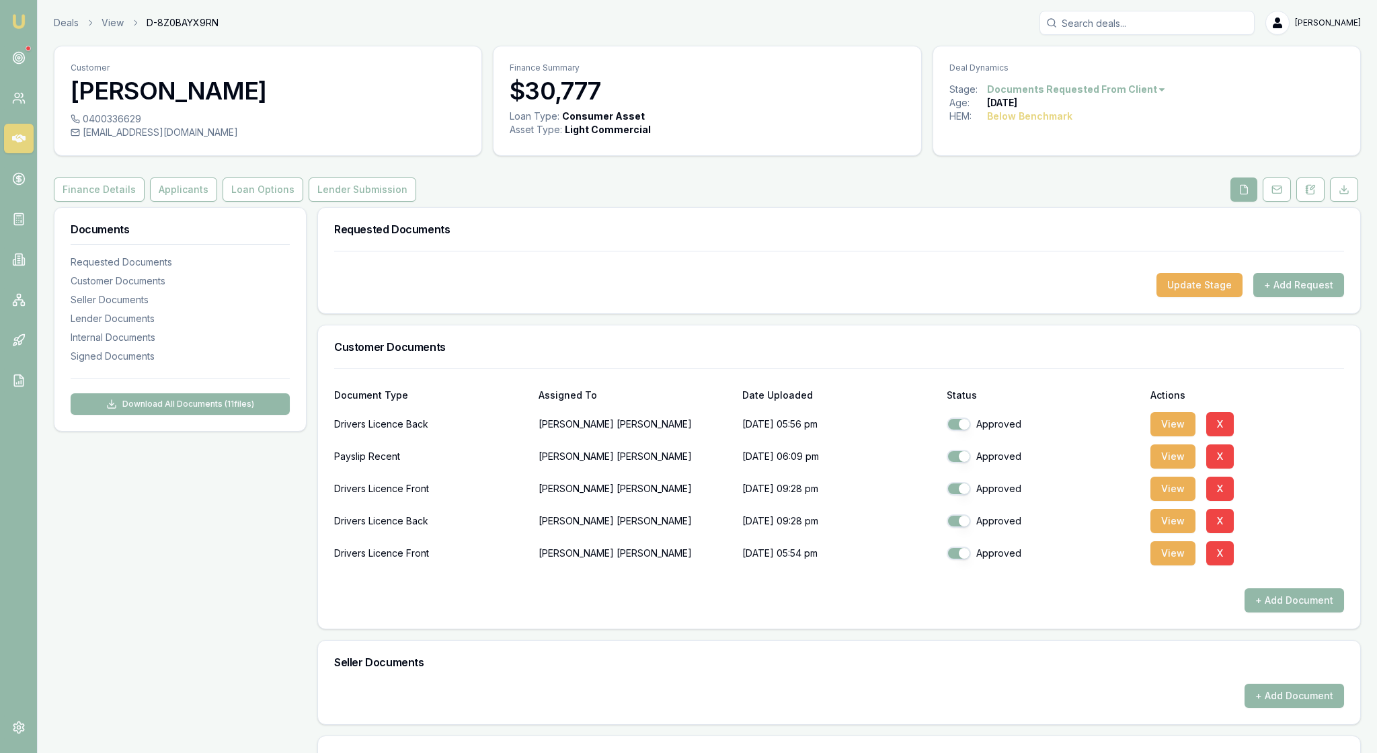
scroll to position [0, 0]
click at [416, 202] on button "Lender Submission" at bounding box center [363, 189] width 108 height 24
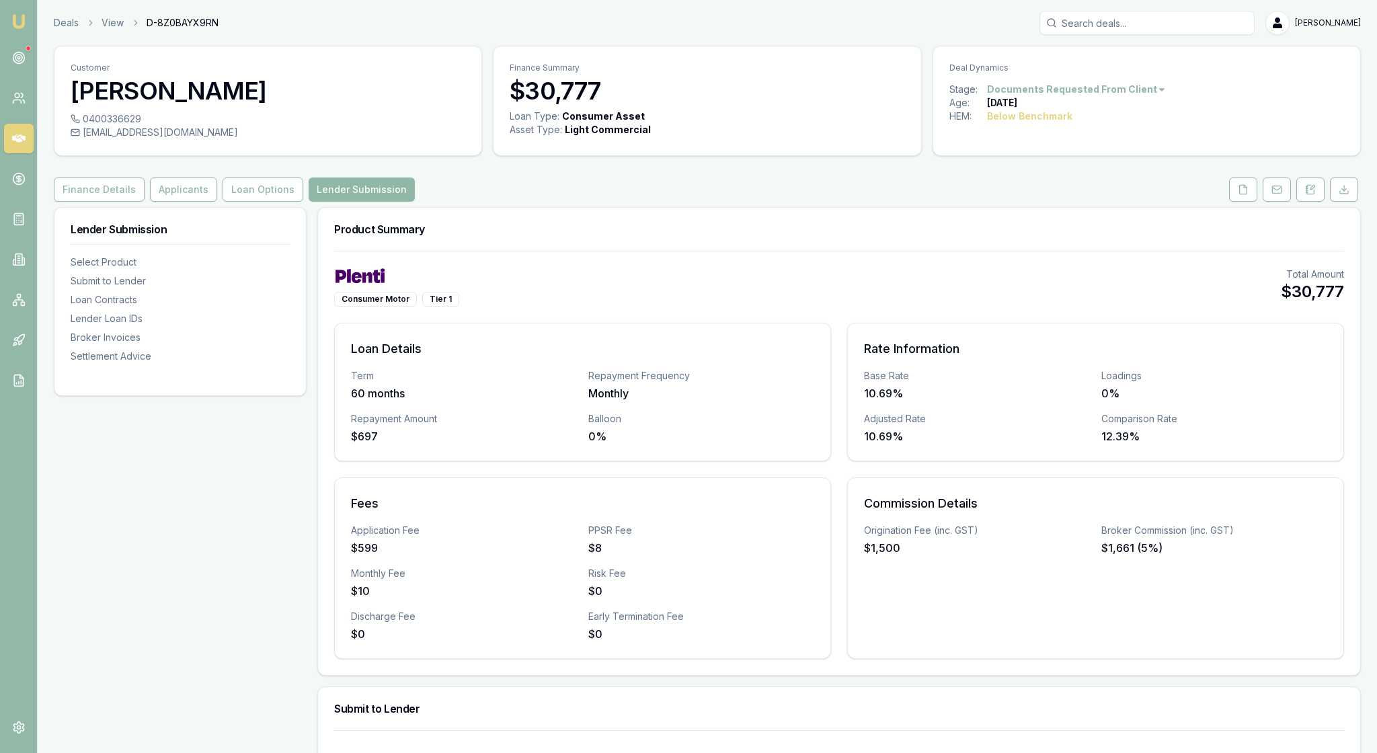
click at [415, 202] on button "Lender Submission" at bounding box center [362, 189] width 106 height 24
click at [787, 241] on div "Product Summary" at bounding box center [839, 229] width 1042 height 43
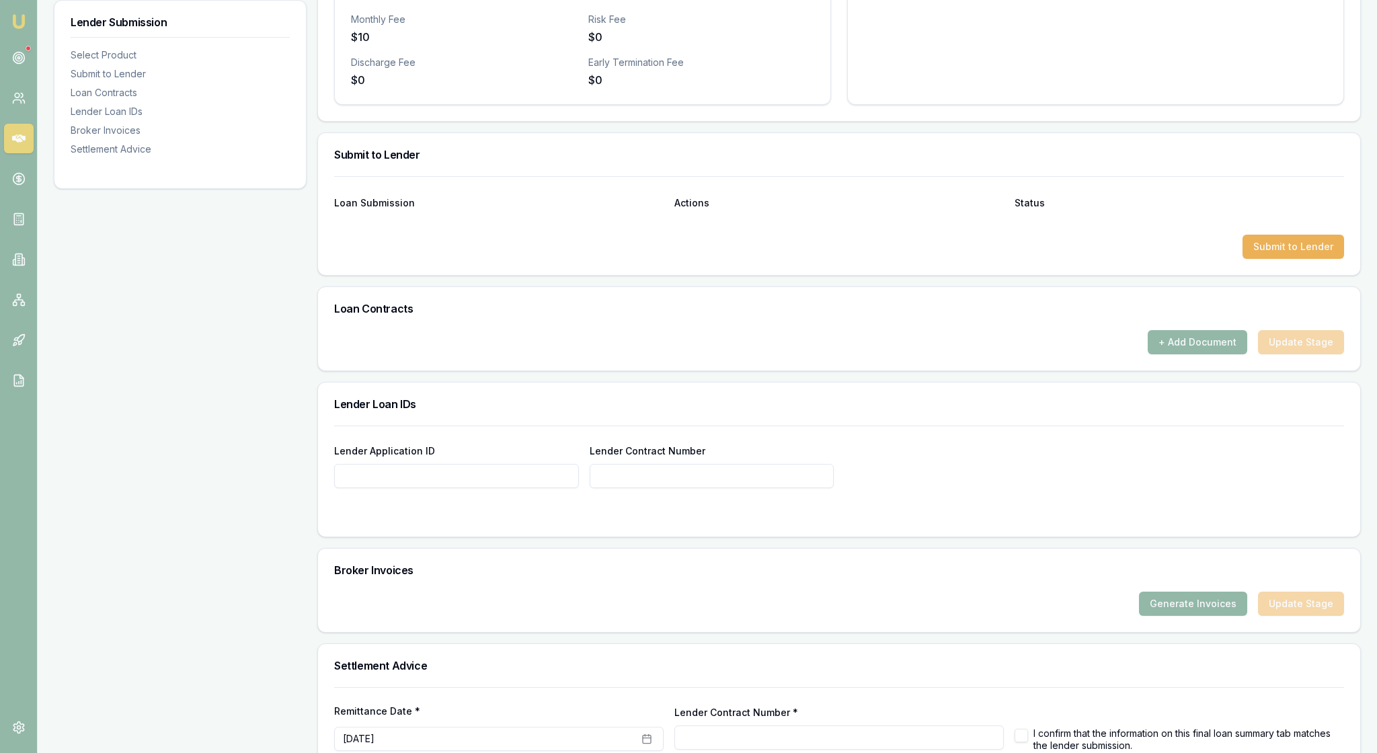
scroll to position [566, 0]
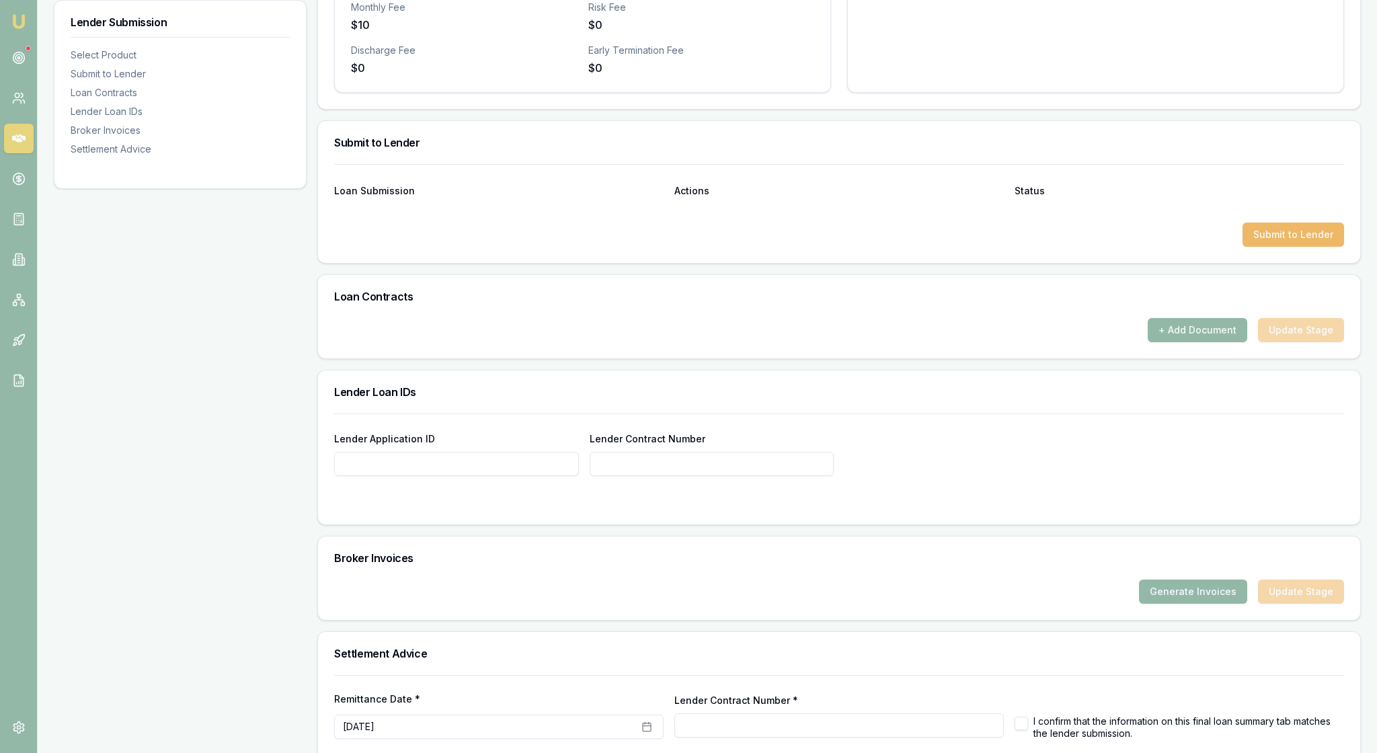
click at [1279, 247] on button "Submit to Lender" at bounding box center [1293, 235] width 102 height 24
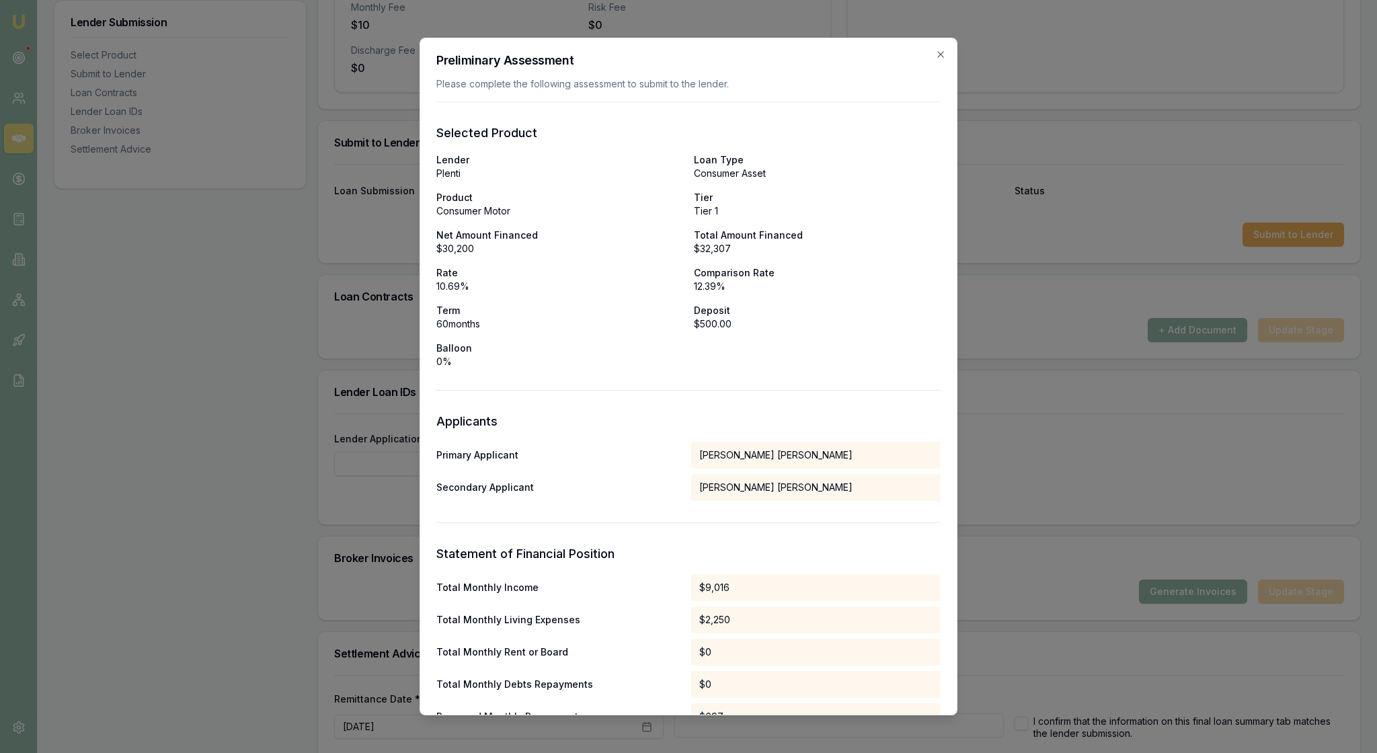
click at [848, 366] on div "Lender Plenti Loan Type Consumer Asset Product Consumer Motor Tier Tier 1 Net A…" at bounding box center [688, 260] width 504 height 215
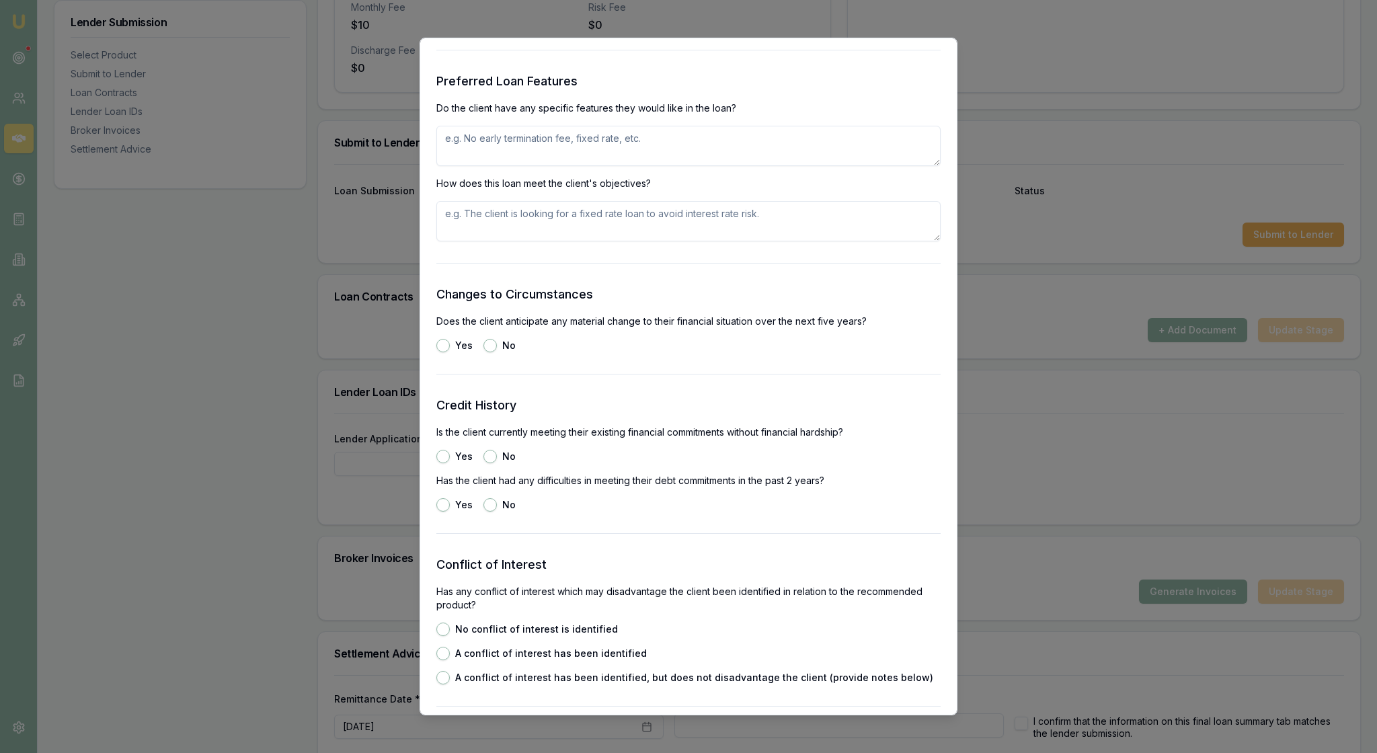
scroll to position [1646, 0]
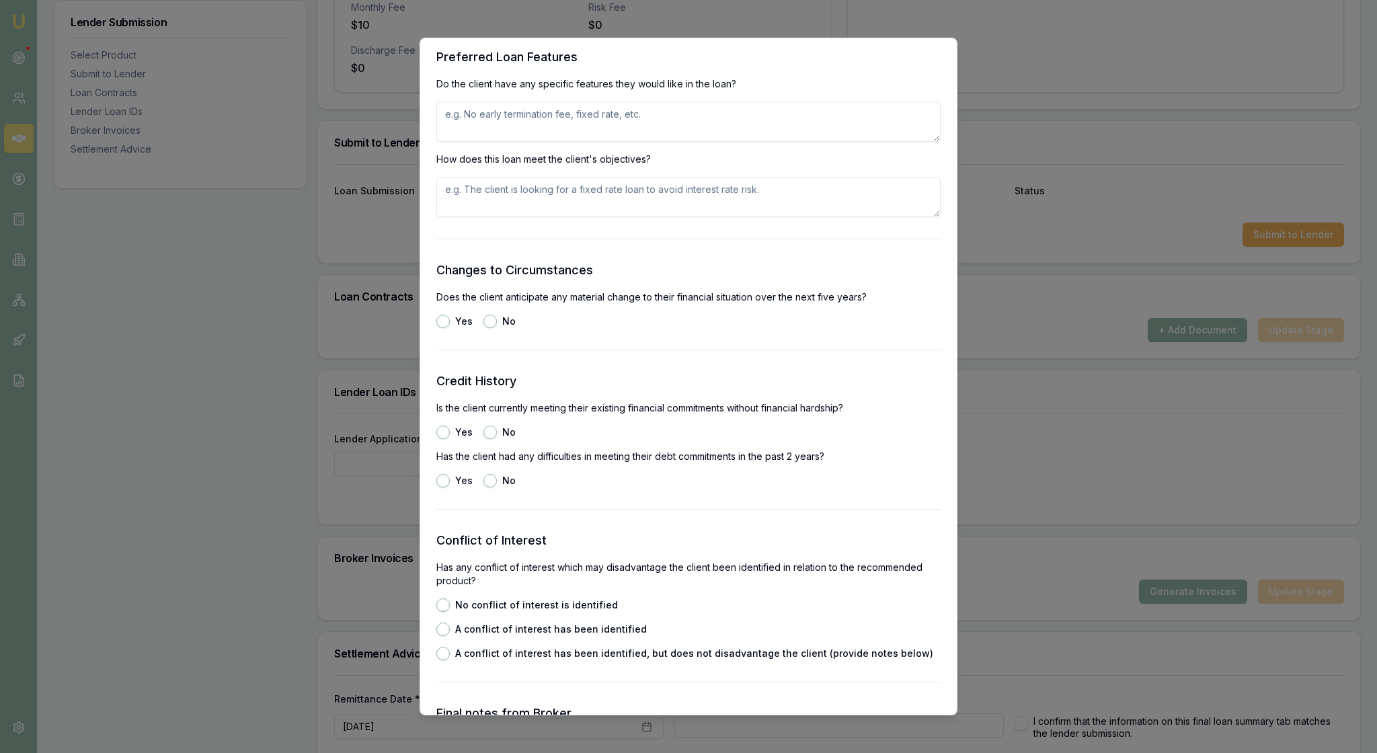
click at [491, 142] on textarea at bounding box center [688, 122] width 504 height 40
type textarea "to be able to make extra payments"
click at [471, 217] on textarea at bounding box center [688, 197] width 504 height 40
type textarea "it meets all requirements"
click at [617, 304] on p "Does the client anticipate any material change to their financial situation ove…" at bounding box center [688, 296] width 504 height 13
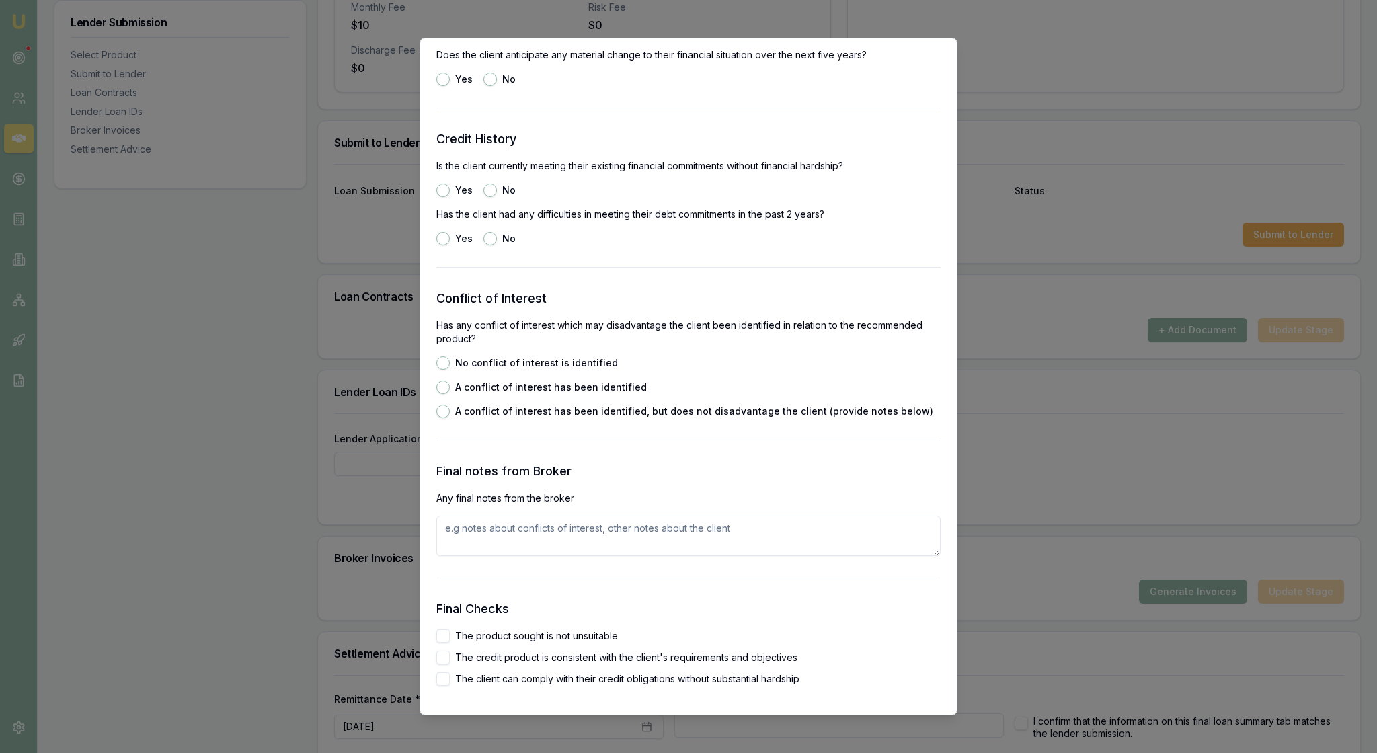
scroll to position [1894, 0]
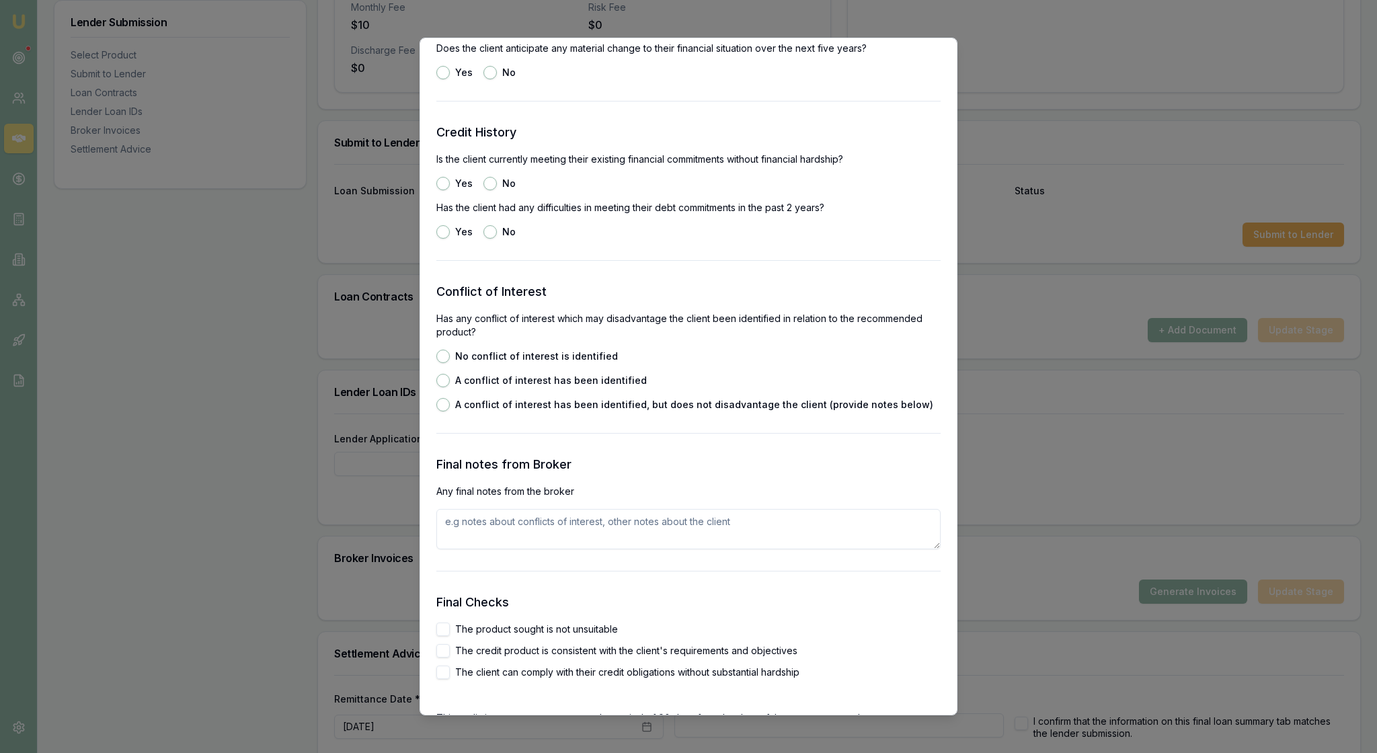
click at [497, 79] on button "No" at bounding box center [489, 72] width 13 height 13
radio input "true"
click at [687, 214] on p "Has the client had any difficulties in meeting their debt commitments in the pa…" at bounding box center [688, 207] width 504 height 13
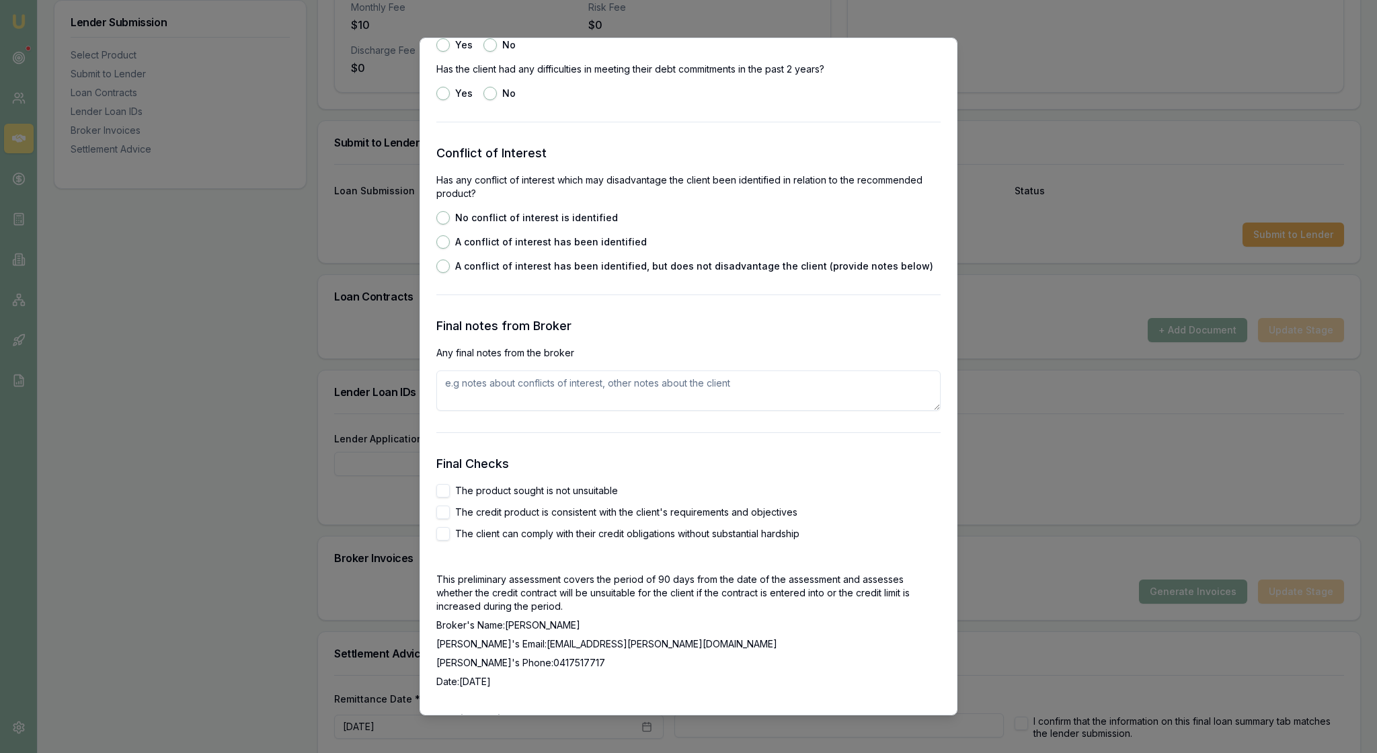
scroll to position [2088, 0]
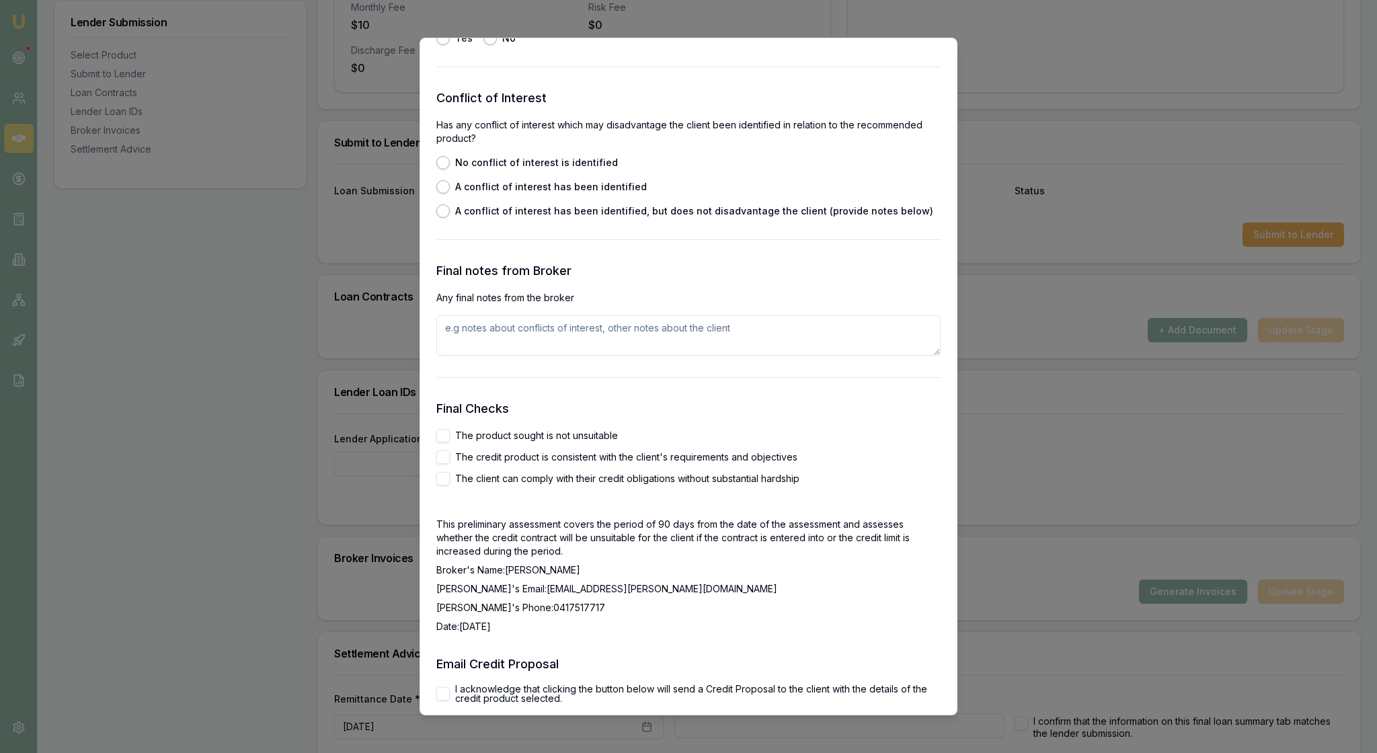
radio input "true"
click at [497, 45] on button "No" at bounding box center [489, 38] width 13 height 13
radio input "true"
click at [450, 169] on button "No conflict of interest is identified" at bounding box center [442, 162] width 13 height 13
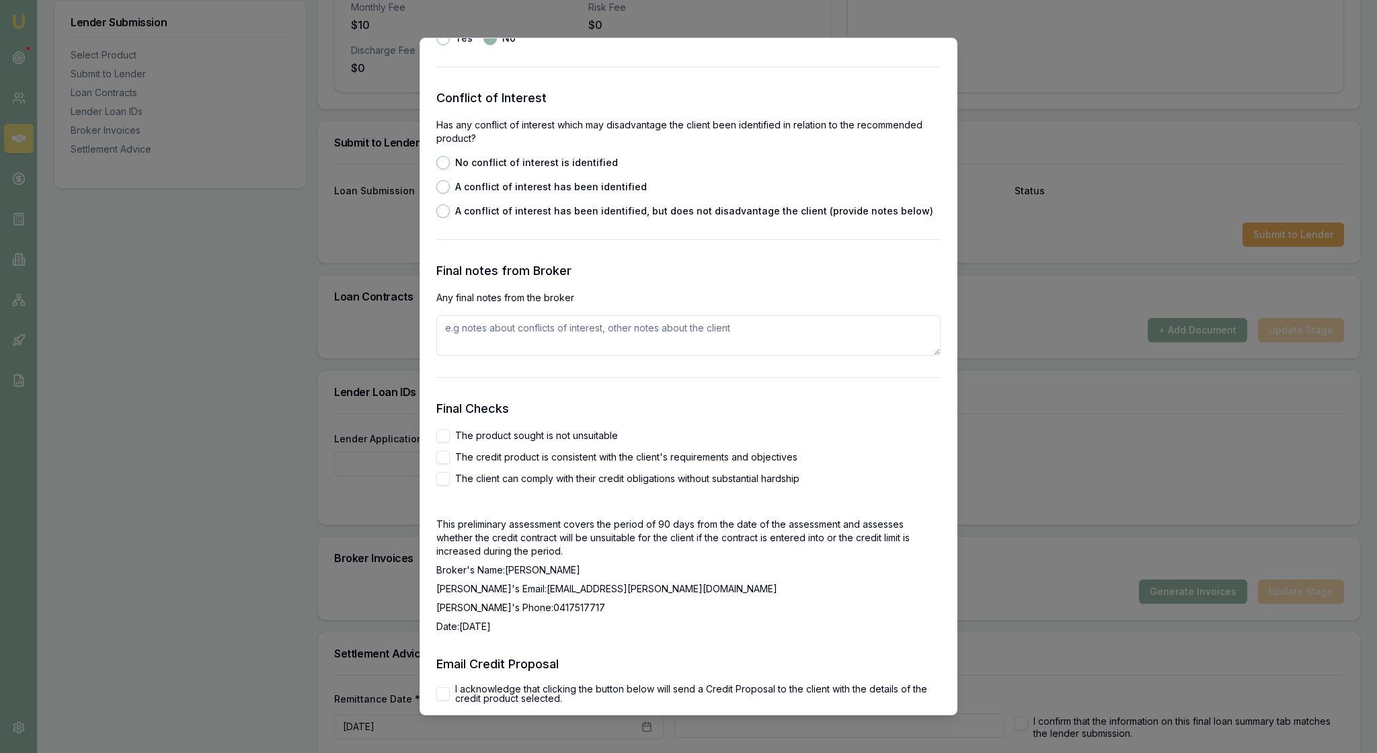
radio input "true"
click at [663, 280] on h3 "Final notes from Broker" at bounding box center [688, 270] width 504 height 19
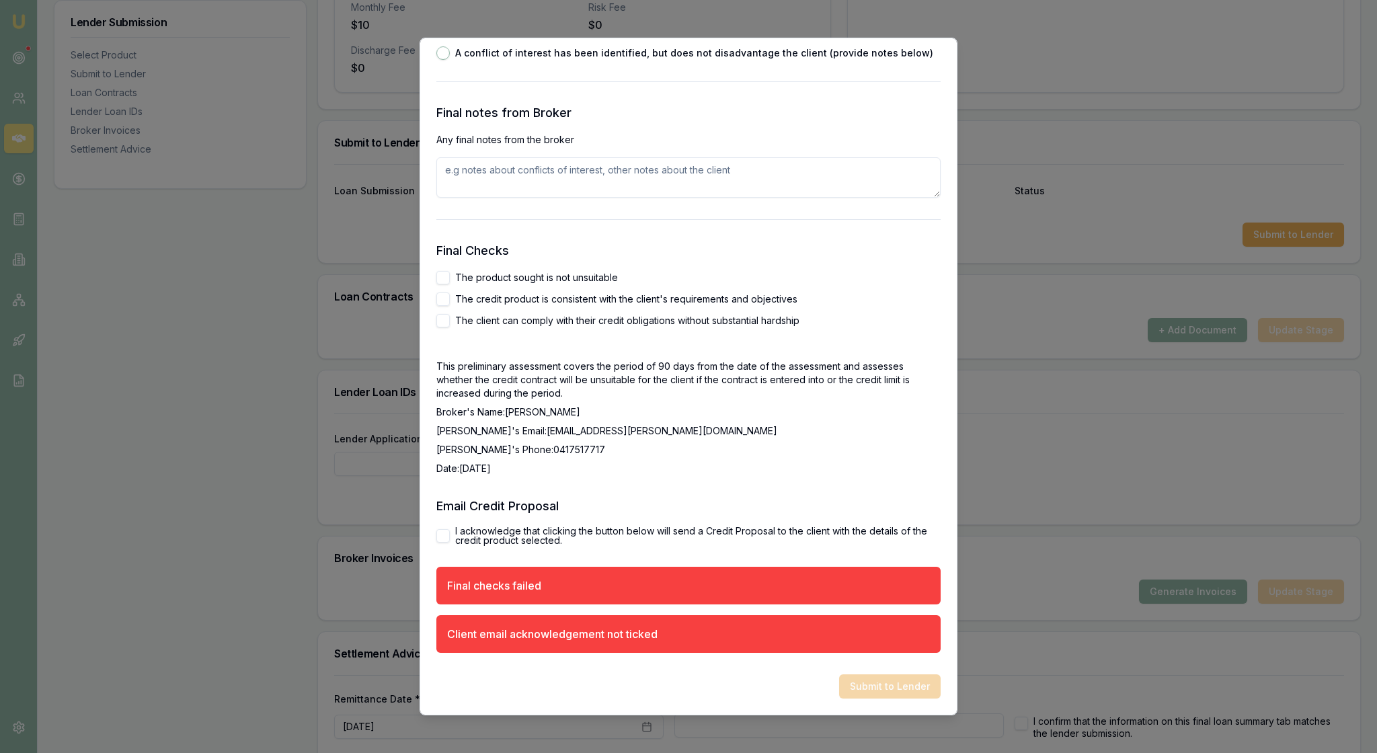
scroll to position [2503, 0]
click at [492, 198] on textarea at bounding box center [688, 177] width 504 height 40
type textarea "The client is happy with the loan"
click at [441, 284] on button "The product sought is not unsuitable" at bounding box center [442, 277] width 13 height 13
checkbox input "true"
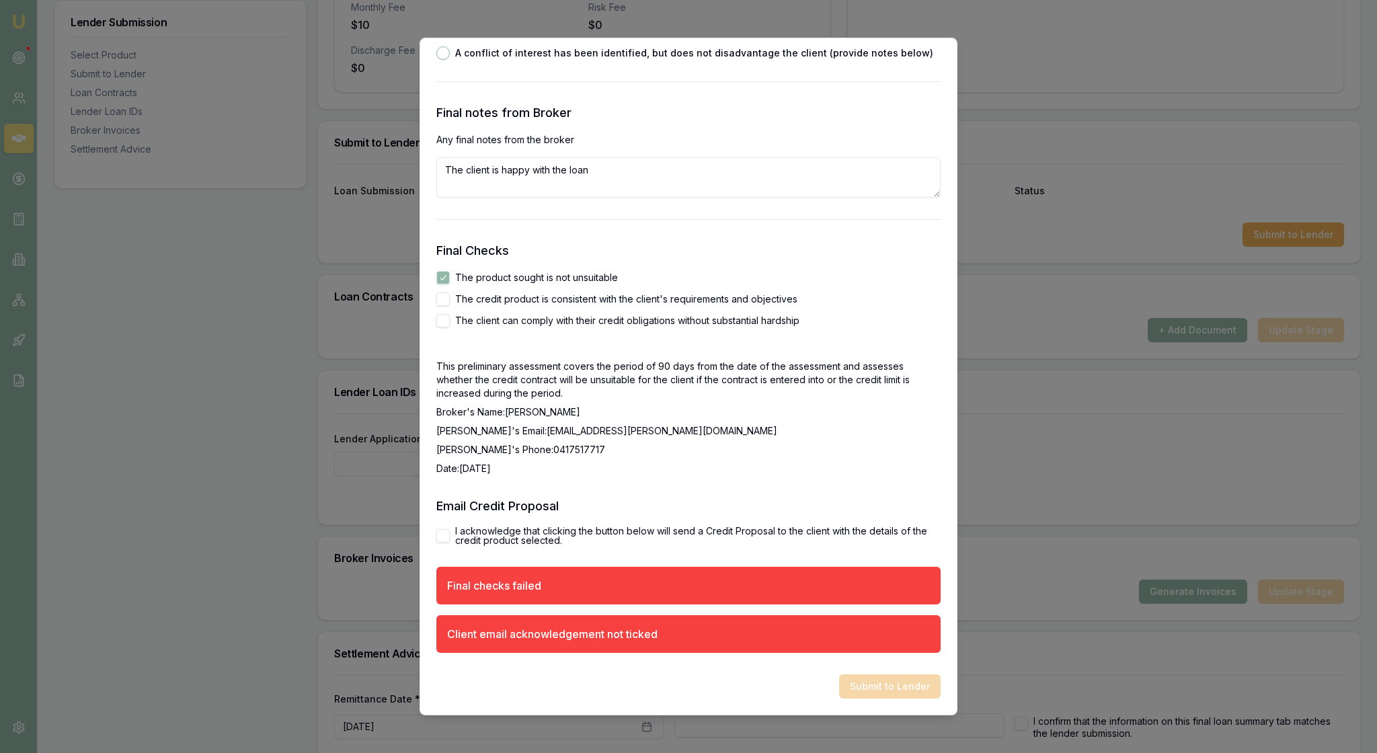
click at [441, 306] on button "The credit product is consistent with the client's requirements and objectives" at bounding box center [442, 298] width 13 height 13
checkbox input "true"
click at [445, 327] on button "The client can comply with their credit obligations without substantial hardship" at bounding box center [442, 320] width 13 height 13
checkbox input "true"
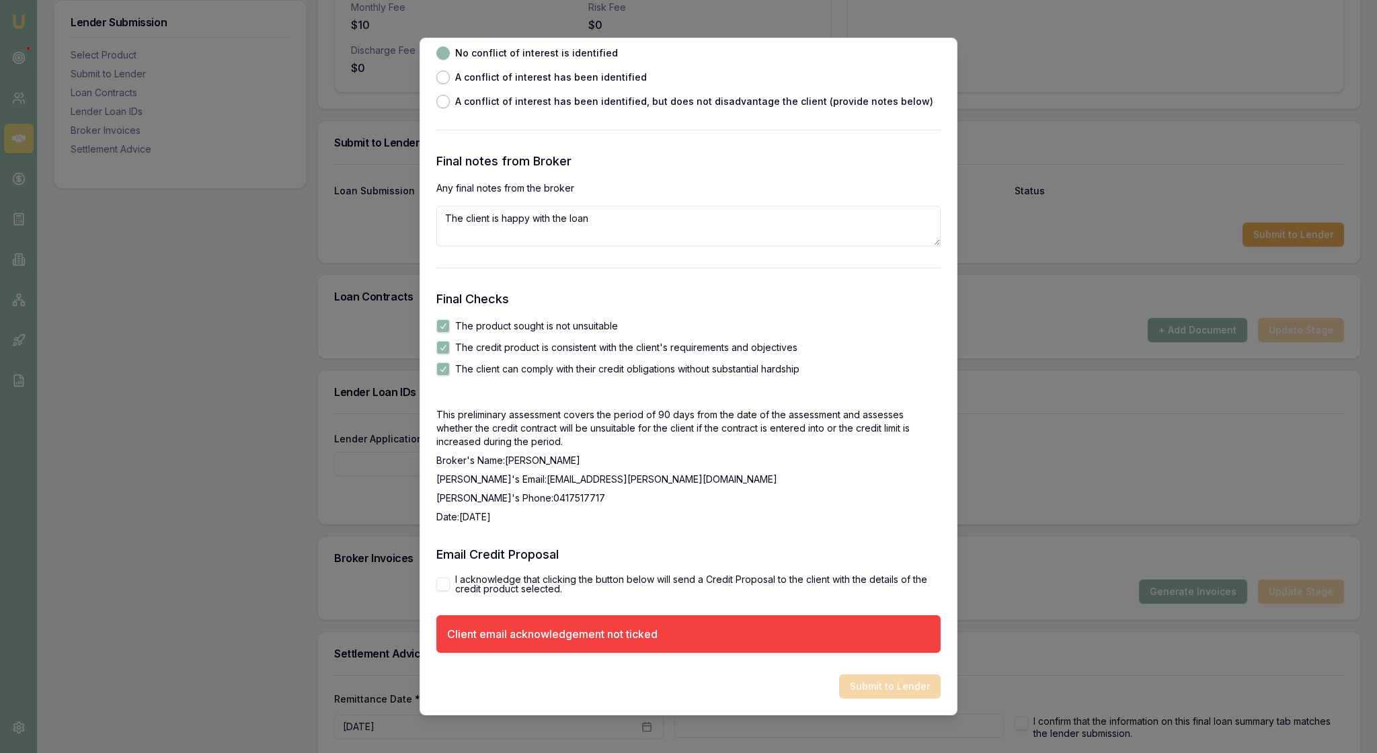
click at [680, 505] on p "[PERSON_NAME]'s Phone: [PHONE_NUMBER]" at bounding box center [688, 497] width 504 height 13
click at [445, 577] on button "I acknowledge that clicking the button below will send a Credit Proposal to the…" at bounding box center [442, 583] width 13 height 13
checkbox input "true"
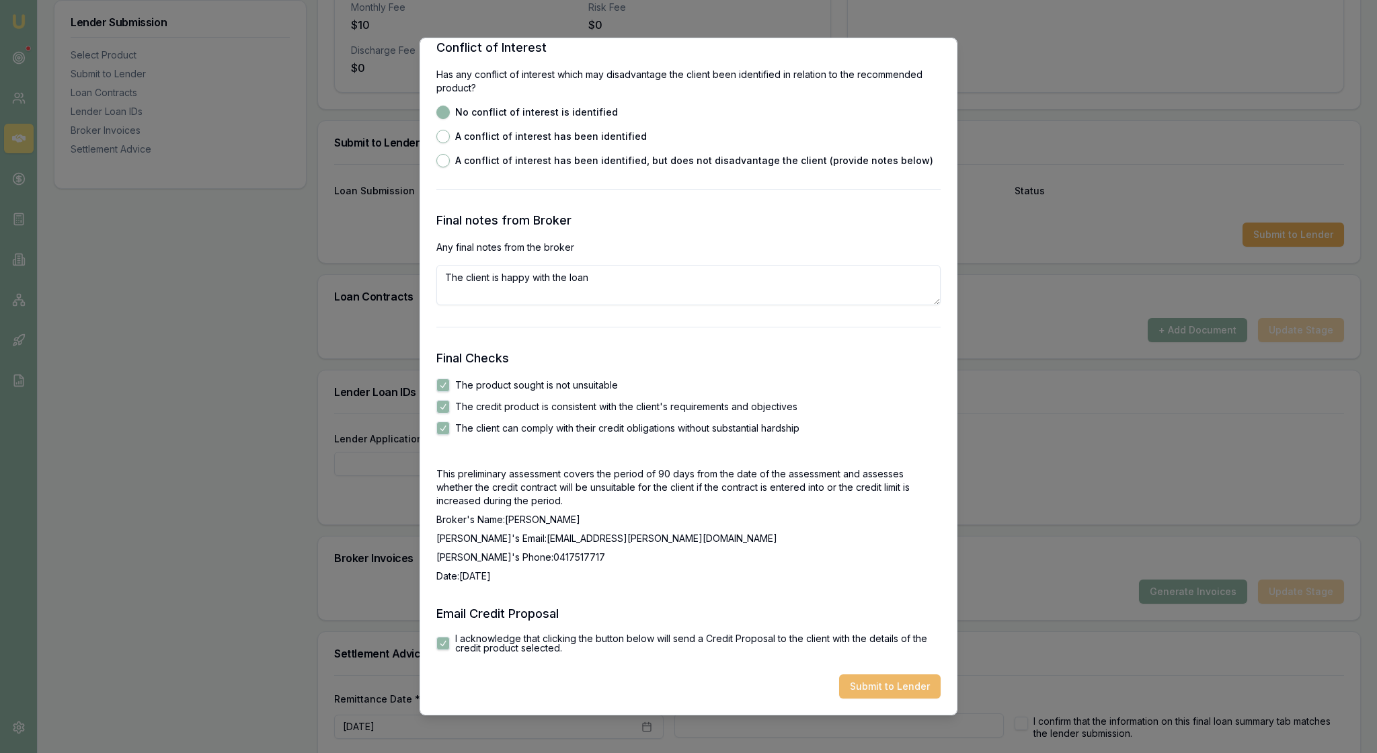
click at [891, 678] on button "Submit to Lender" at bounding box center [890, 686] width 102 height 24
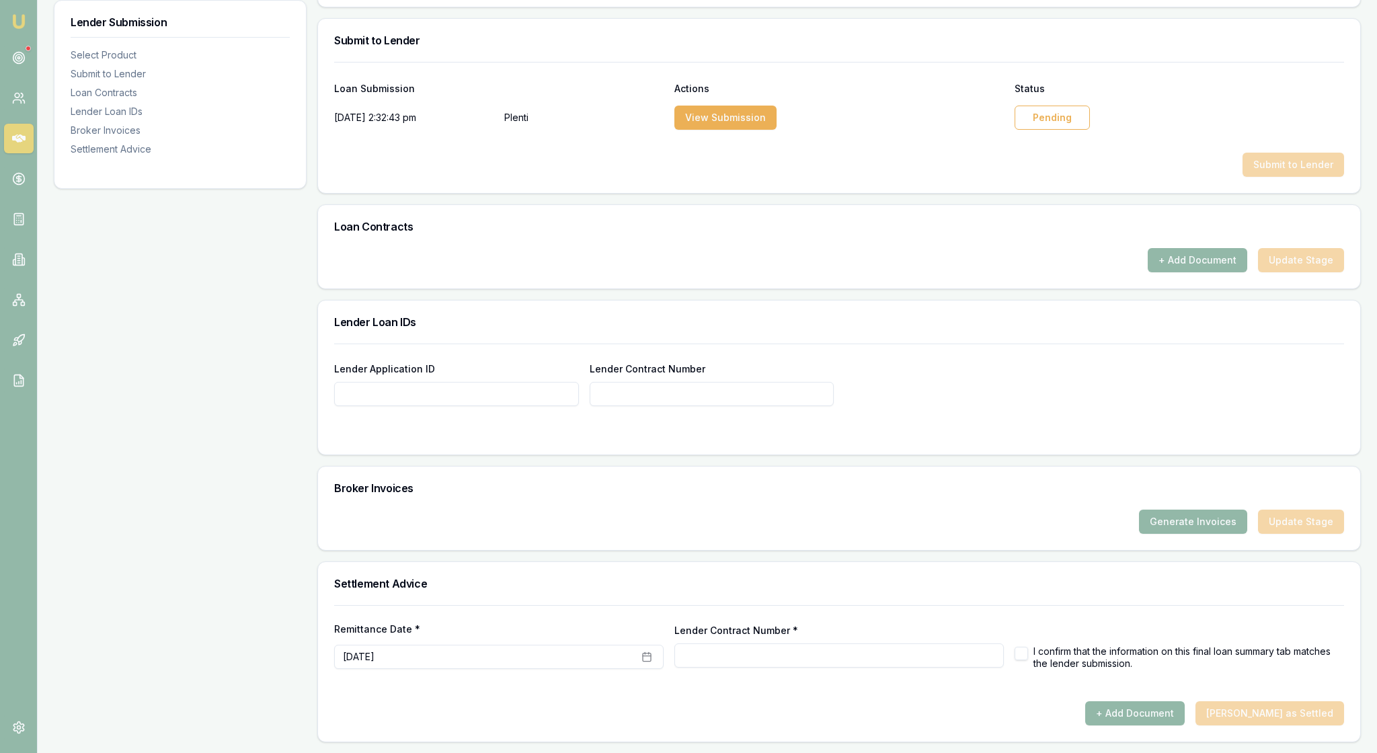
scroll to position [801, 0]
click at [1065, 106] on div "Pending" at bounding box center [1051, 118] width 75 height 24
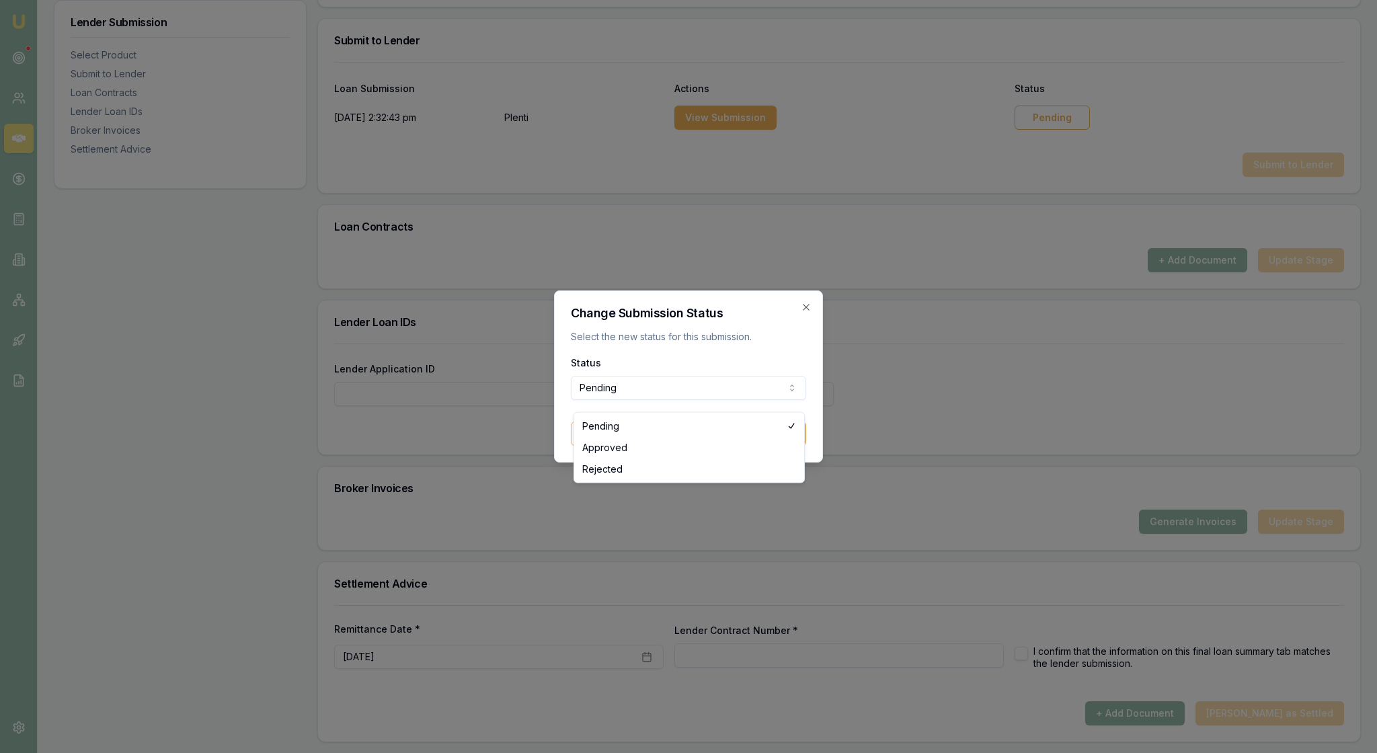
select select "APPROVED"
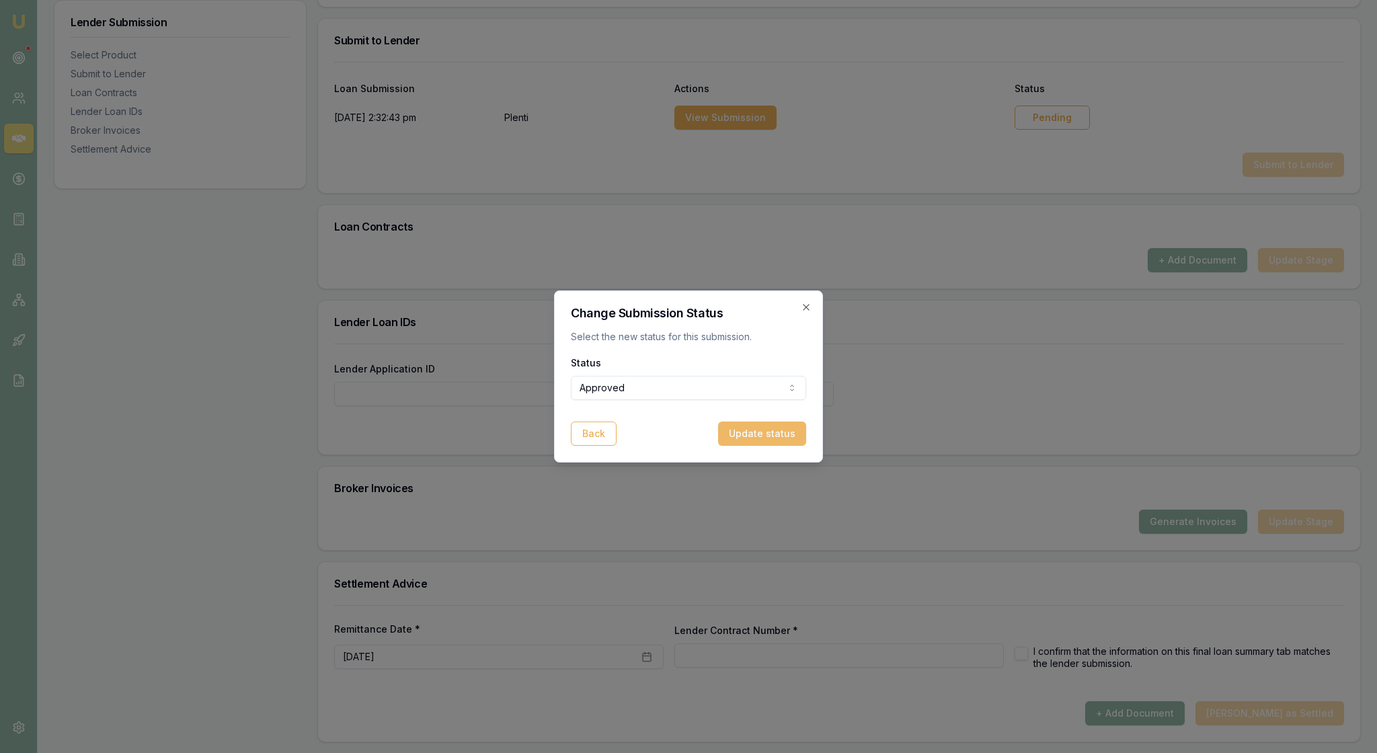
click at [770, 440] on button "Update status" at bounding box center [762, 433] width 88 height 24
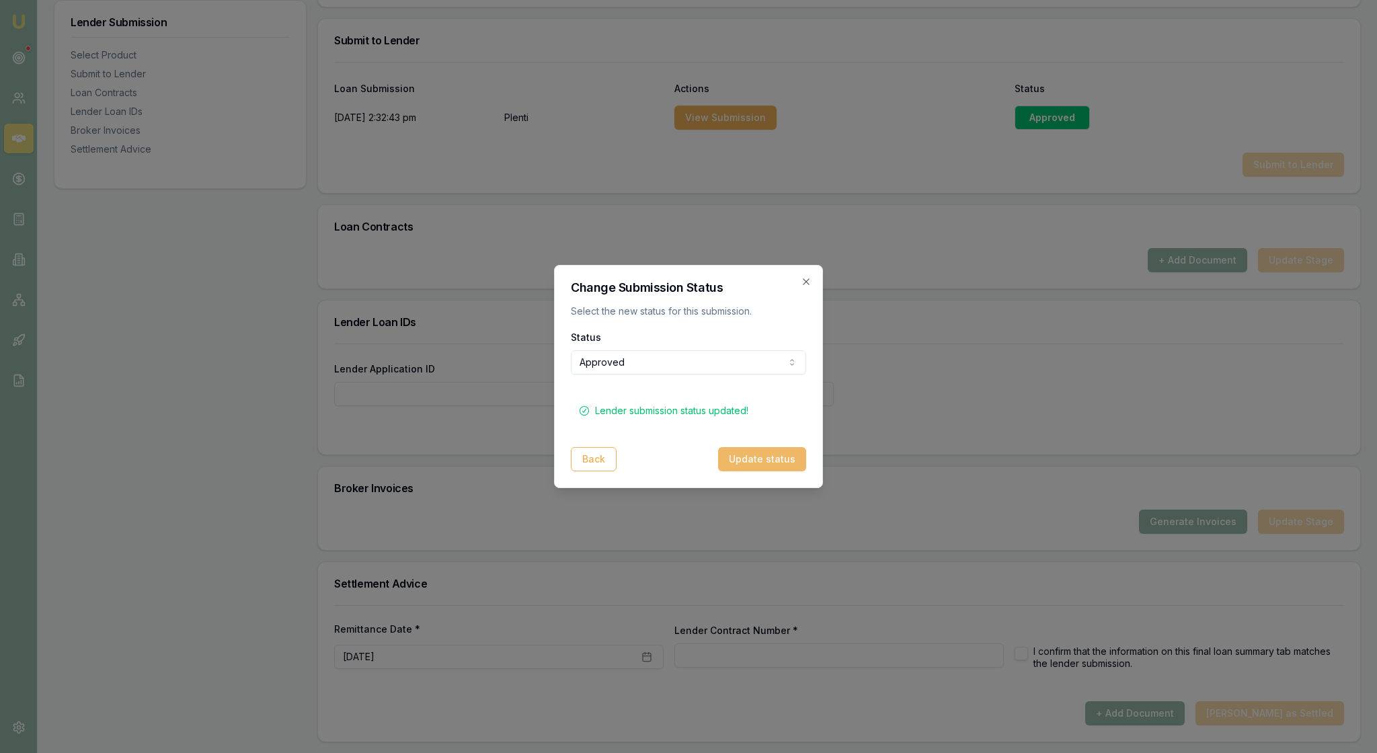
click at [756, 471] on button "Update status" at bounding box center [762, 459] width 88 height 24
click at [803, 278] on icon "button" at bounding box center [806, 281] width 6 height 6
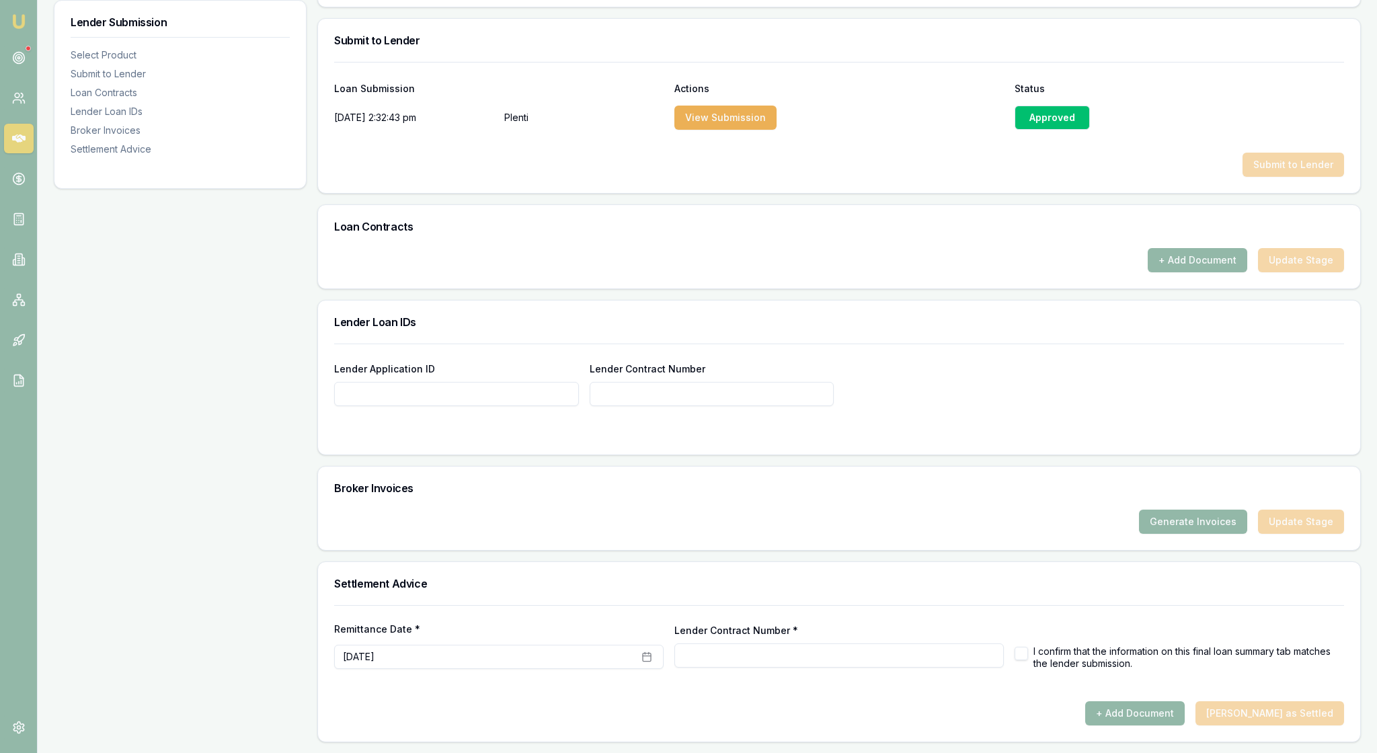
click at [1024, 300] on div "Lender Loan IDs" at bounding box center [839, 321] width 1042 height 43
